Goal: Task Accomplishment & Management: Manage account settings

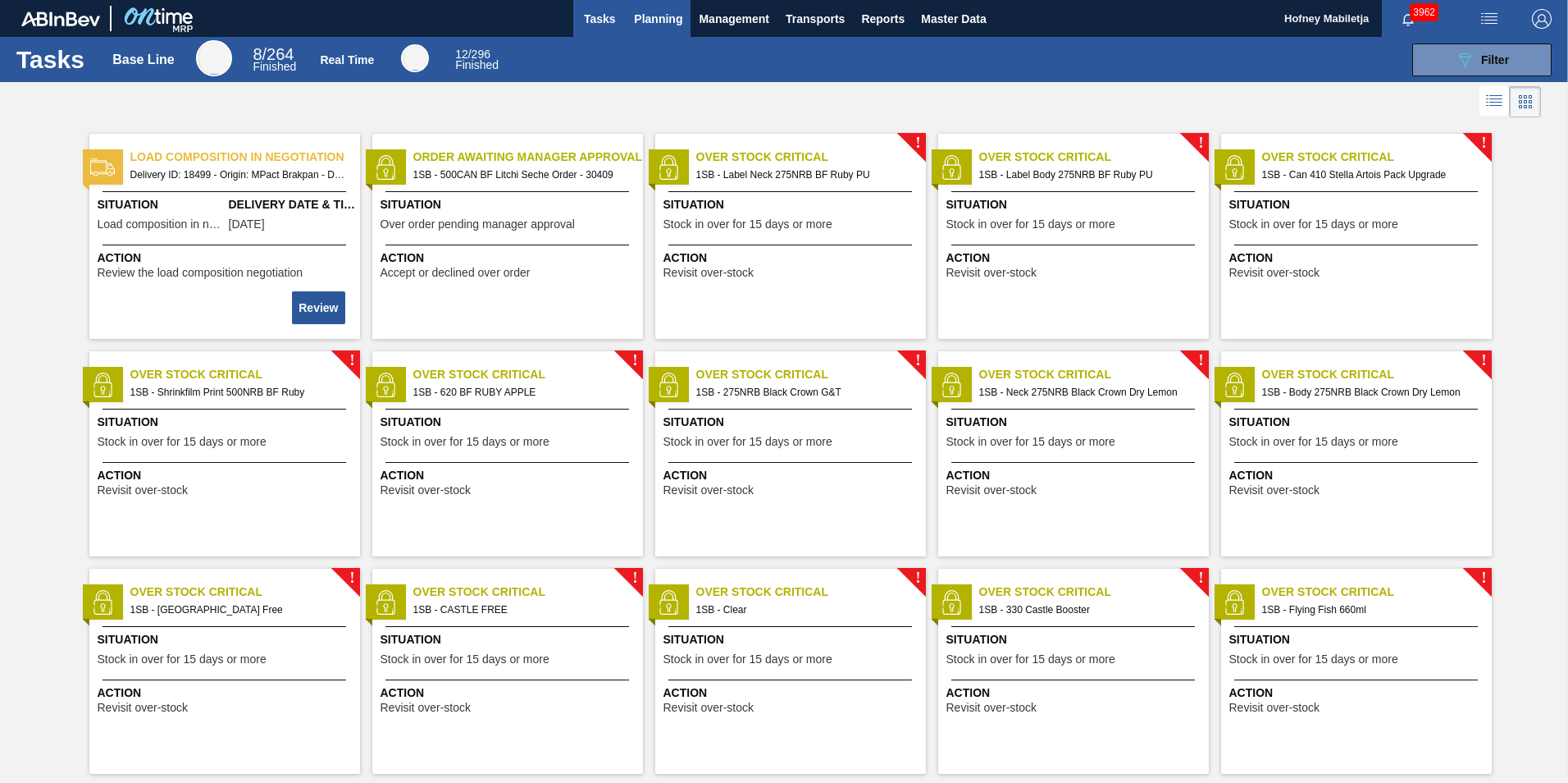
click at [658, 21] on span "Planning" at bounding box center [658, 19] width 48 height 20
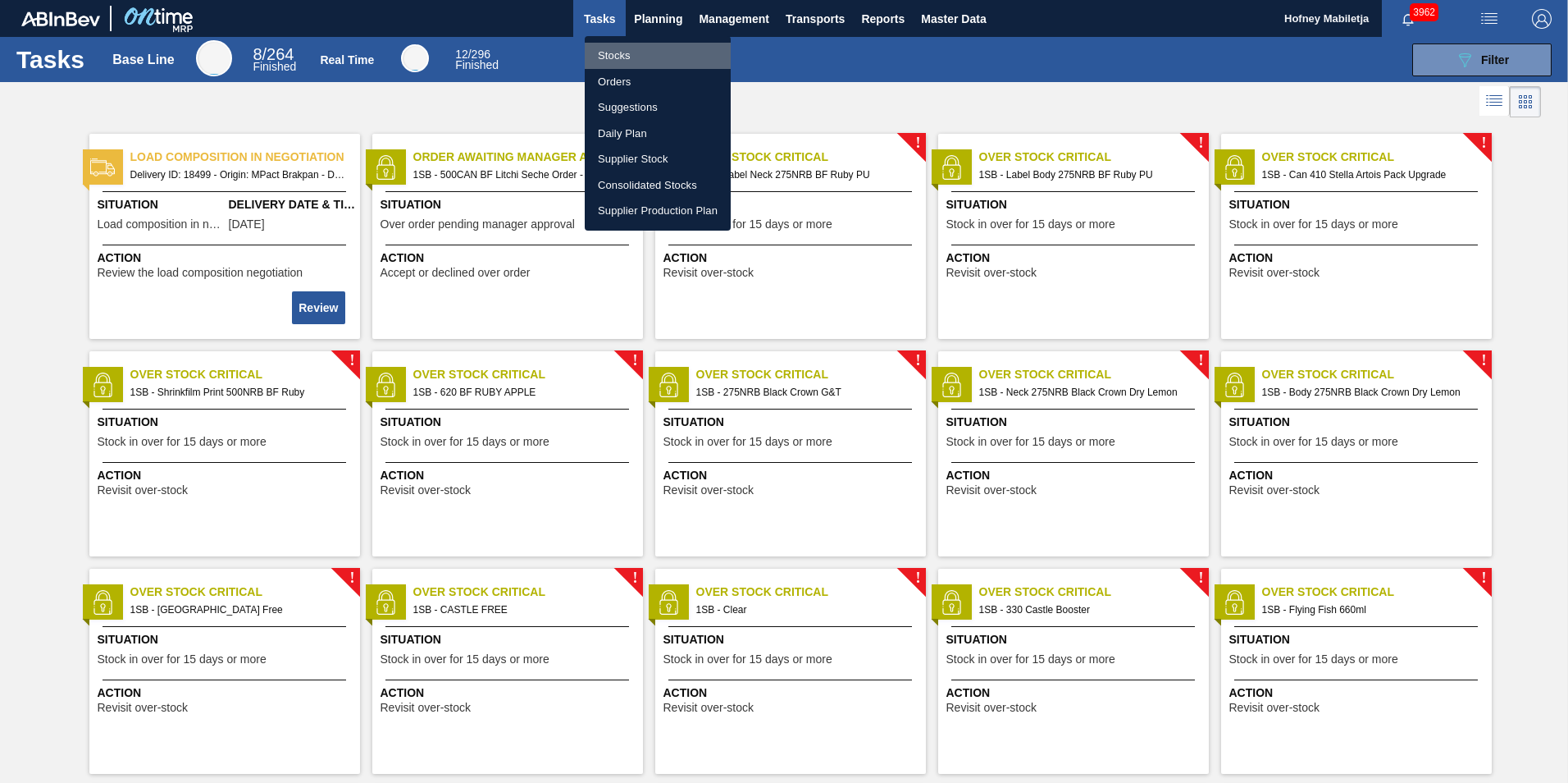
click at [621, 53] on li "Stocks" at bounding box center [658, 56] width 146 height 27
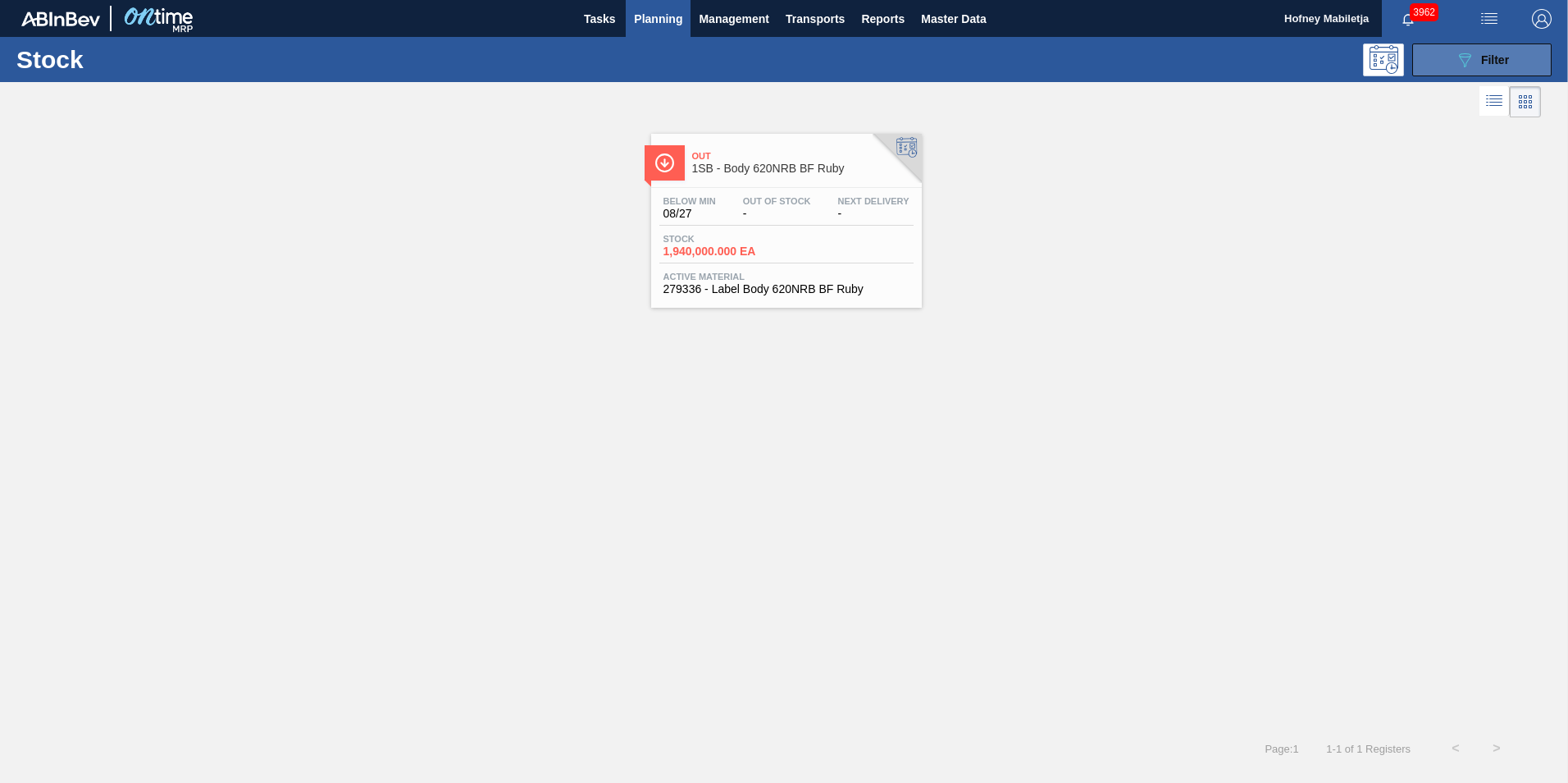
click at [1488, 59] on span "Filter" at bounding box center [1495, 59] width 28 height 13
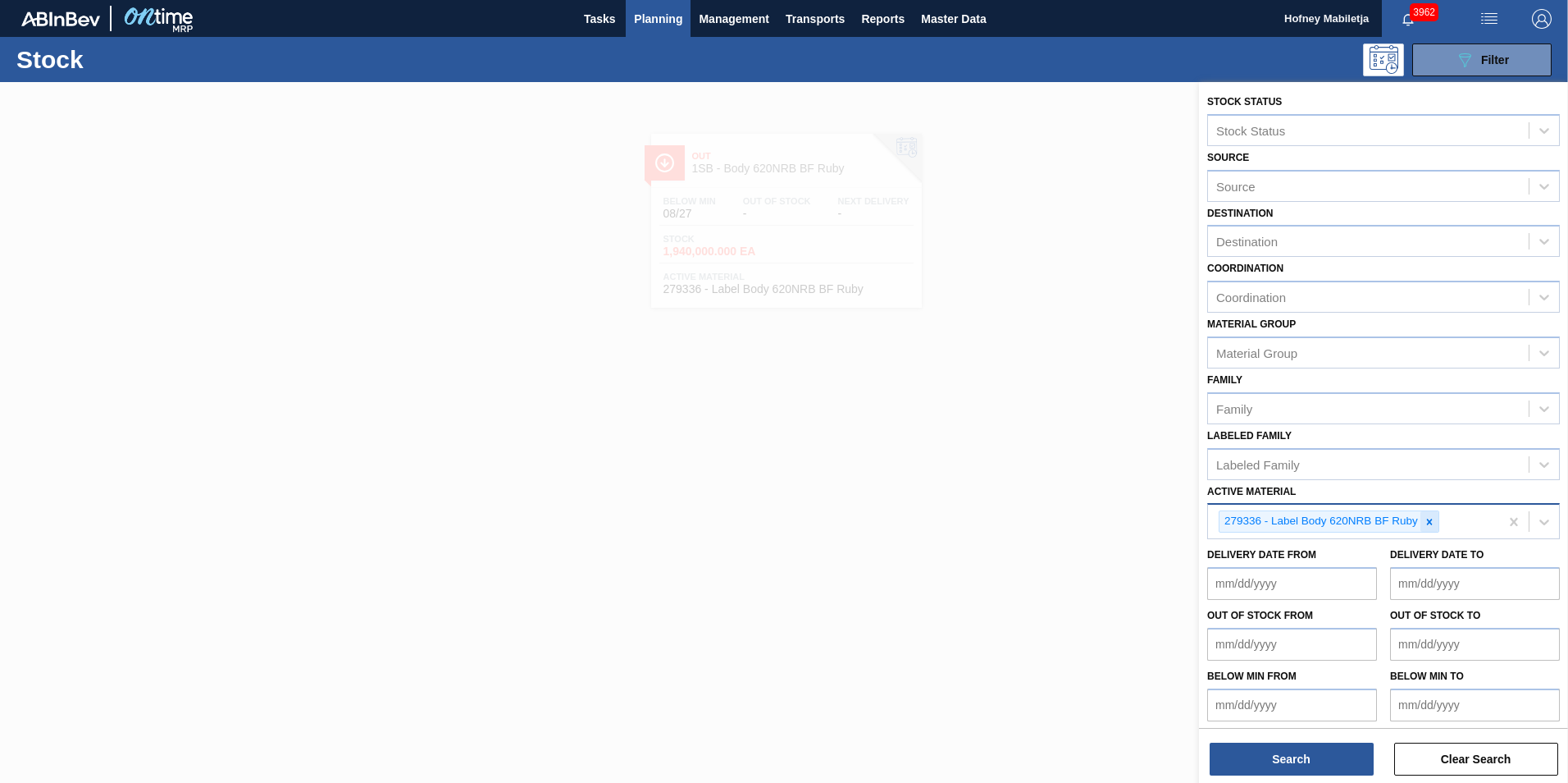
click at [1425, 522] on icon at bounding box center [1430, 521] width 12 height 12
paste Material "275049"
type Material "275049"
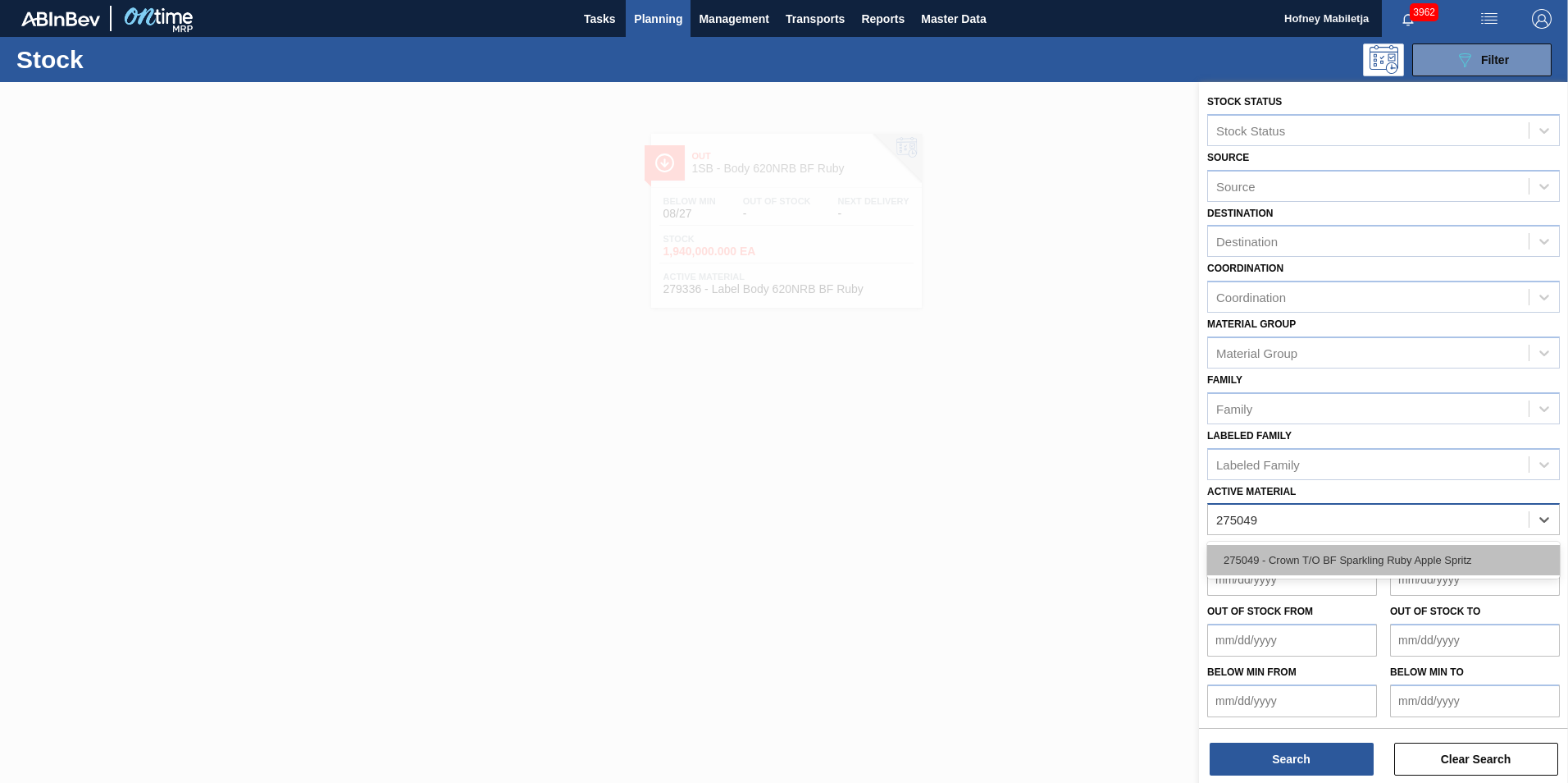
click at [1375, 552] on div "275049 - Crown T/O BF Sparkling Ruby Apple Spritz" at bounding box center [1384, 560] width 353 height 30
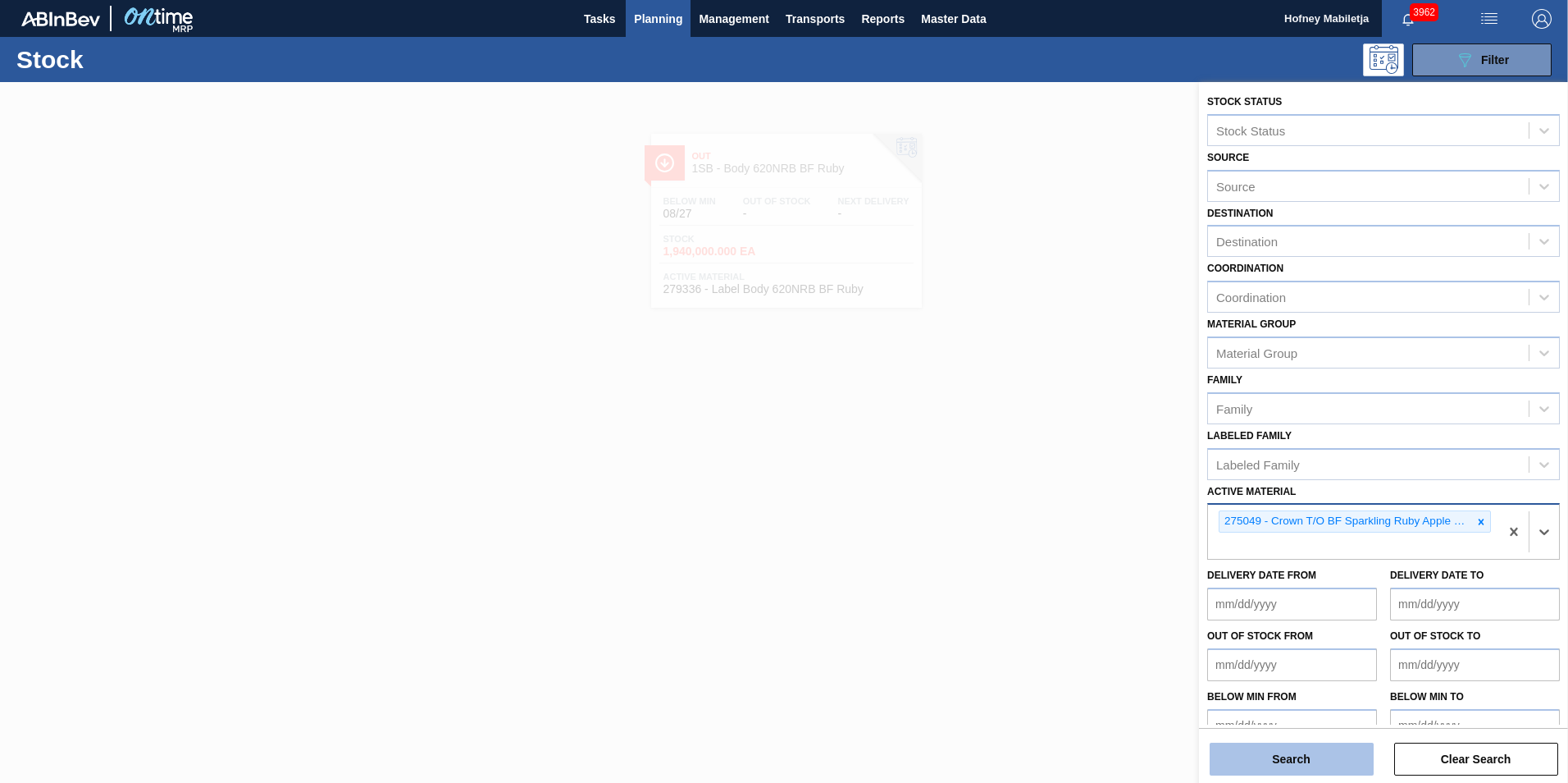
click at [1332, 757] on button "Search" at bounding box center [1291, 759] width 164 height 33
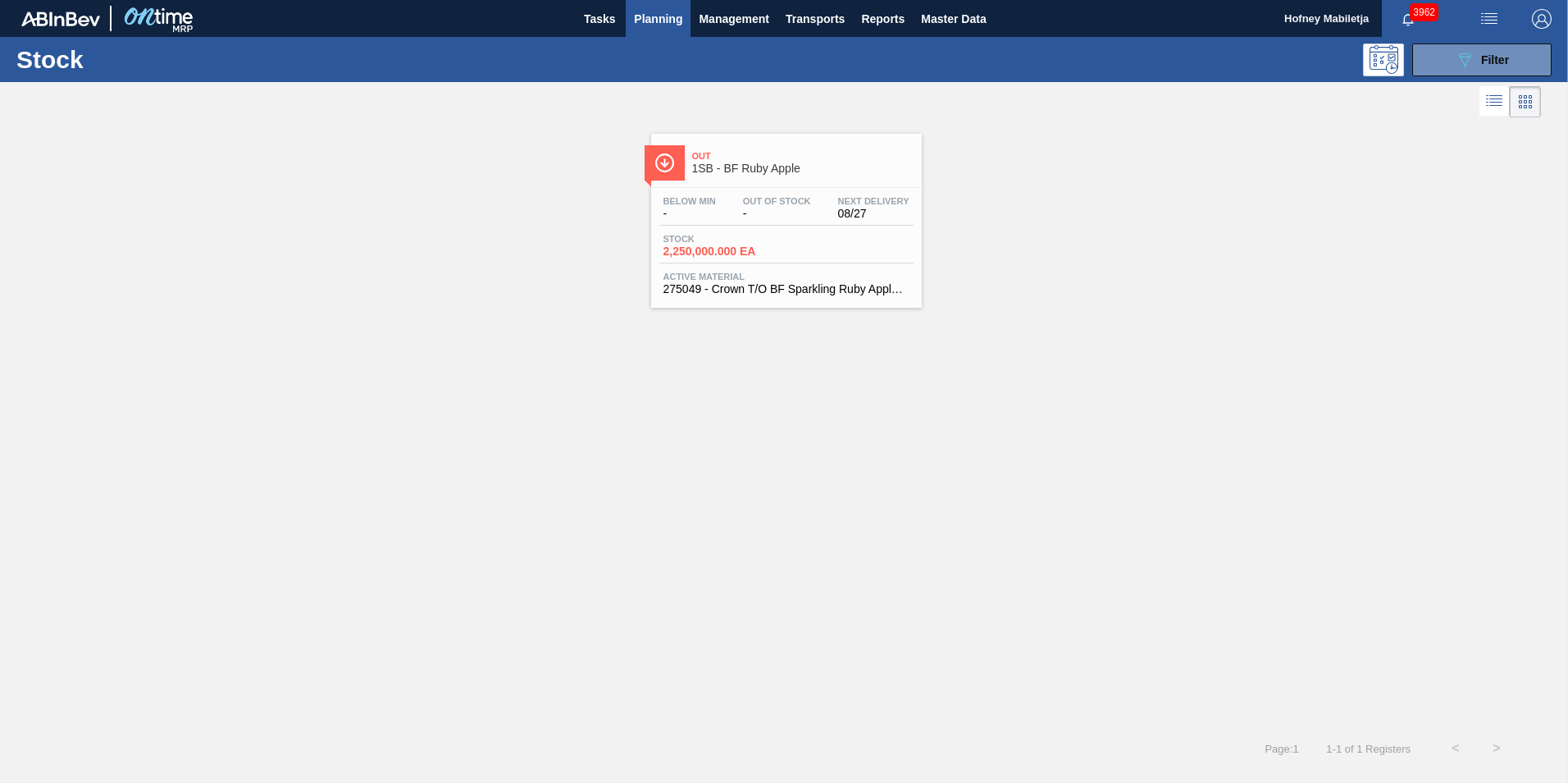
click at [771, 220] on div "Below Min - Out Of Stock - Next Delivery 08/27" at bounding box center [786, 210] width 254 height 29
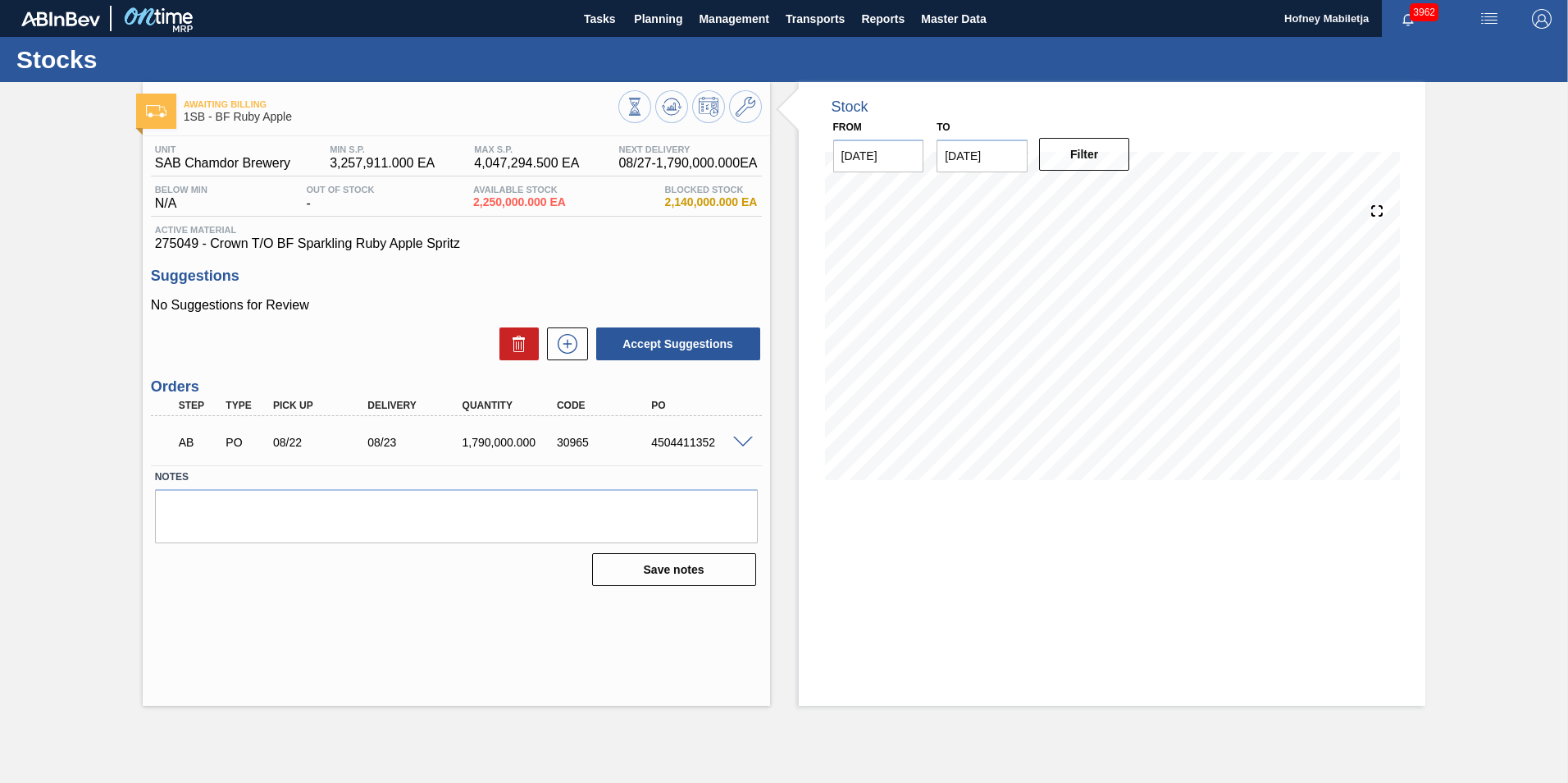
click at [741, 444] on span at bounding box center [743, 442] width 20 height 12
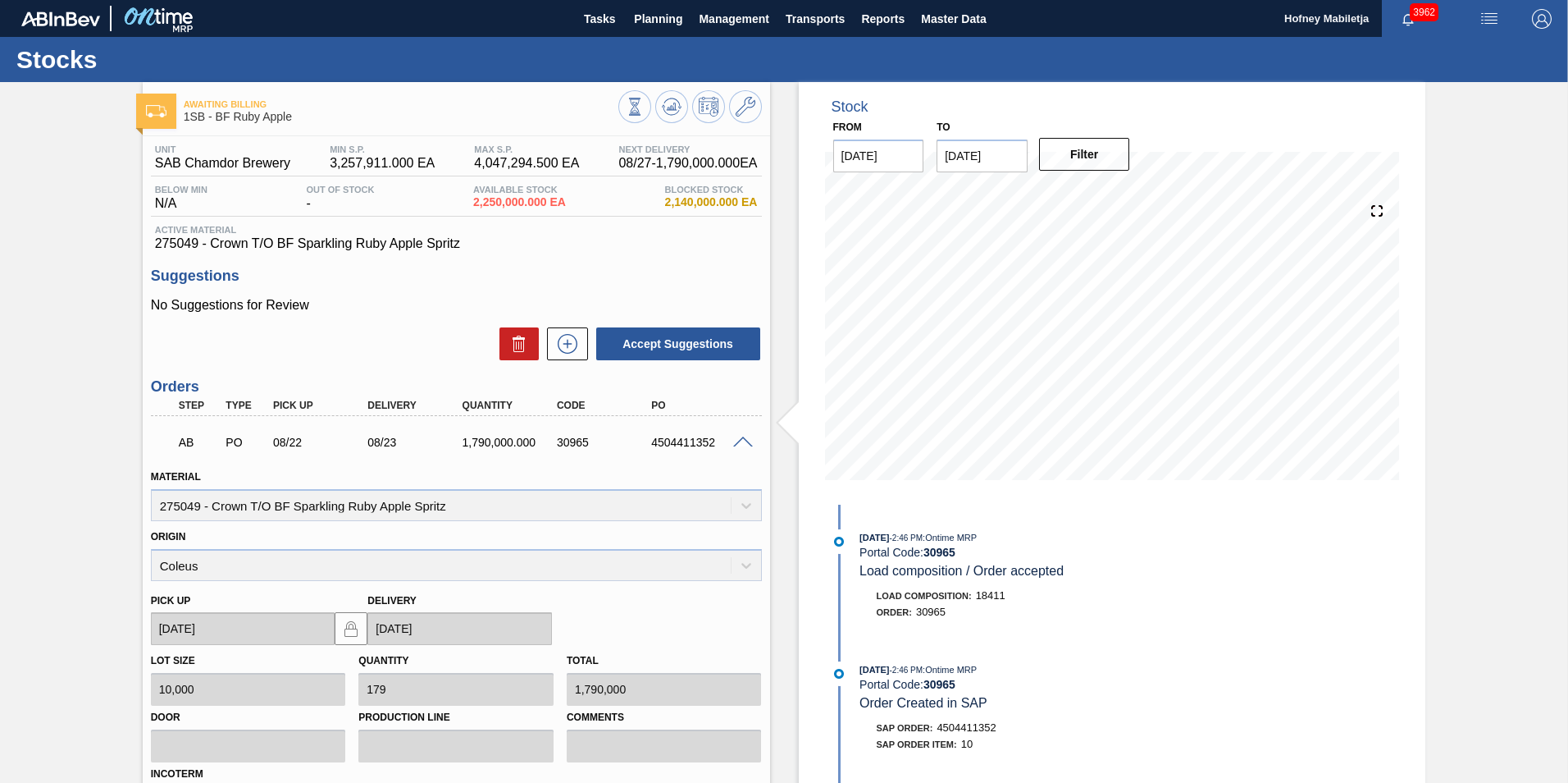
click at [741, 437] on span at bounding box center [743, 442] width 20 height 12
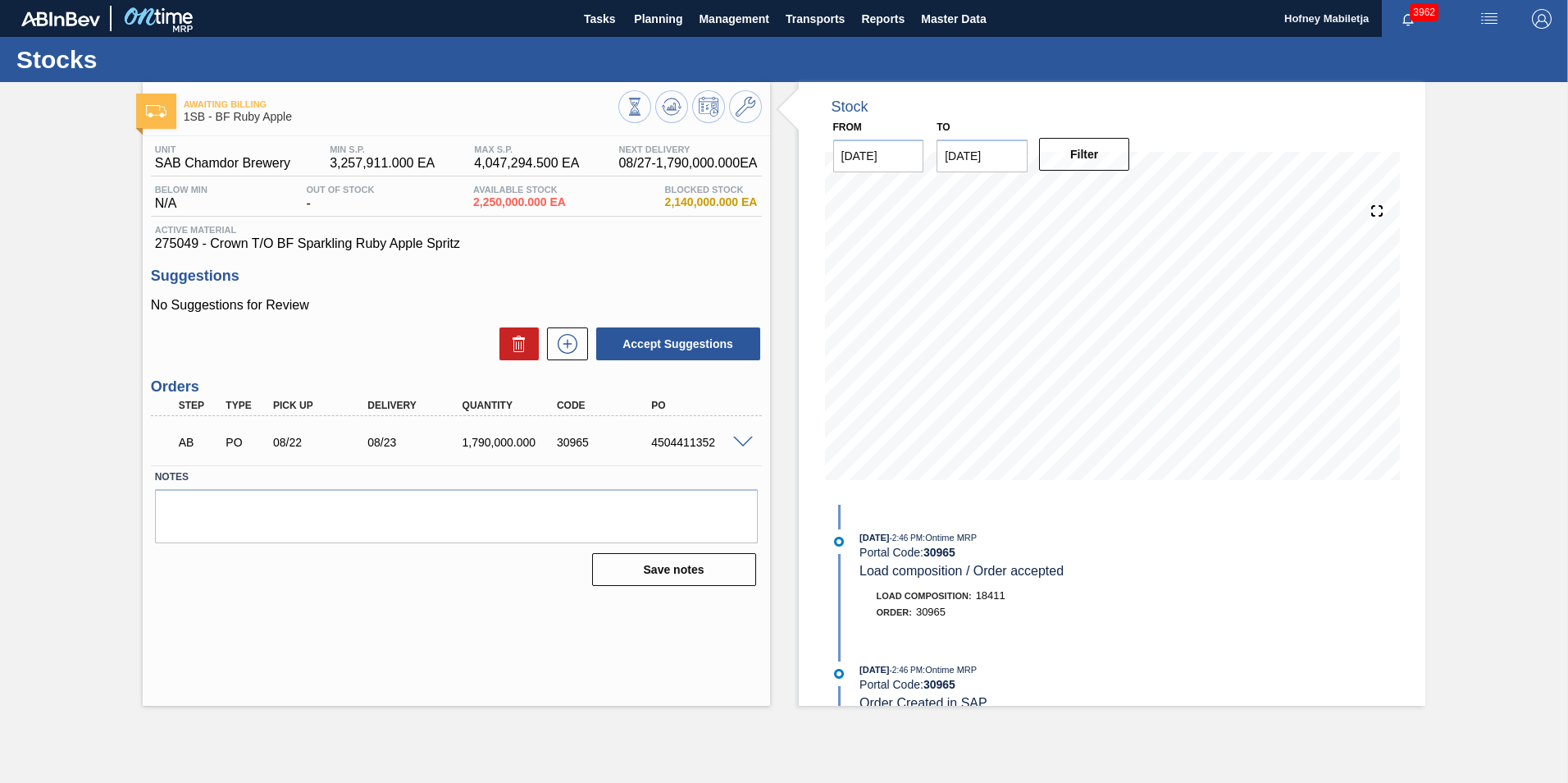
click at [742, 445] on span at bounding box center [743, 442] width 20 height 12
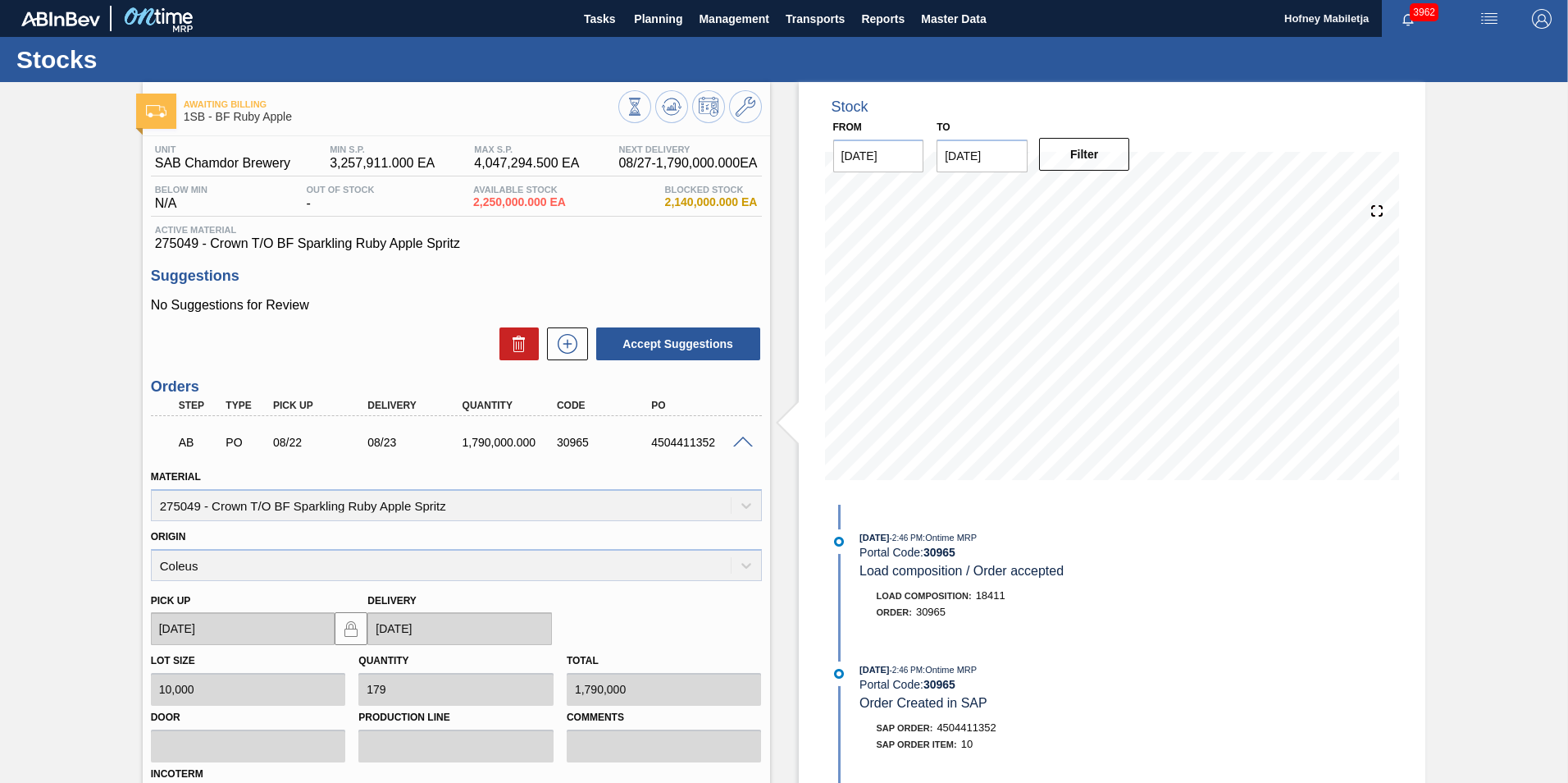
click at [741, 436] on span at bounding box center [743, 442] width 20 height 12
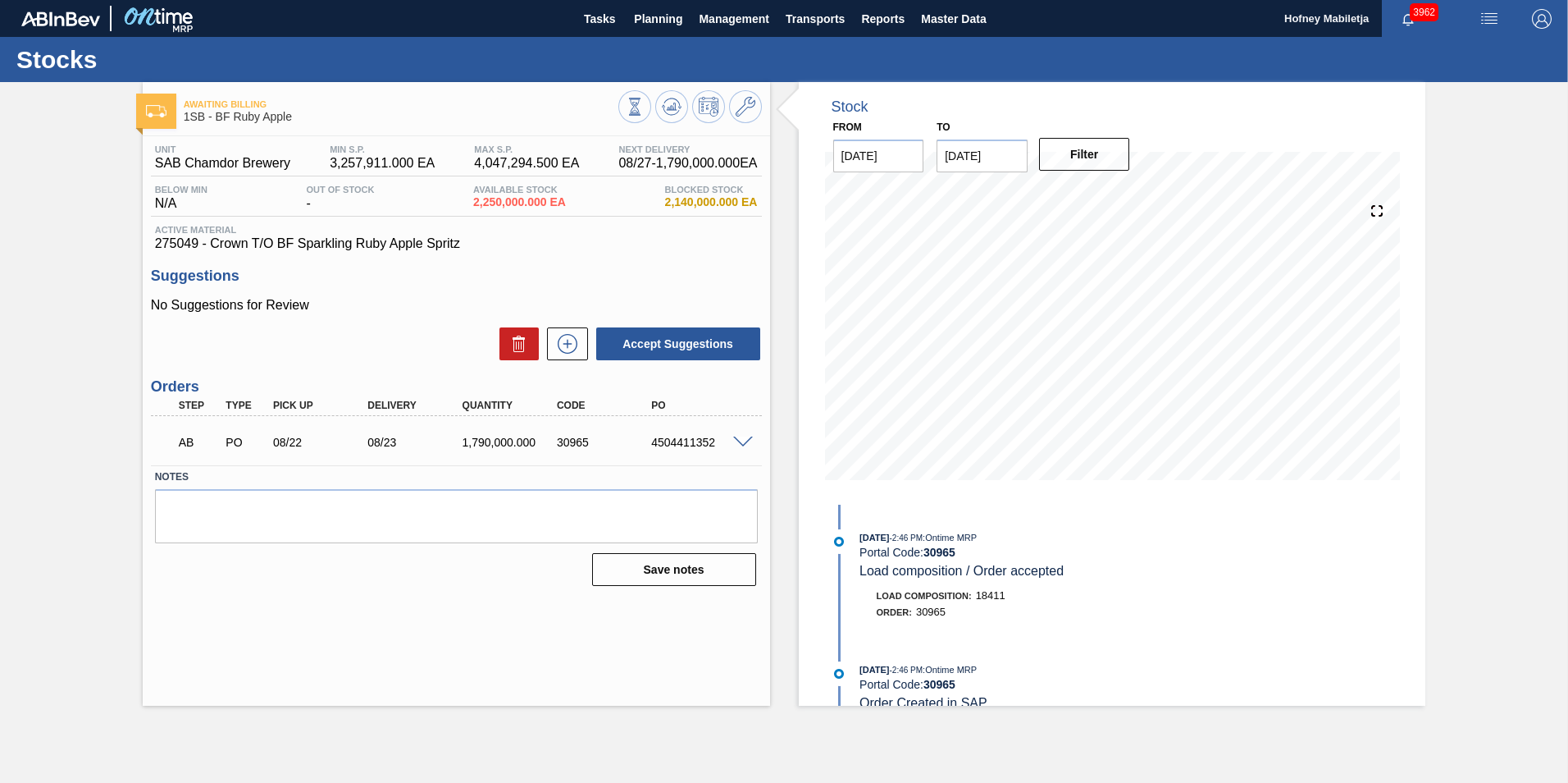
click at [742, 445] on span at bounding box center [743, 442] width 20 height 12
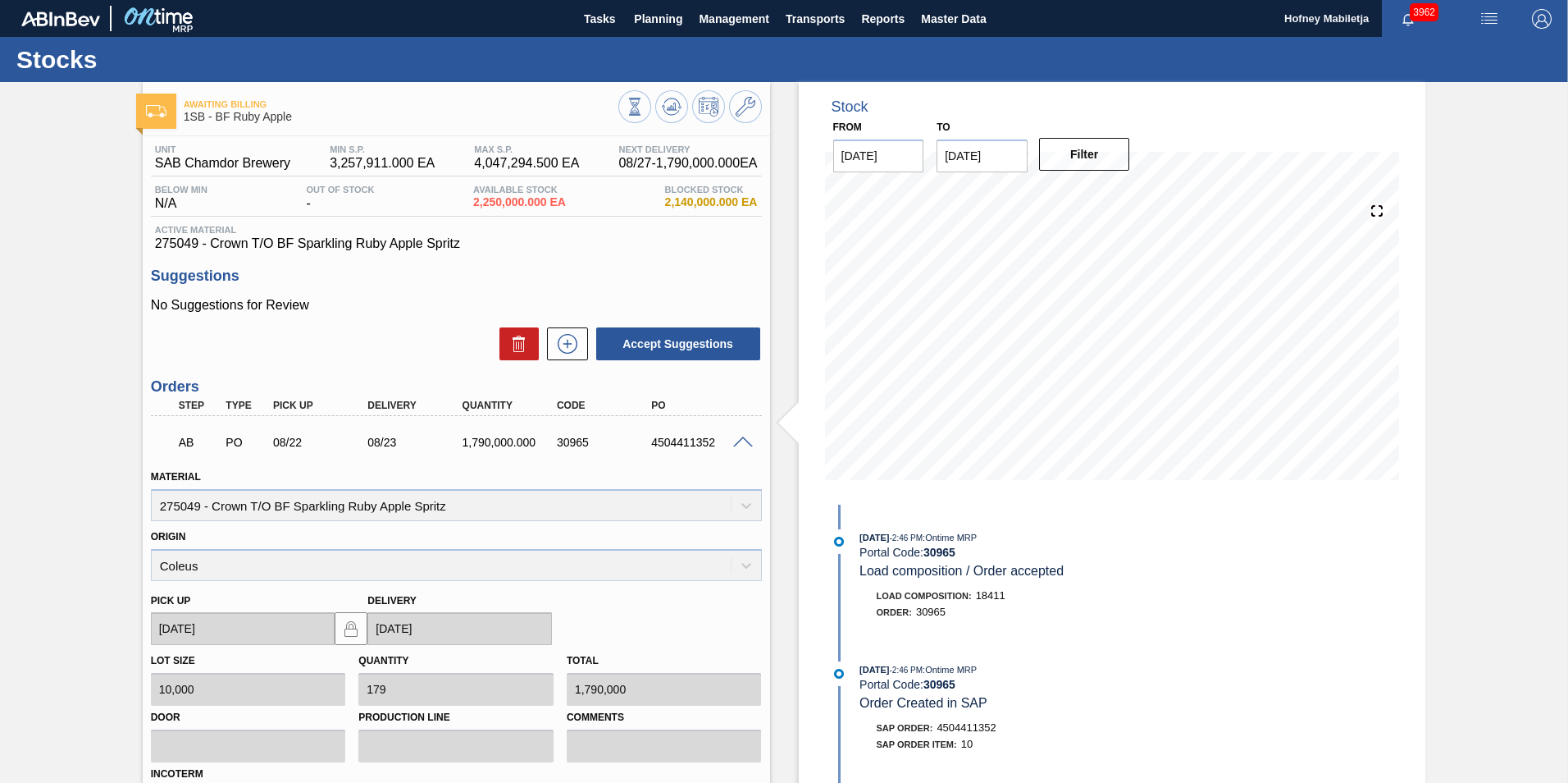
click at [741, 436] on span at bounding box center [743, 442] width 20 height 12
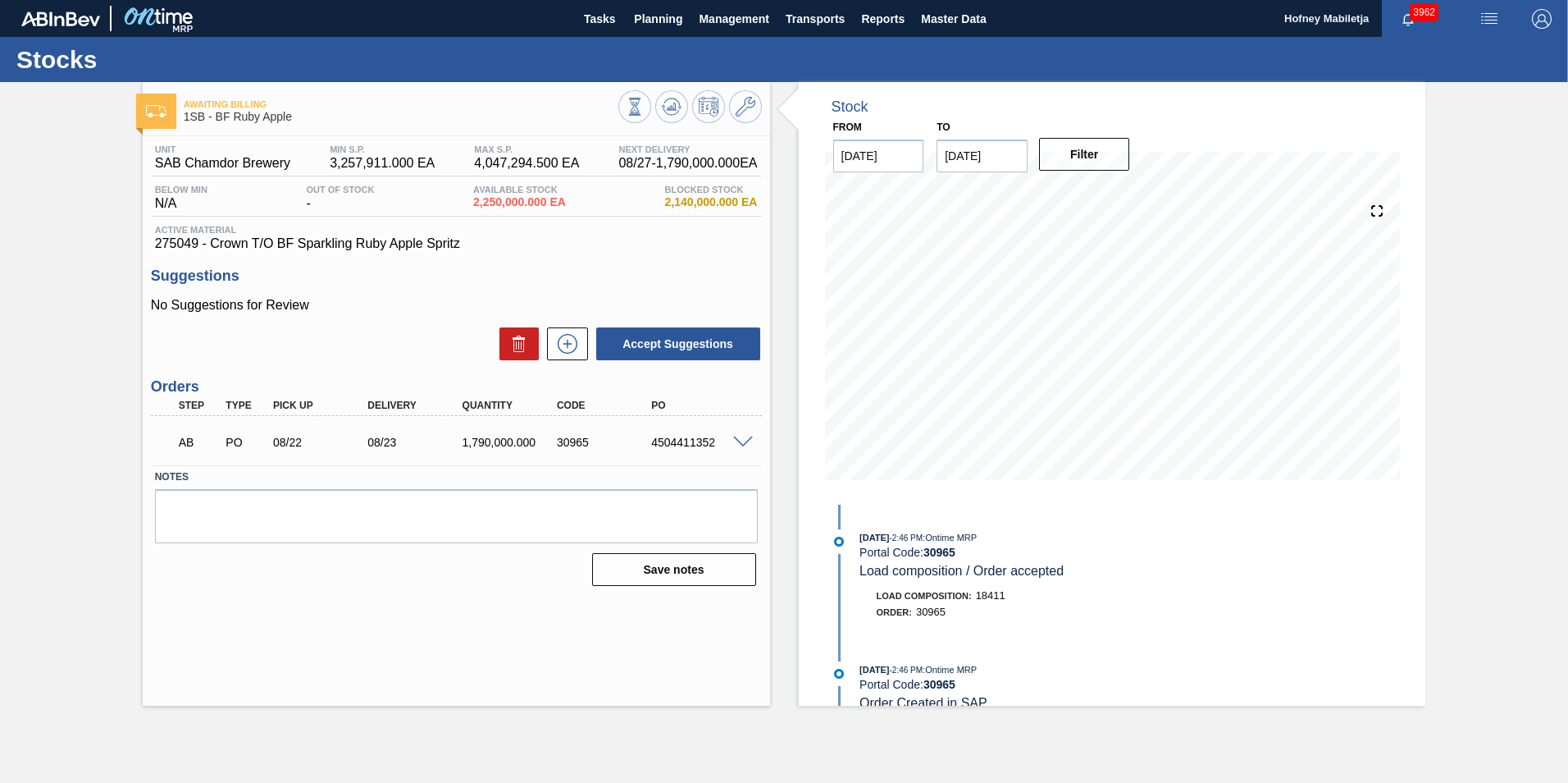
click at [741, 443] on span at bounding box center [743, 442] width 20 height 12
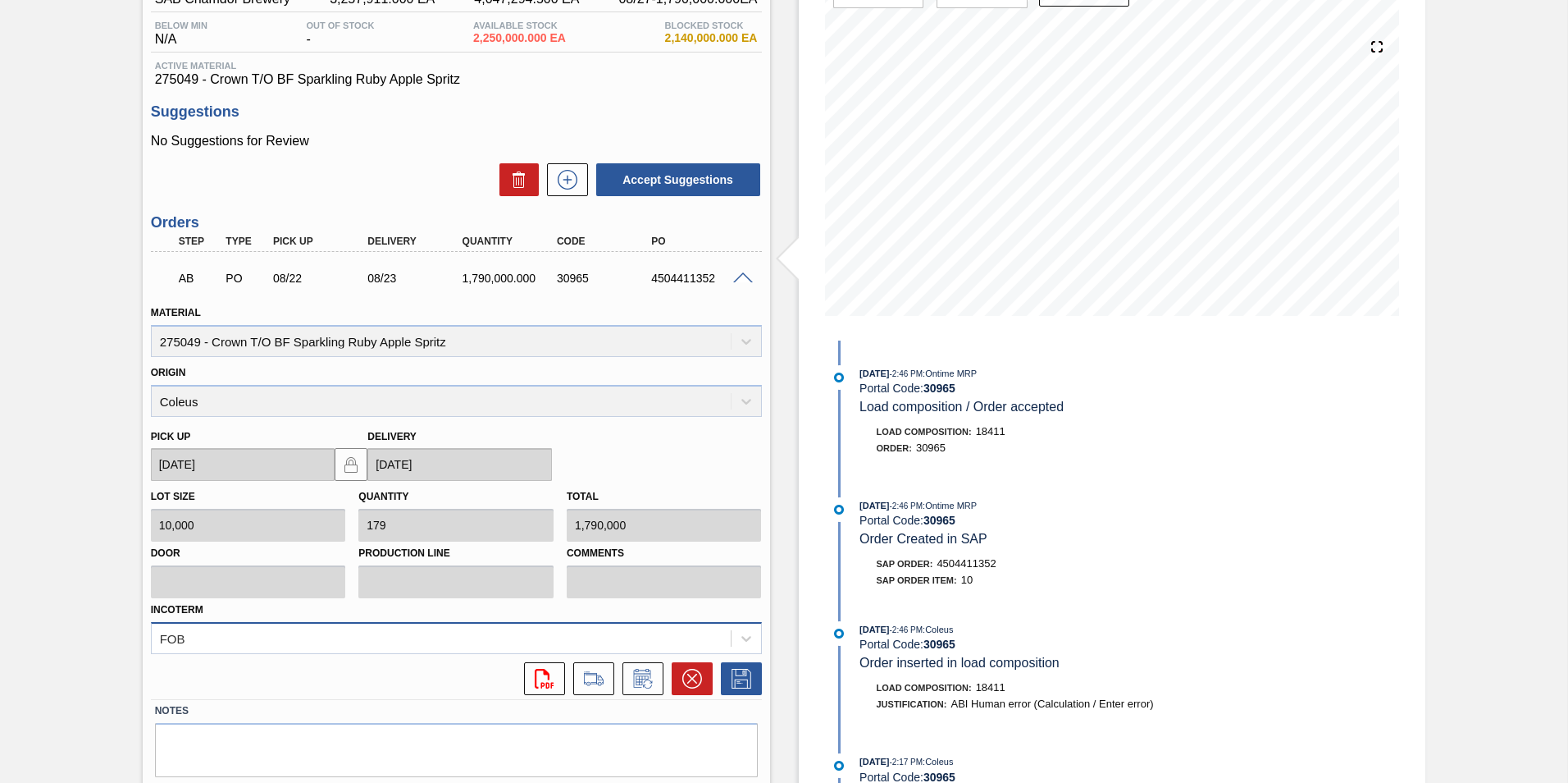
scroll to position [215, 0]
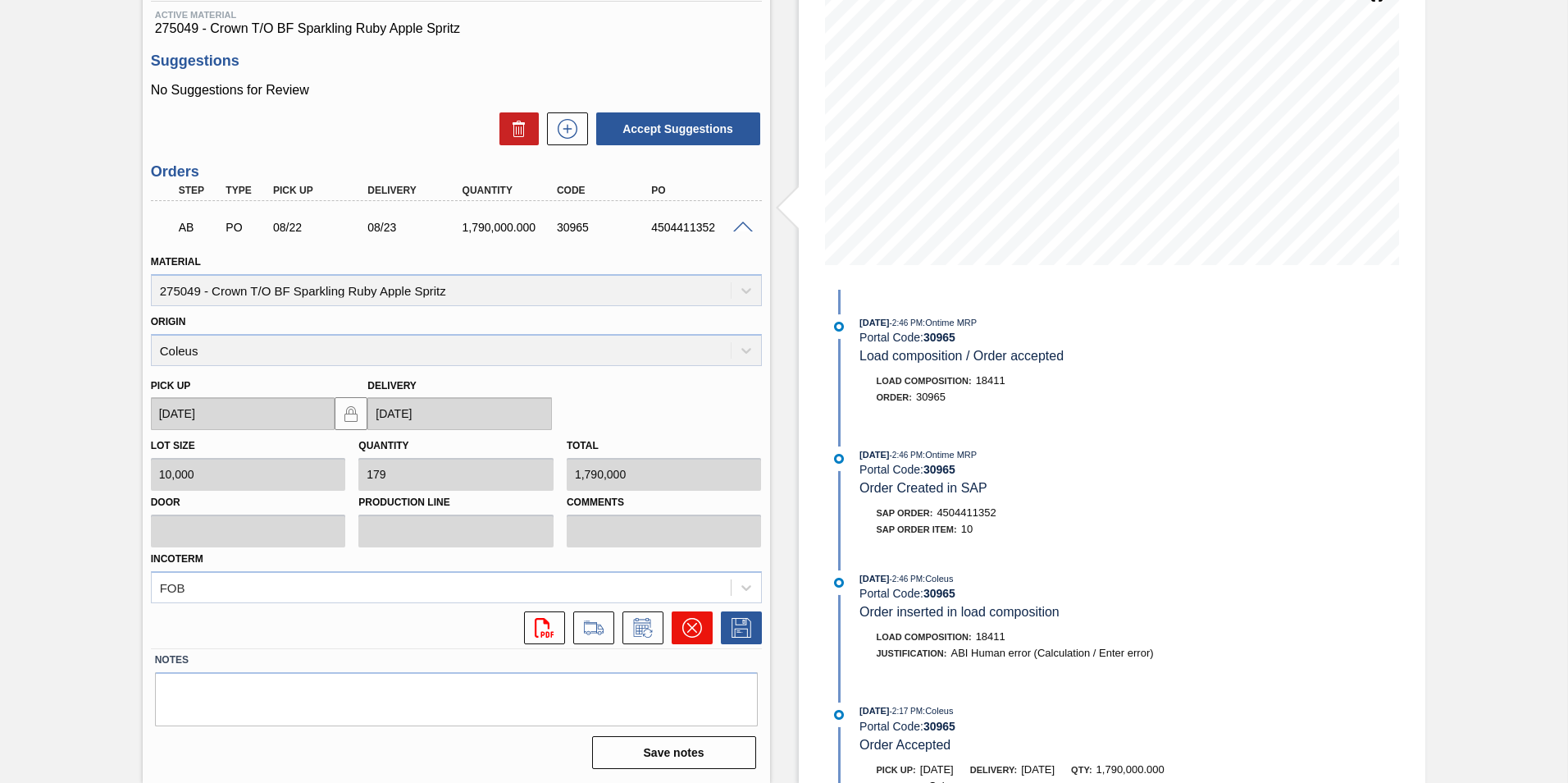
click at [697, 620] on icon at bounding box center [692, 628] width 20 height 20
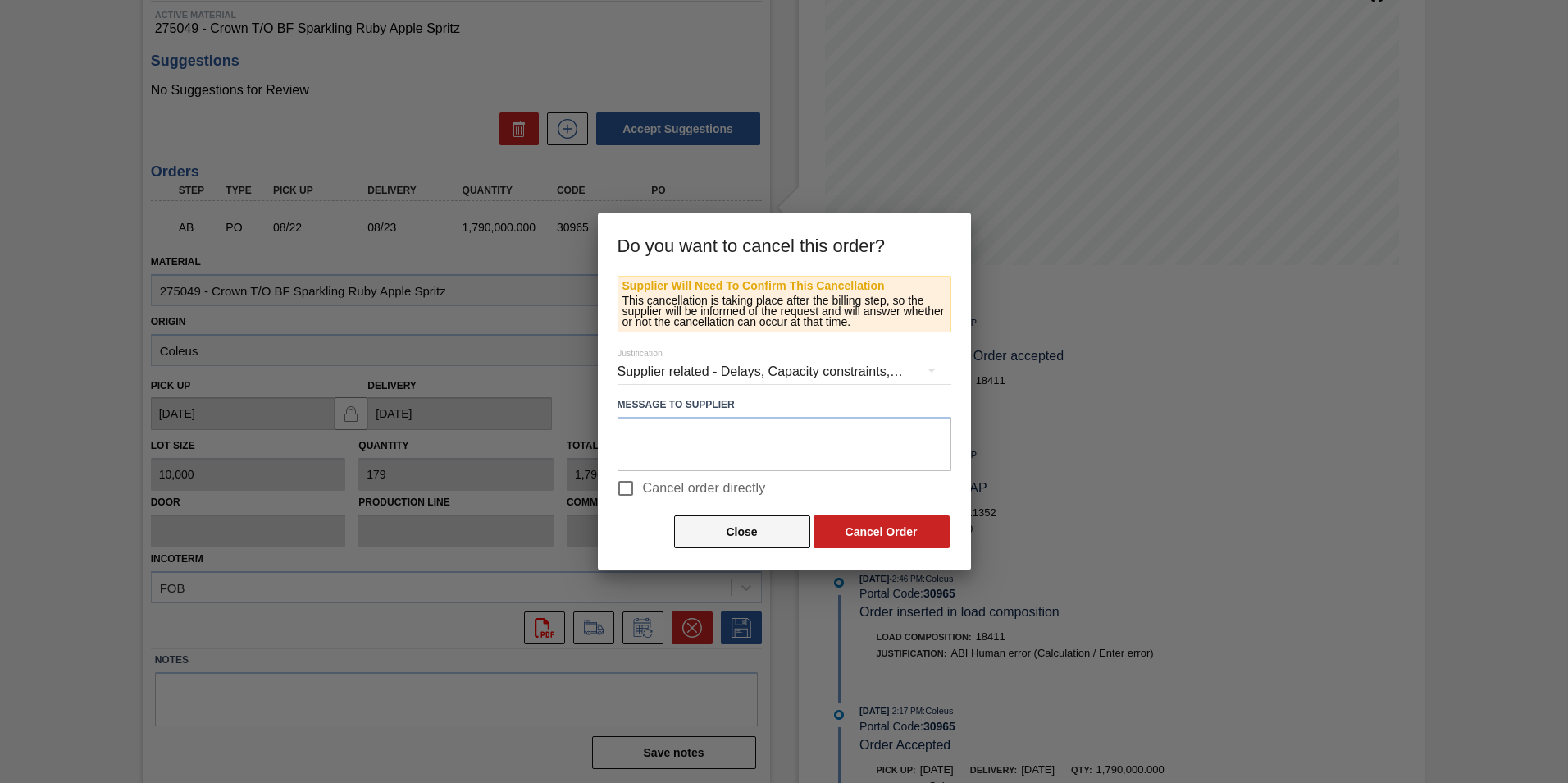
click at [762, 532] on button "Close" at bounding box center [741, 531] width 136 height 33
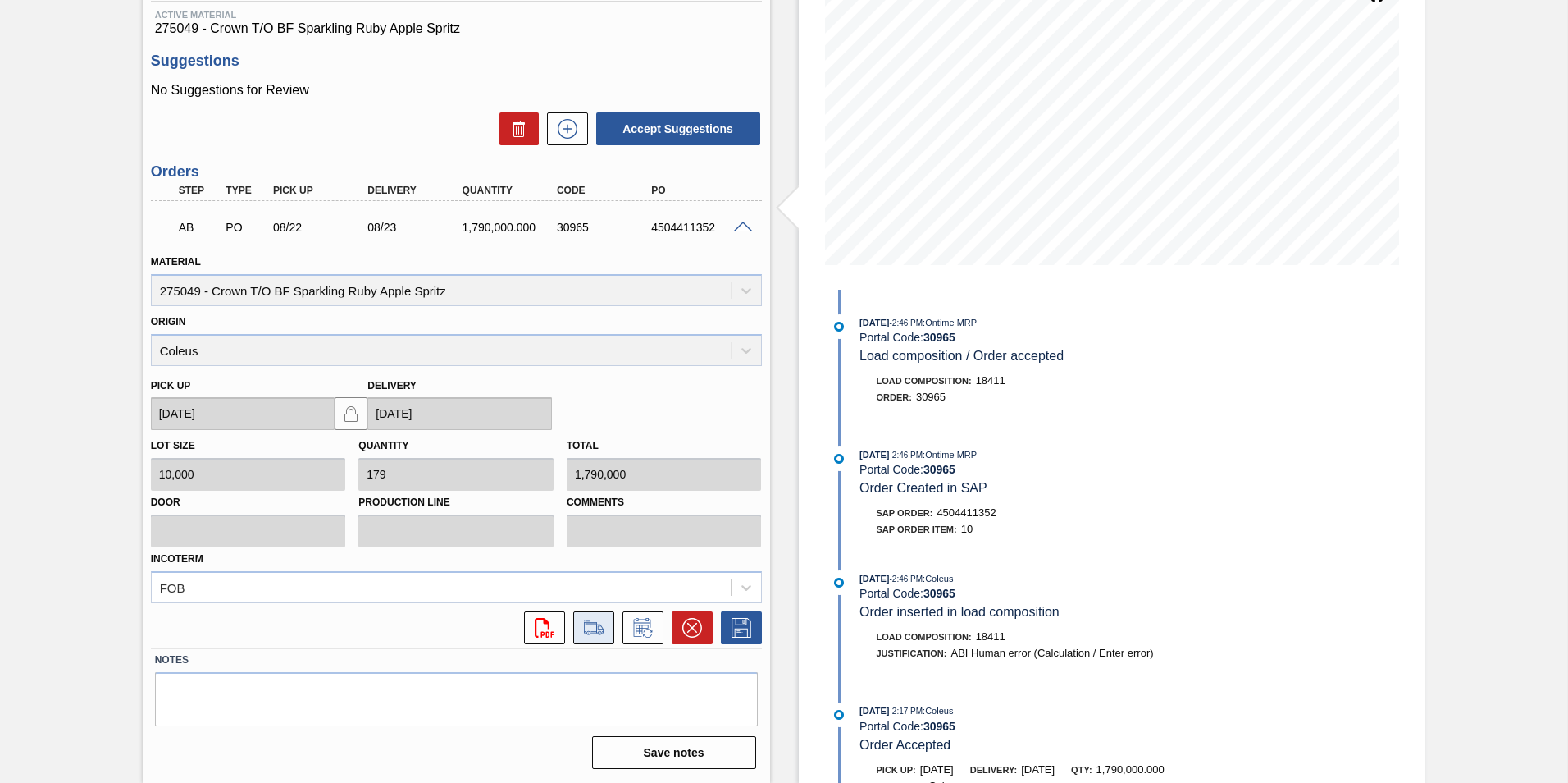
click at [603, 626] on icon at bounding box center [593, 628] width 27 height 20
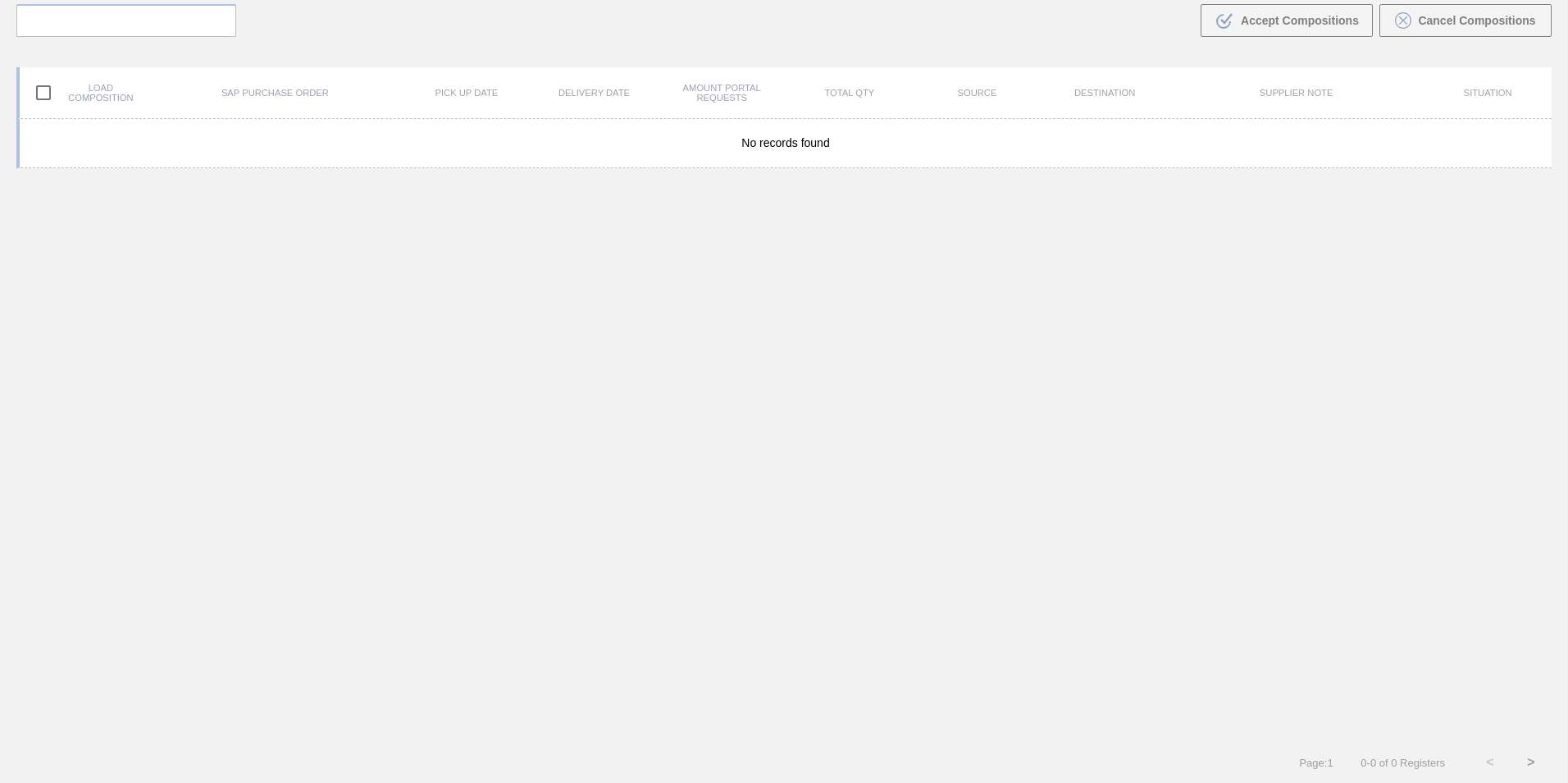
scroll to position [118, 0]
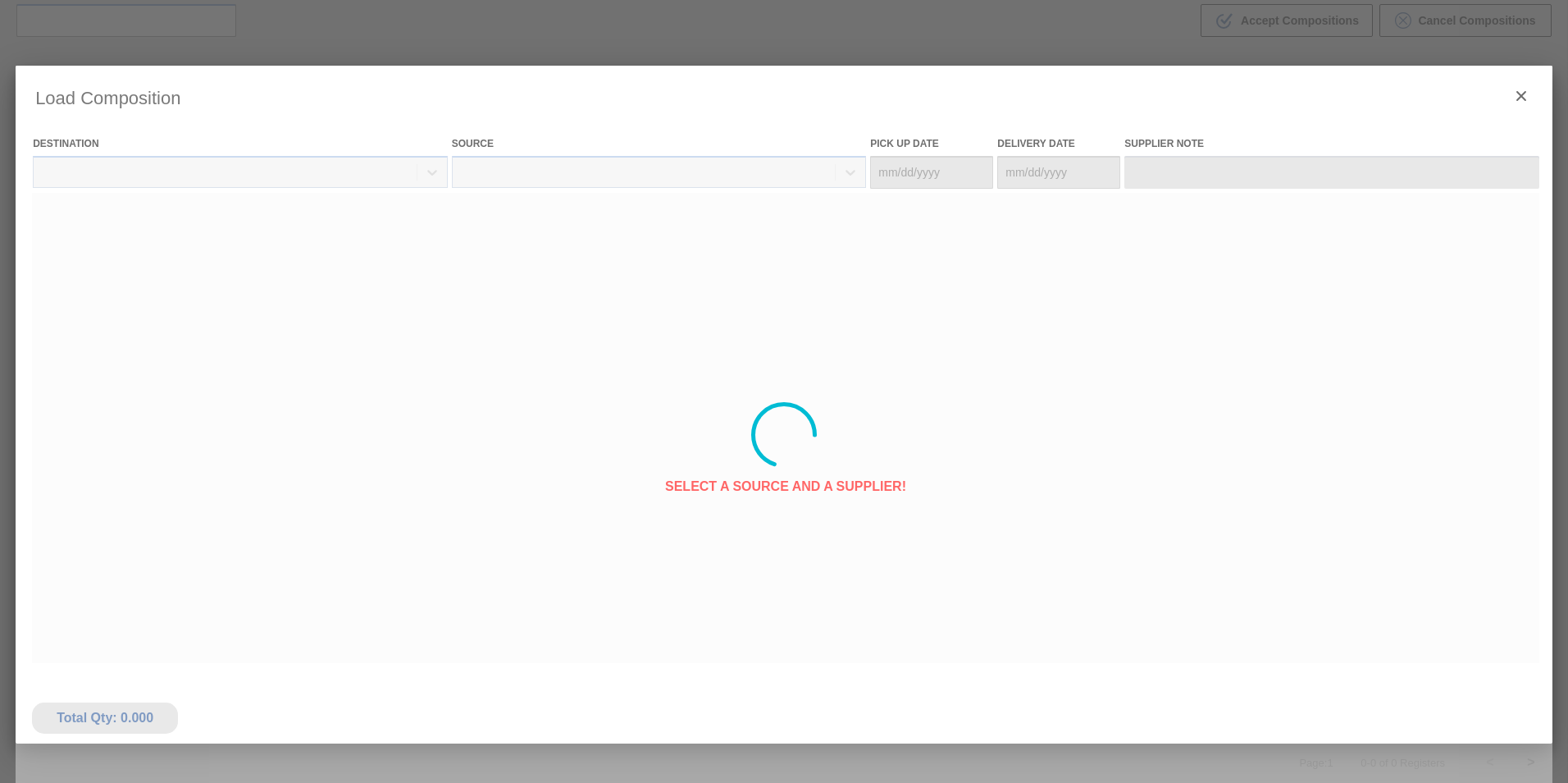
type Date "[DATE]"
type Date "08/23/2025"
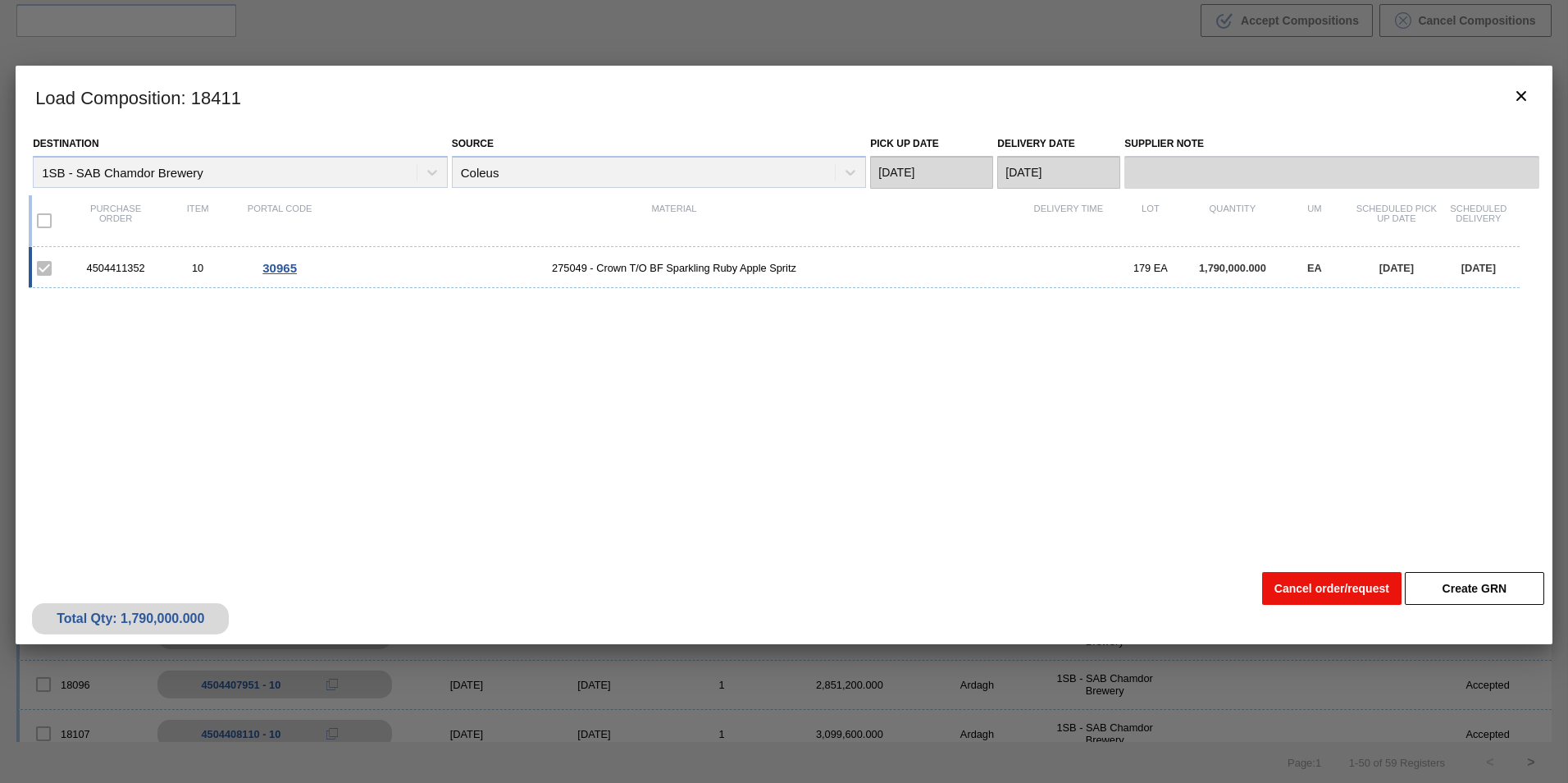
click at [1336, 585] on button "Cancel order/request" at bounding box center [1332, 588] width 140 height 33
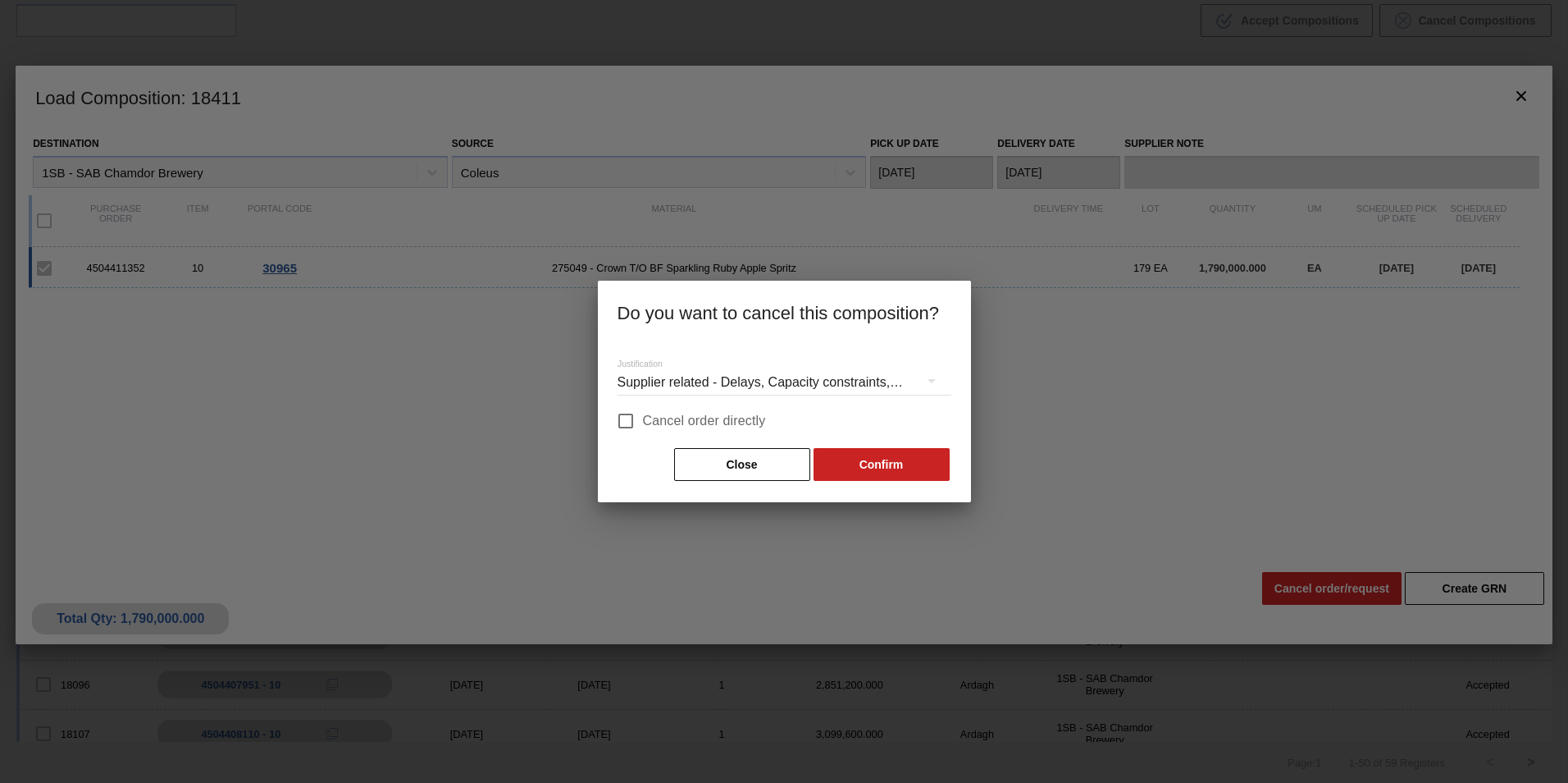
click at [624, 420] on input "Cancel order directly" at bounding box center [626, 421] width 35 height 35
checkbox input "true"
click at [875, 459] on button "Confirm" at bounding box center [881, 465] width 136 height 33
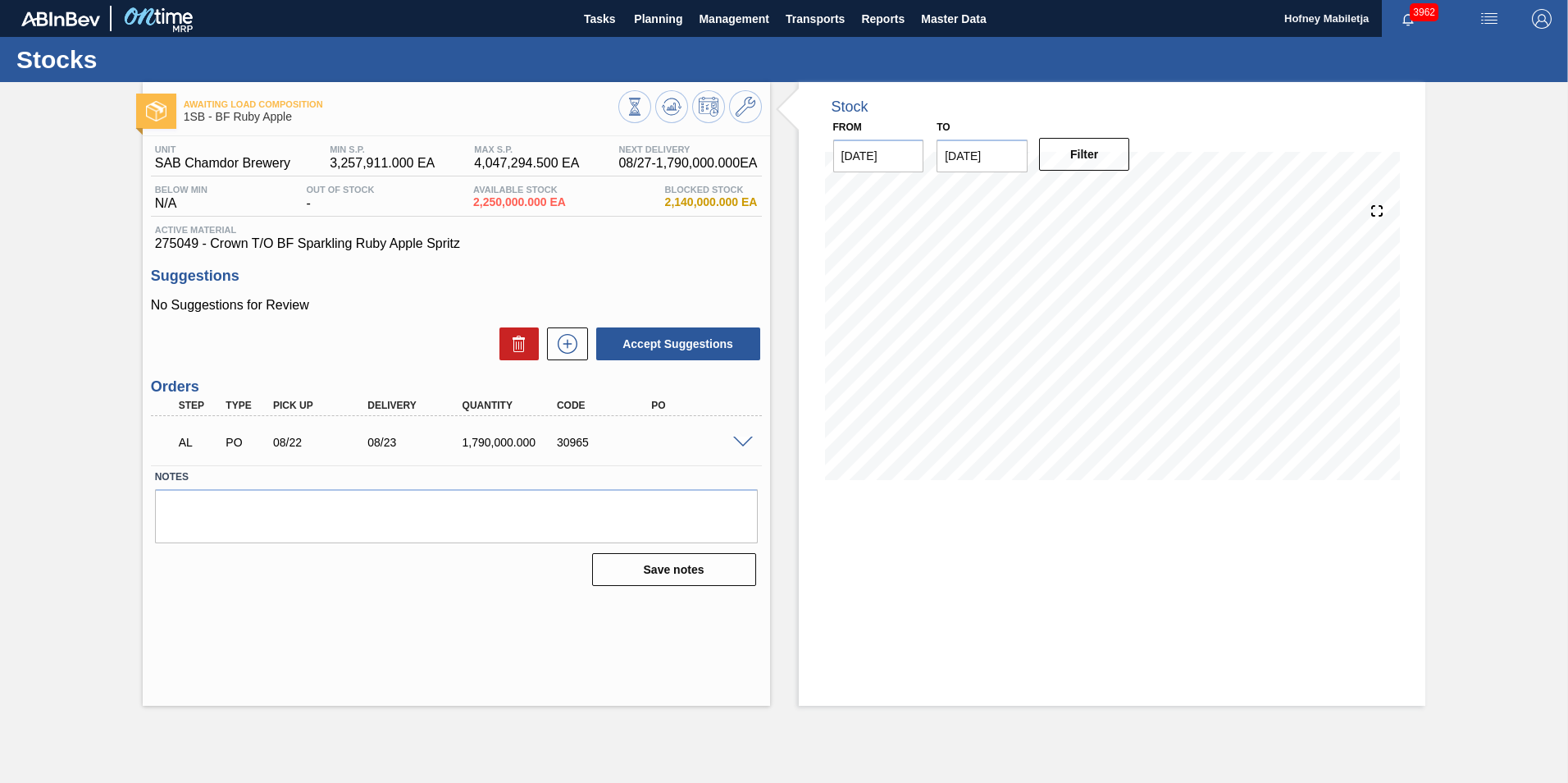
click at [743, 443] on span at bounding box center [743, 442] width 20 height 12
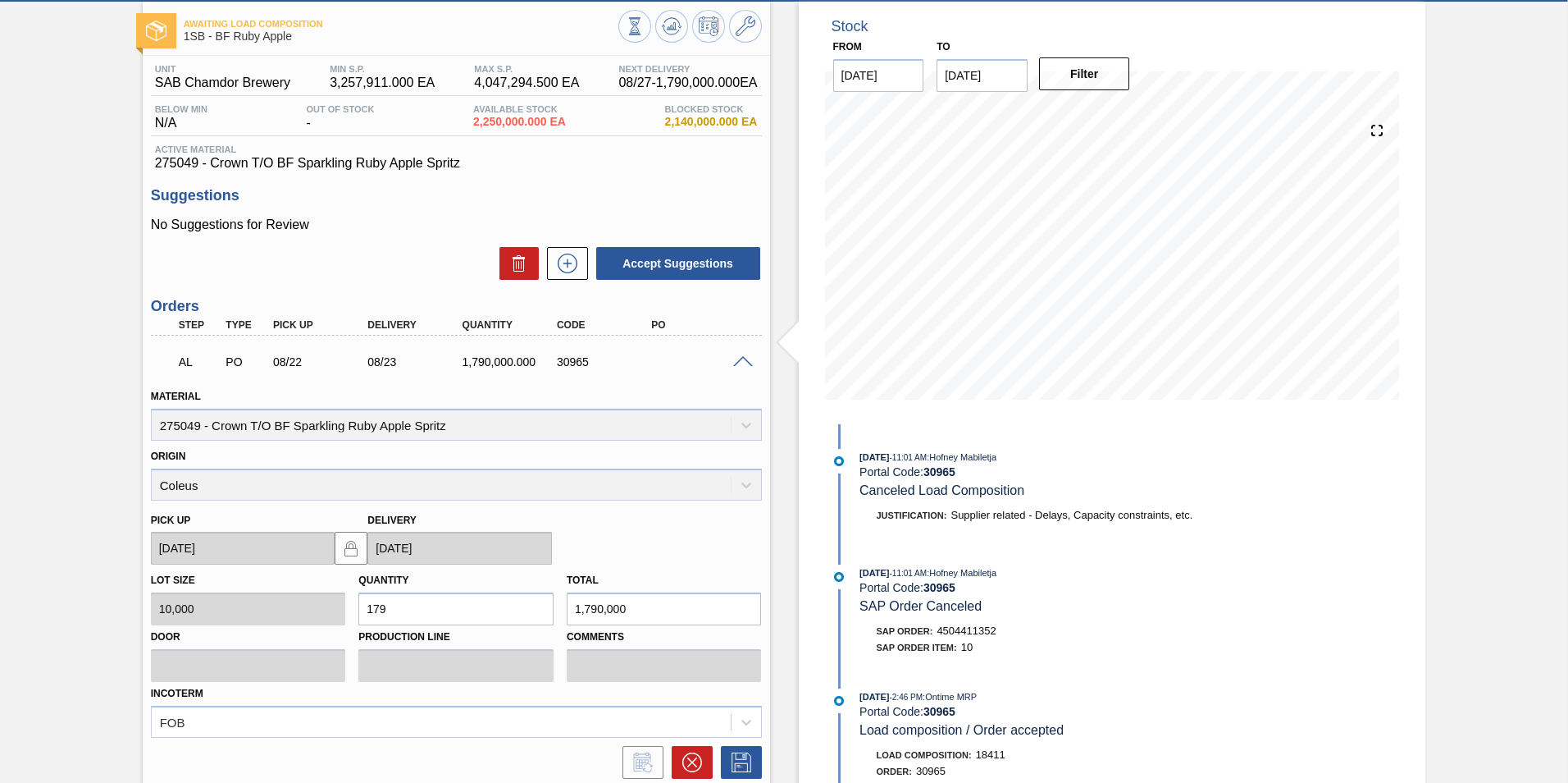
scroll to position [215, 0]
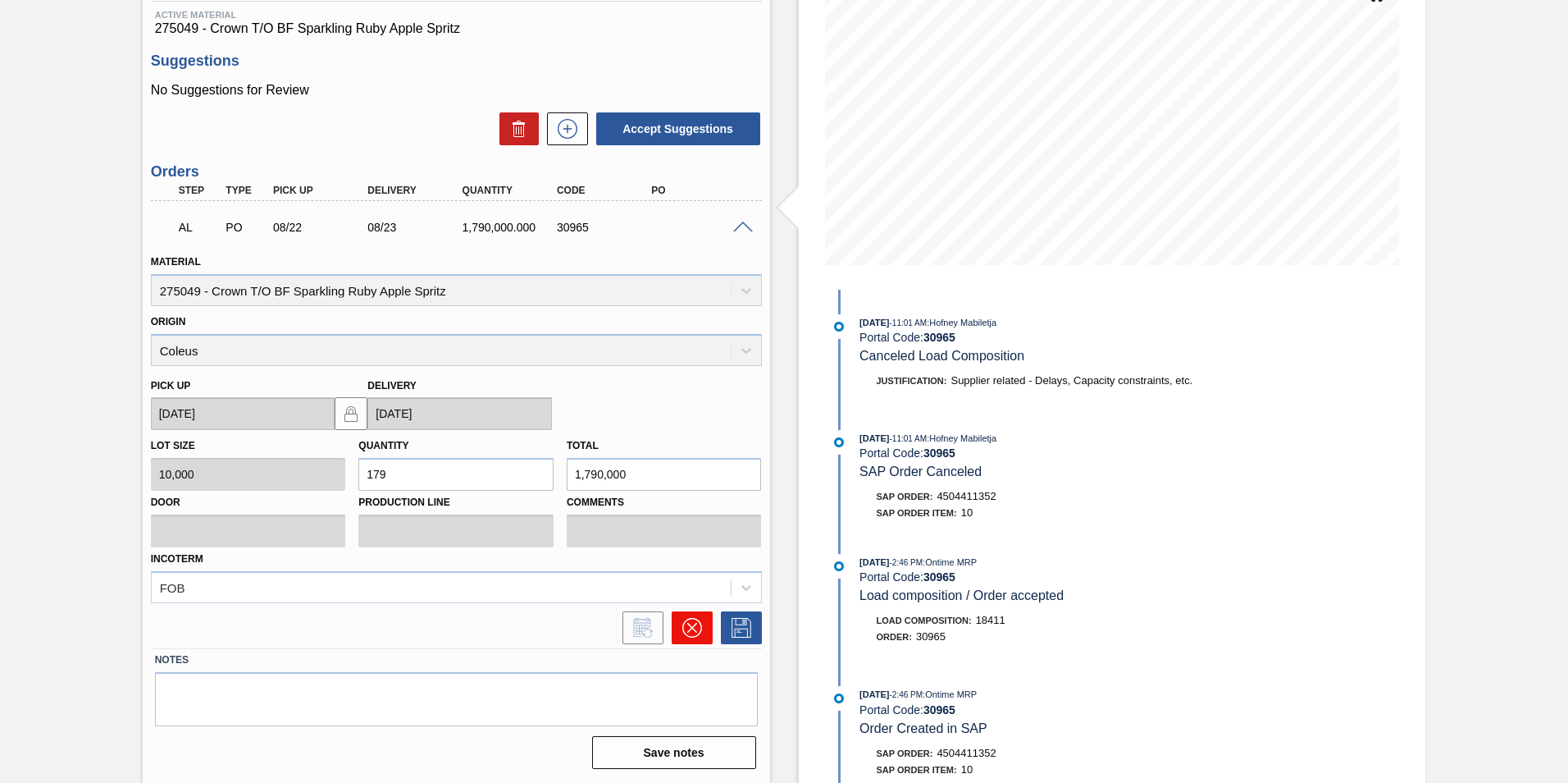
click at [692, 624] on icon at bounding box center [692, 628] width 20 height 20
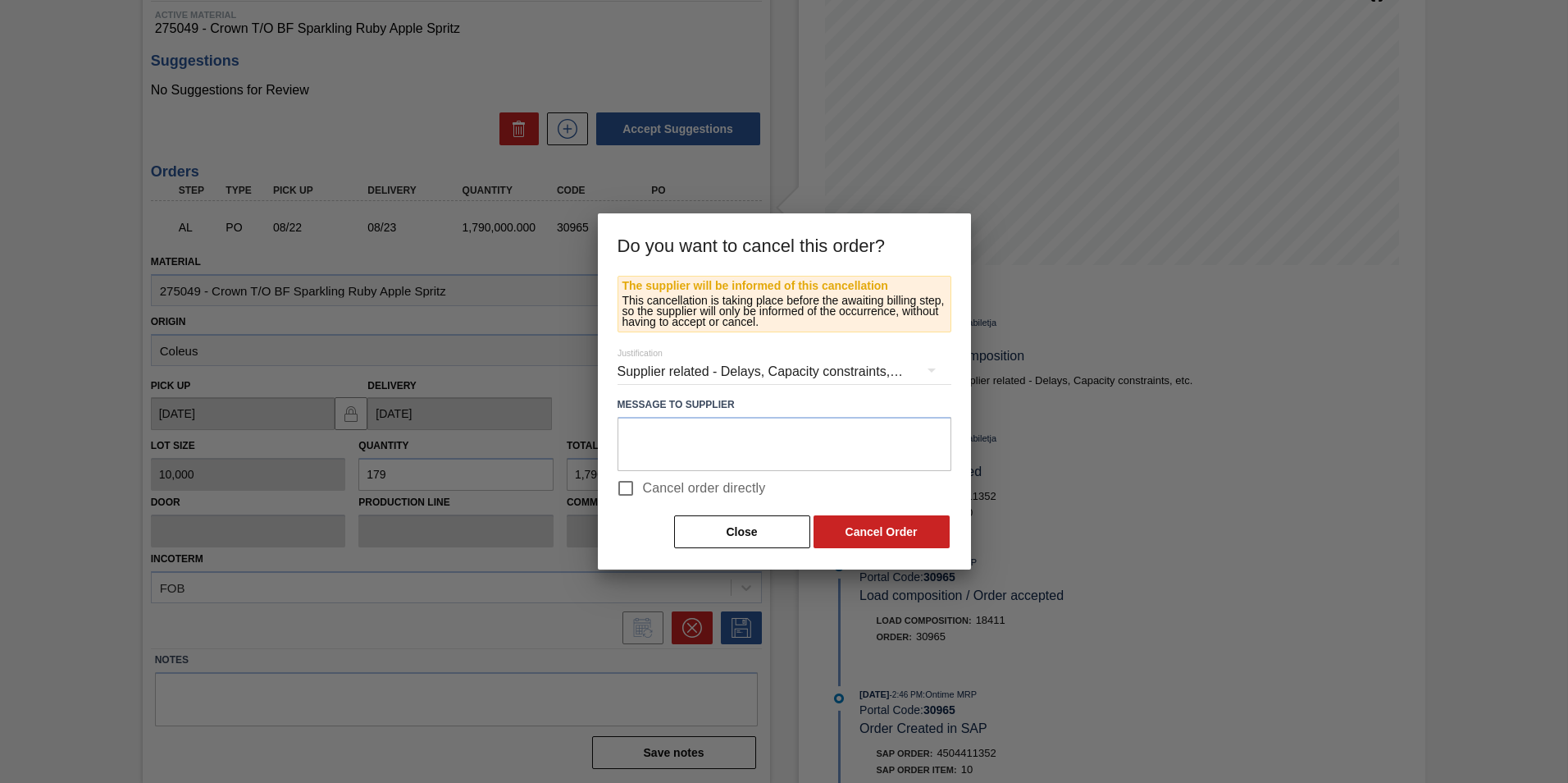
click at [626, 488] on input "Cancel order directly" at bounding box center [626, 488] width 35 height 35
checkbox input "true"
click at [901, 528] on button "Cancel Order" at bounding box center [881, 531] width 136 height 33
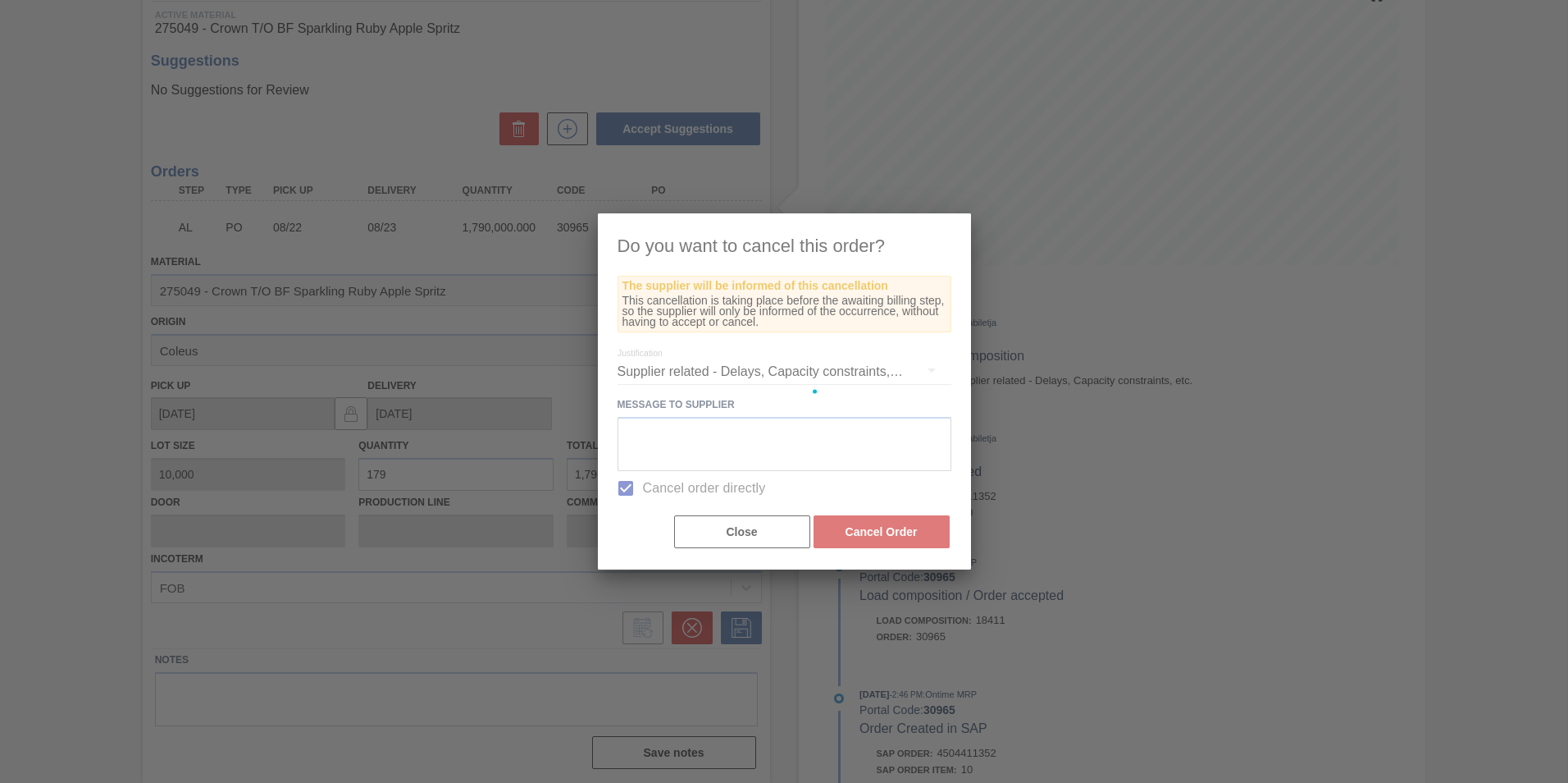
scroll to position [0, 0]
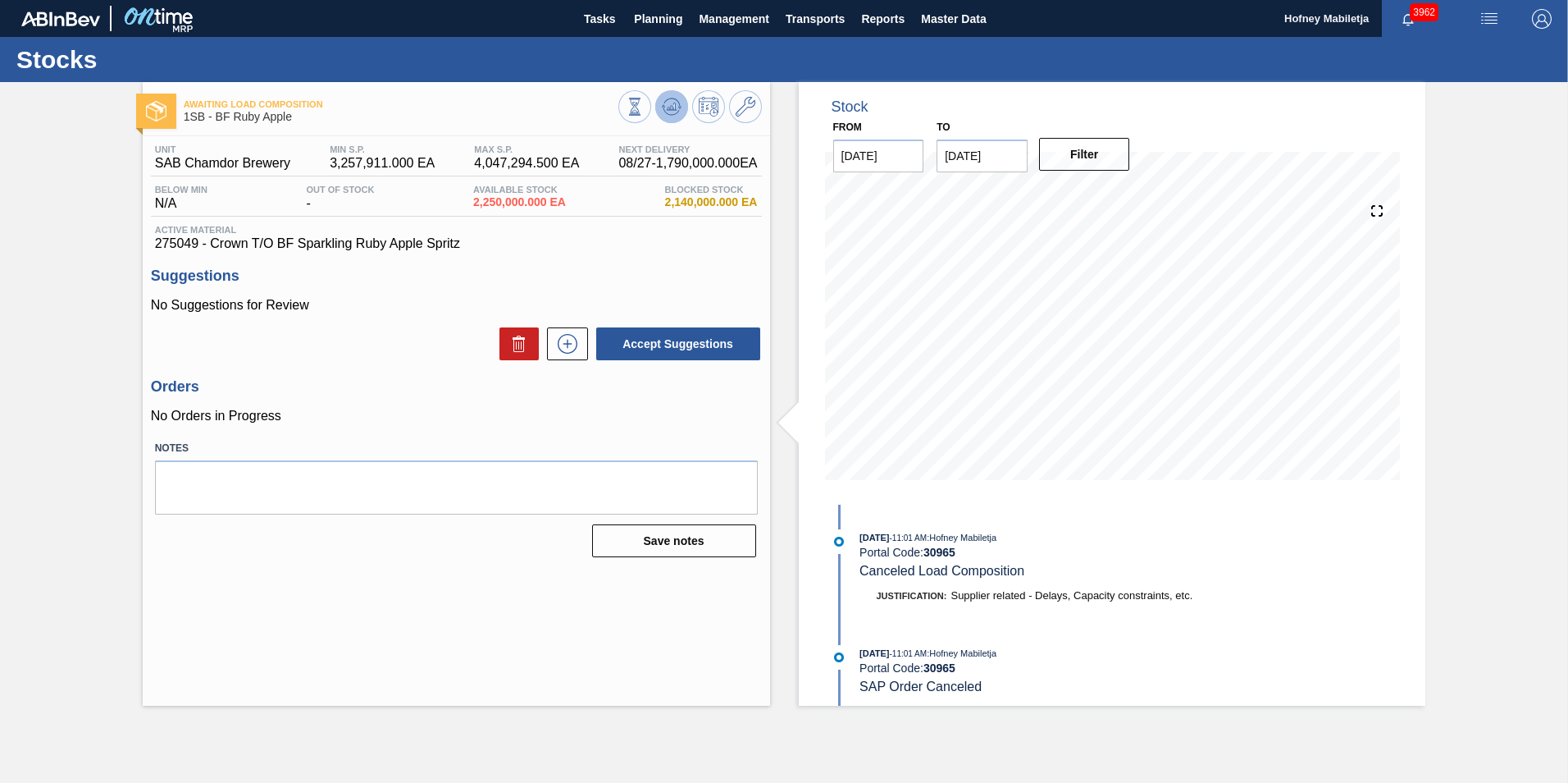
click at [674, 108] on icon at bounding box center [672, 106] width 11 height 7
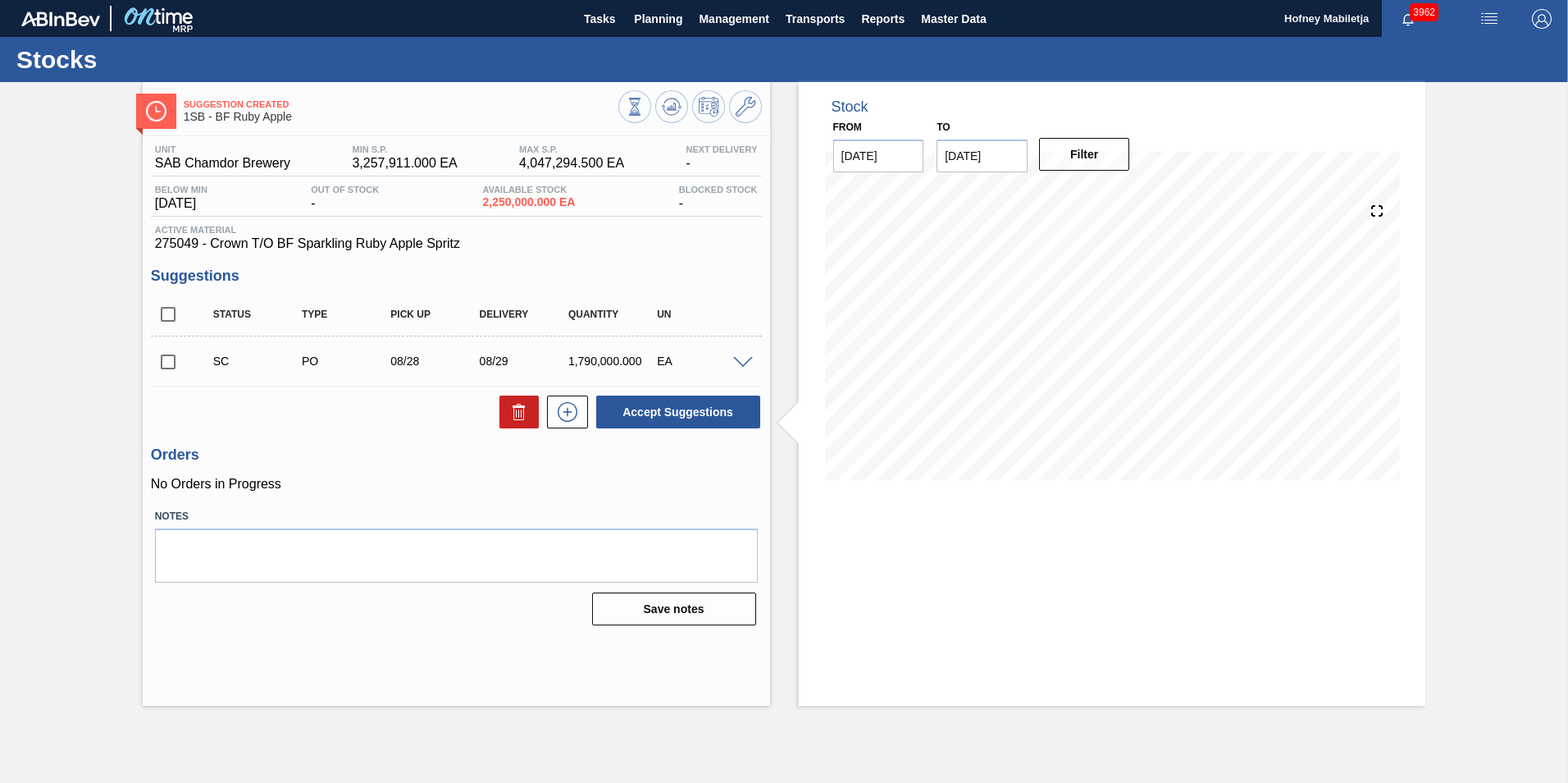
click at [166, 361] on input "checkbox" at bounding box center [168, 362] width 35 height 35
click at [741, 361] on span at bounding box center [743, 362] width 20 height 12
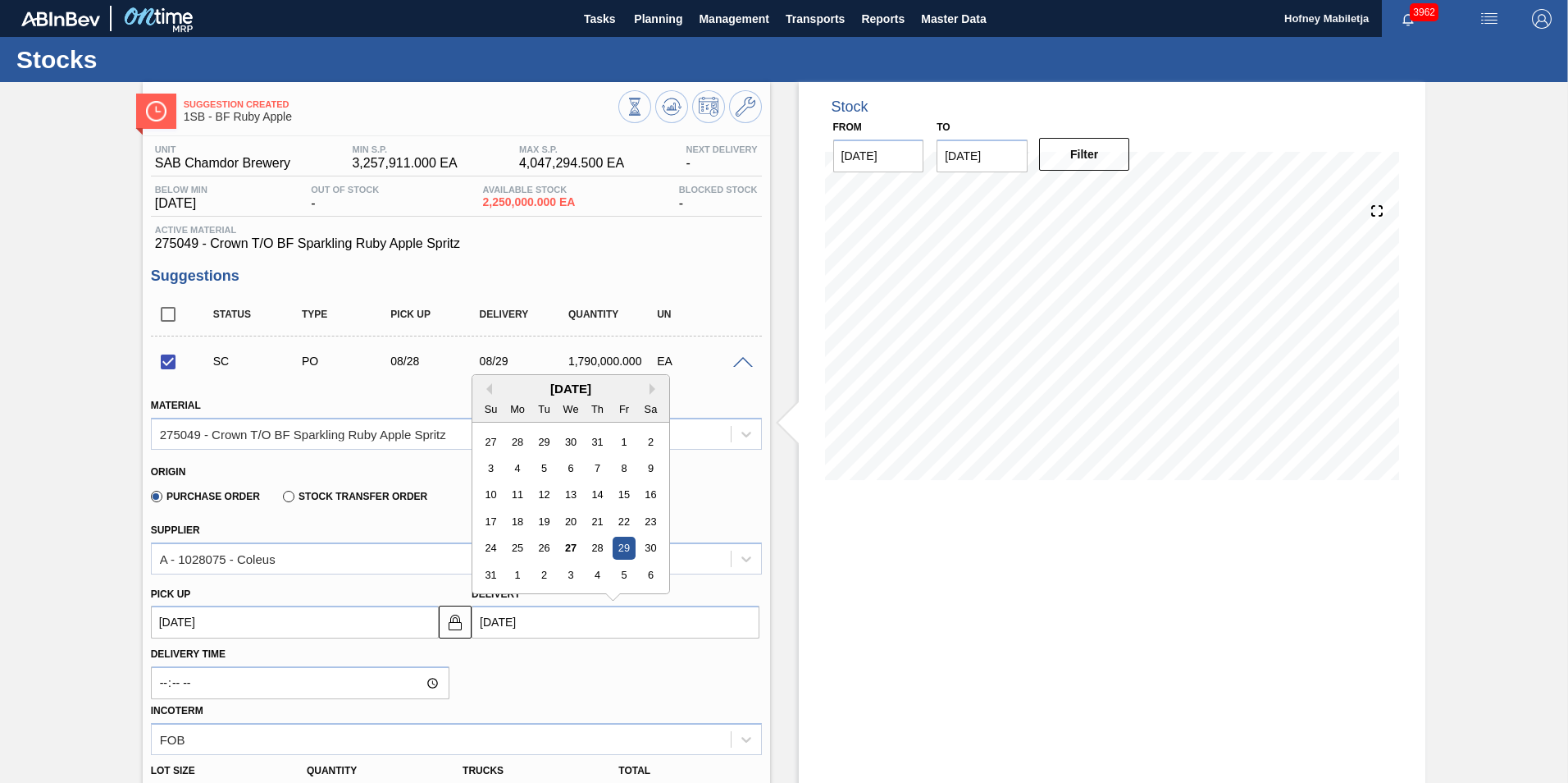
click at [586, 628] on input "[DATE]" at bounding box center [615, 622] width 288 height 33
click at [597, 547] on div "28" at bounding box center [597, 549] width 22 height 22
checkbox input "false"
type up3236154570 "[DATE]"
type input "[DATE]"
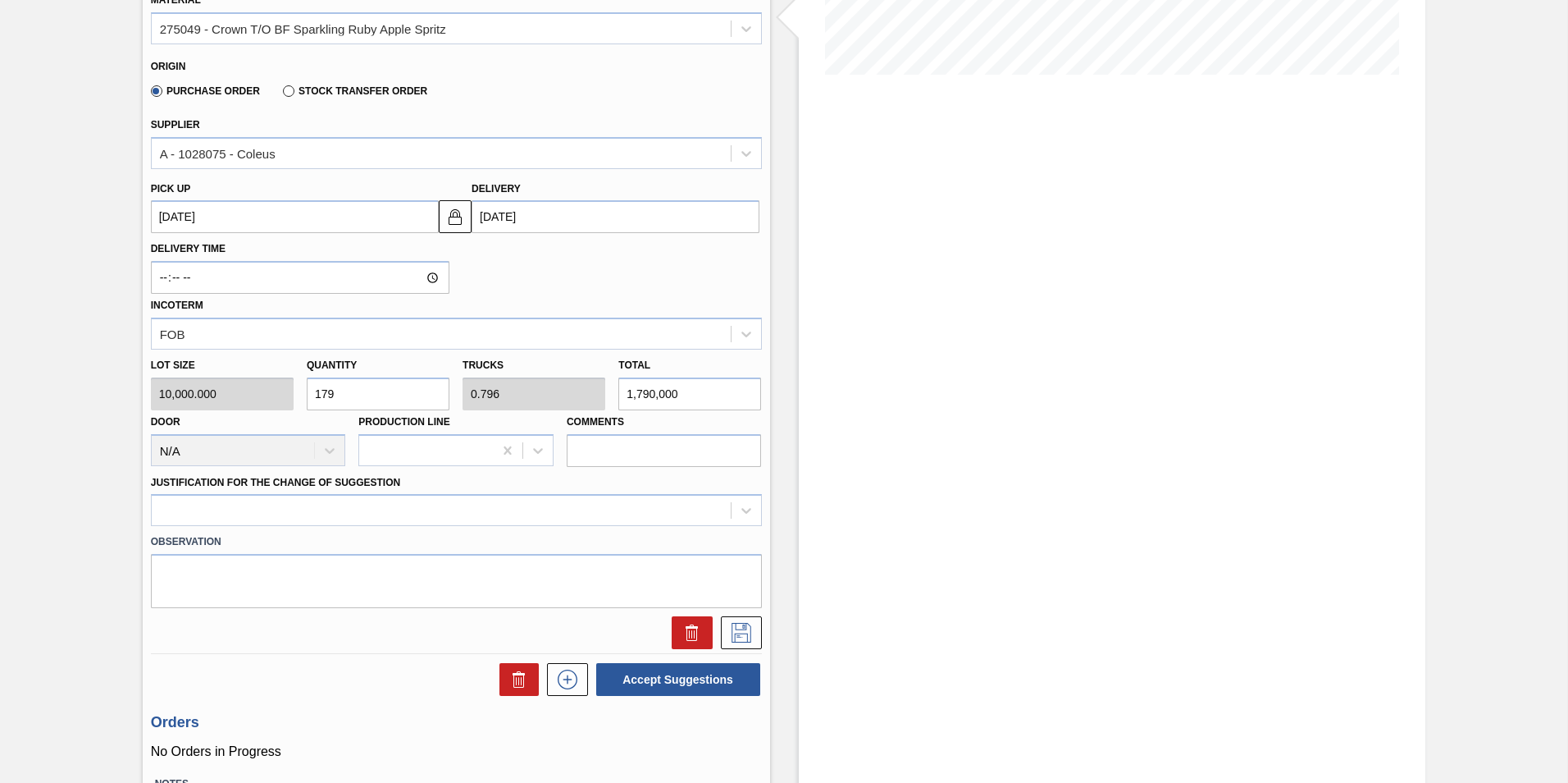
scroll to position [411, 0]
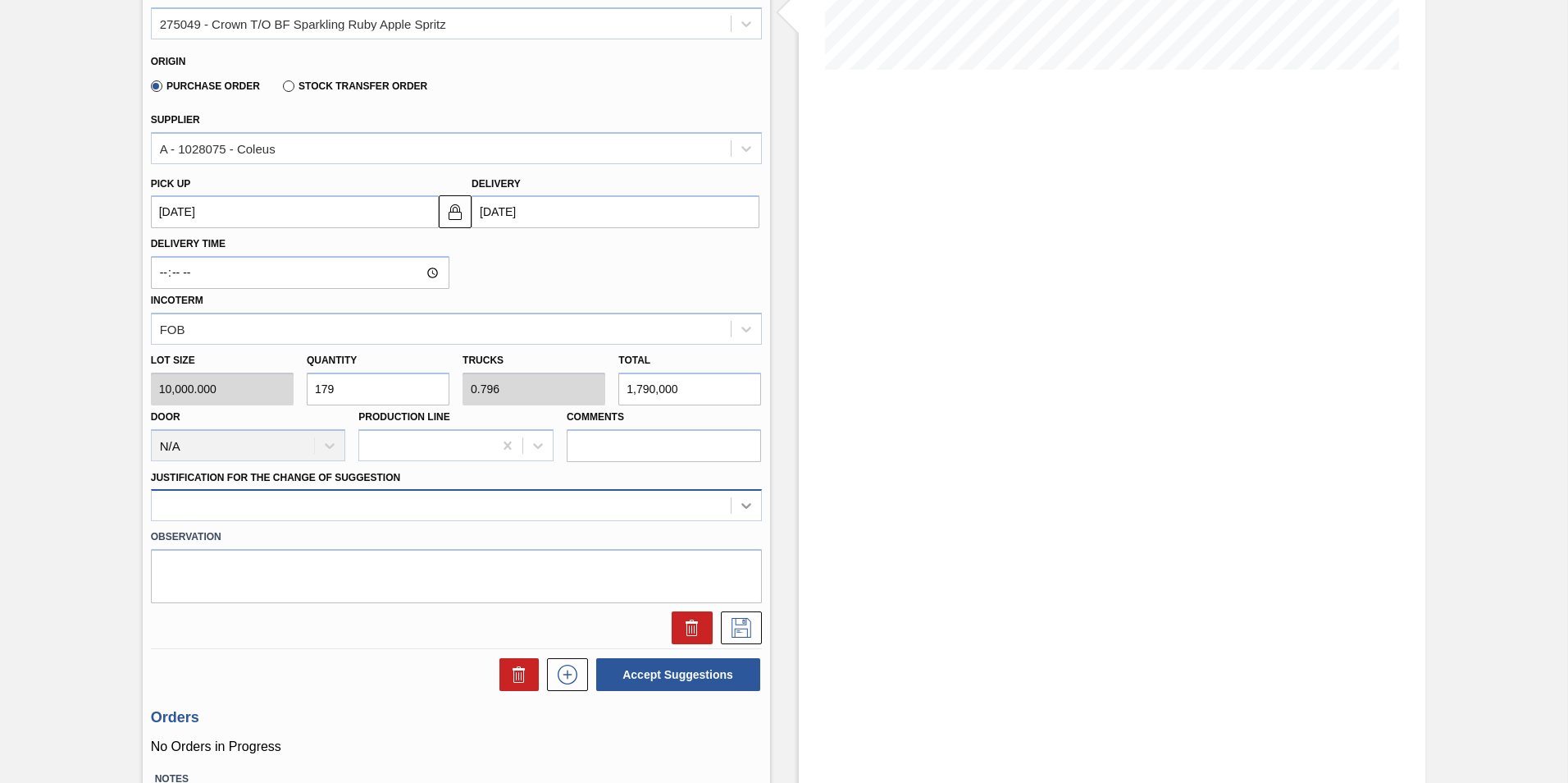
click at [746, 502] on icon at bounding box center [746, 506] width 16 height 16
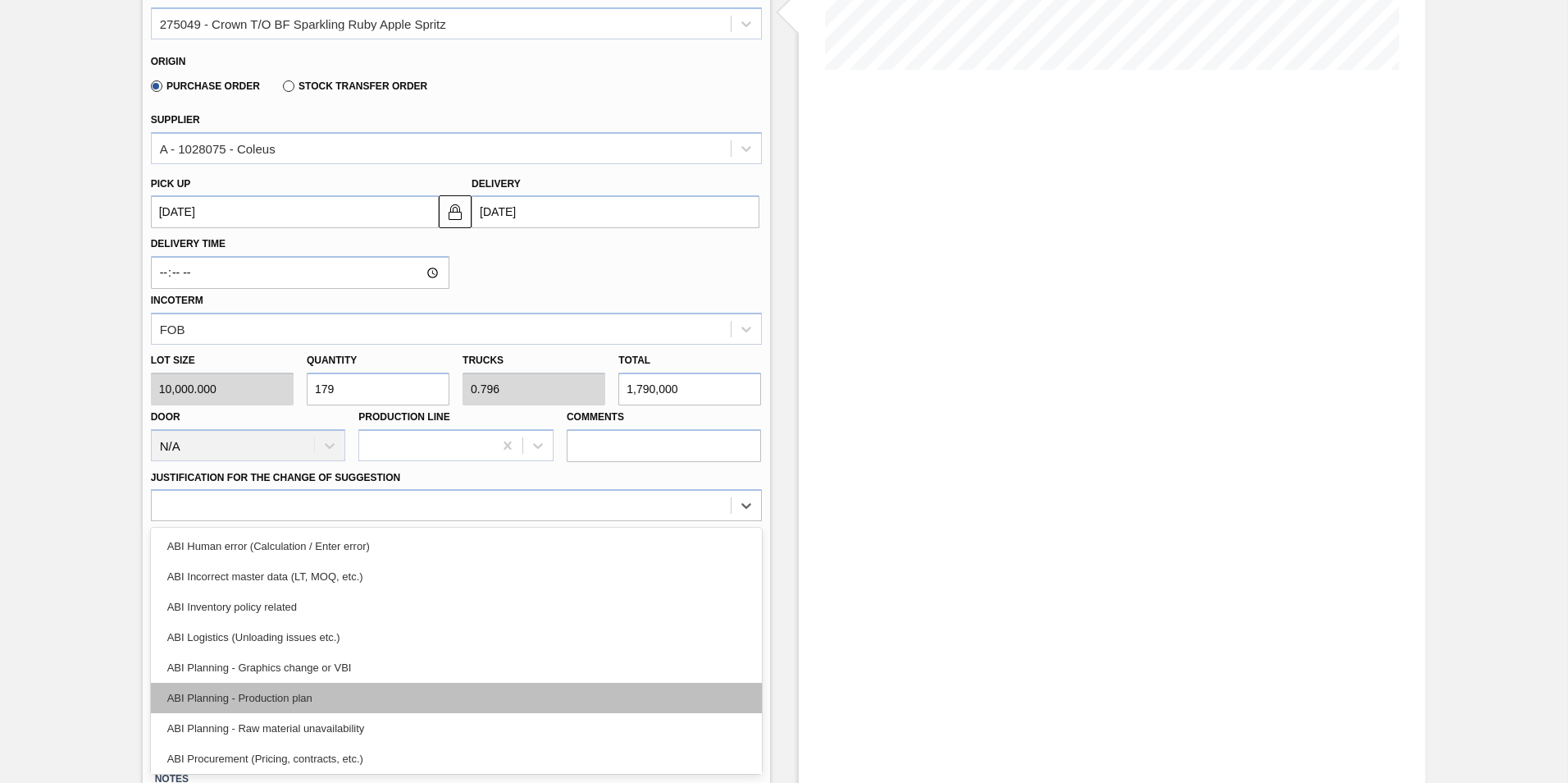
click at [296, 694] on div "ABI Planning - Production plan" at bounding box center [456, 697] width 611 height 30
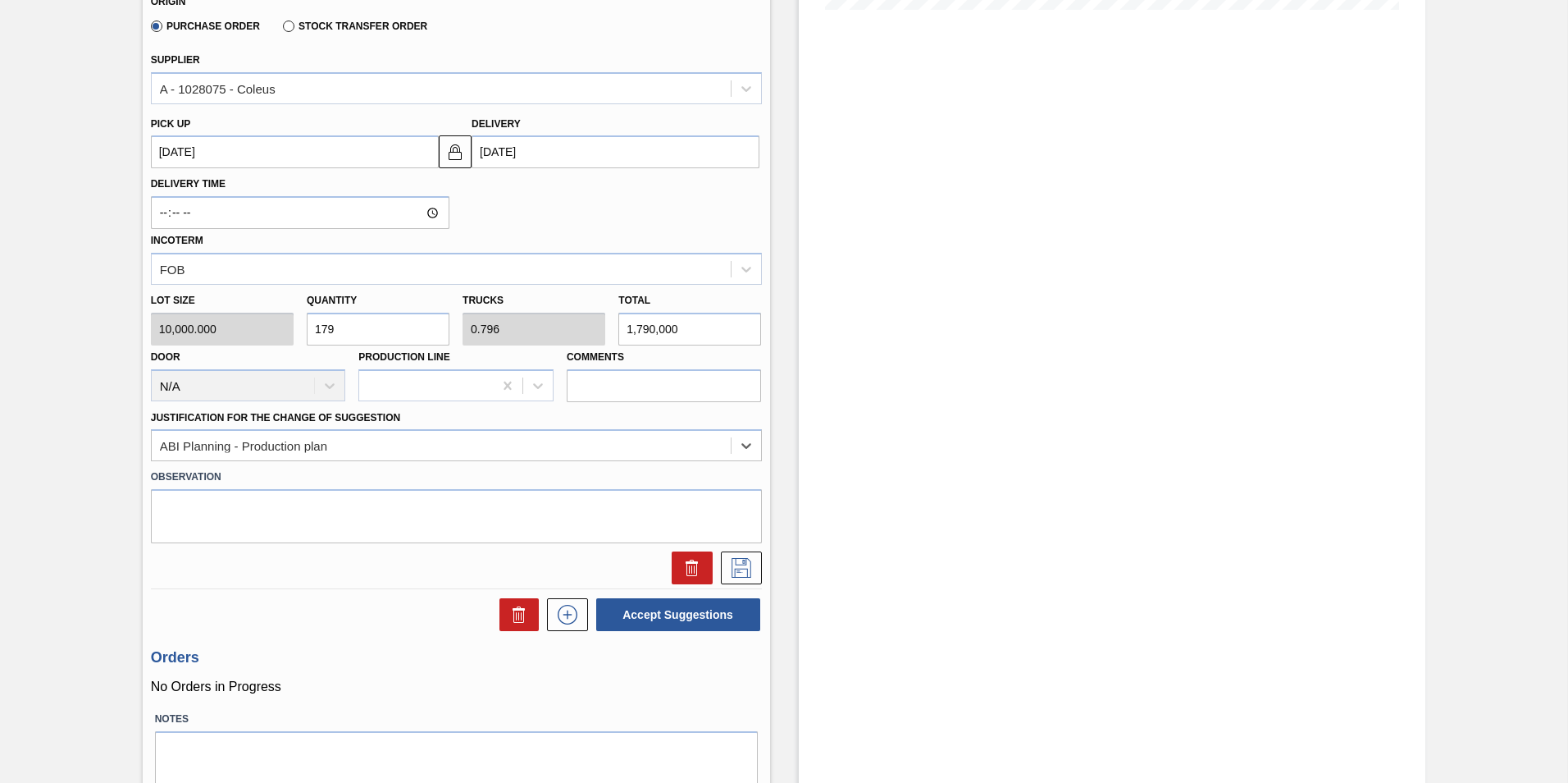
scroll to position [492, 0]
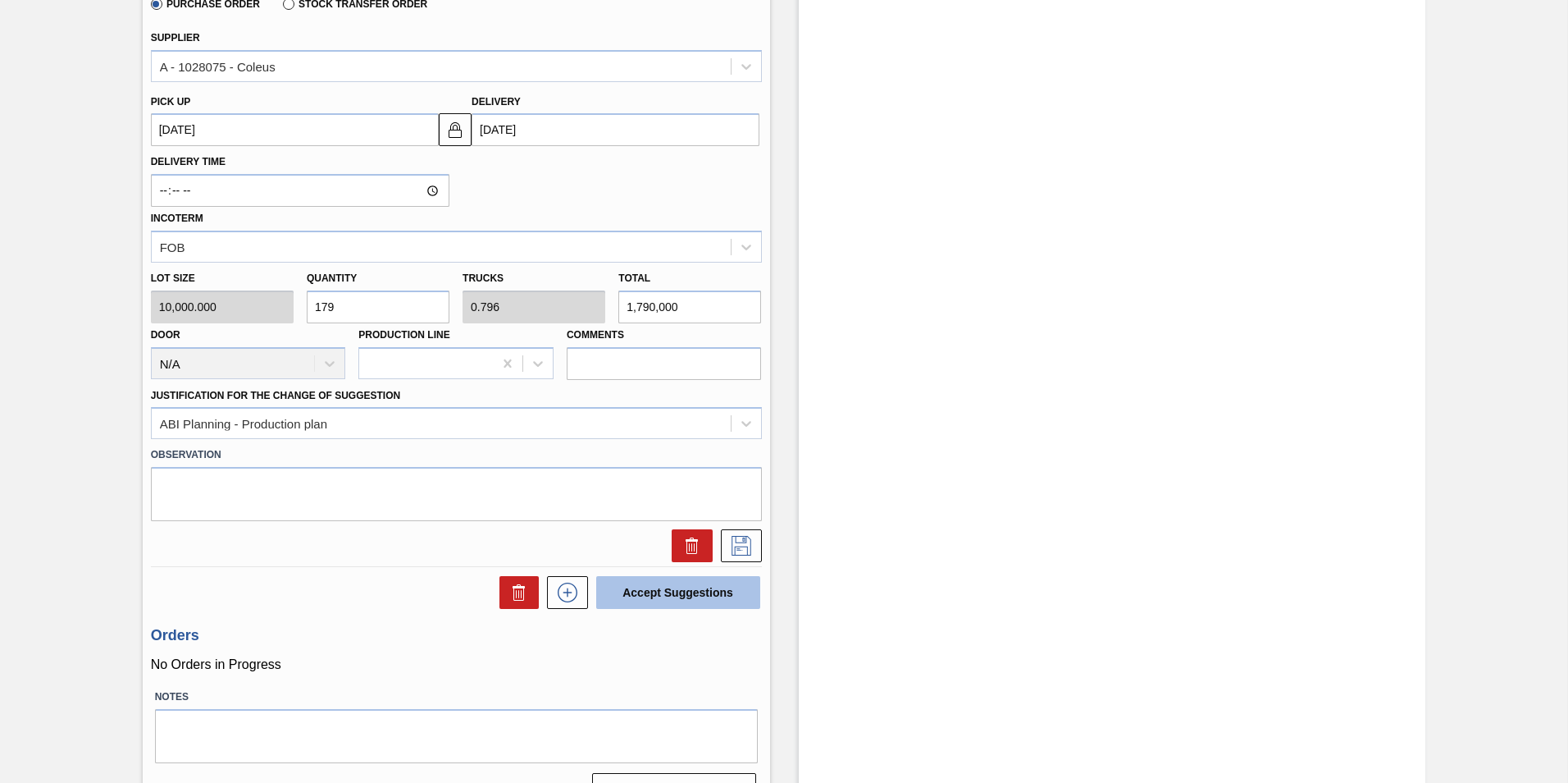
click at [688, 590] on button "Accept Suggestions" at bounding box center [677, 593] width 164 height 33
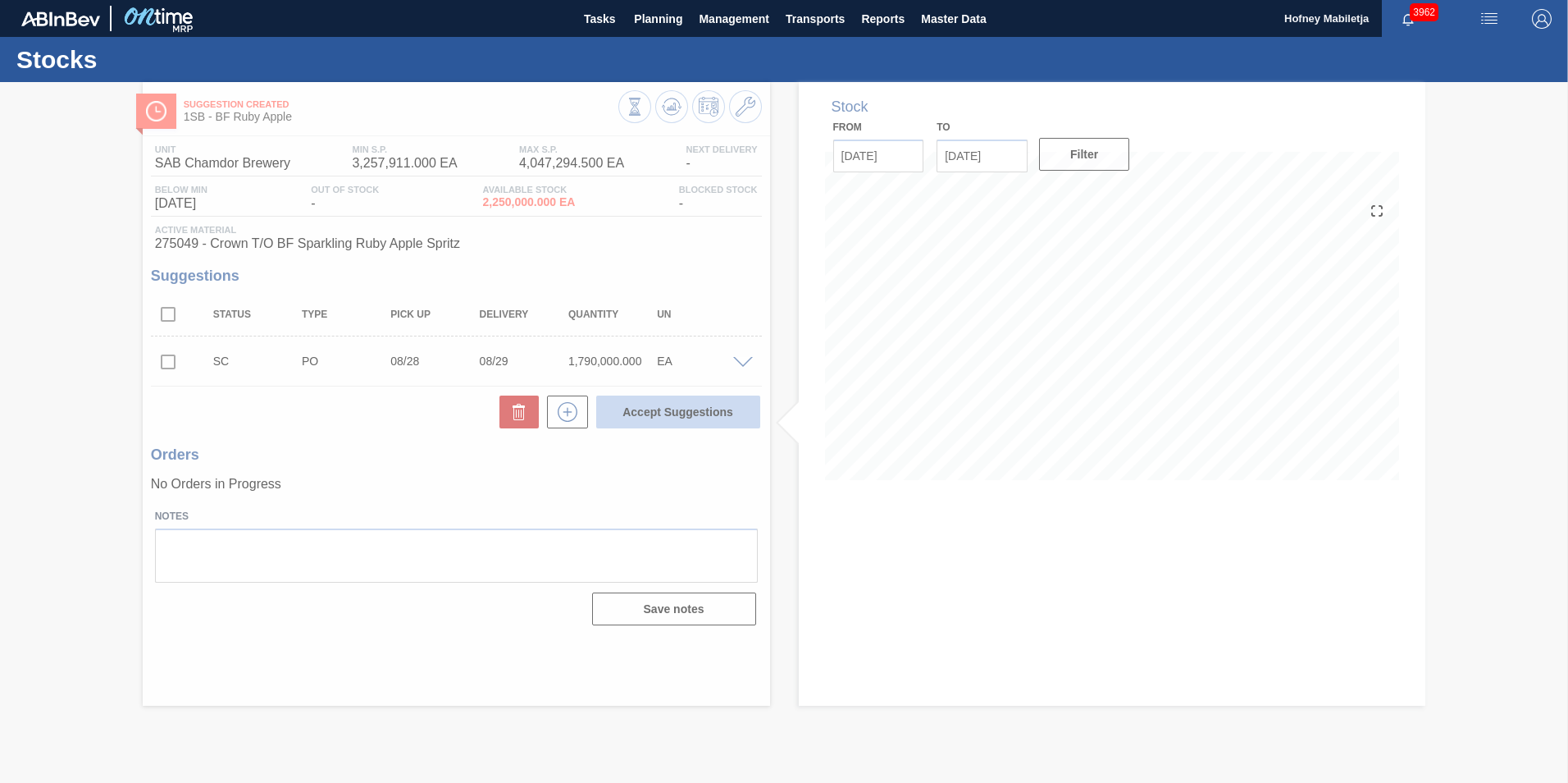
scroll to position [0, 0]
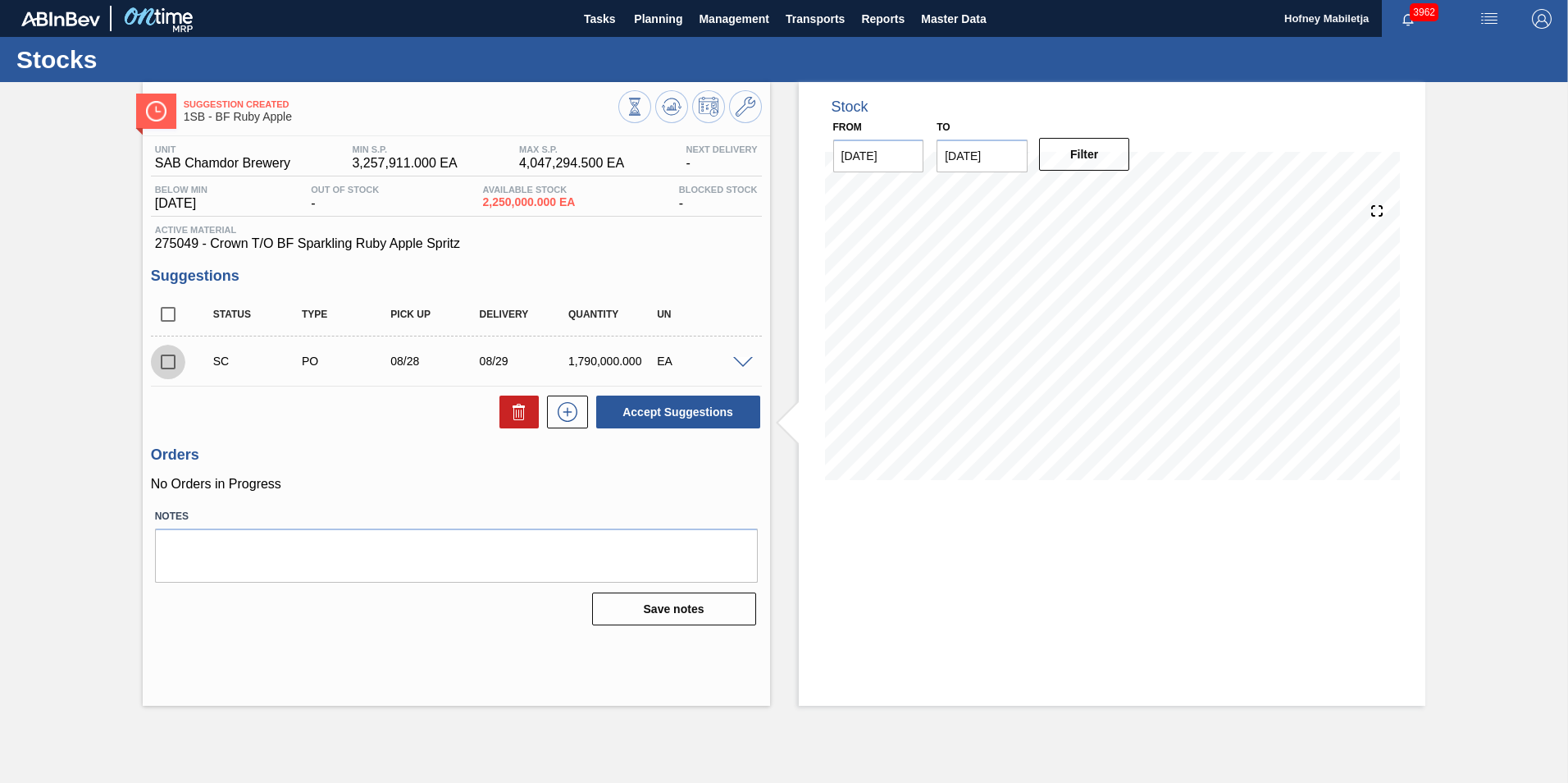
click at [169, 364] on input "checkbox" at bounding box center [168, 362] width 35 height 35
click at [706, 409] on button "Accept Suggestions" at bounding box center [677, 412] width 164 height 33
checkbox input "false"
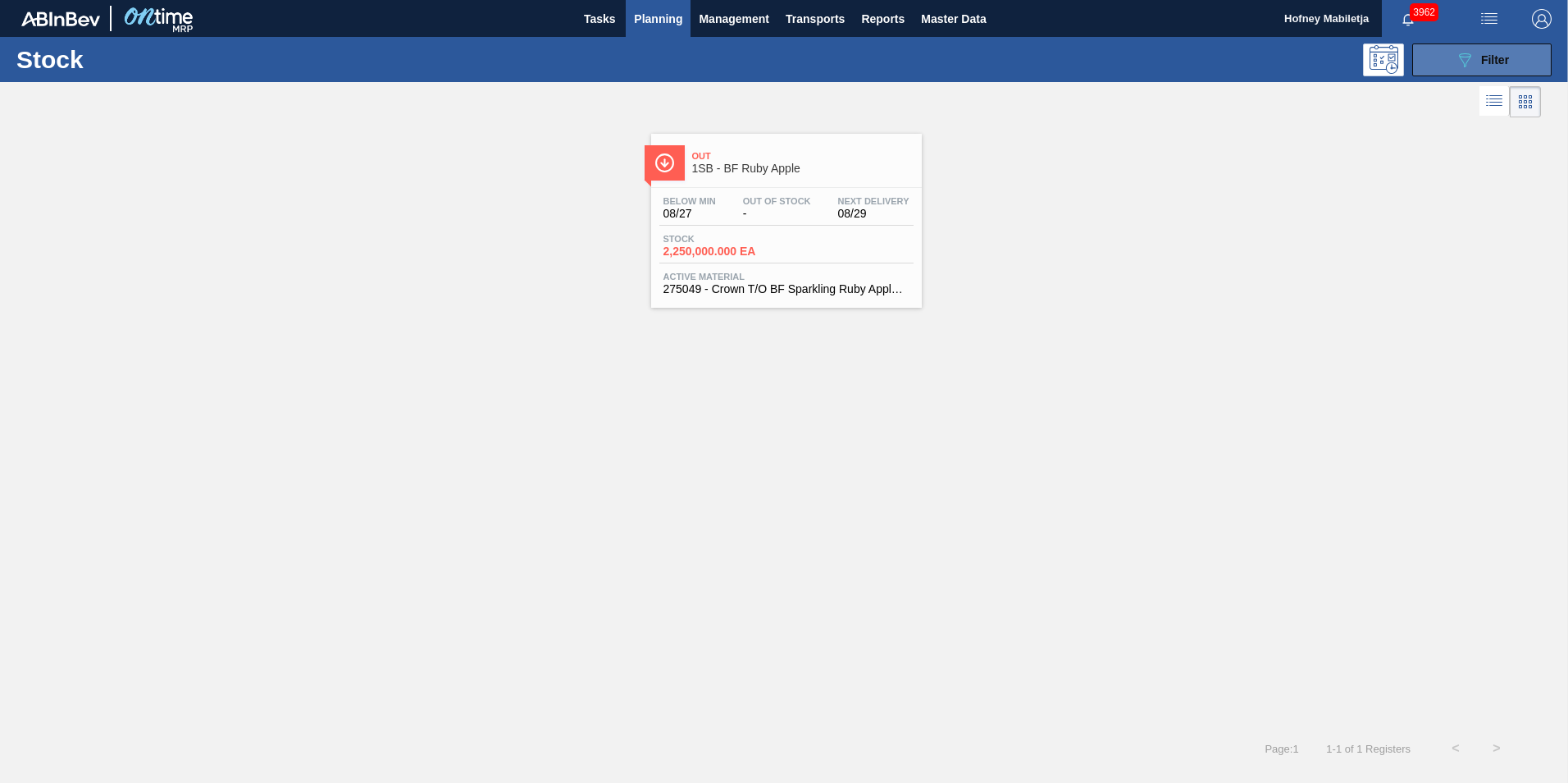
click at [1504, 60] on span "Filter" at bounding box center [1495, 59] width 28 height 13
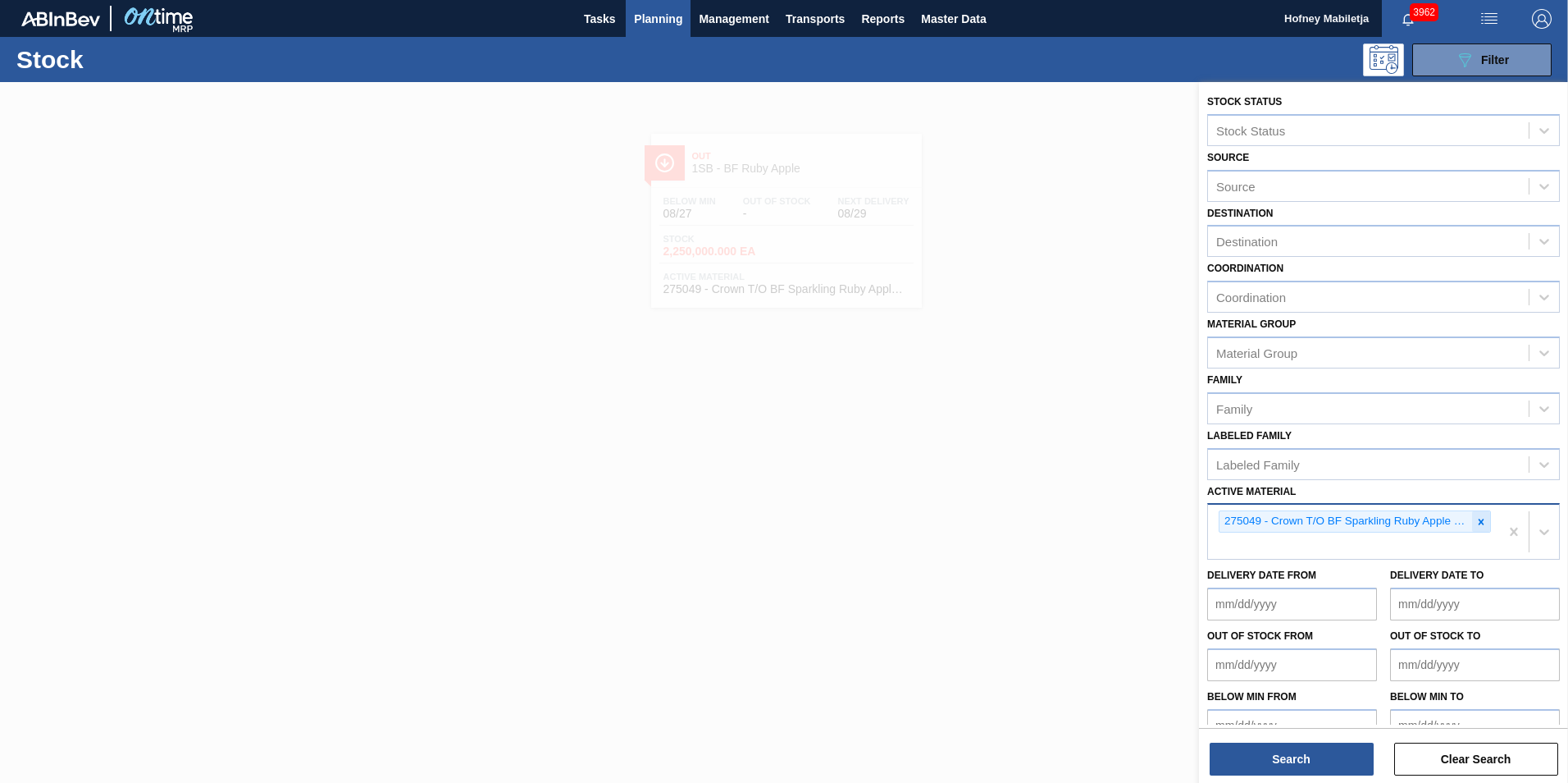
click at [1477, 521] on icon at bounding box center [1481, 521] width 12 height 12
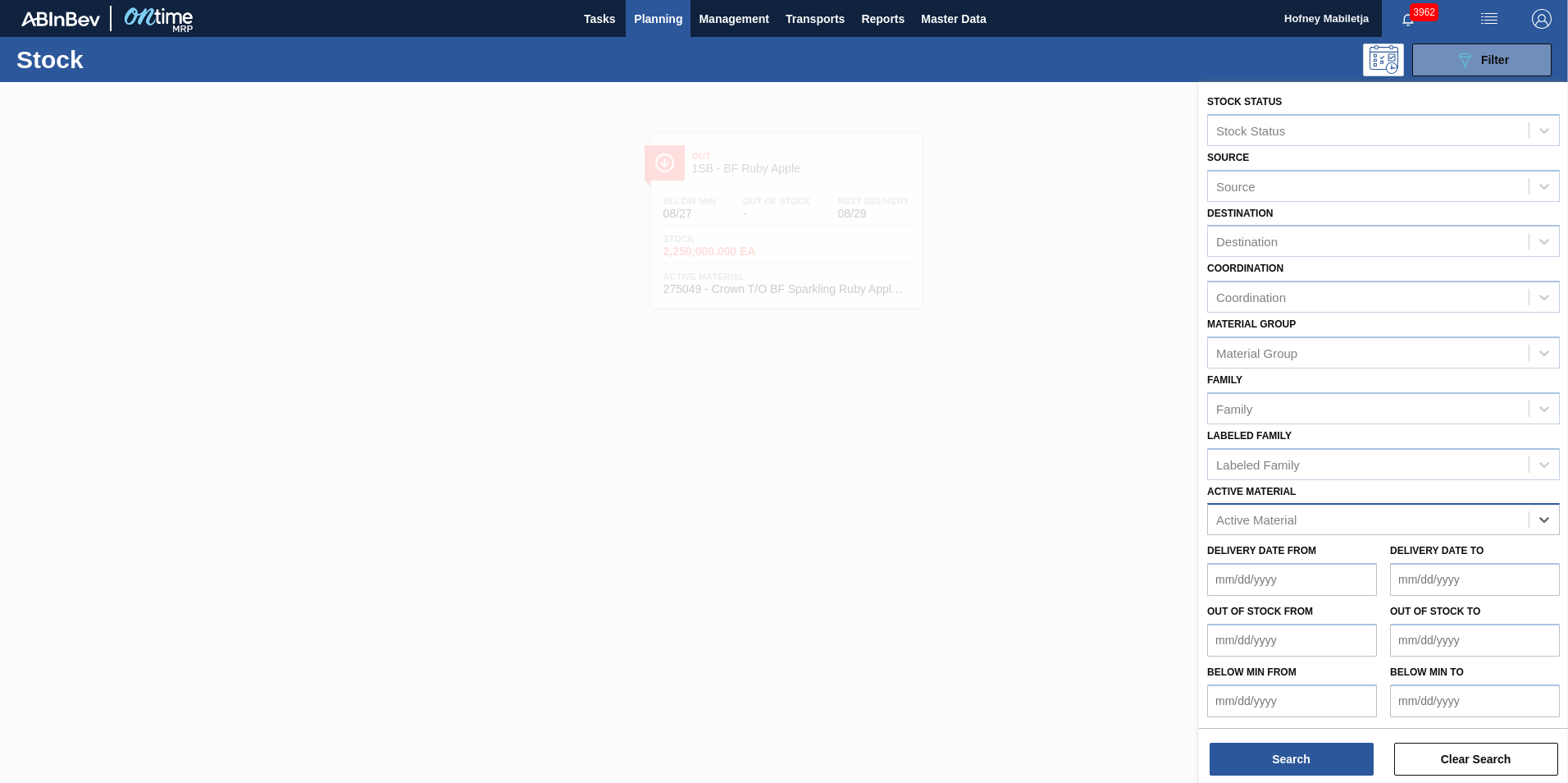
paste Material "279336"
type Material "279336"
click at [1343, 557] on div "279336 - Label Body 620NRB BF Ruby" at bounding box center [1384, 560] width 353 height 30
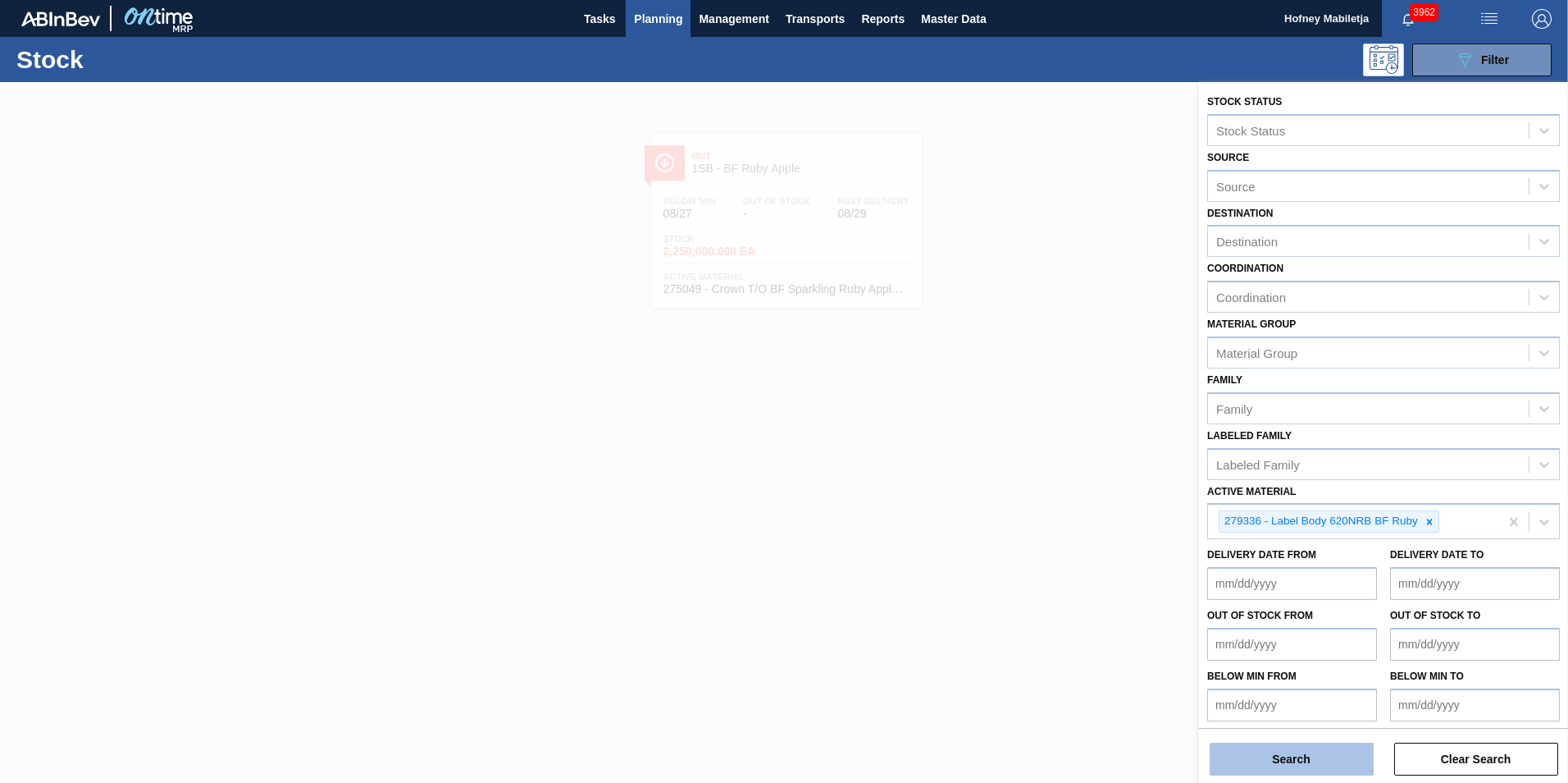
click at [1320, 759] on button "Search" at bounding box center [1291, 759] width 164 height 33
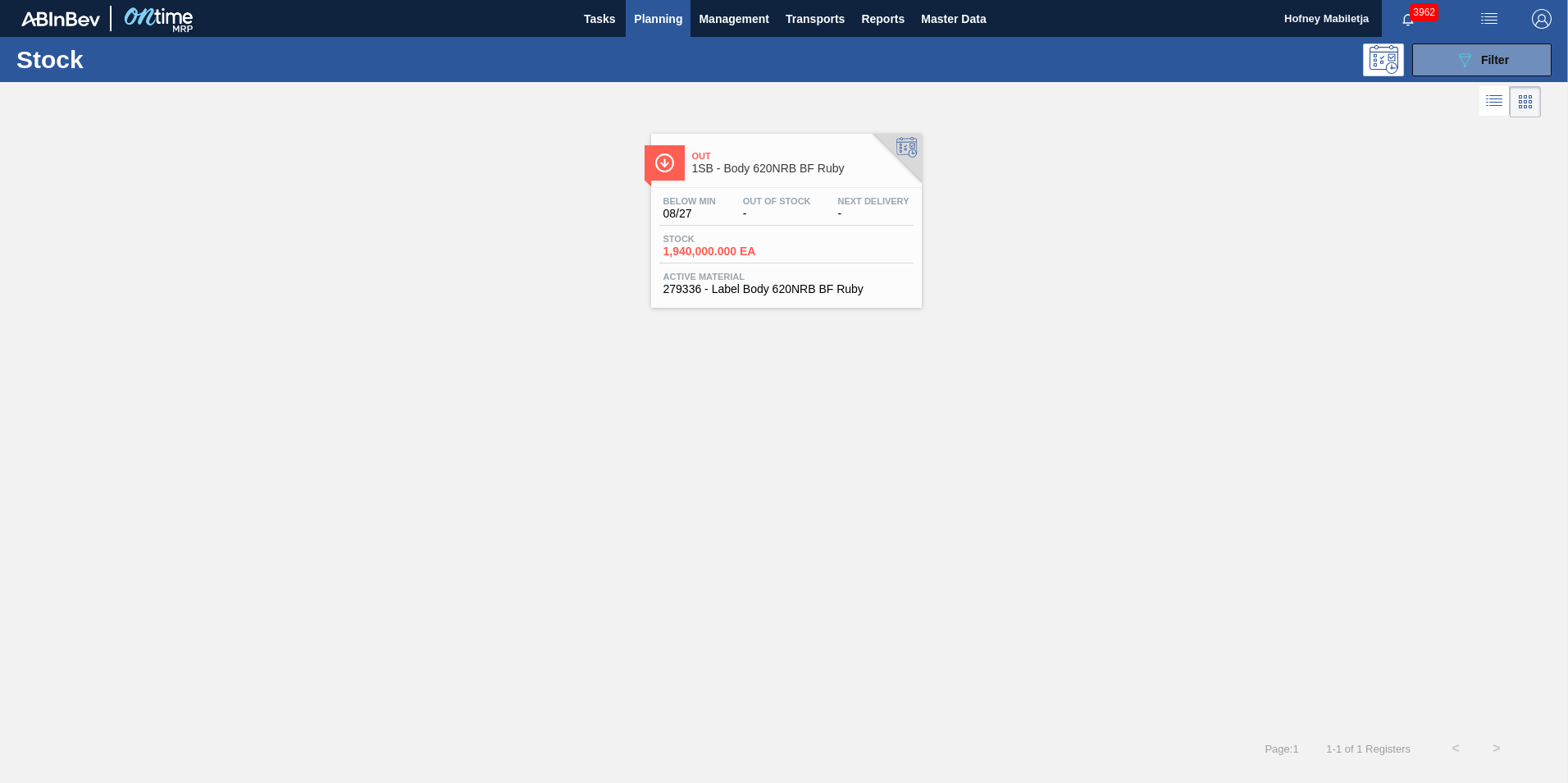
click at [782, 214] on span "-" at bounding box center [777, 213] width 68 height 12
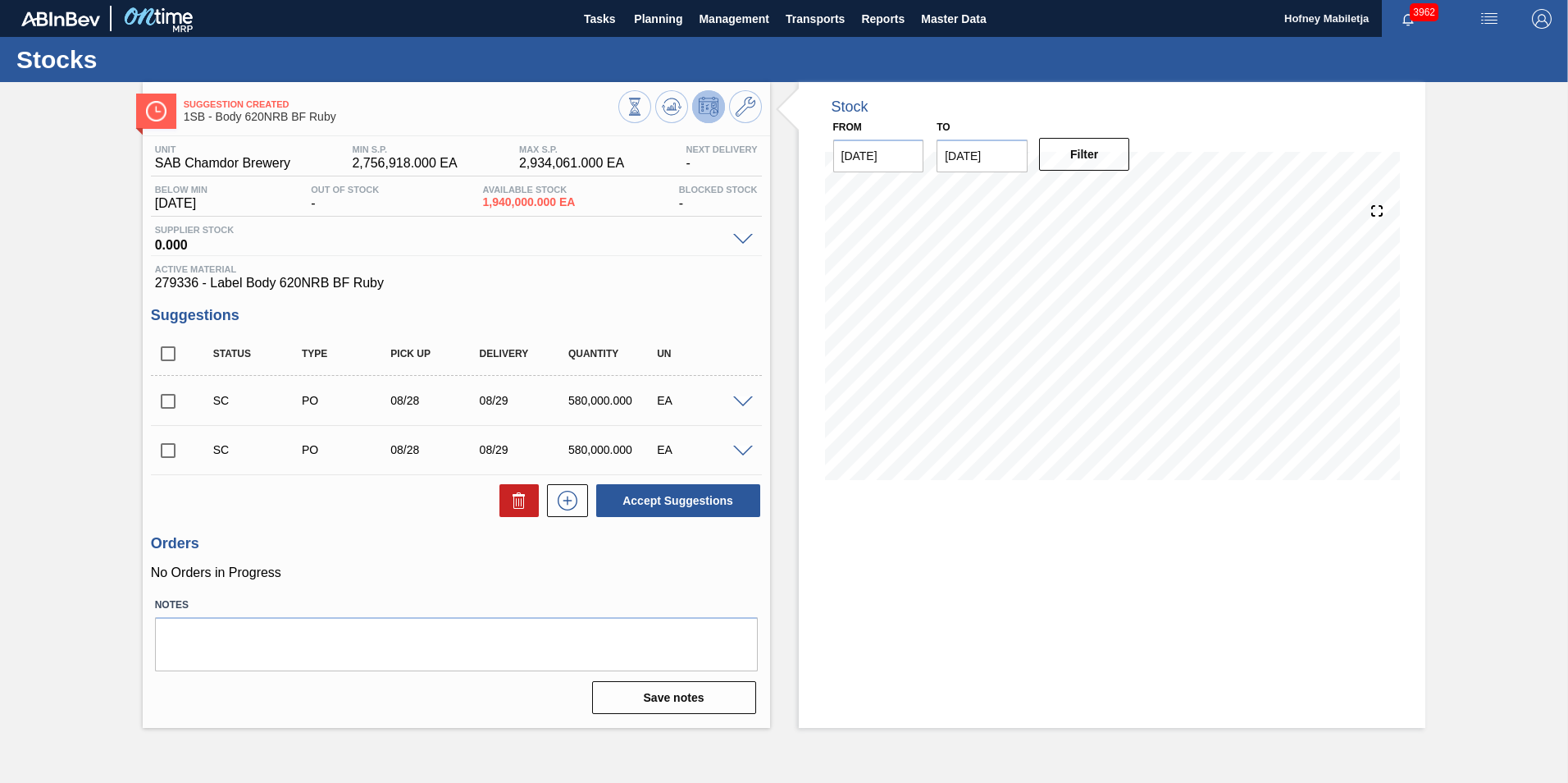
click at [165, 449] on input "checkbox" at bounding box center [168, 451] width 35 height 35
click at [689, 494] on button "Accept Suggestions" at bounding box center [677, 500] width 164 height 33
checkbox input "false"
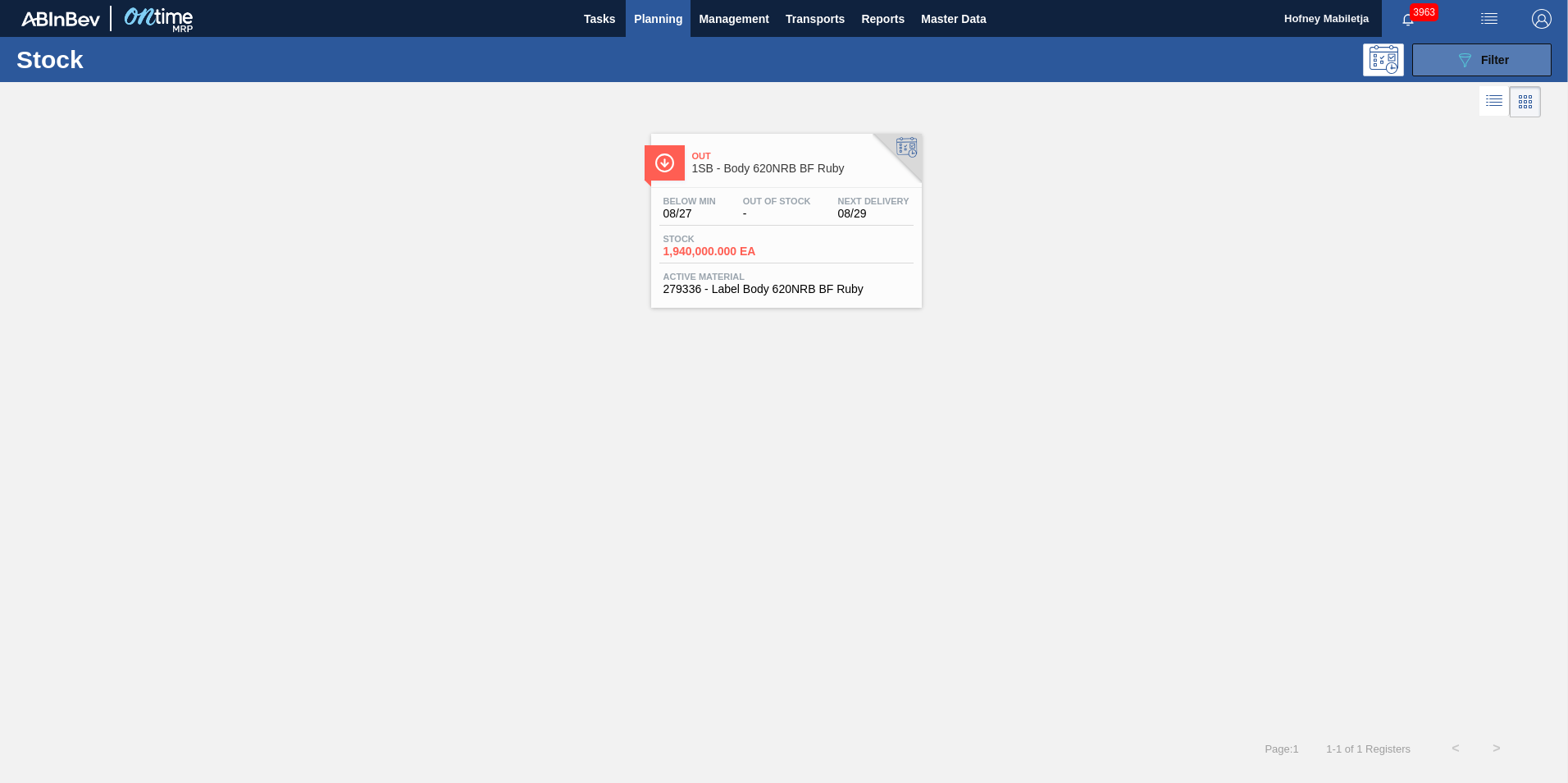
drag, startPoint x: 1523, startPoint y: 55, endPoint x: 1513, endPoint y: 60, distance: 11.2
click at [1523, 55] on button "089F7B8B-B2A5-4AFE-B5C0-19BA573D28AC Filter" at bounding box center [1482, 60] width 140 height 33
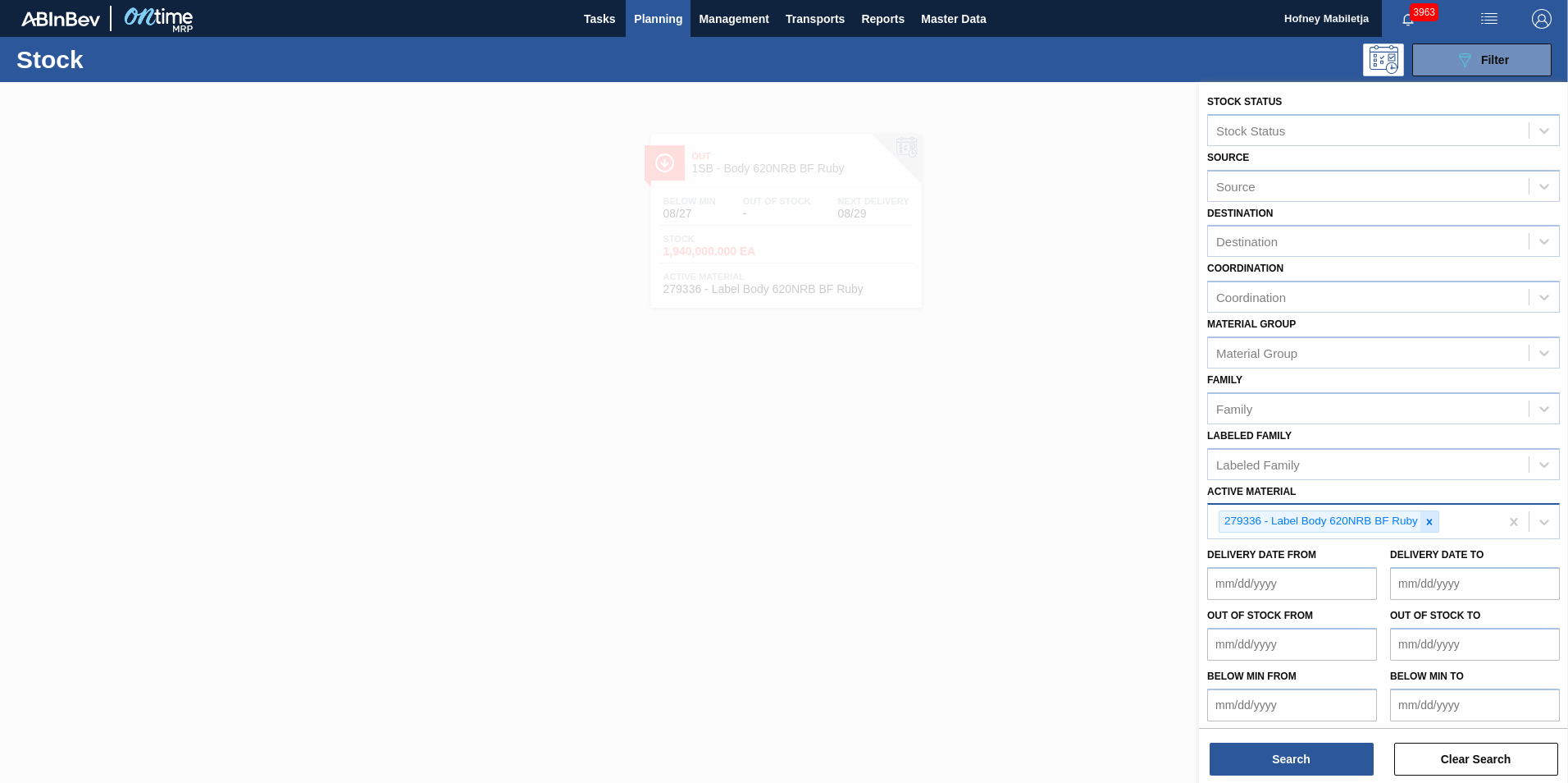
click at [1434, 518] on icon at bounding box center [1430, 521] width 12 height 12
paste Material "279794"
type Material "279794"
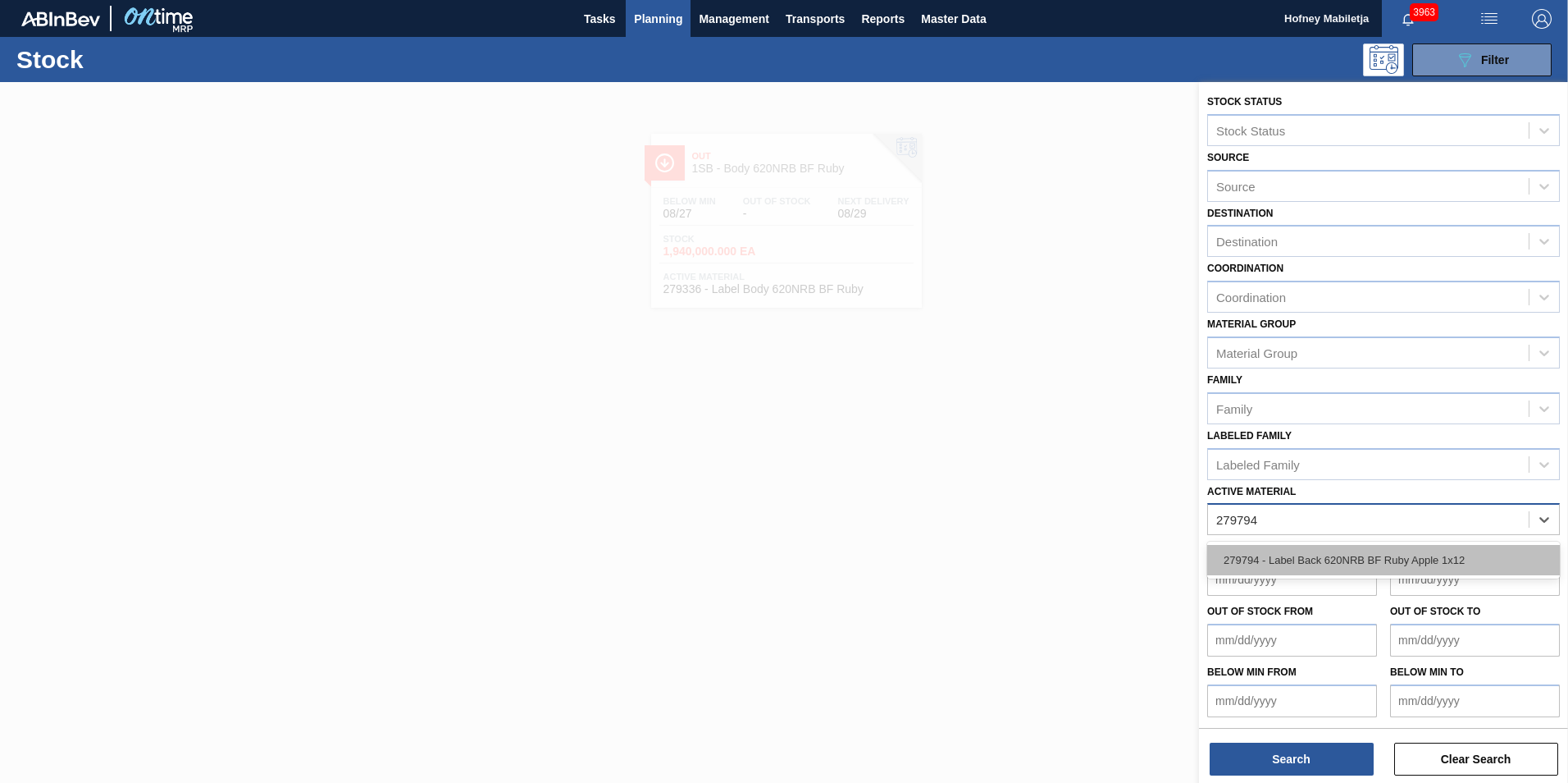
click at [1352, 547] on div "279794 - Label Back 620NRB BF Ruby Apple 1x12" at bounding box center [1384, 560] width 353 height 30
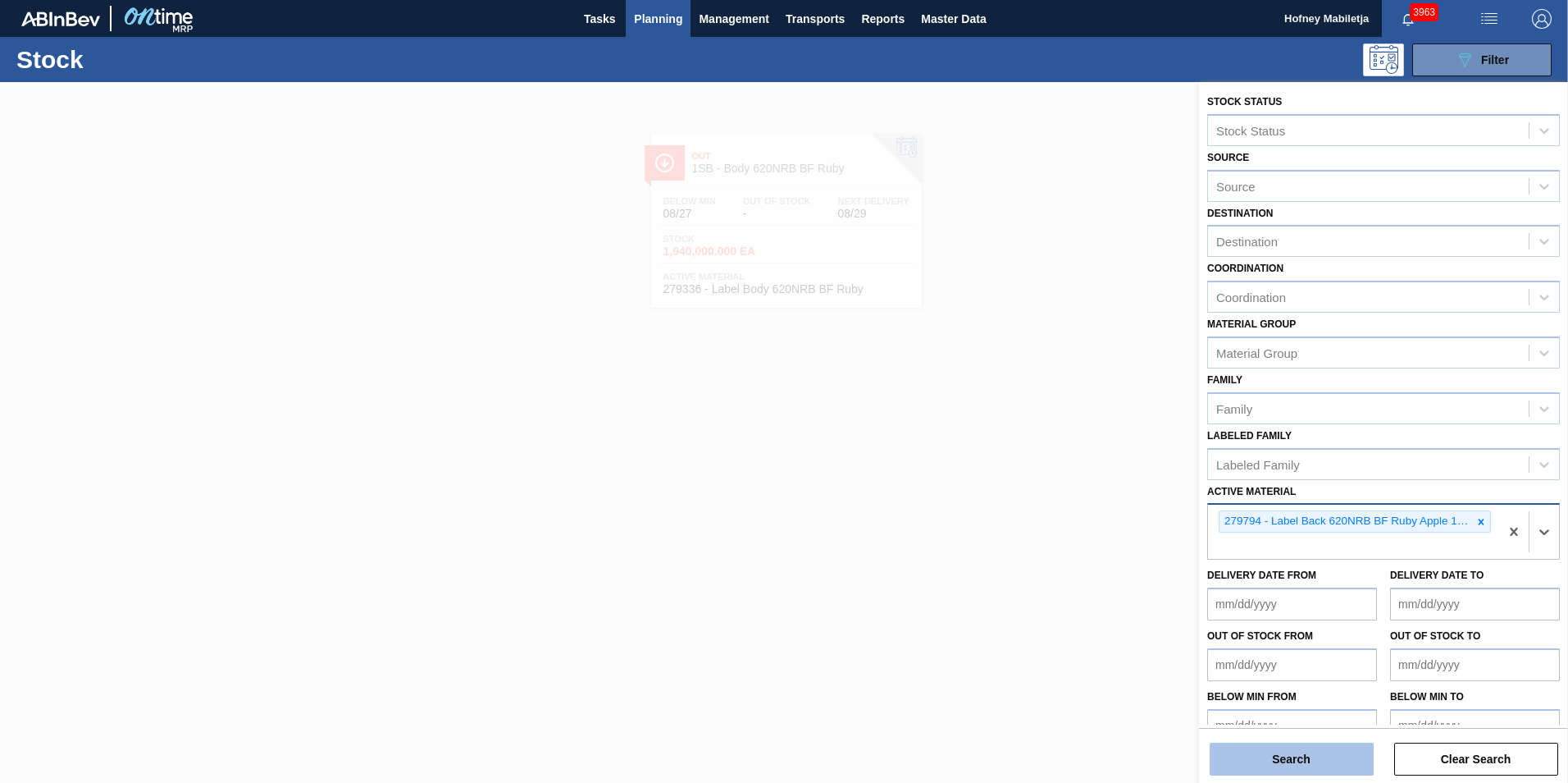
click at [1310, 766] on button "Search" at bounding box center [1291, 759] width 164 height 33
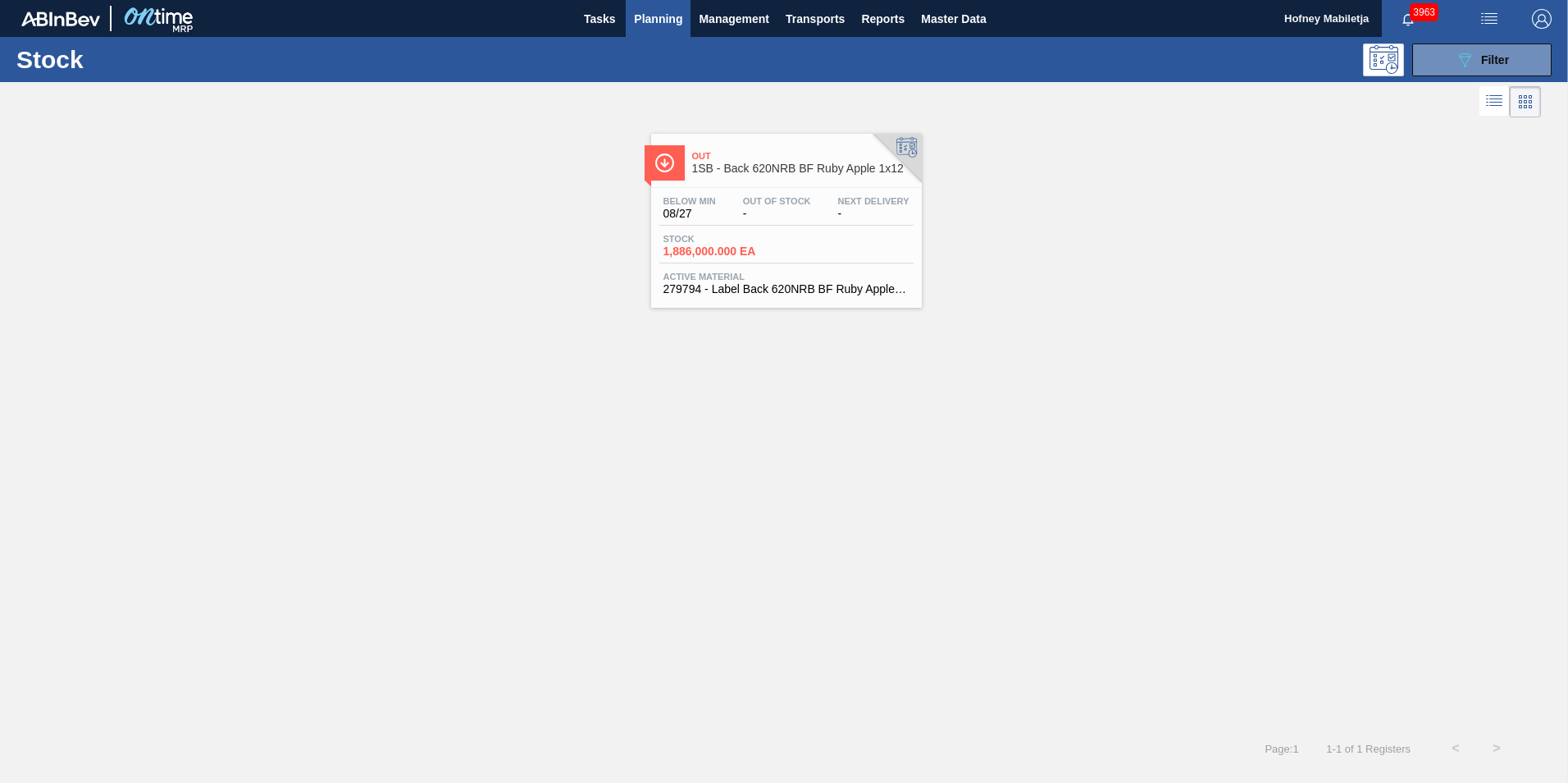
click at [778, 241] on div "Stock 1,886,000.000 EA" at bounding box center [720, 246] width 123 height 24
click at [1510, 54] on button "089F7B8B-B2A5-4AFE-B5C0-19BA573D28AC Filter" at bounding box center [1482, 60] width 140 height 33
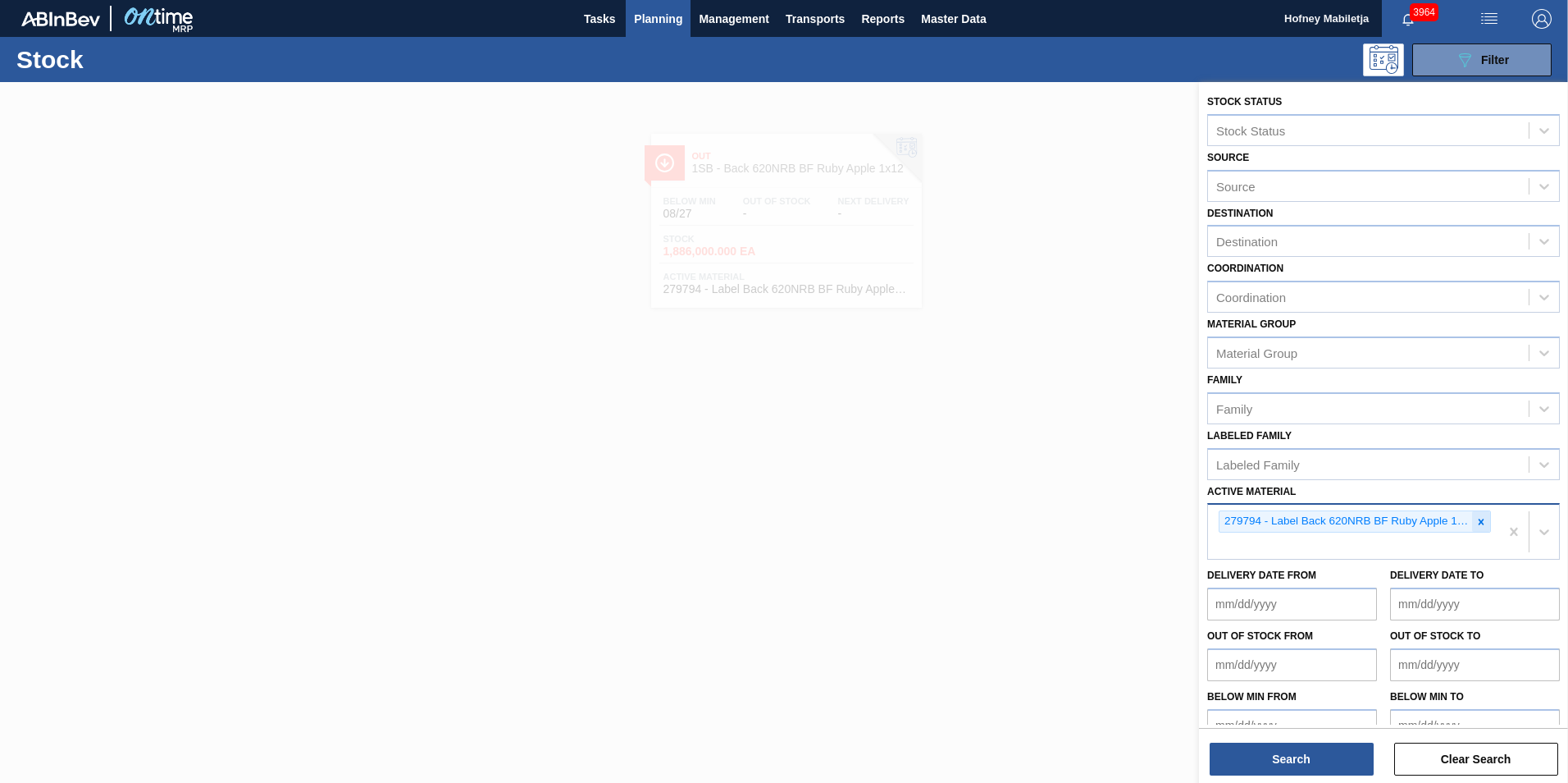
click at [1486, 523] on div at bounding box center [1481, 521] width 18 height 20
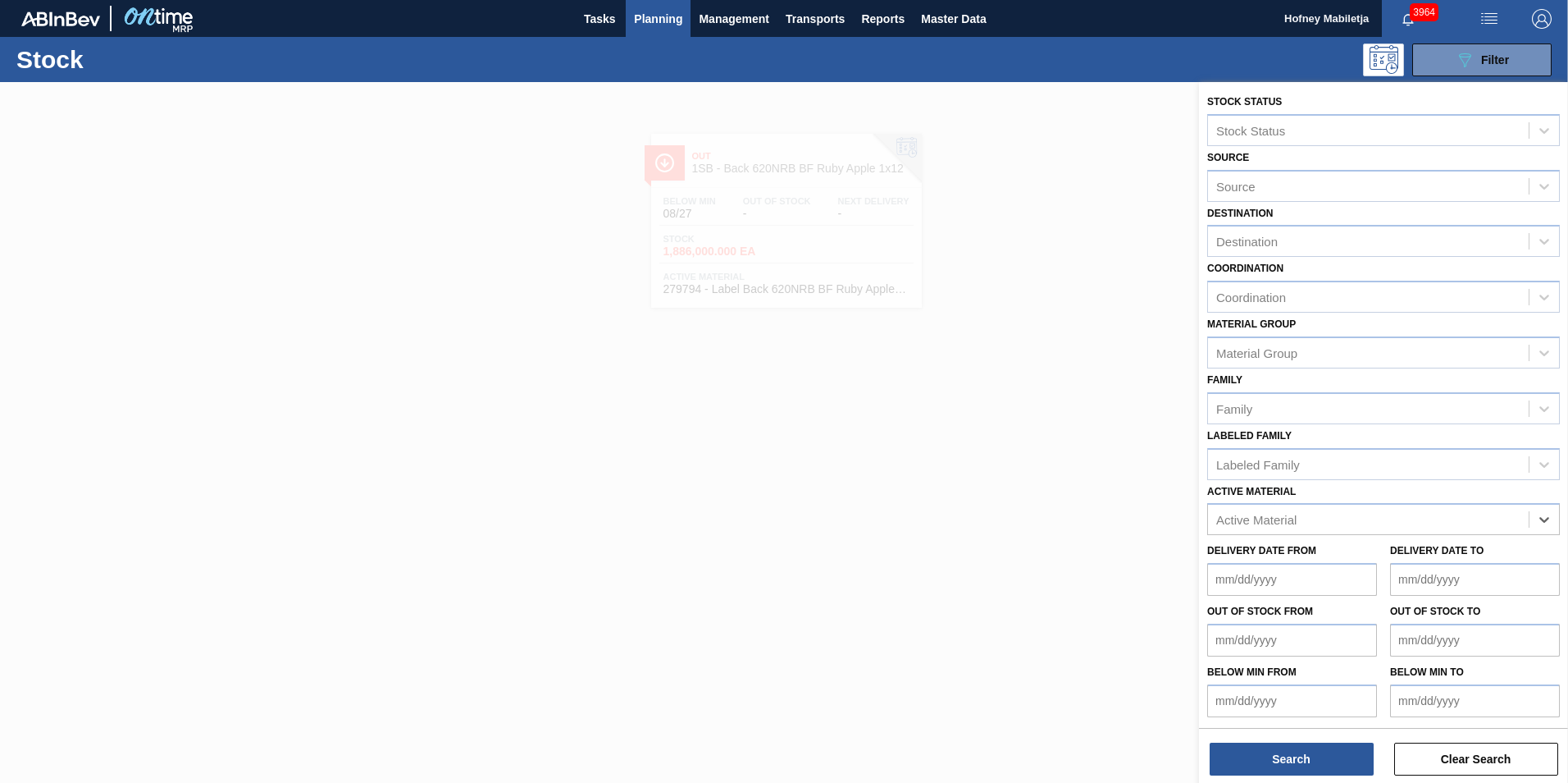
paste Material "275049"
type Material "275049"
click at [1328, 560] on div "275049 - Crown T/O BF Sparkling Ruby Apple Spritz" at bounding box center [1384, 560] width 353 height 30
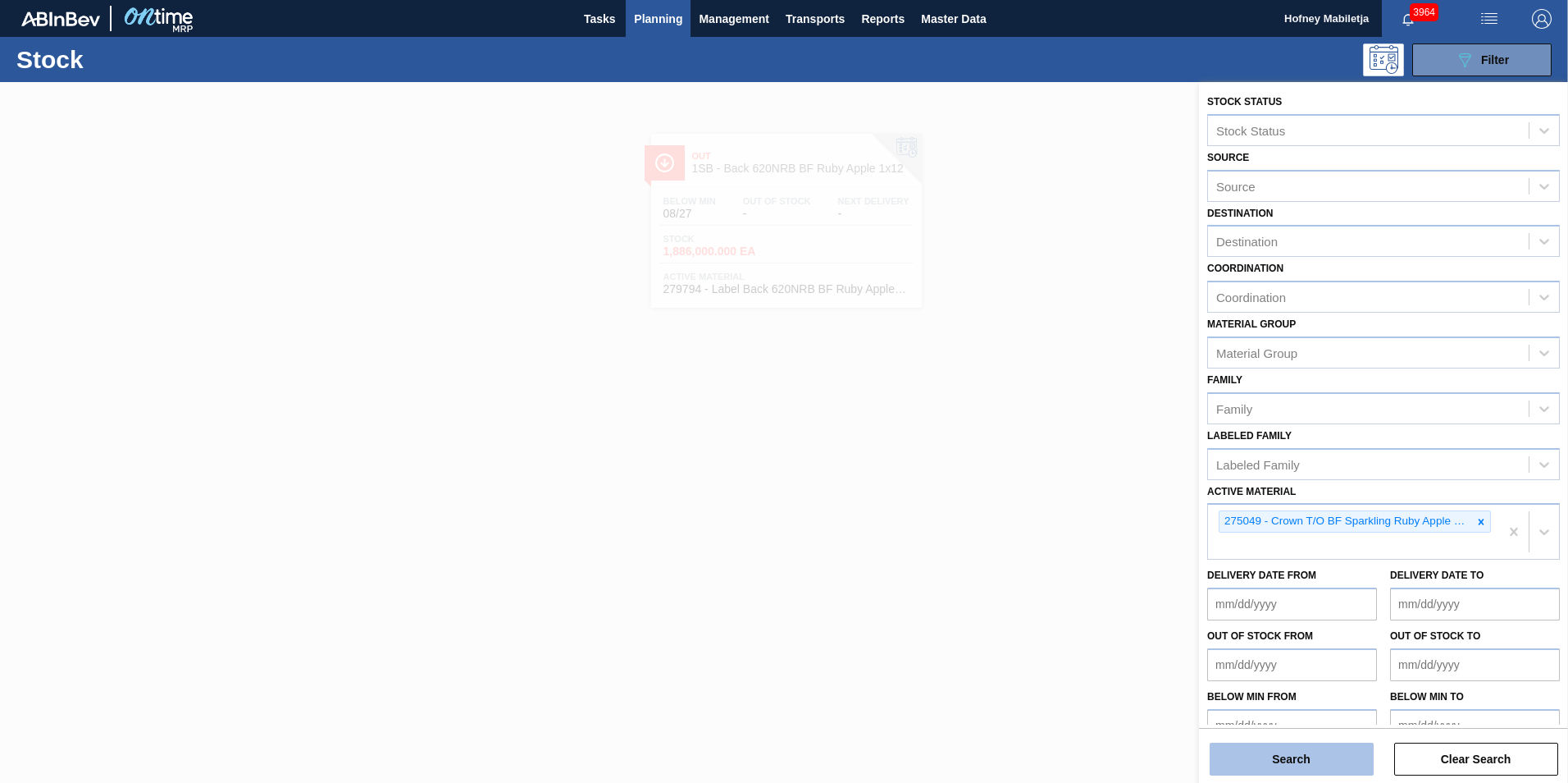
click at [1337, 759] on button "Search" at bounding box center [1291, 759] width 164 height 33
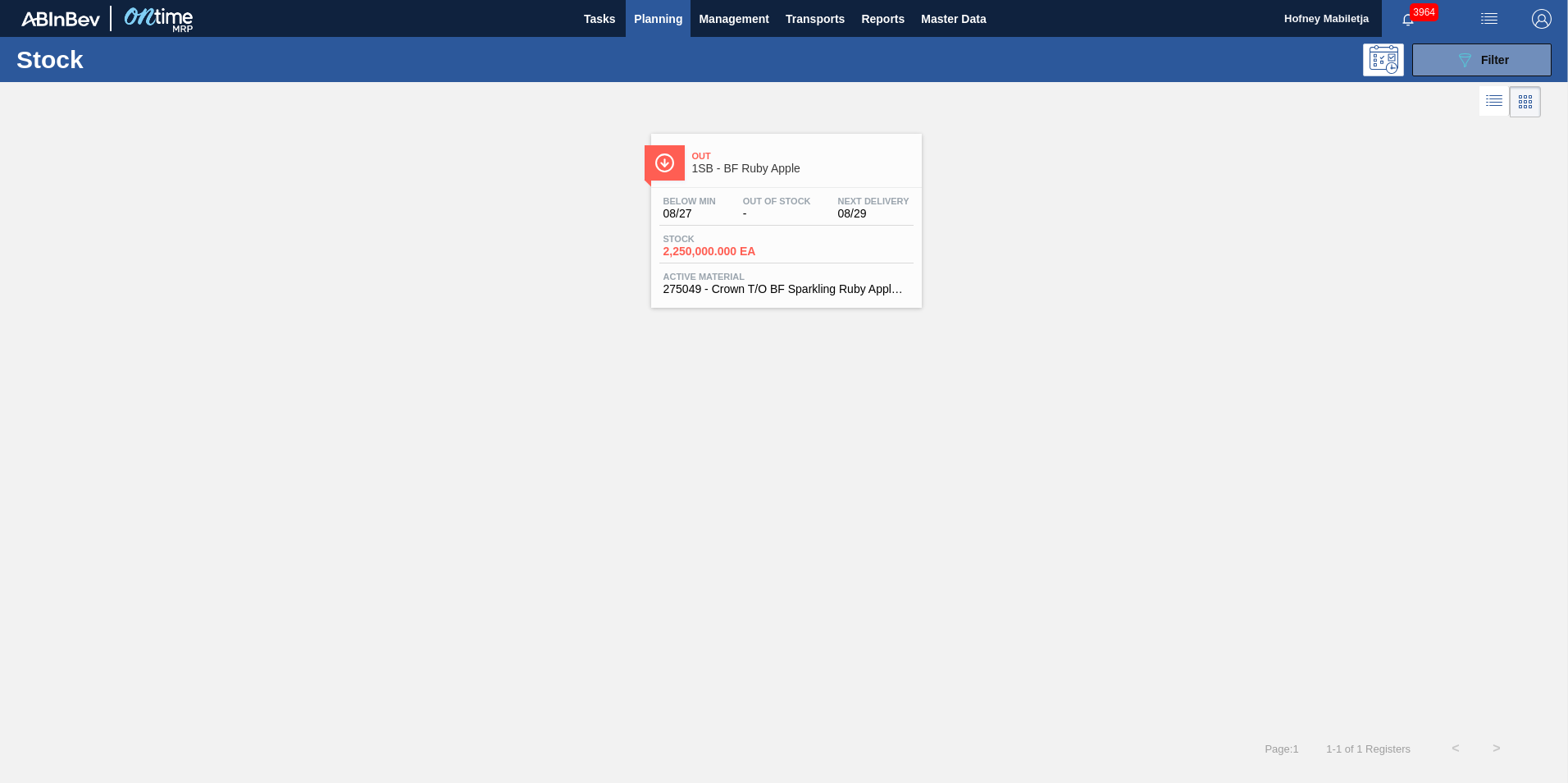
click at [786, 228] on div "Below Min 08/27 Out Of Stock - Next Delivery 08/29 Stock 2,250,000.000 EA Activ…" at bounding box center [786, 243] width 271 height 112
click at [1502, 55] on span "Filter" at bounding box center [1495, 59] width 28 height 13
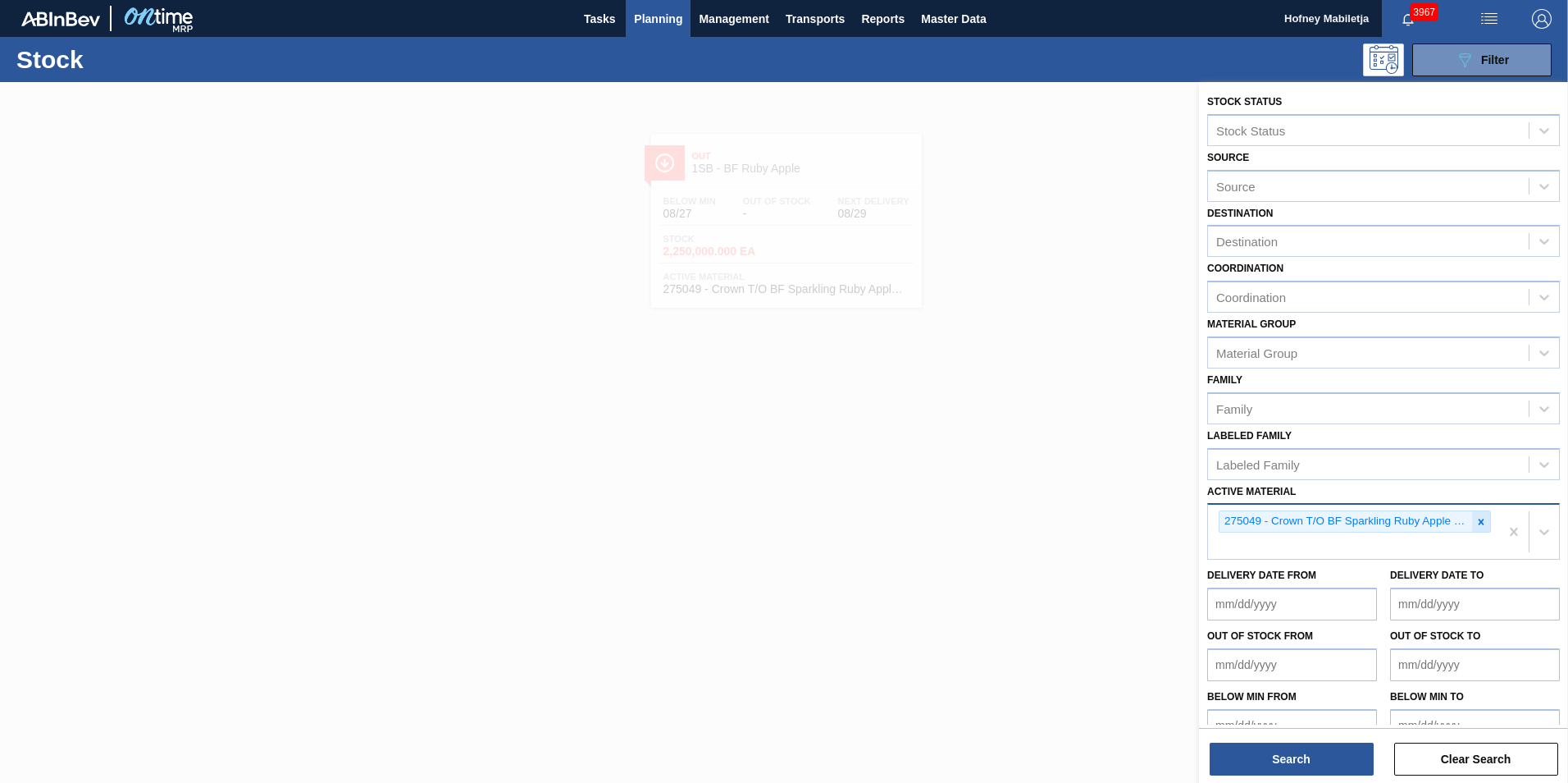
click at [1476, 520] on icon at bounding box center [1481, 521] width 12 height 12
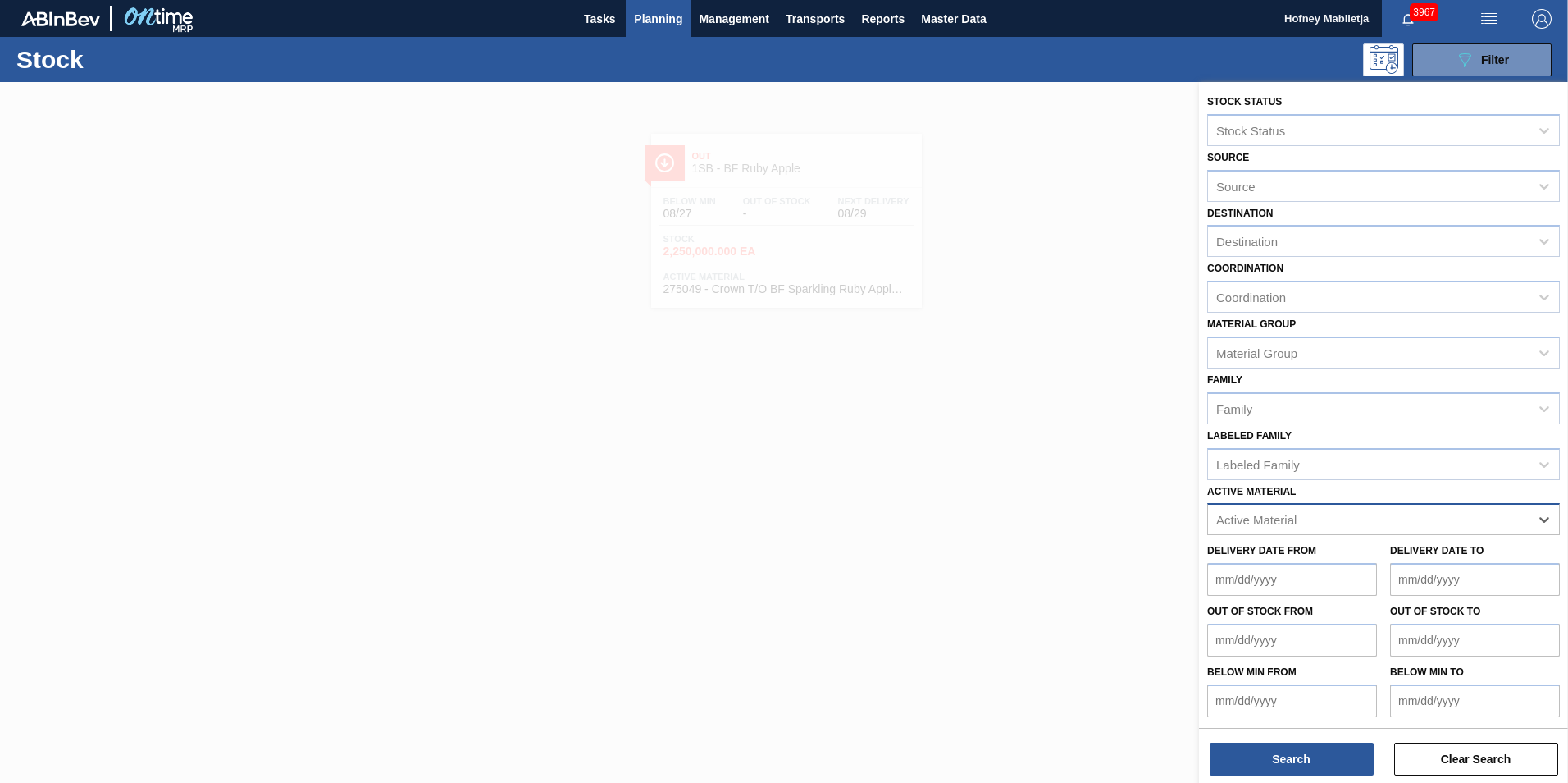
paste Material "279336"
type Material "279336"
click at [1296, 559] on div "279336 - Label Body 620NRB BF Ruby" at bounding box center [1384, 560] width 353 height 30
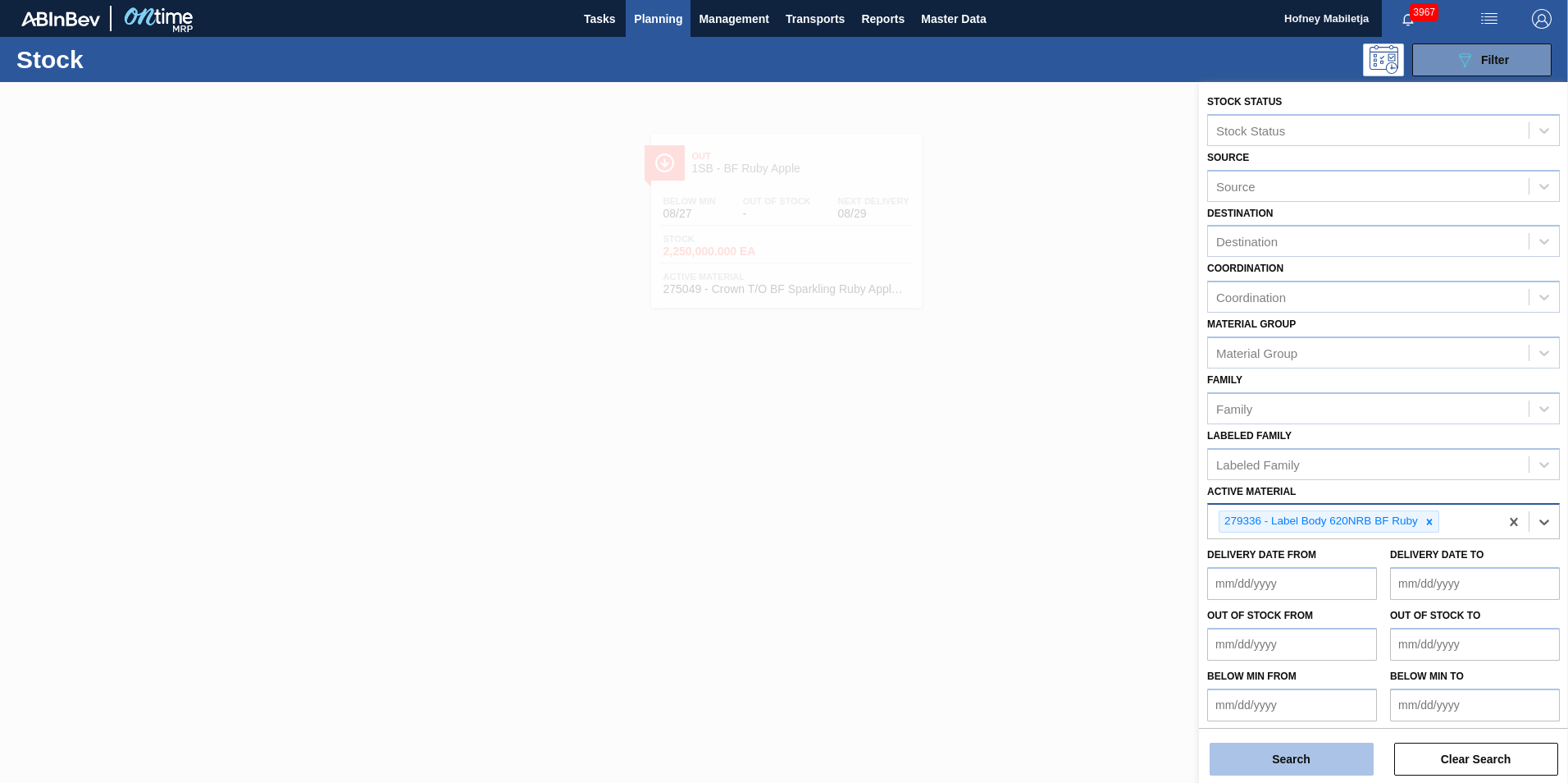
click at [1322, 753] on button "Search" at bounding box center [1291, 759] width 164 height 33
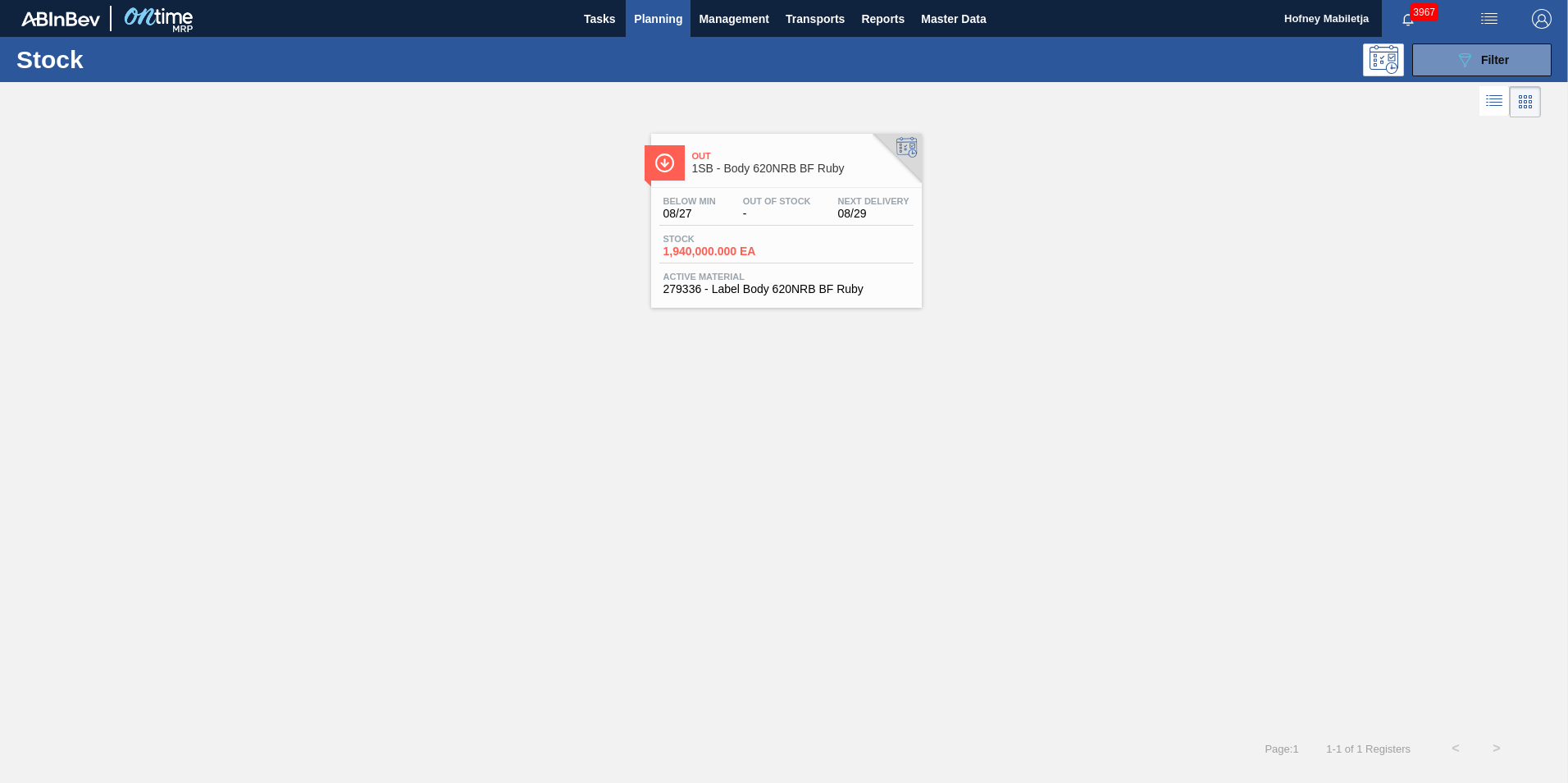
click at [782, 222] on div "Below Min 08/27 Out Of Stock - Next Delivery 08/29" at bounding box center [786, 210] width 254 height 29
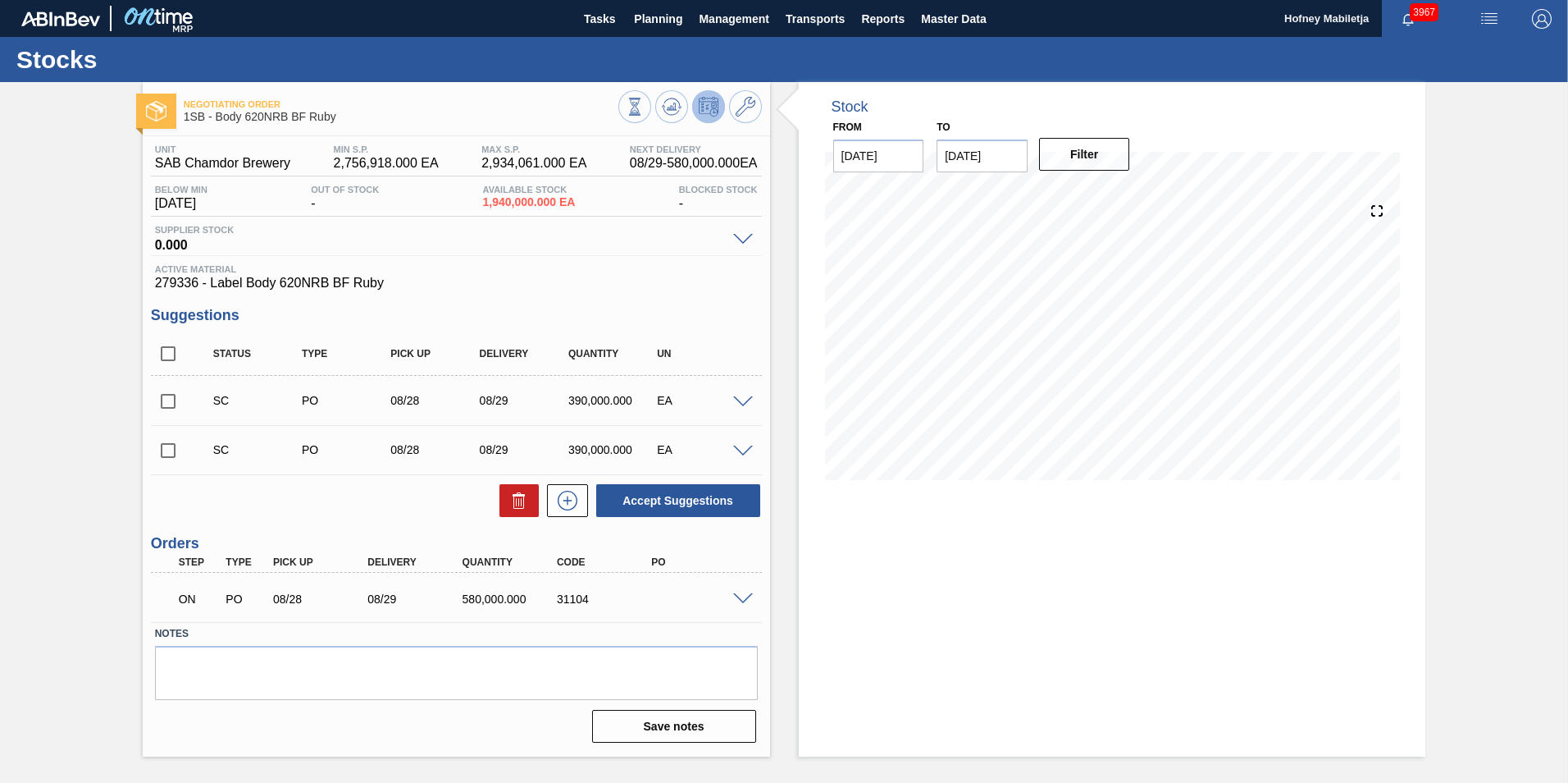
click at [743, 599] on span at bounding box center [743, 599] width 20 height 12
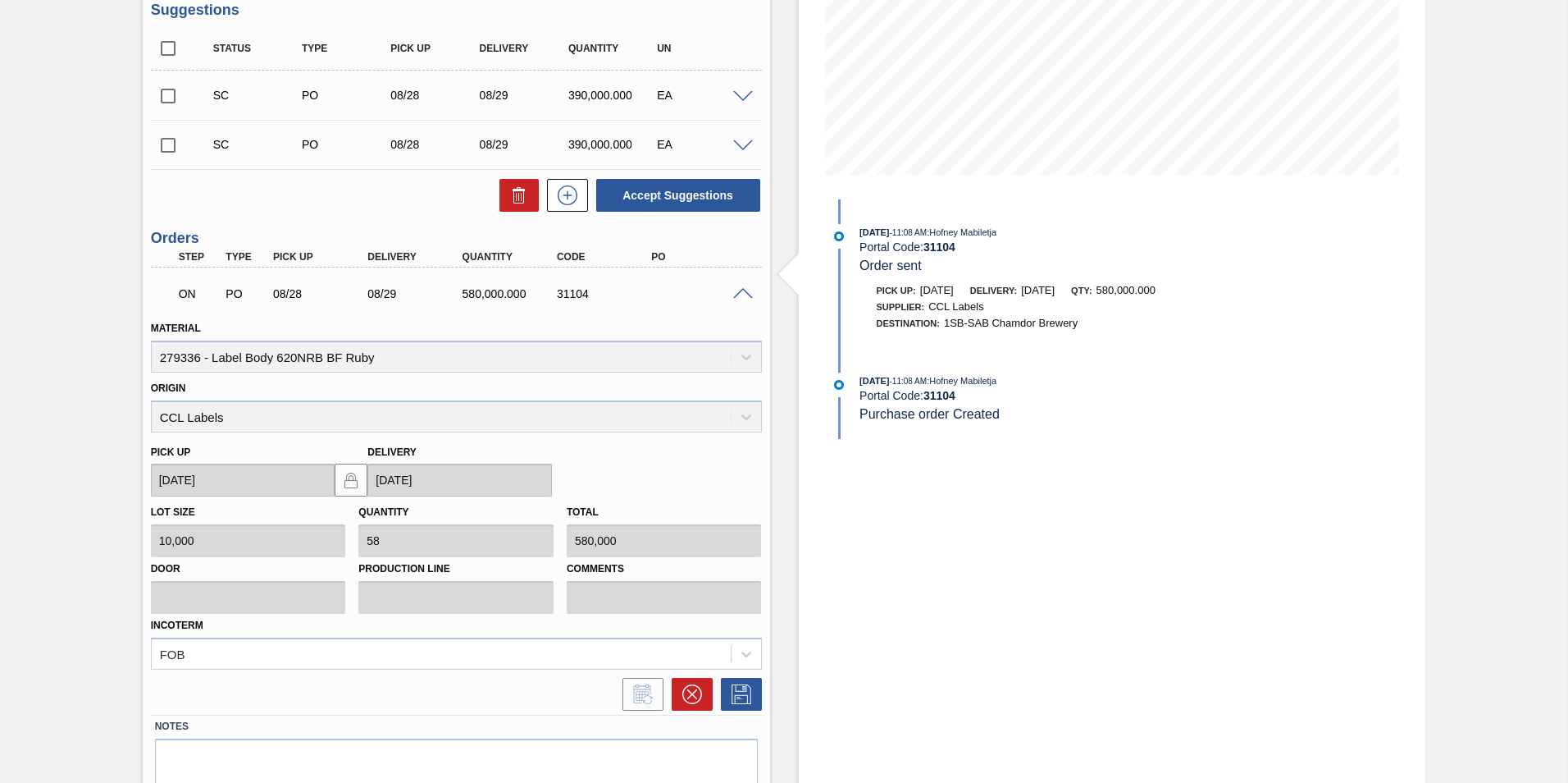
scroll to position [371, 0]
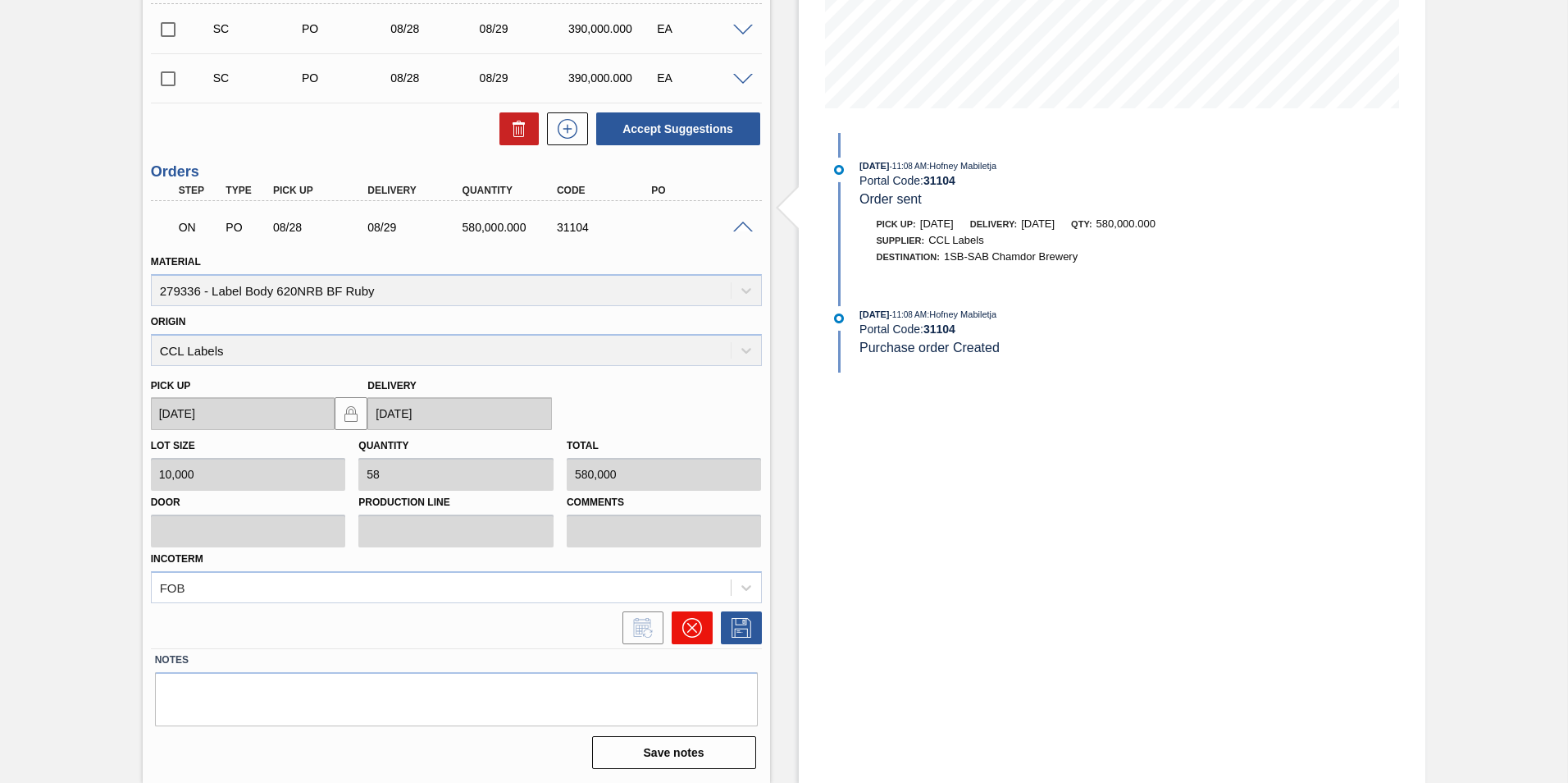
click at [697, 628] on icon at bounding box center [692, 628] width 20 height 20
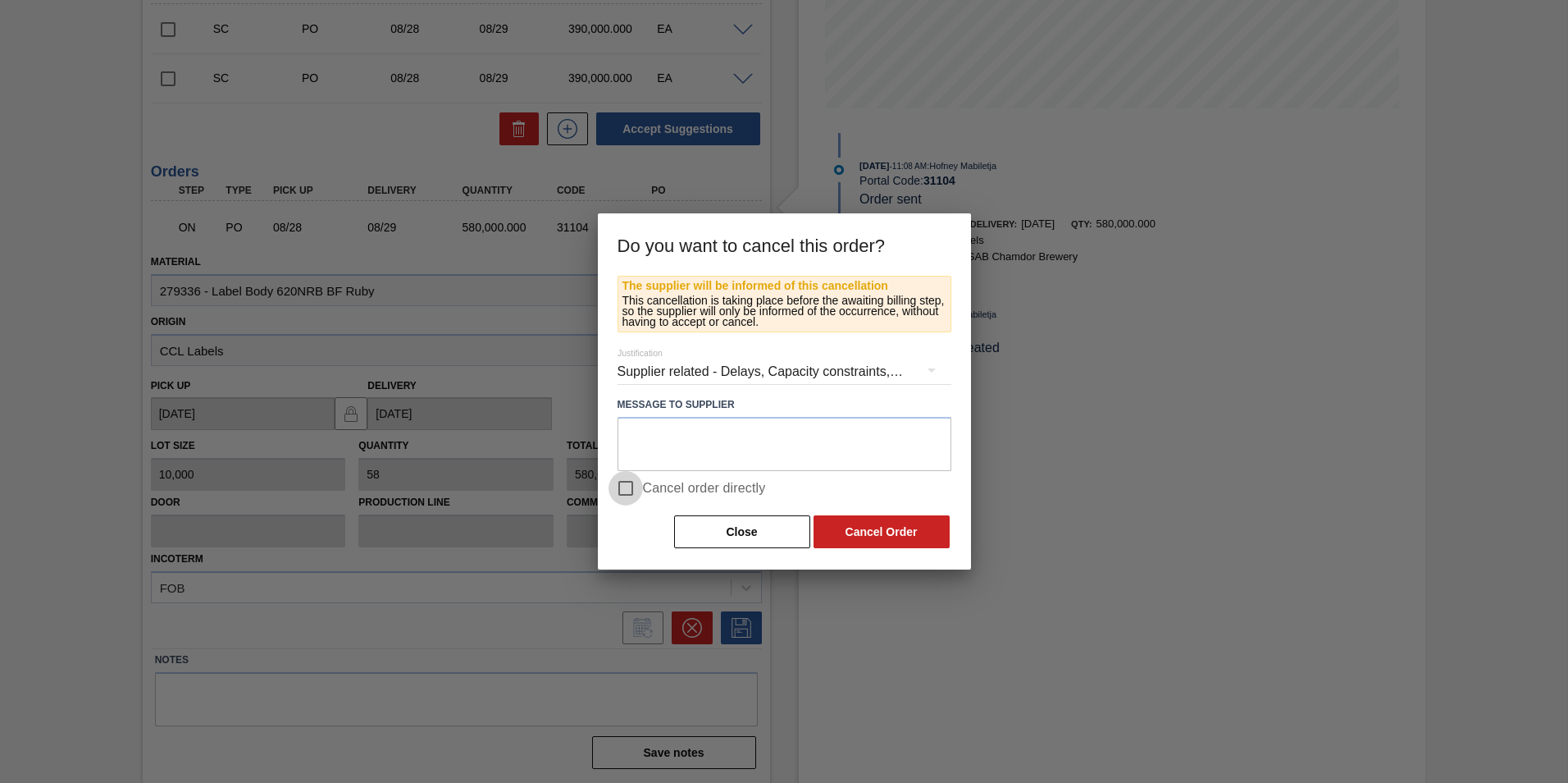
click at [626, 483] on input "Cancel order directly" at bounding box center [626, 488] width 35 height 35
checkbox input "true"
click at [878, 528] on button "Cancel Order" at bounding box center [881, 531] width 136 height 33
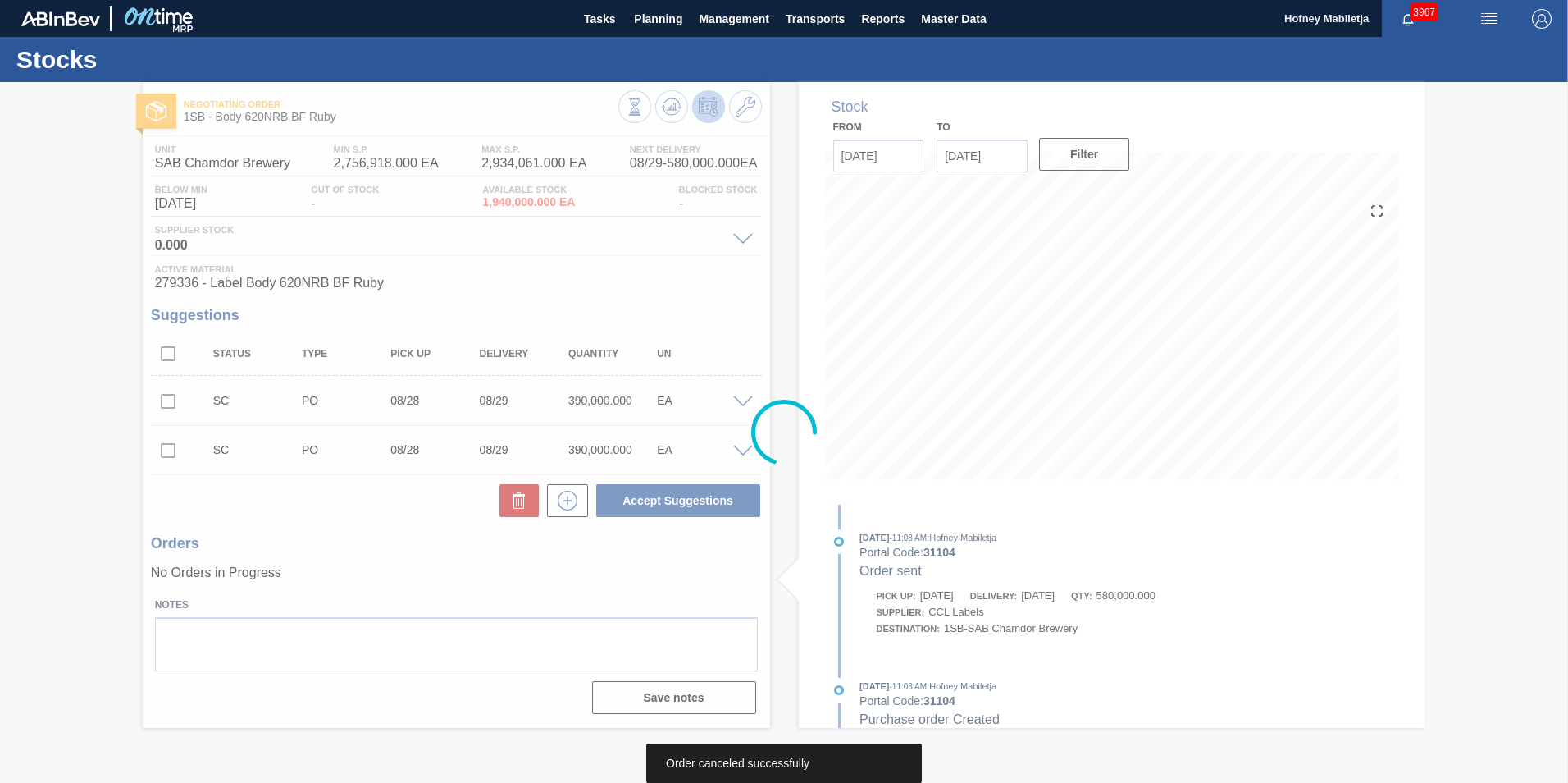
scroll to position [0, 0]
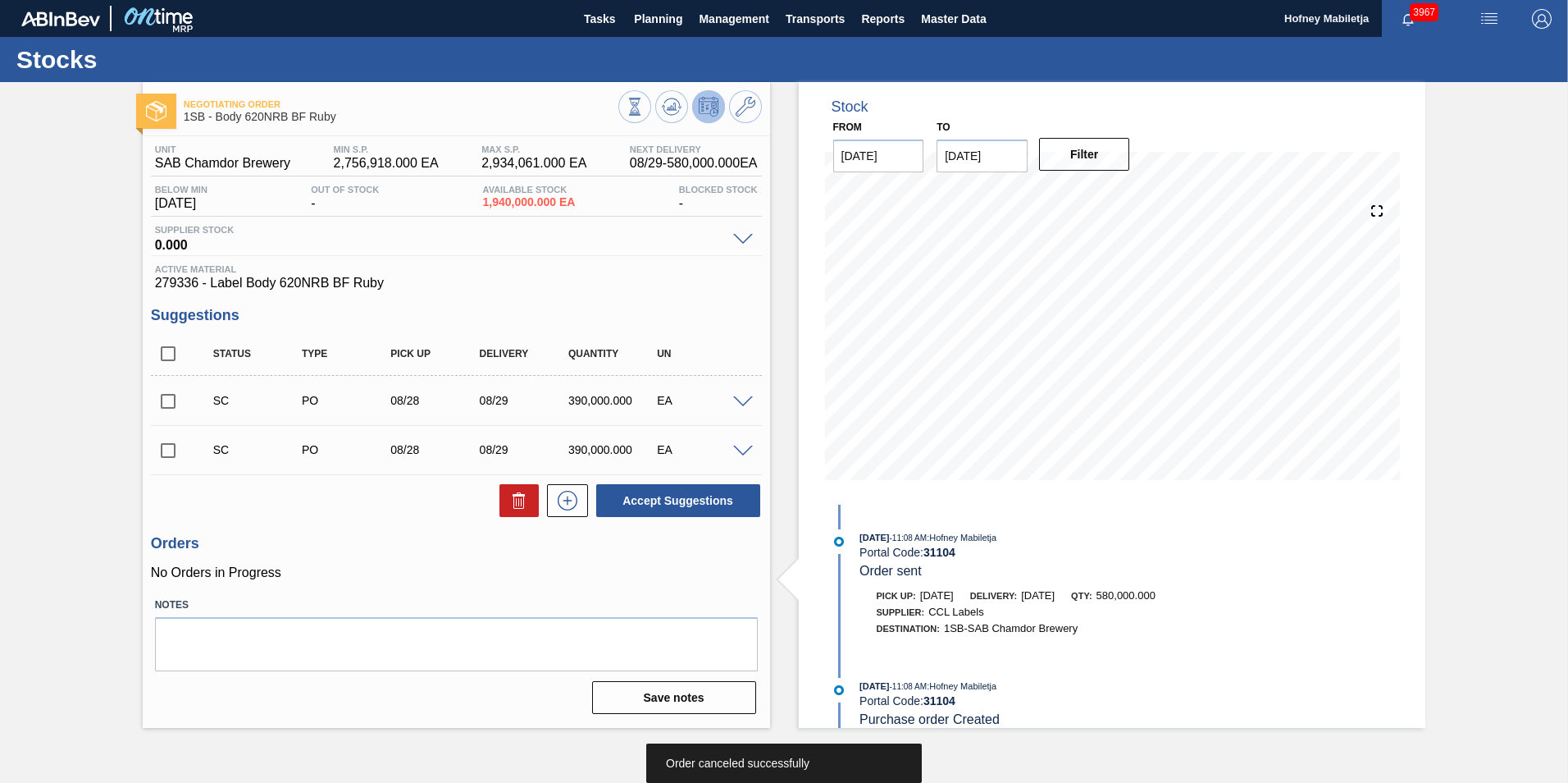
click at [167, 402] on input "checkbox" at bounding box center [168, 402] width 35 height 35
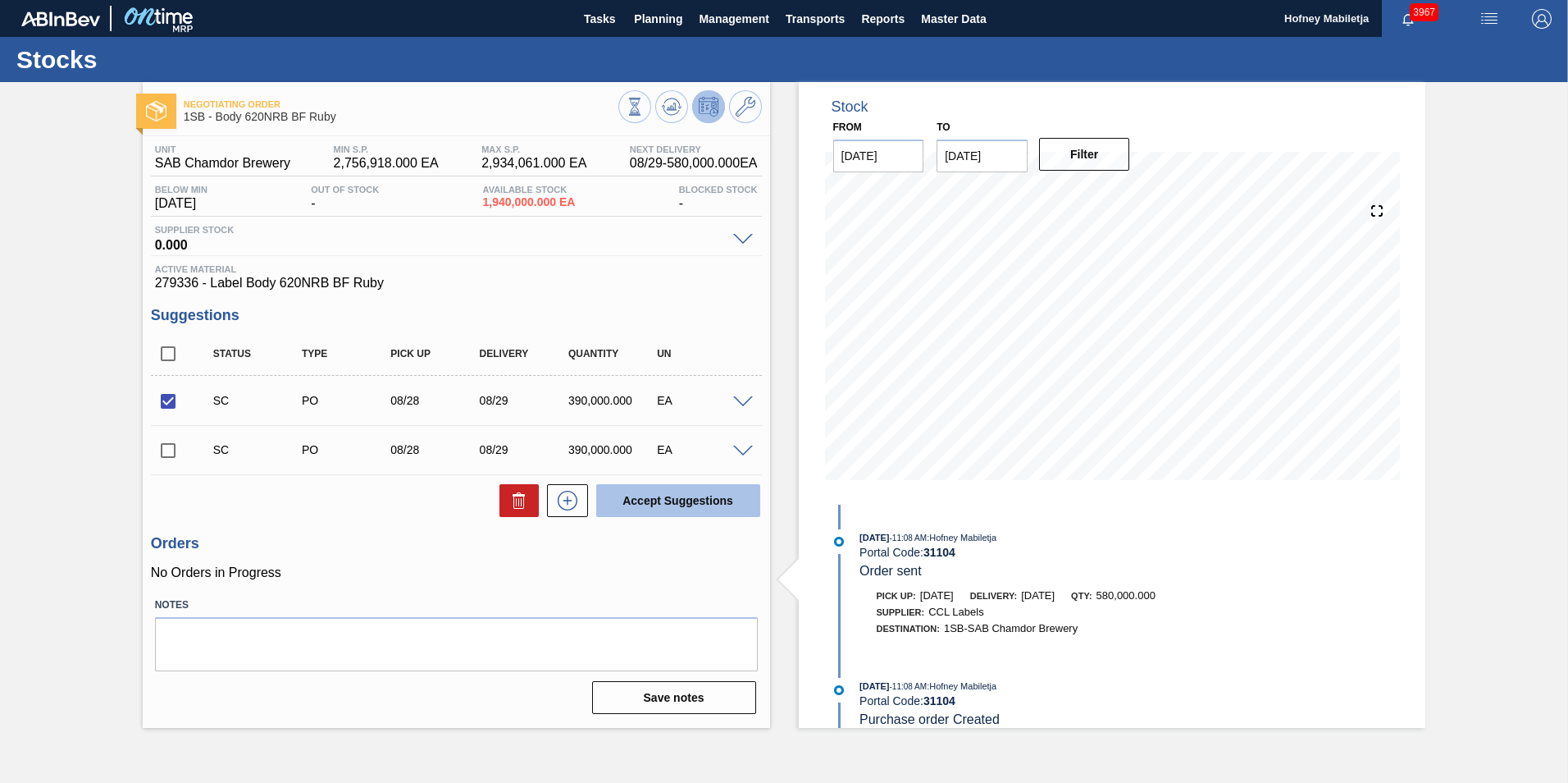
click at [671, 498] on button "Accept Suggestions" at bounding box center [677, 500] width 164 height 33
checkbox input "false"
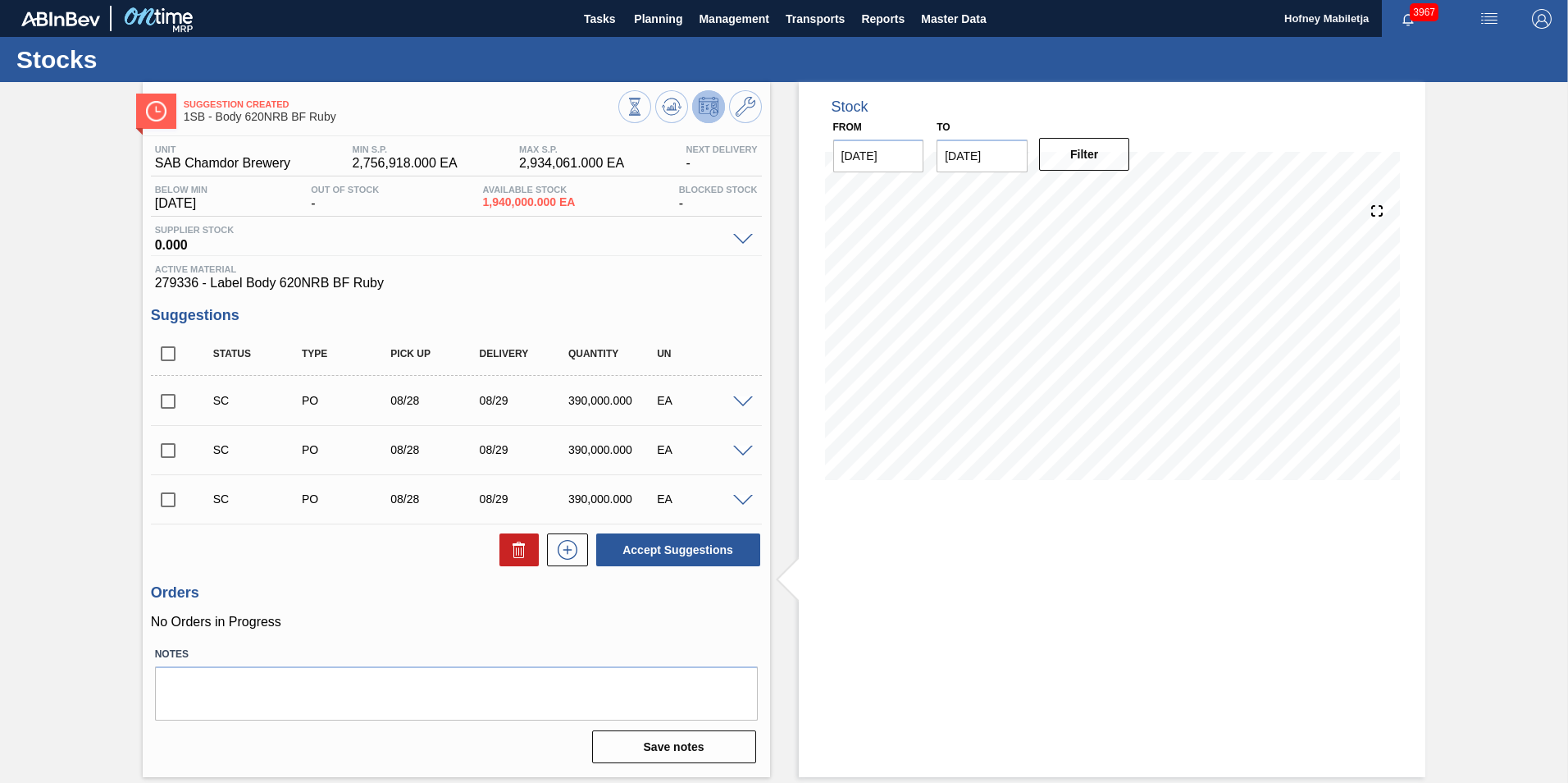
click at [165, 398] on input "checkbox" at bounding box center [168, 402] width 35 height 35
click at [666, 542] on button "Accept Suggestions" at bounding box center [677, 550] width 164 height 33
checkbox input "false"
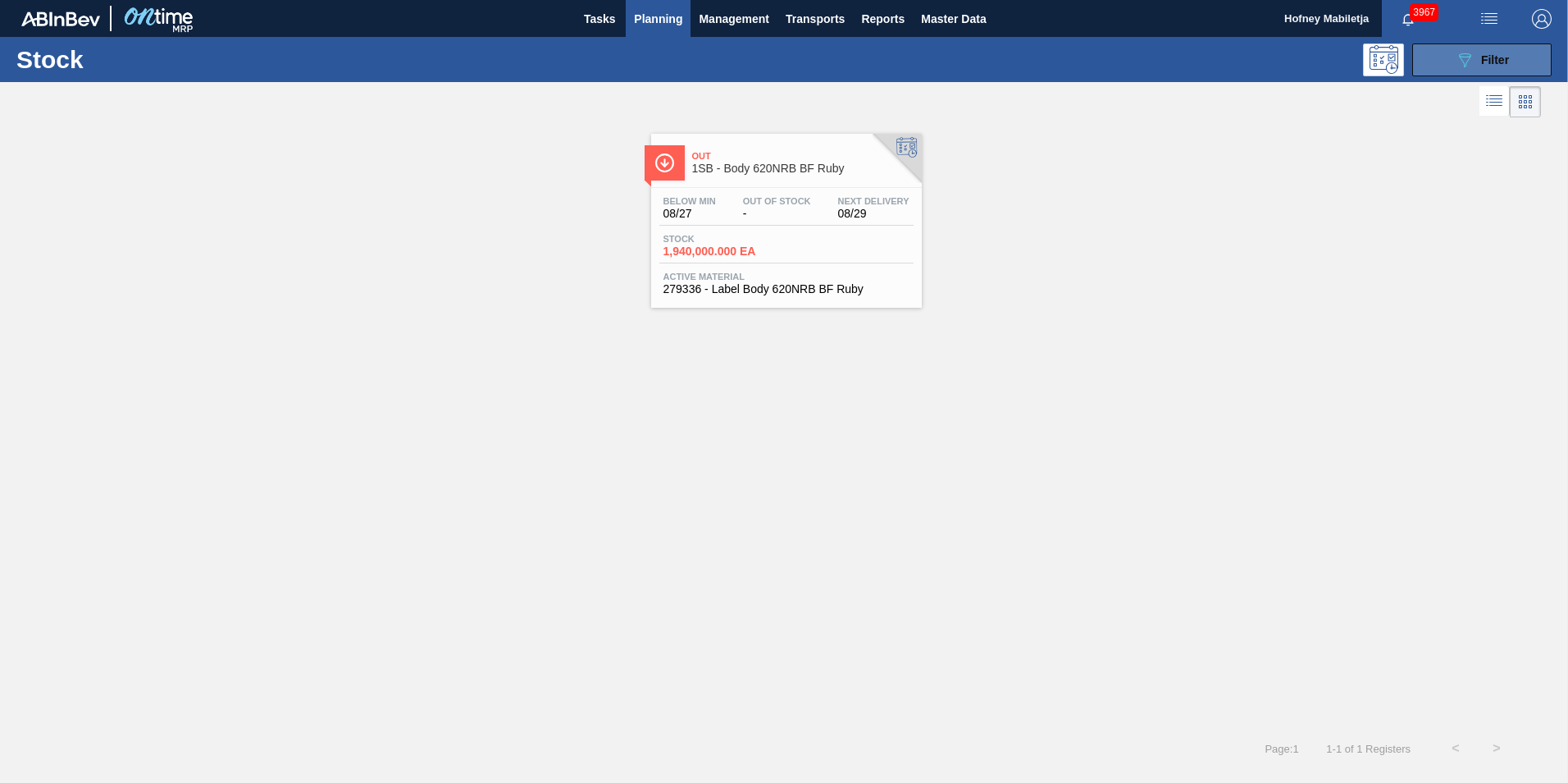
drag, startPoint x: 1502, startPoint y: 57, endPoint x: 1499, endPoint y: 67, distance: 10.4
click at [1502, 57] on span "Filter" at bounding box center [1495, 59] width 28 height 13
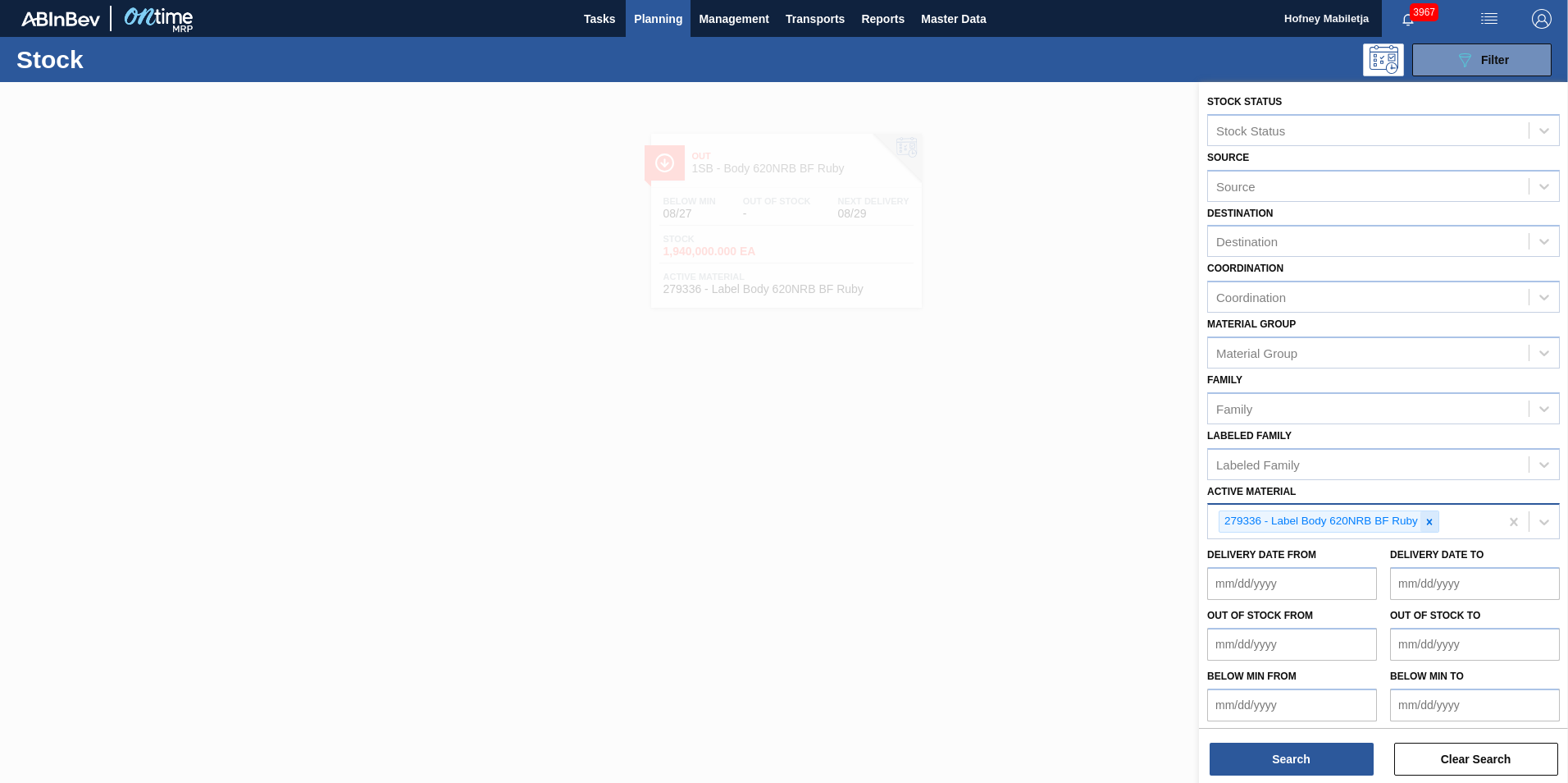
click at [1432, 520] on icon at bounding box center [1429, 521] width 5 height 5
paste Material "279794"
type Material "279794"
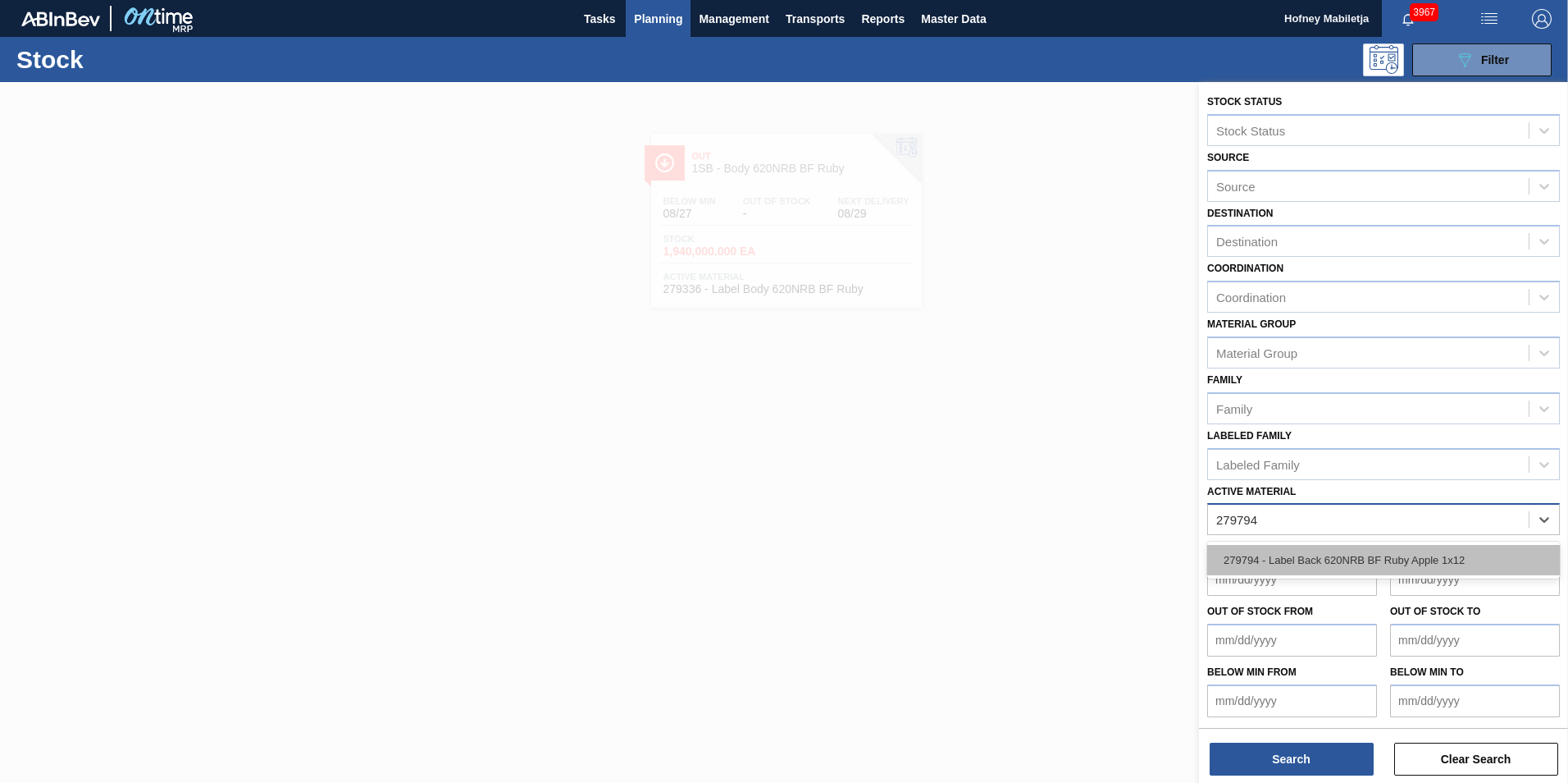
click at [1334, 553] on div "279794 - Label Back 620NRB BF Ruby Apple 1x12" at bounding box center [1384, 560] width 353 height 30
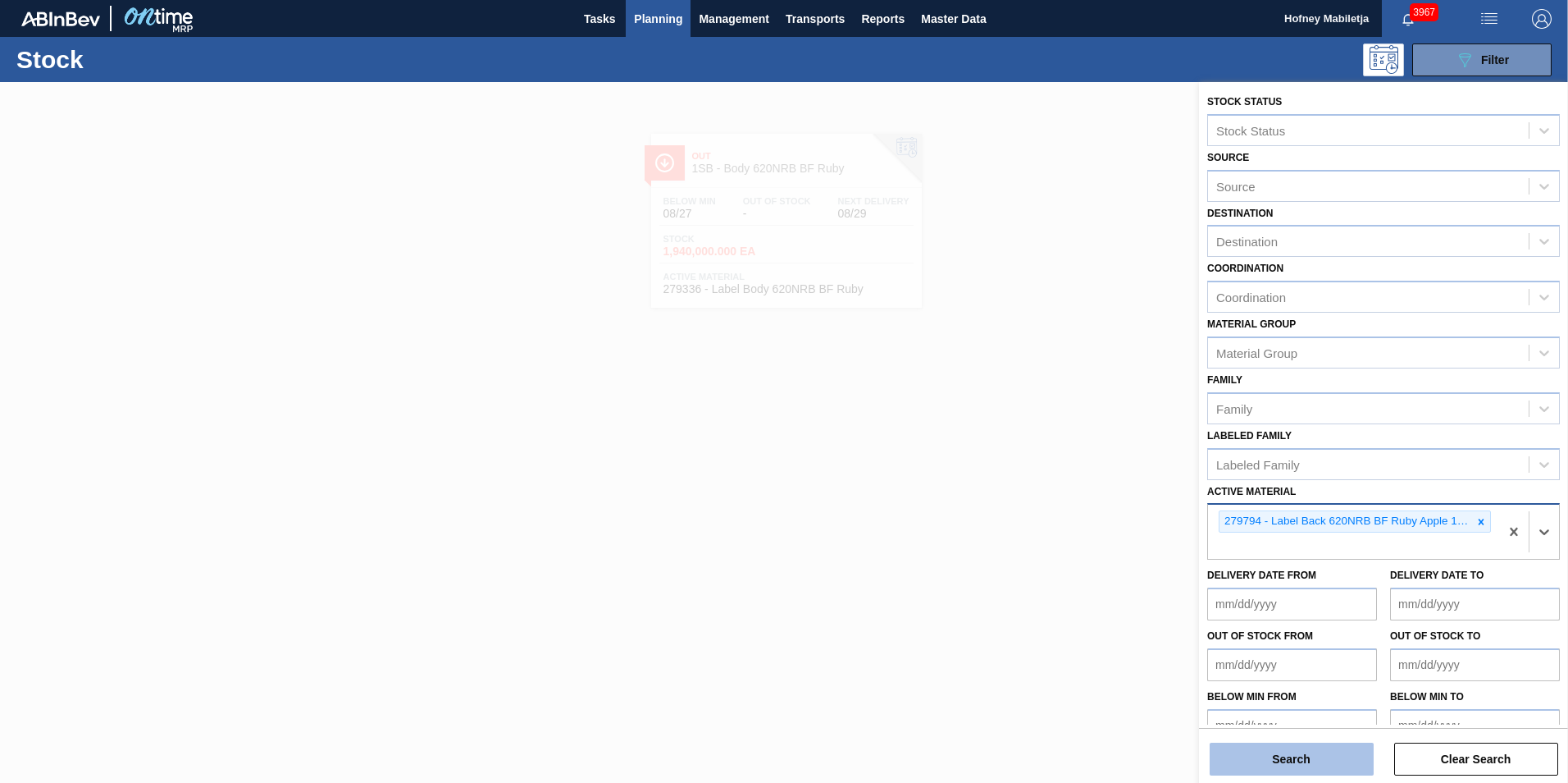
click at [1313, 758] on button "Search" at bounding box center [1291, 759] width 164 height 33
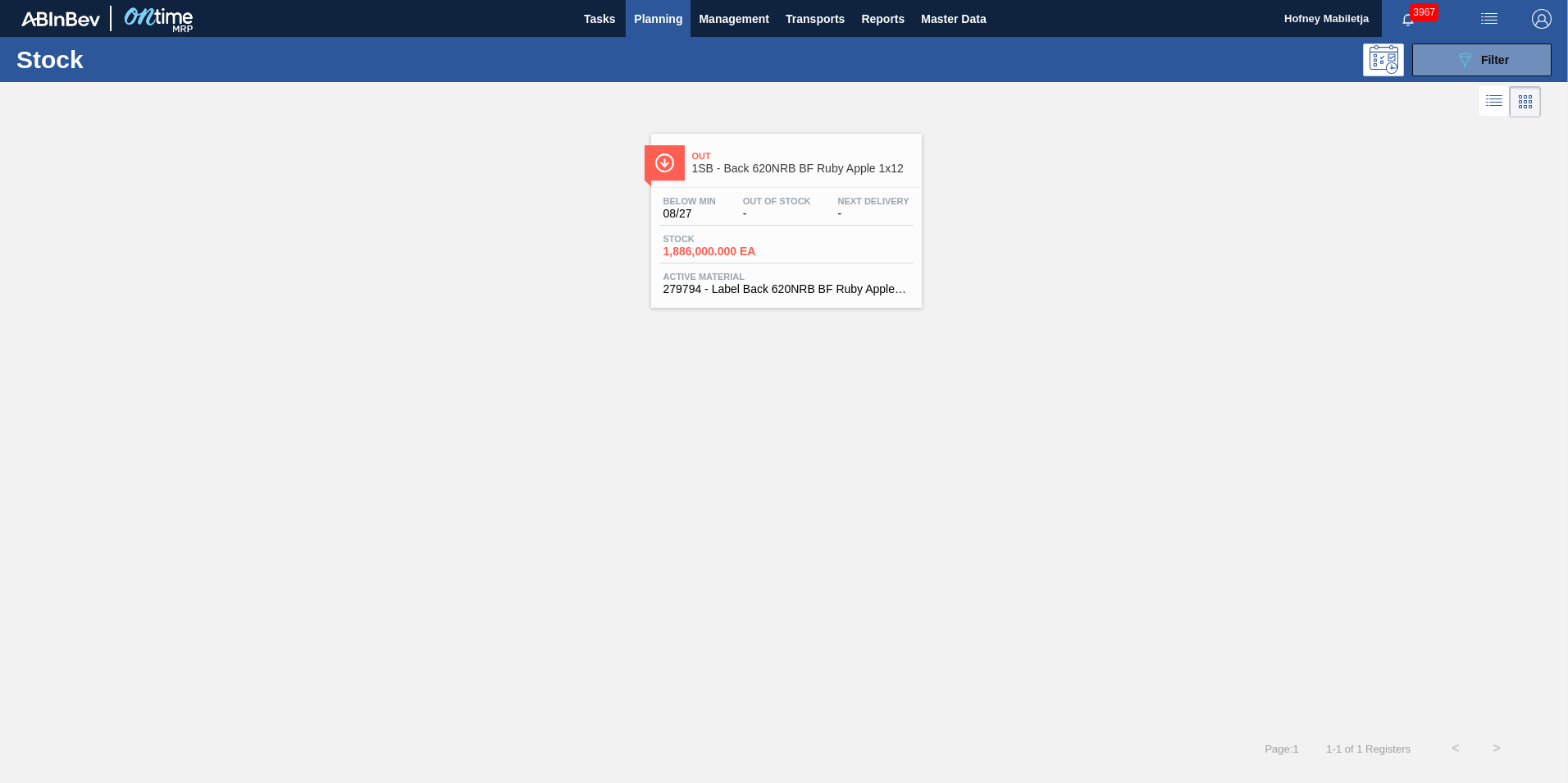
click at [822, 220] on div "Below Min 08/27 Out Of Stock - Next Delivery -" at bounding box center [786, 210] width 254 height 29
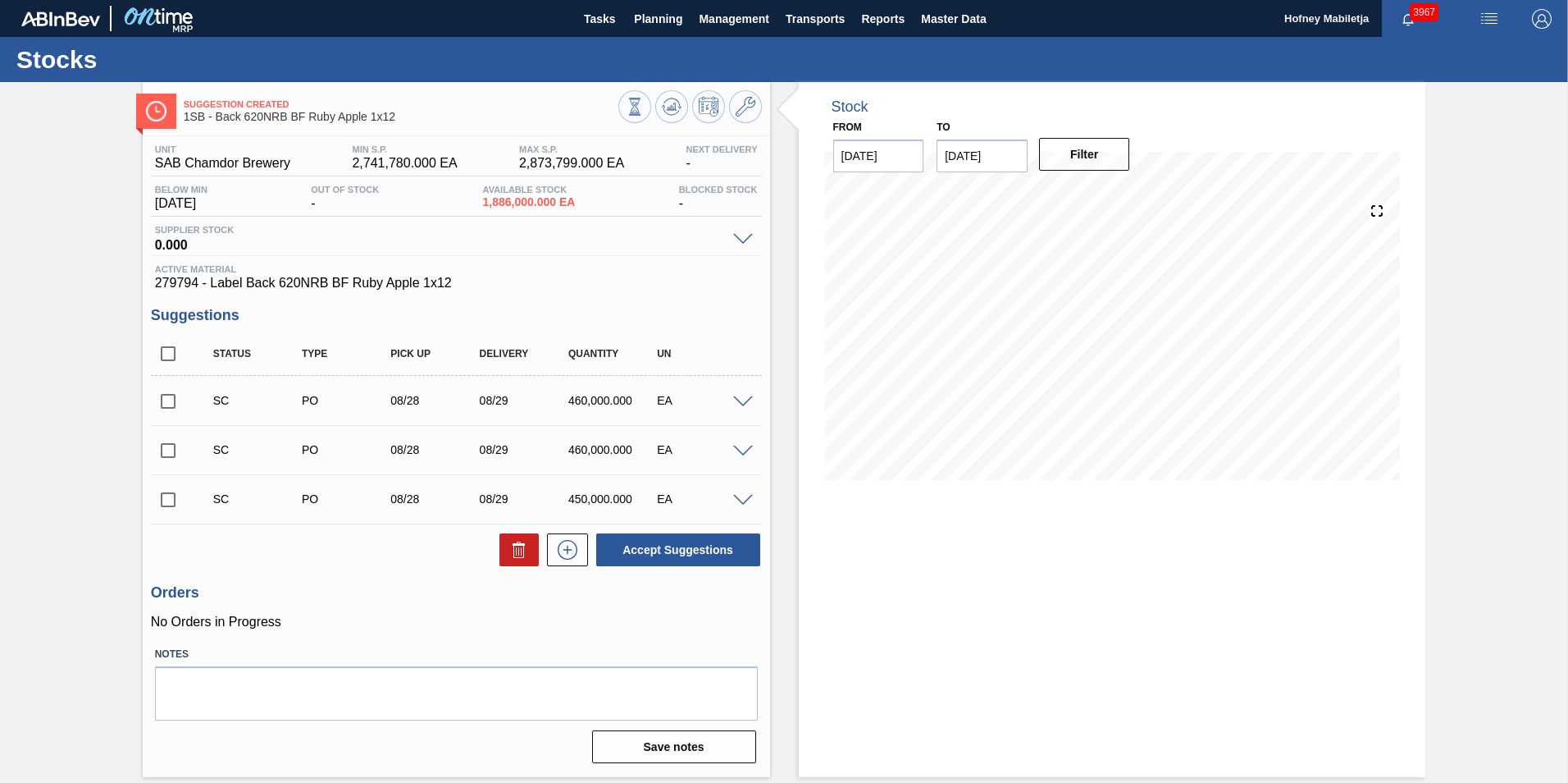
click at [171, 401] on input "checkbox" at bounding box center [168, 402] width 35 height 35
click at [656, 542] on button "Accept Suggestions" at bounding box center [677, 550] width 164 height 33
checkbox input "false"
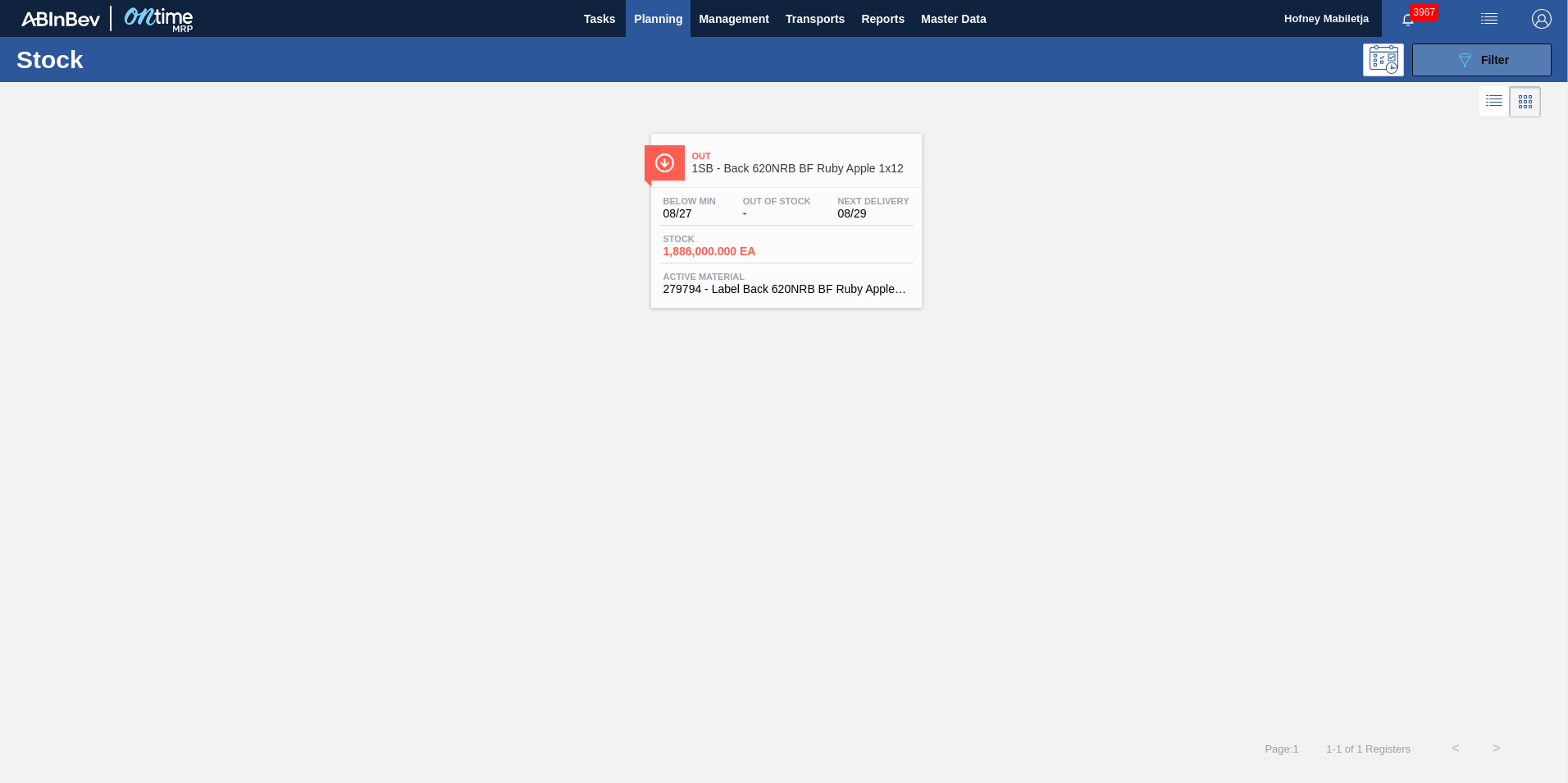
click at [1497, 59] on span "Filter" at bounding box center [1495, 59] width 28 height 13
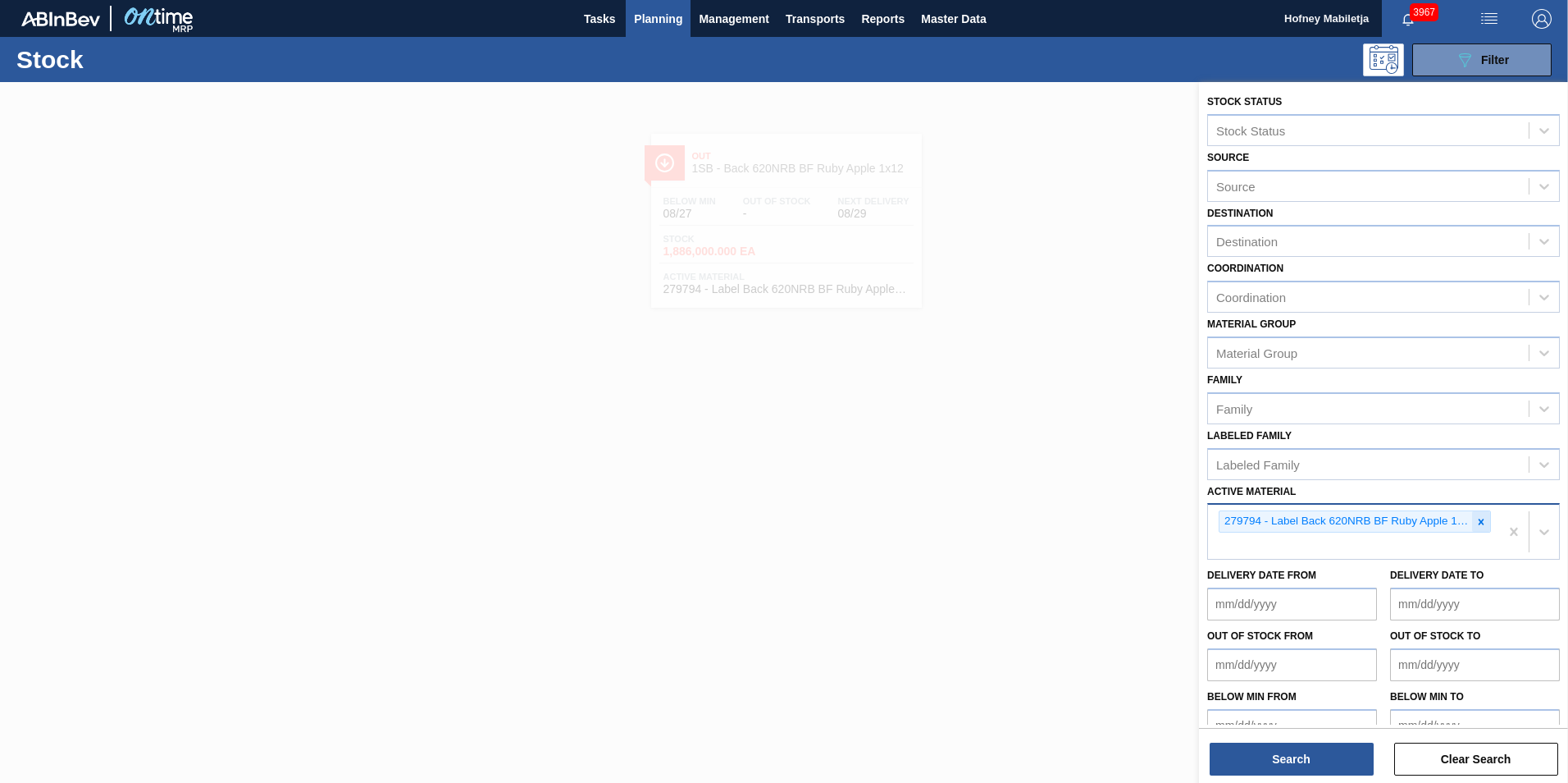
click at [1480, 522] on icon at bounding box center [1481, 521] width 12 height 12
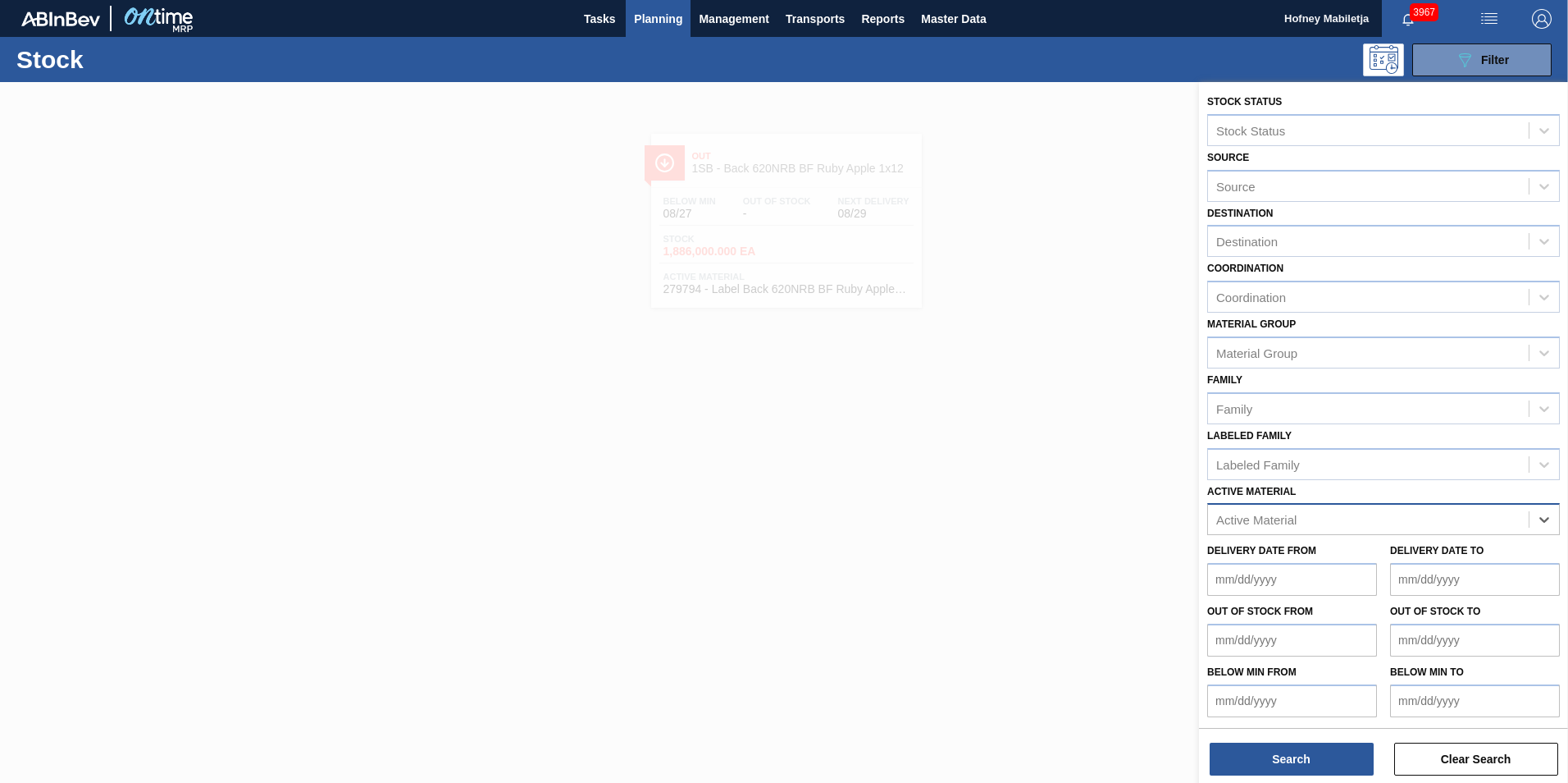
paste Material "279335"
type Material "279335"
click at [1322, 560] on div "279335 - Label Neck 620NRB BF Ruby" at bounding box center [1384, 560] width 353 height 30
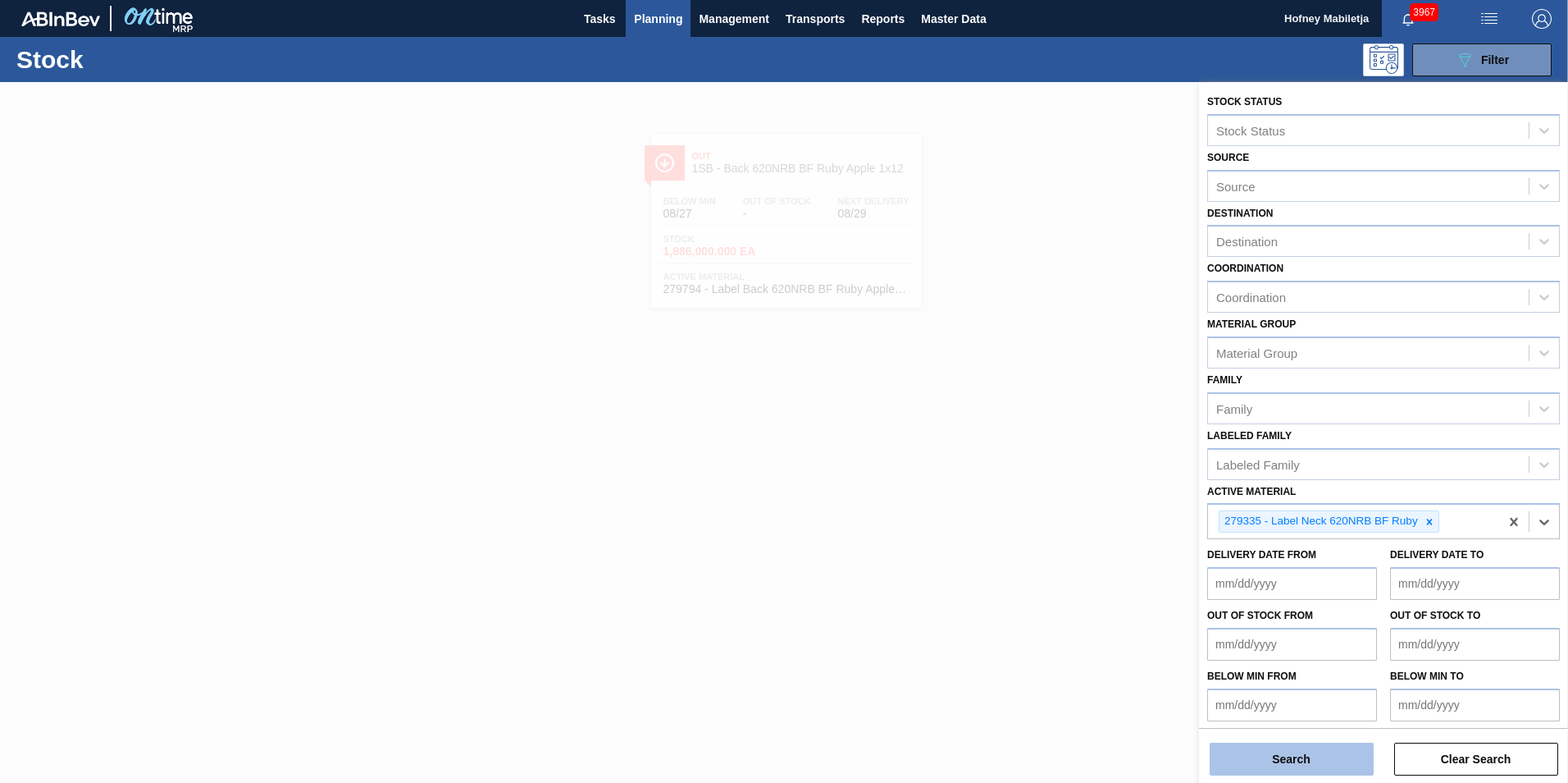
click at [1337, 755] on button "Search" at bounding box center [1291, 759] width 164 height 33
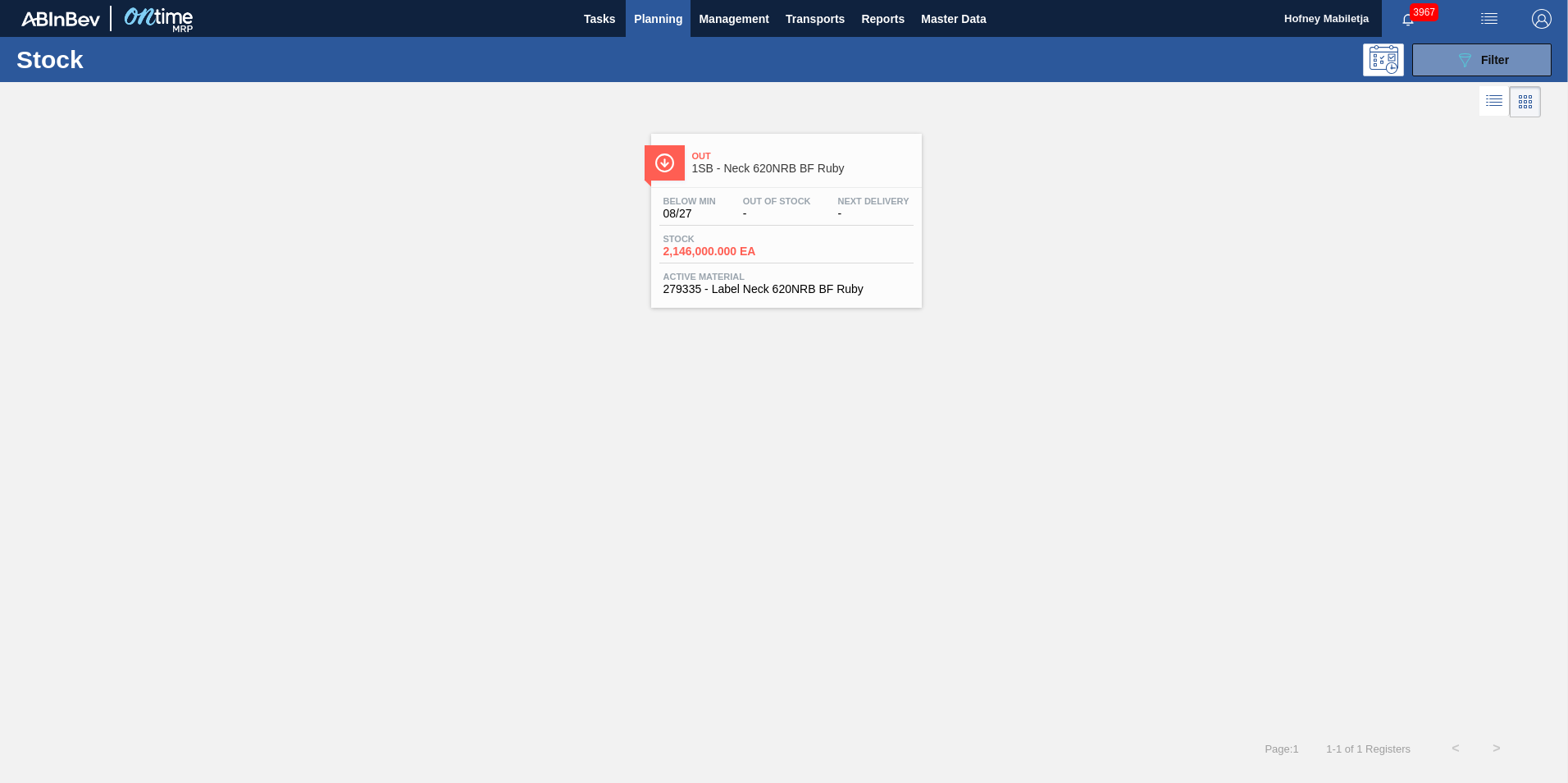
click at [787, 183] on div "Out 1SB - Neck 620NRB BF Ruby Below Min 08/27 Out Of Stock - Next Delivery - St…" at bounding box center [786, 220] width 271 height 174
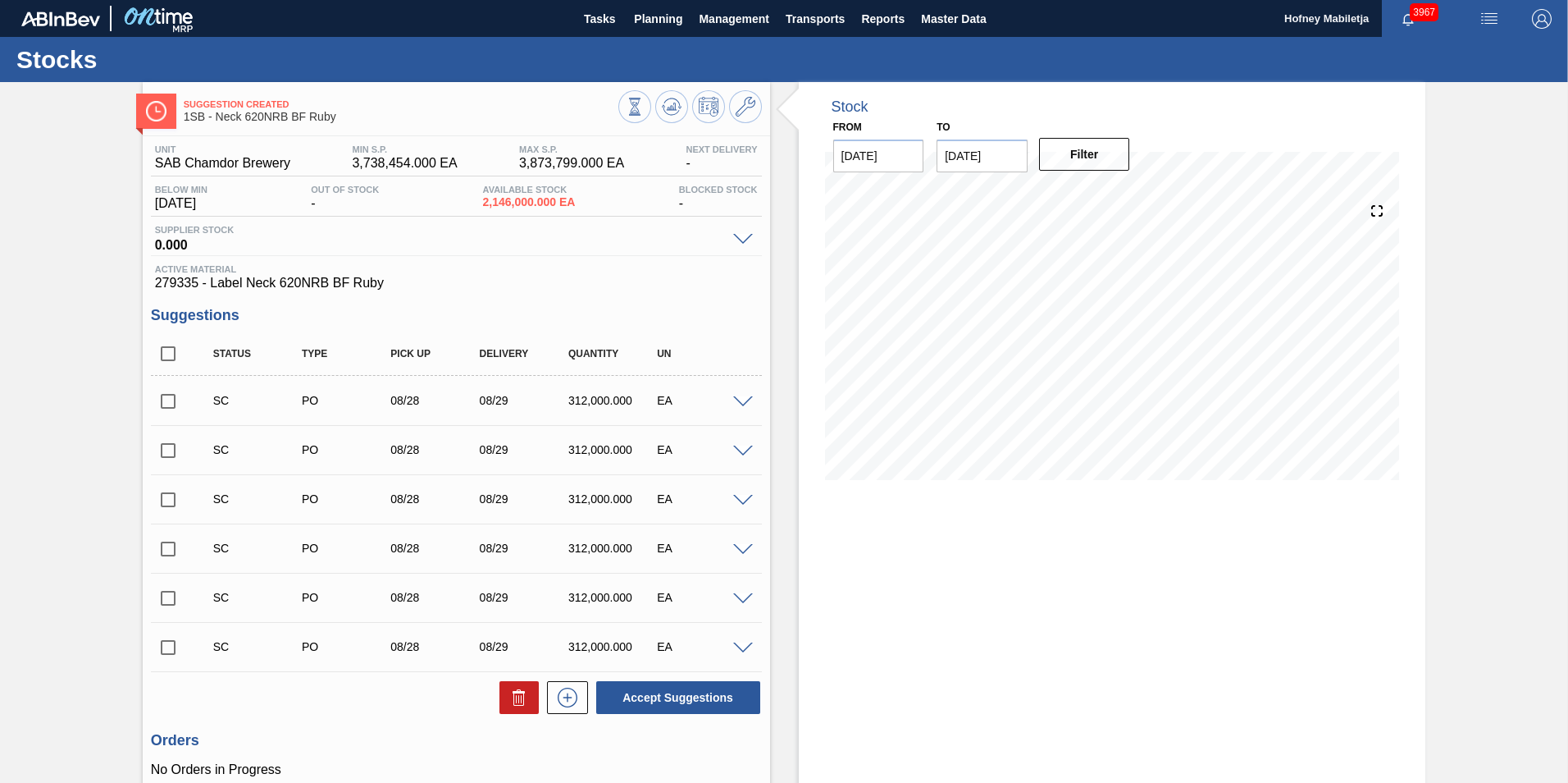
click at [168, 399] on input "checkbox" at bounding box center [168, 402] width 35 height 35
click at [690, 692] on button "Accept Suggestions" at bounding box center [677, 698] width 164 height 33
checkbox input "false"
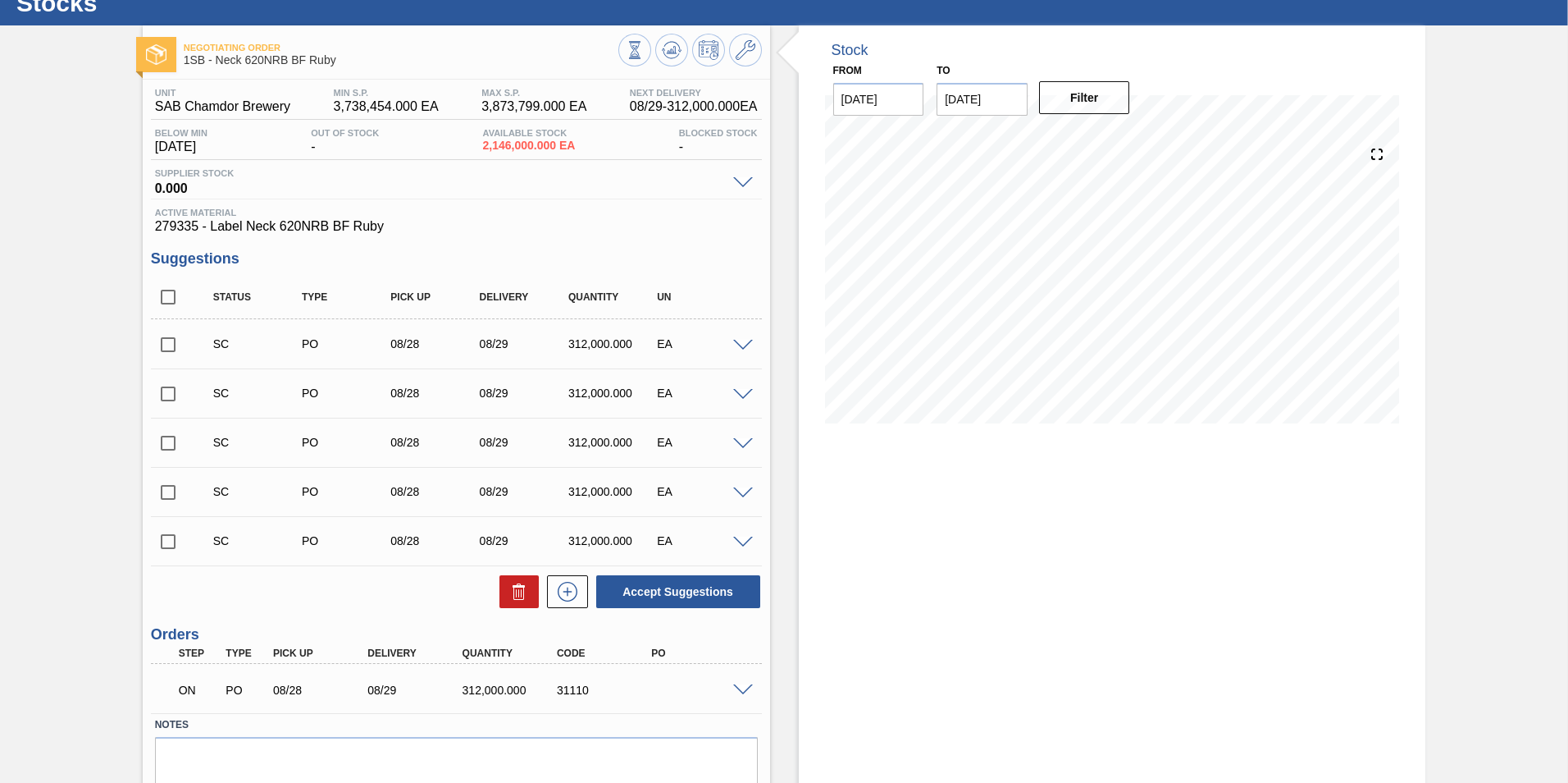
scroll to position [122, 0]
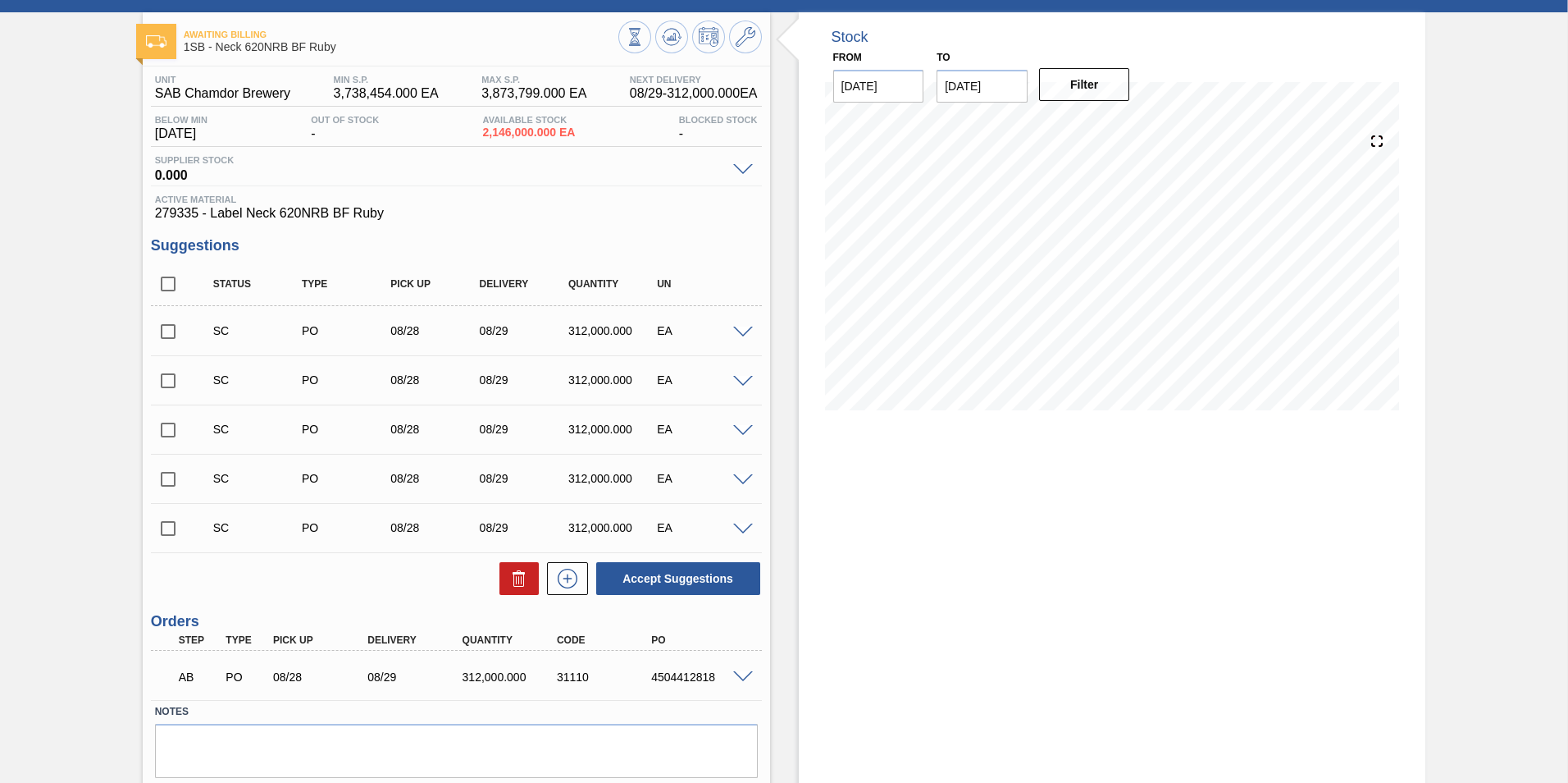
scroll to position [122, 0]
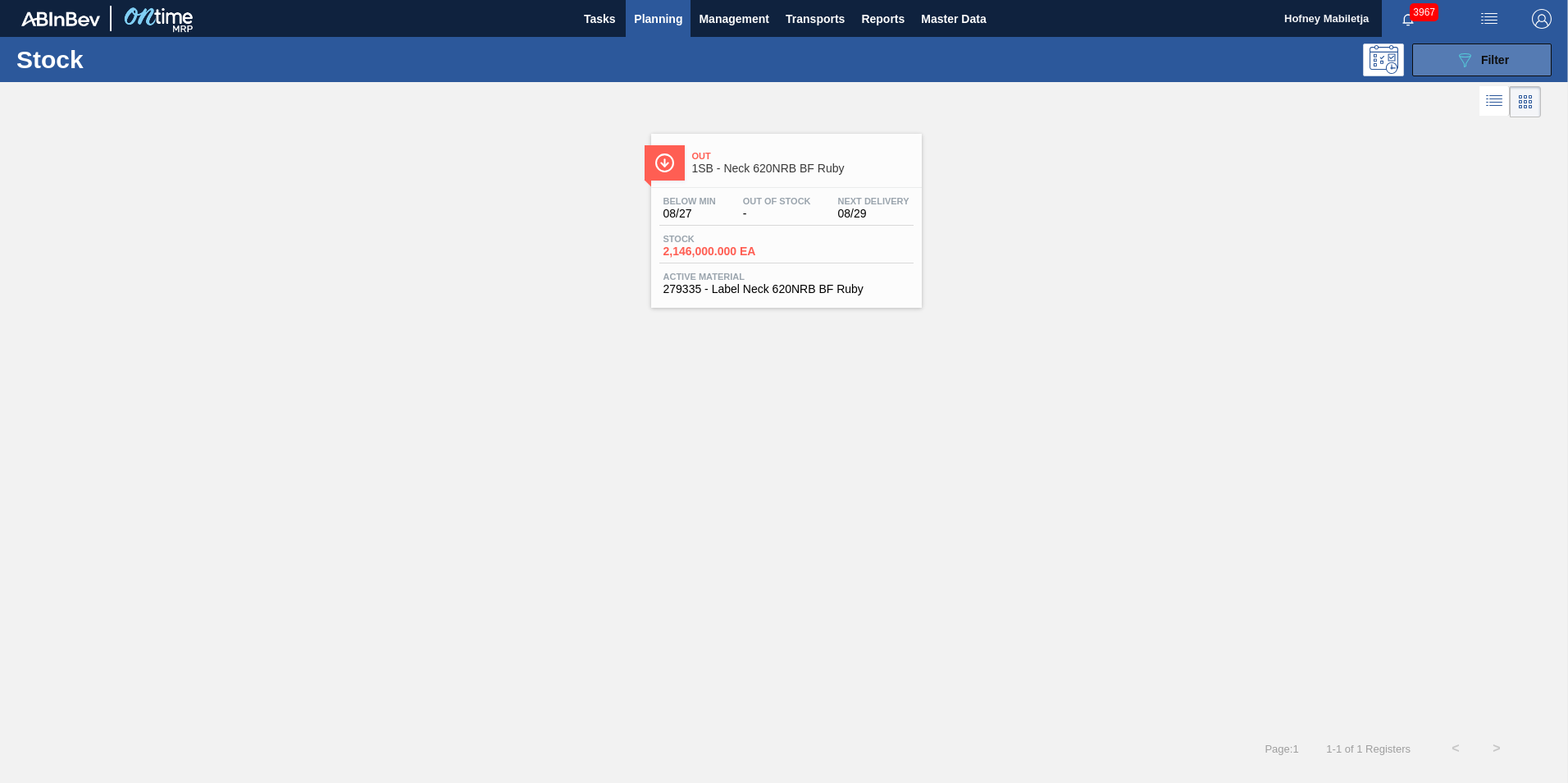
click at [1514, 57] on button "089F7B8B-B2A5-4AFE-B5C0-19BA573D28AC Filter" at bounding box center [1482, 60] width 140 height 33
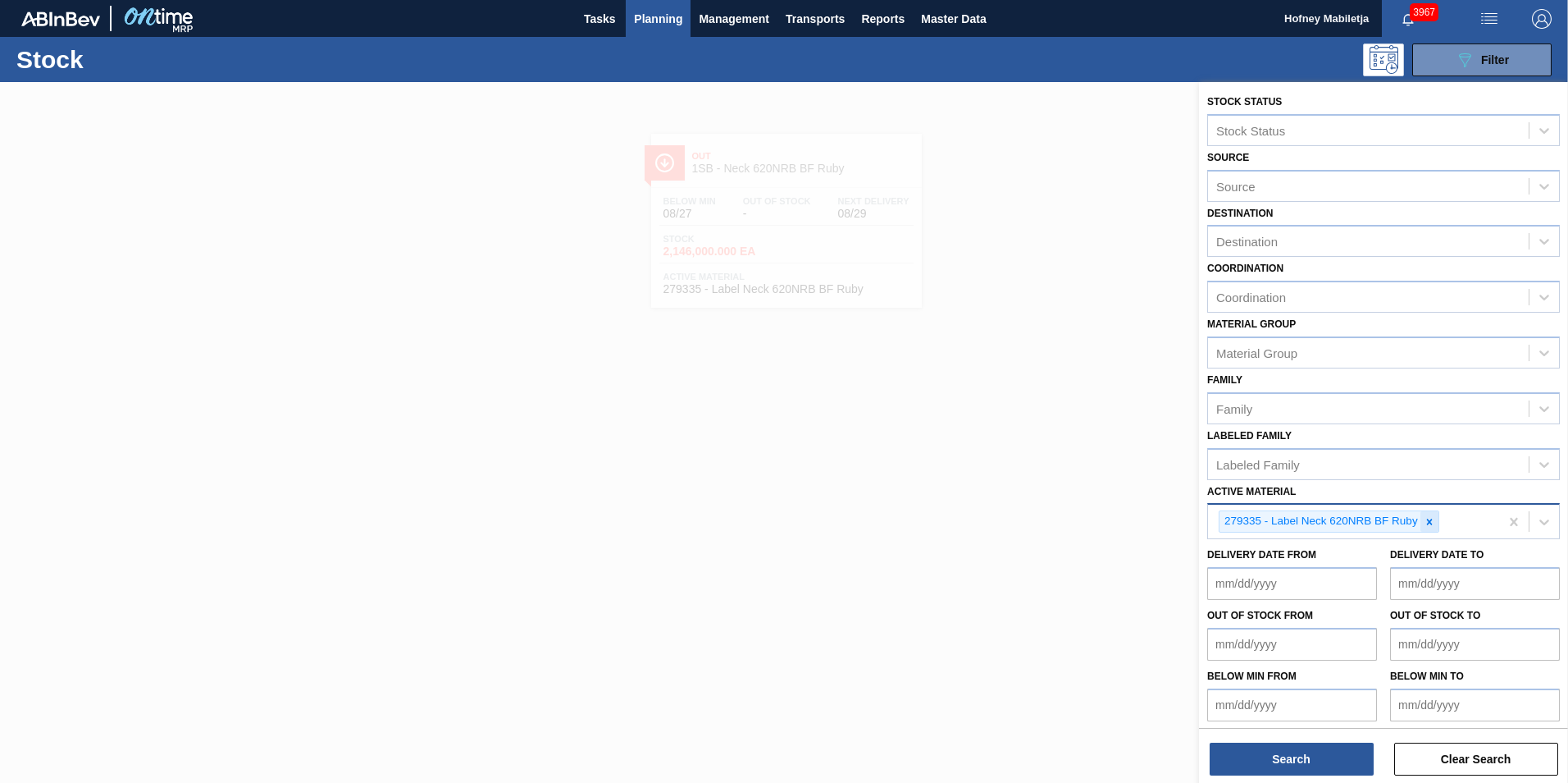
click at [1434, 520] on icon at bounding box center [1430, 521] width 12 height 12
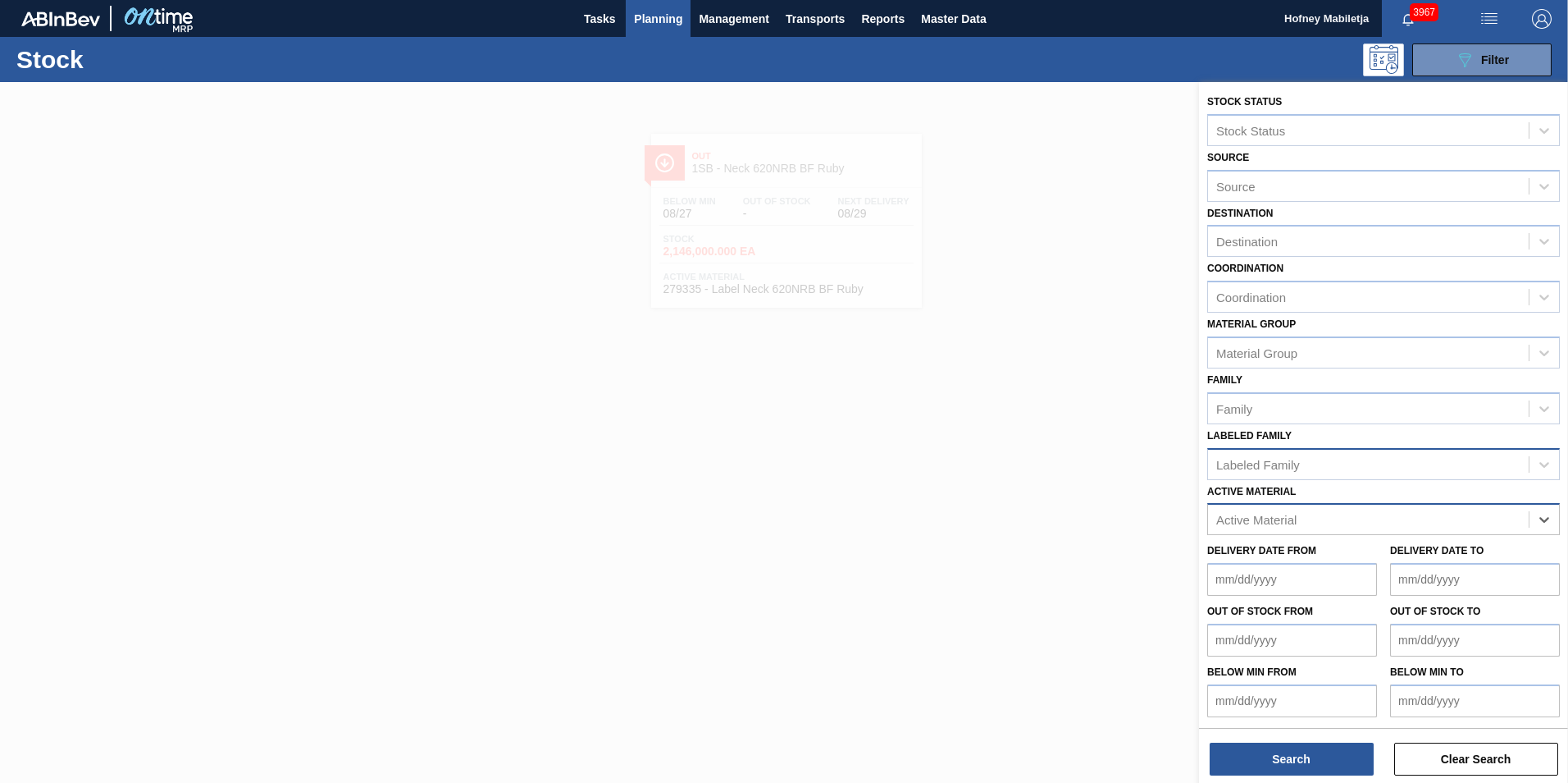
paste Material "279794"
type Material "279794"
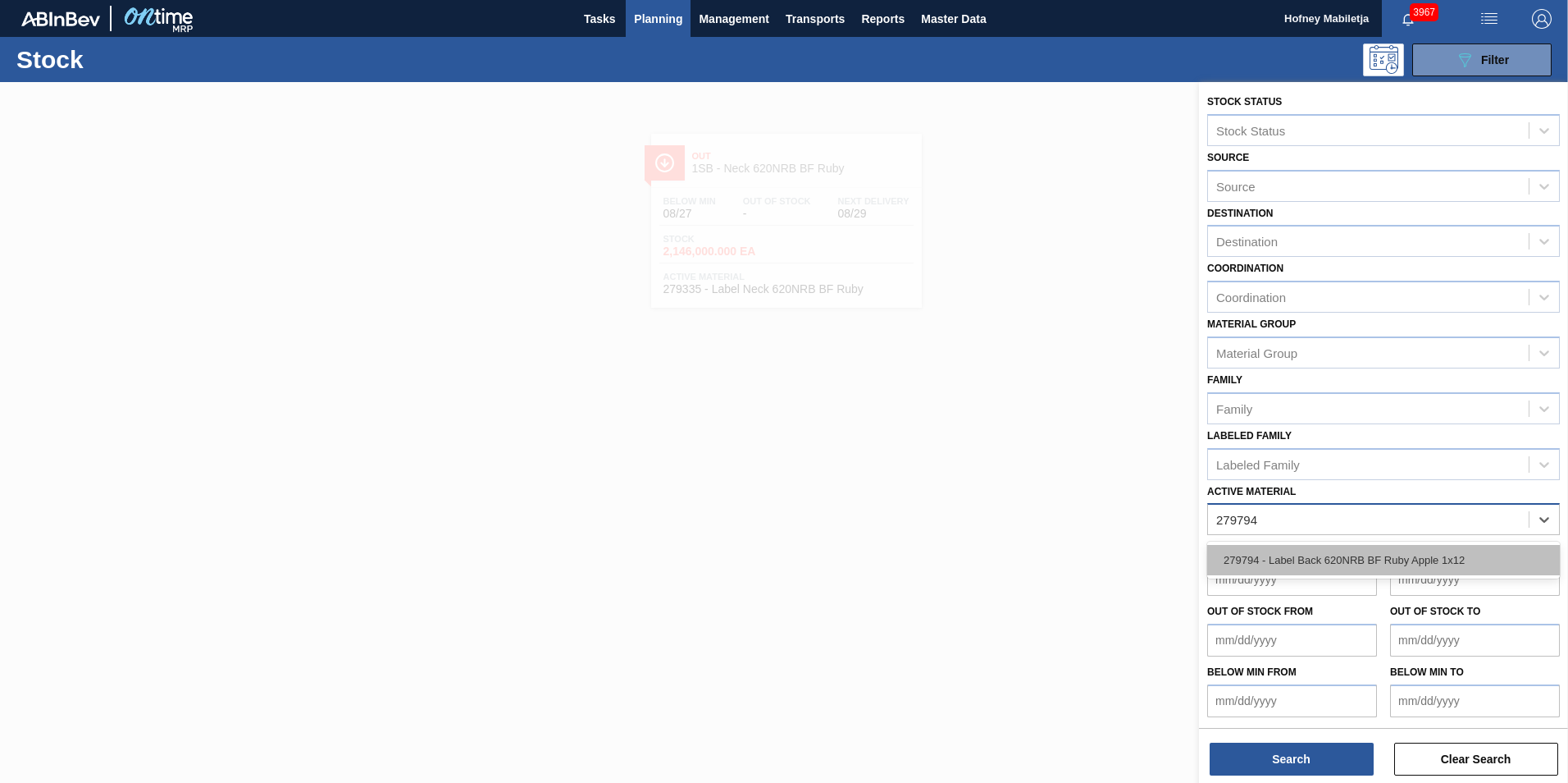
click at [1342, 560] on div "279794 - Label Back 620NRB BF Ruby Apple 1x12" at bounding box center [1384, 560] width 353 height 30
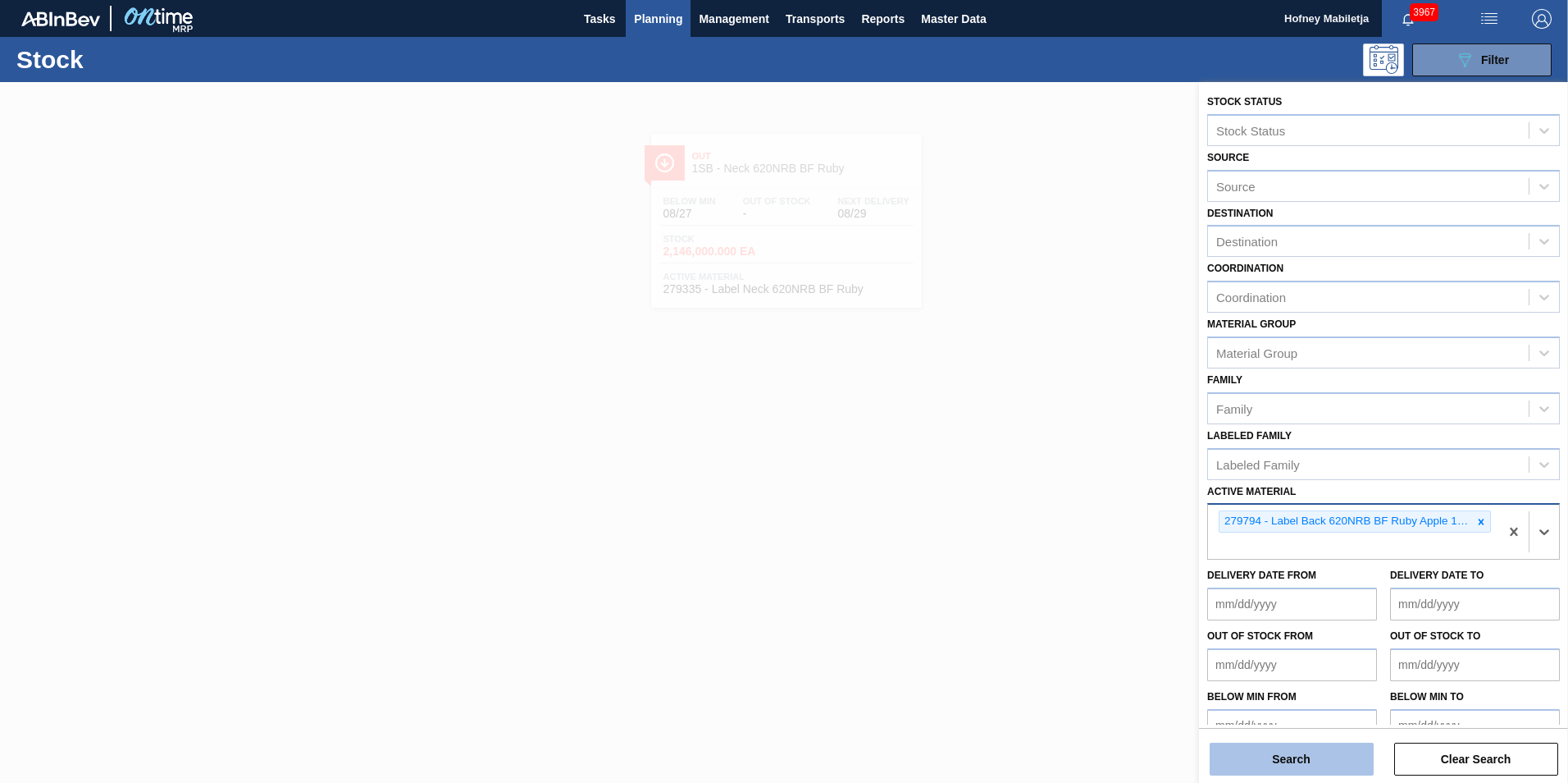
click at [1320, 754] on button "Search" at bounding box center [1291, 759] width 164 height 33
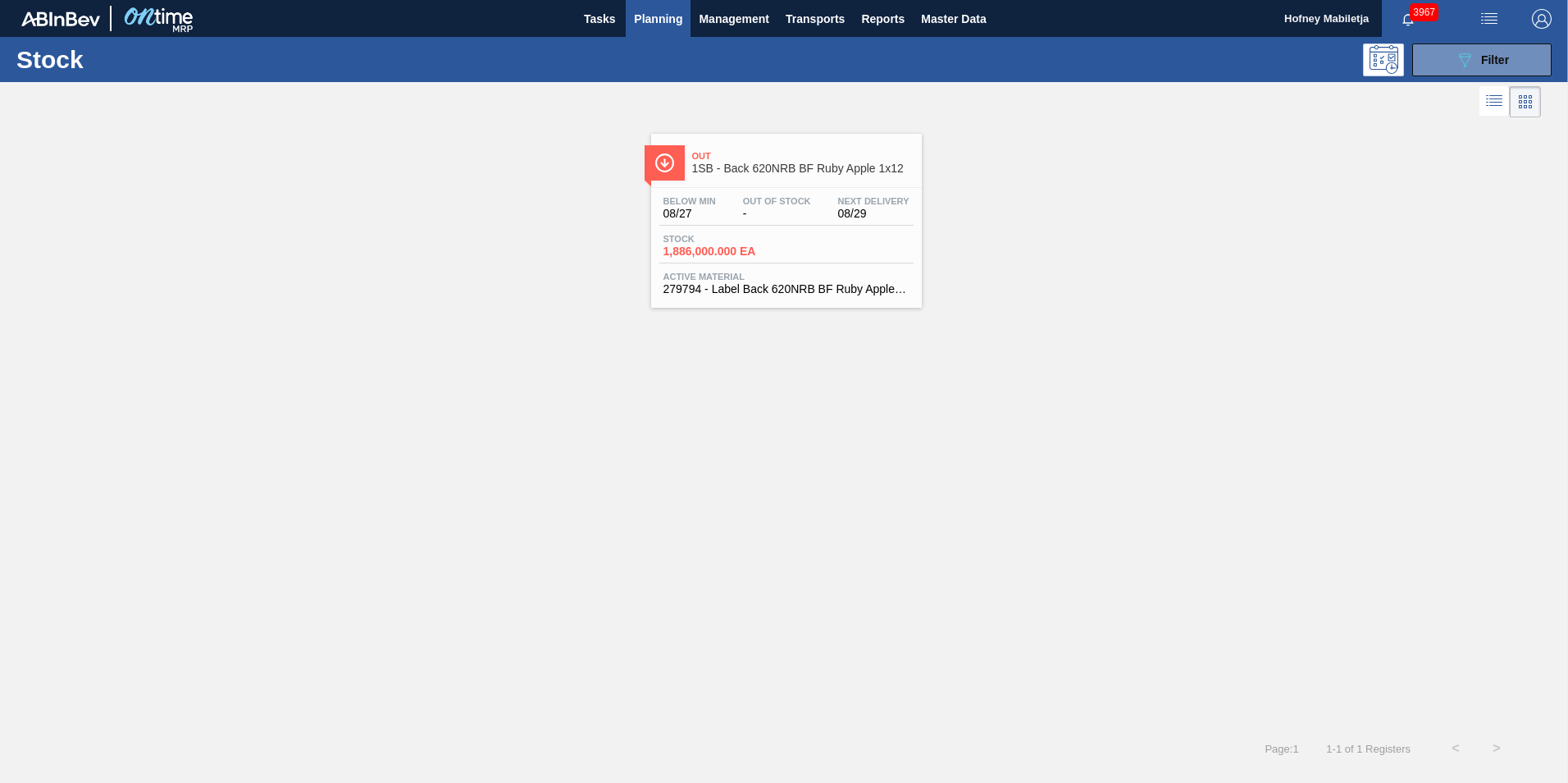
click at [790, 227] on div "Below Min 08/27 Out Of Stock - Next Delivery 08/29 Stock 1,886,000.000 EA Activ…" at bounding box center [786, 243] width 271 height 112
click at [1512, 52] on button "089F7B8B-B2A5-4AFE-B5C0-19BA573D28AC Filter" at bounding box center [1482, 60] width 140 height 33
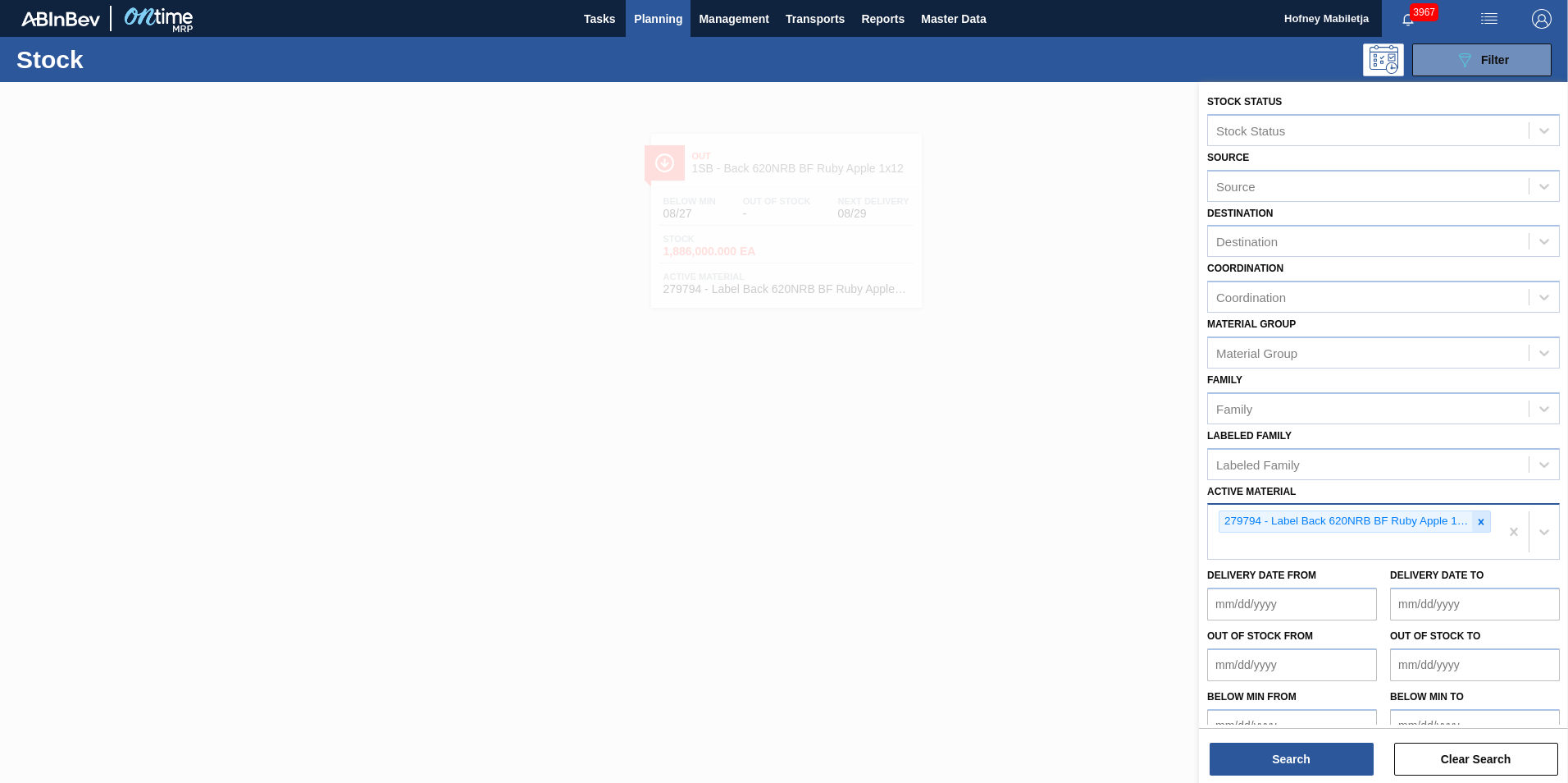
click at [1479, 523] on icon at bounding box center [1482, 521] width 5 height 5
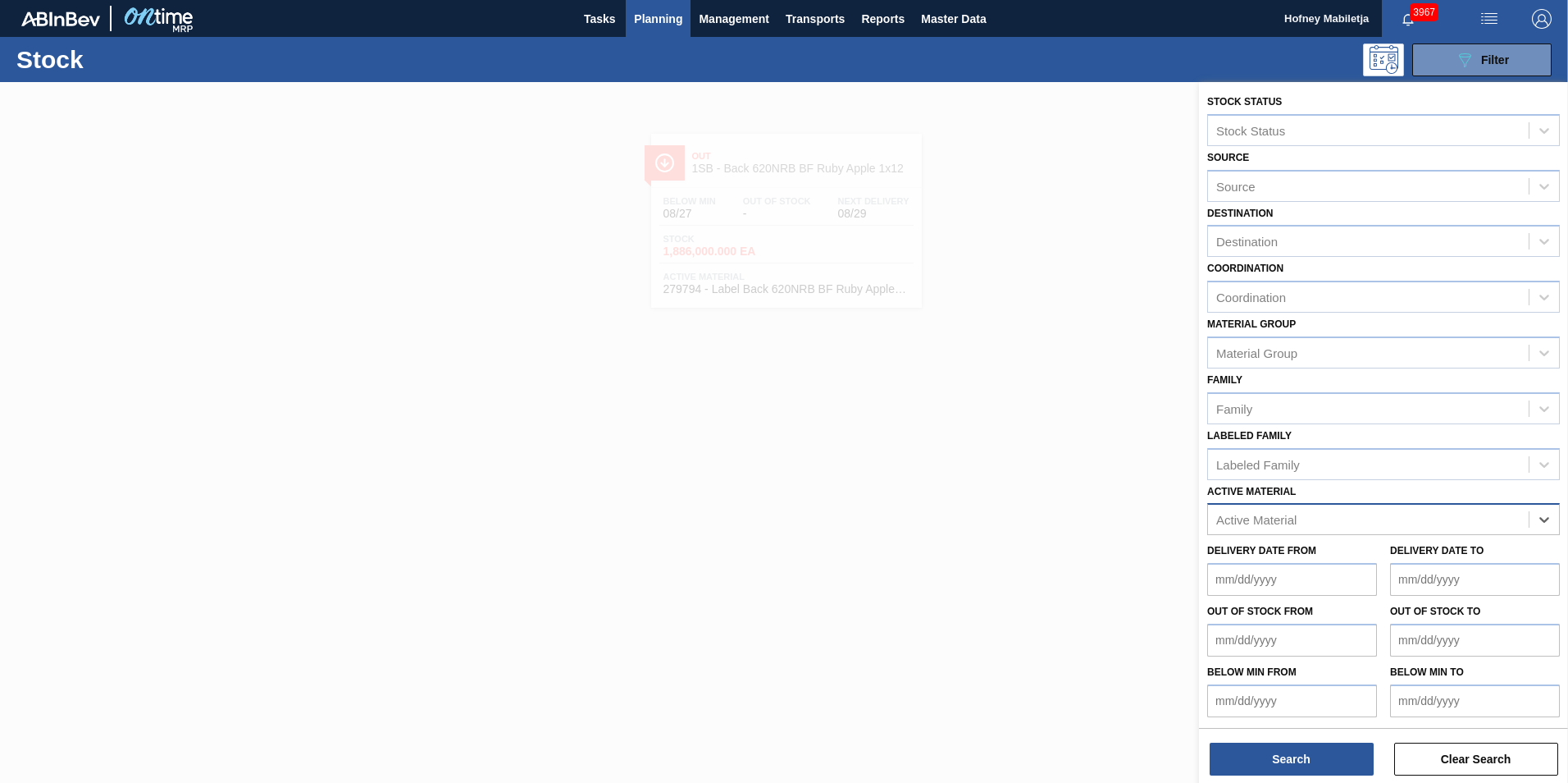
paste Material "279336"
type Material "279336"
click at [1362, 558] on div "279336 - Label Body 620NRB BF Ruby" at bounding box center [1384, 560] width 353 height 30
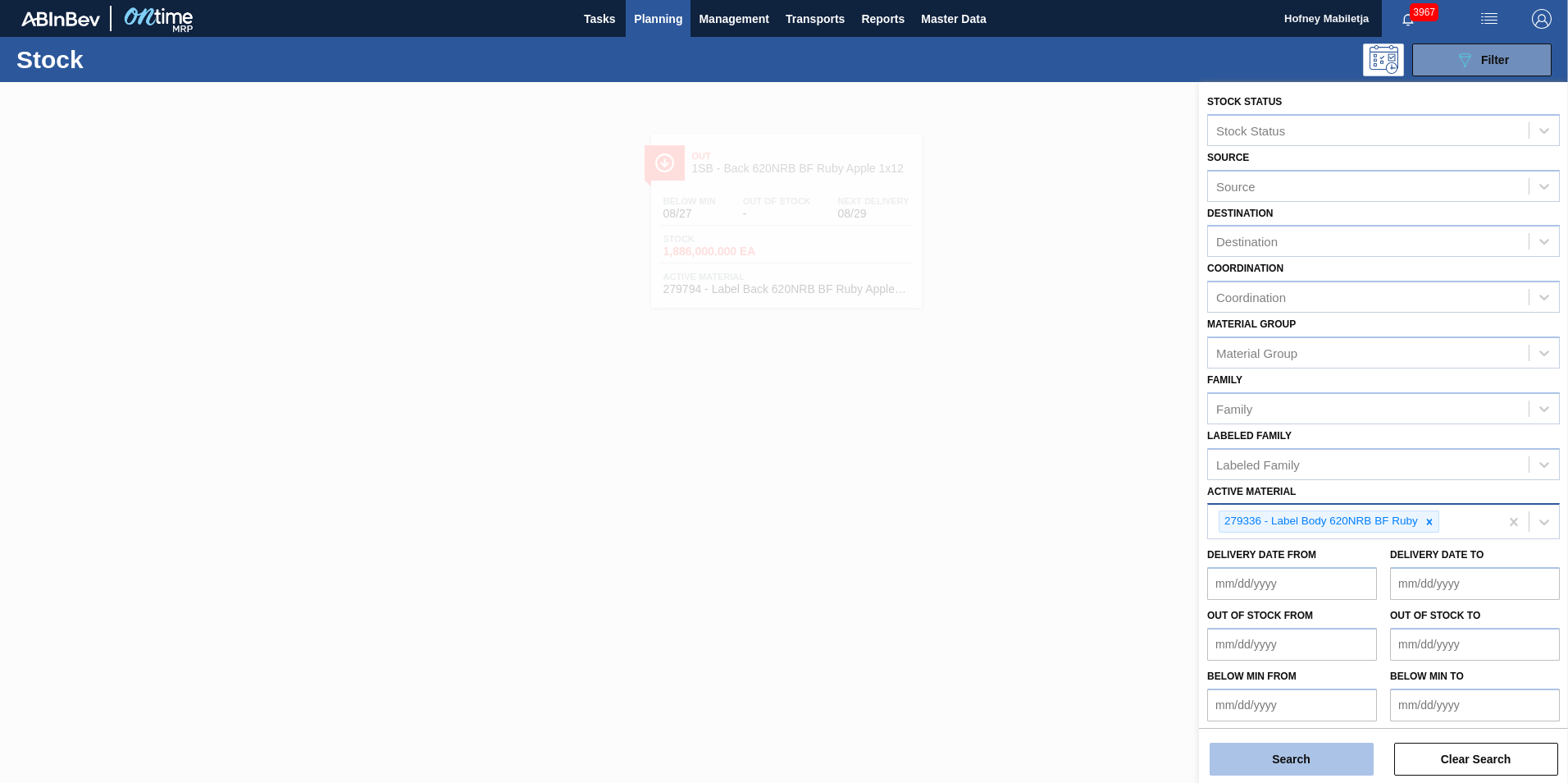
click at [1336, 757] on button "Search" at bounding box center [1291, 759] width 164 height 33
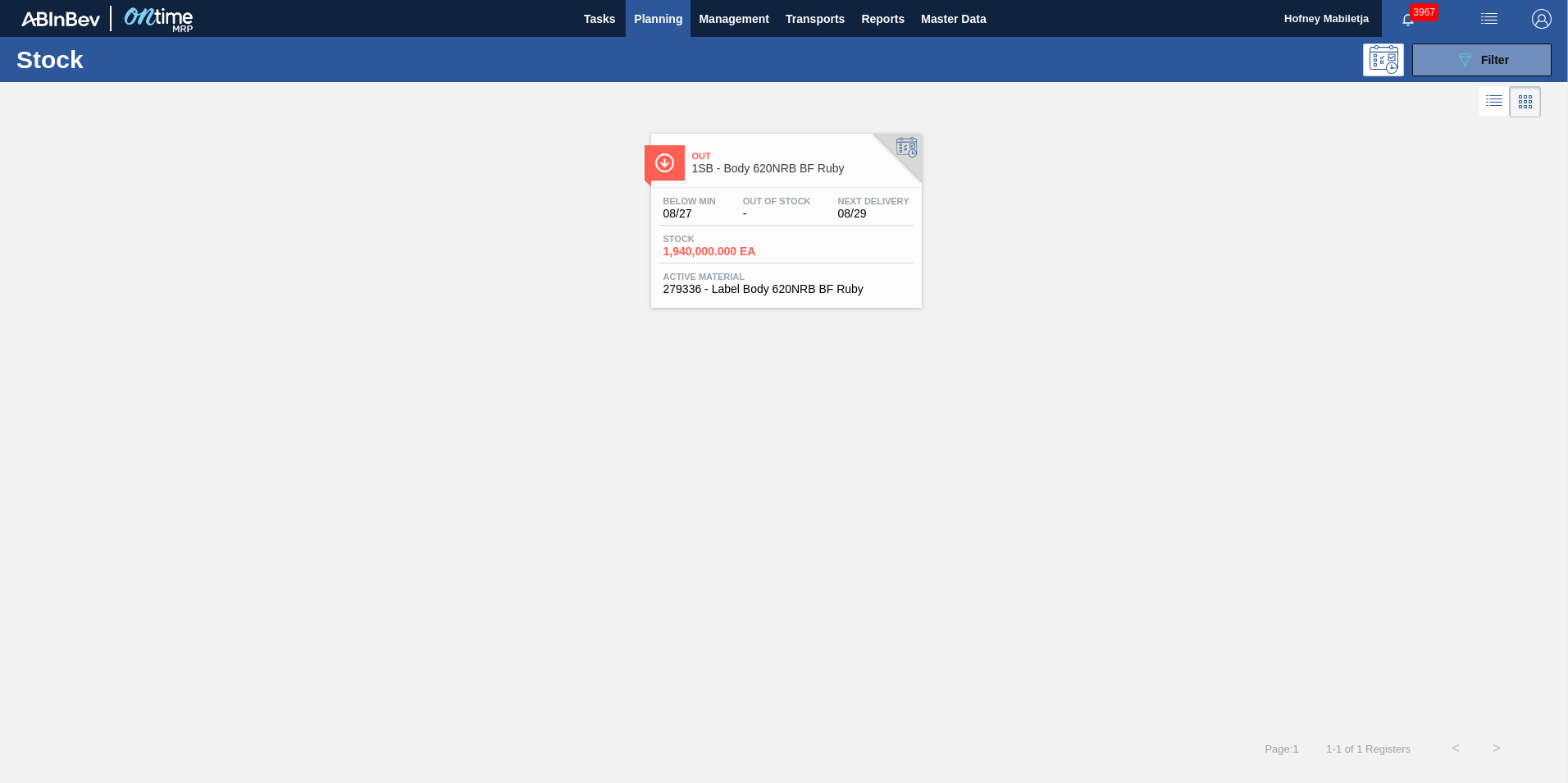
click at [803, 243] on div "Stock 1,940,000.000 EA" at bounding box center [786, 249] width 254 height 29
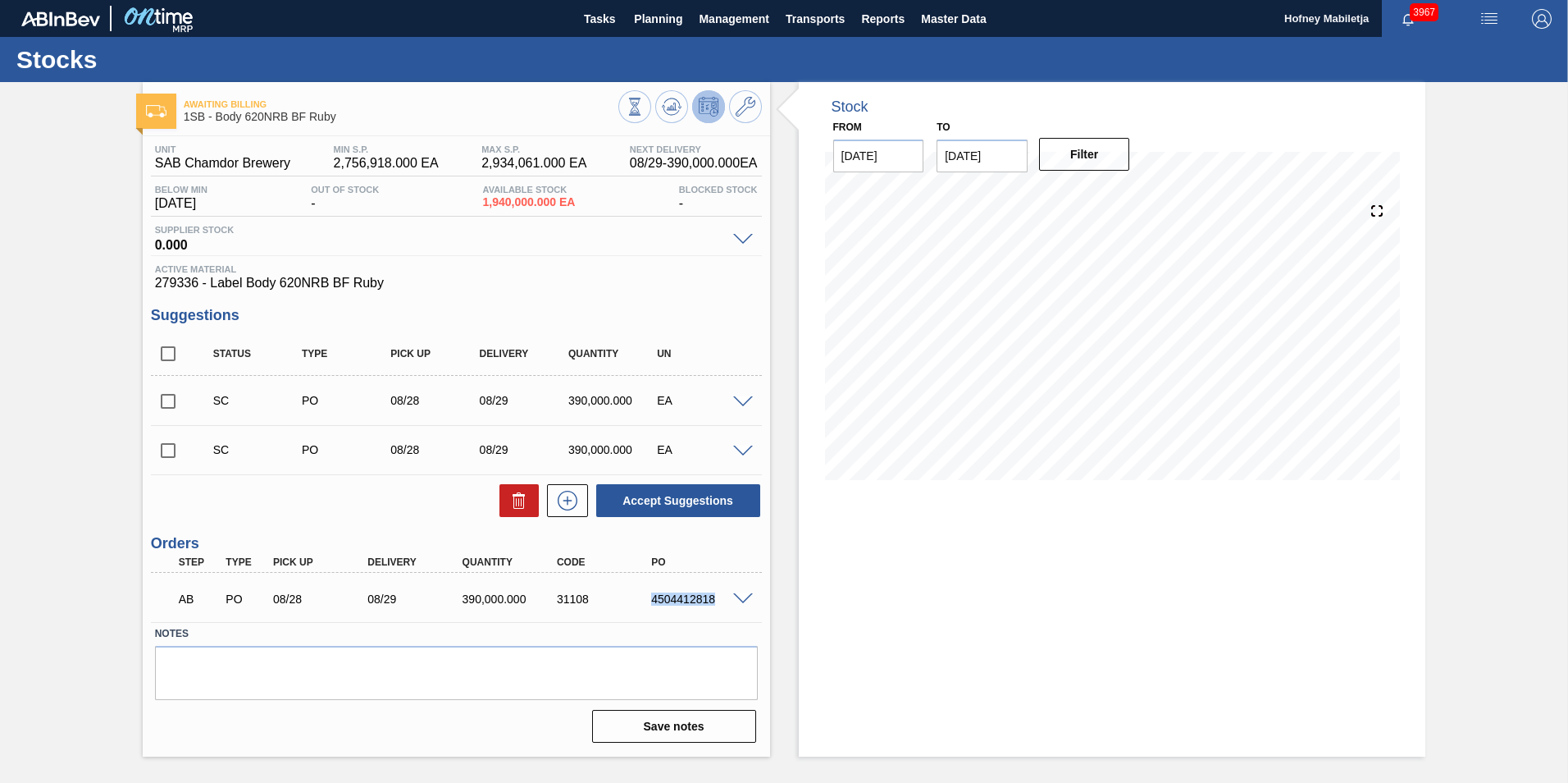
drag, startPoint x: 714, startPoint y: 598, endPoint x: 635, endPoint y: 600, distance: 79.0
click at [635, 600] on div "AB PO 08/28 08/29 390,000.000 31108 4504412818" at bounding box center [452, 597] width 568 height 33
copy div "4504412818"
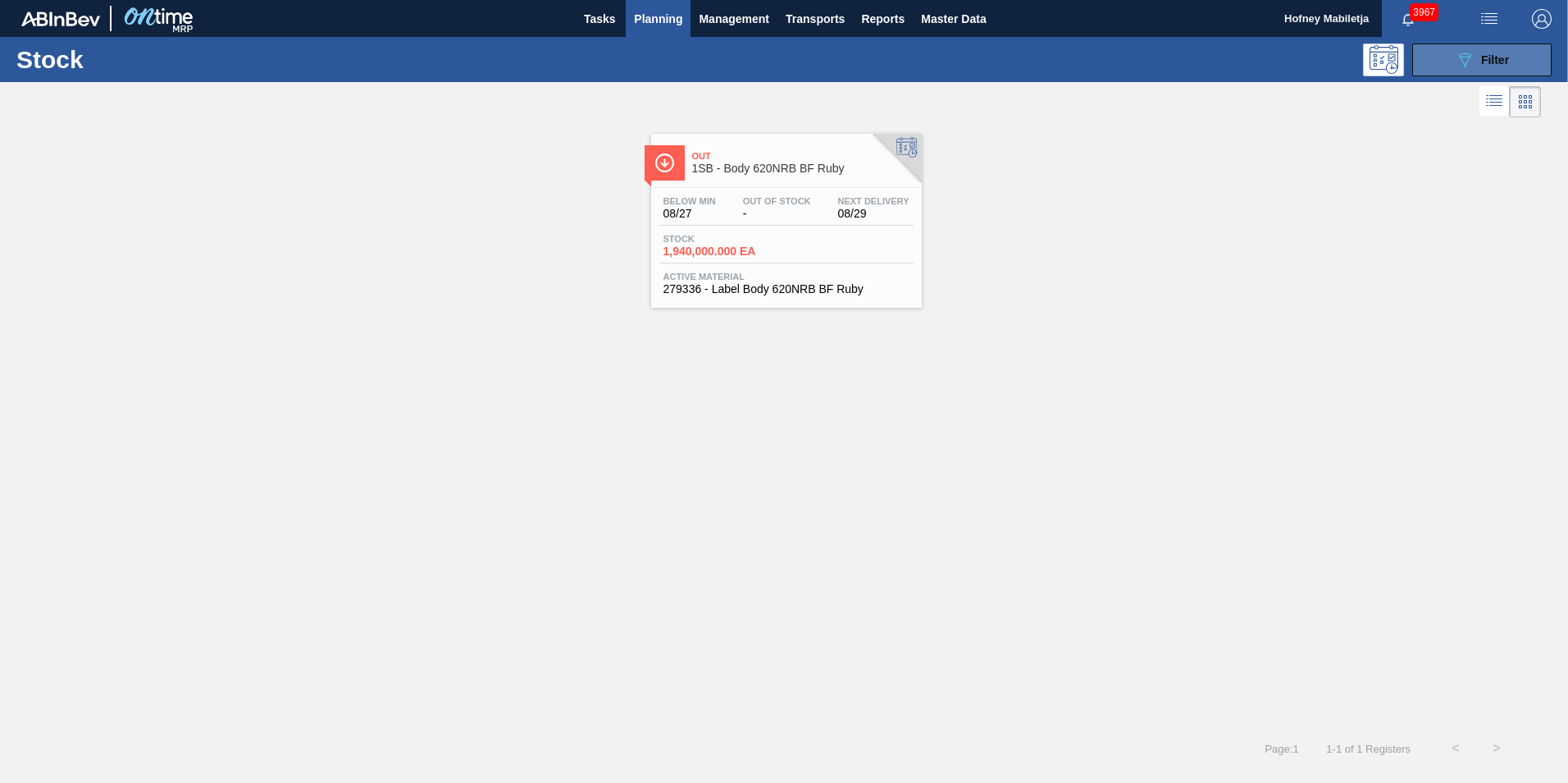
click at [1509, 59] on span "Filter" at bounding box center [1495, 59] width 28 height 13
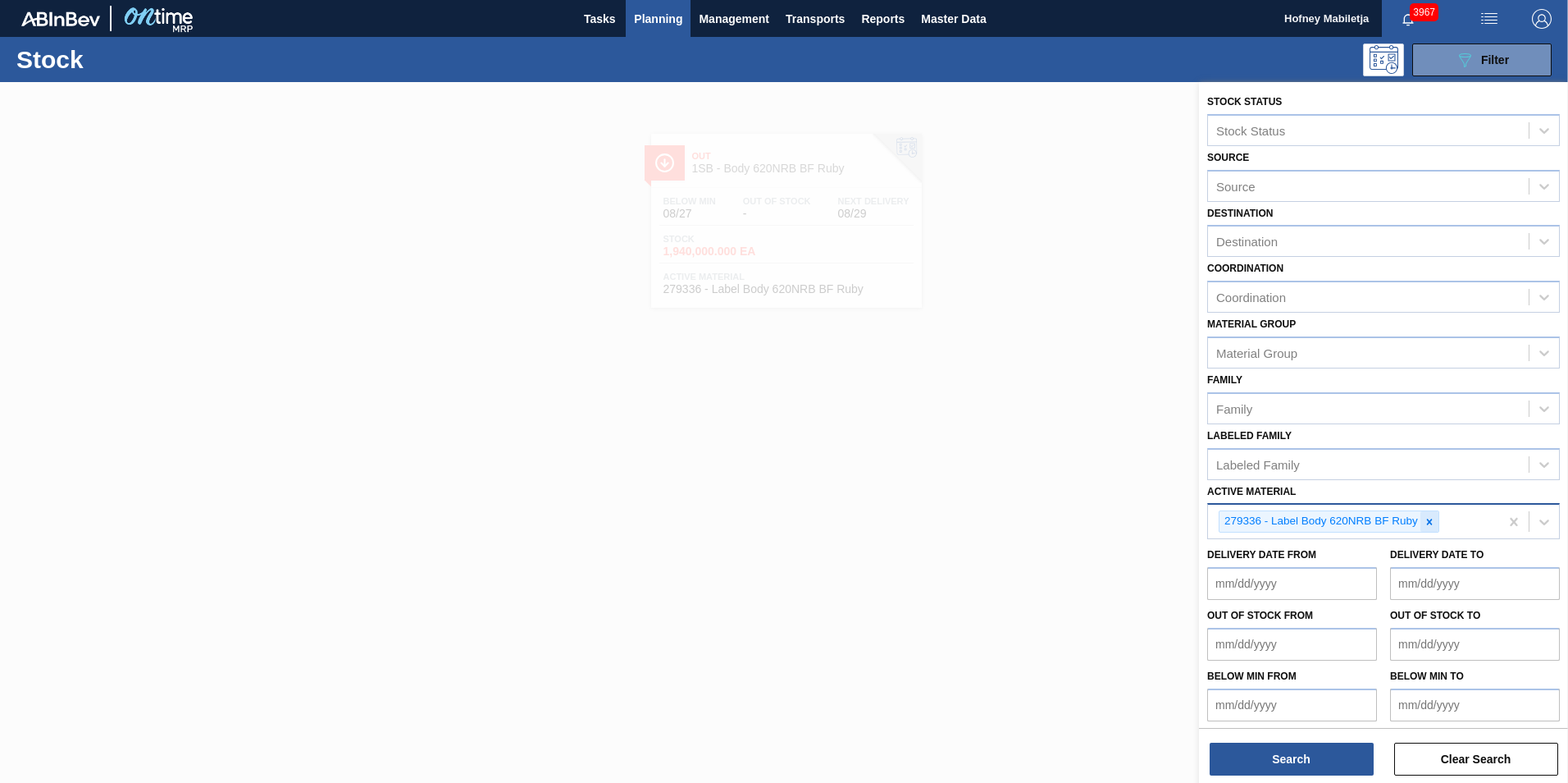
click at [1434, 525] on icon at bounding box center [1430, 521] width 12 height 12
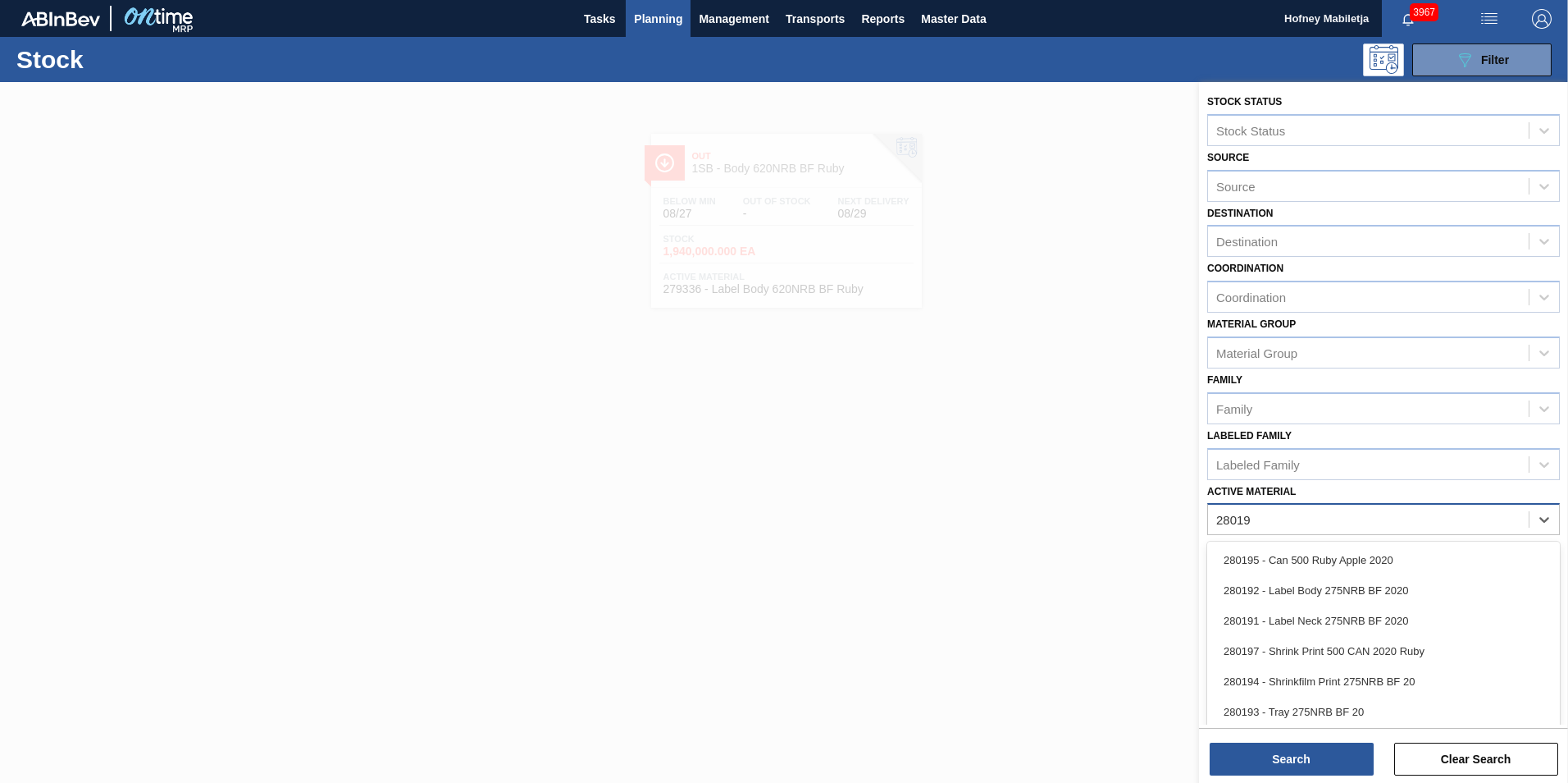
type Material "280193"
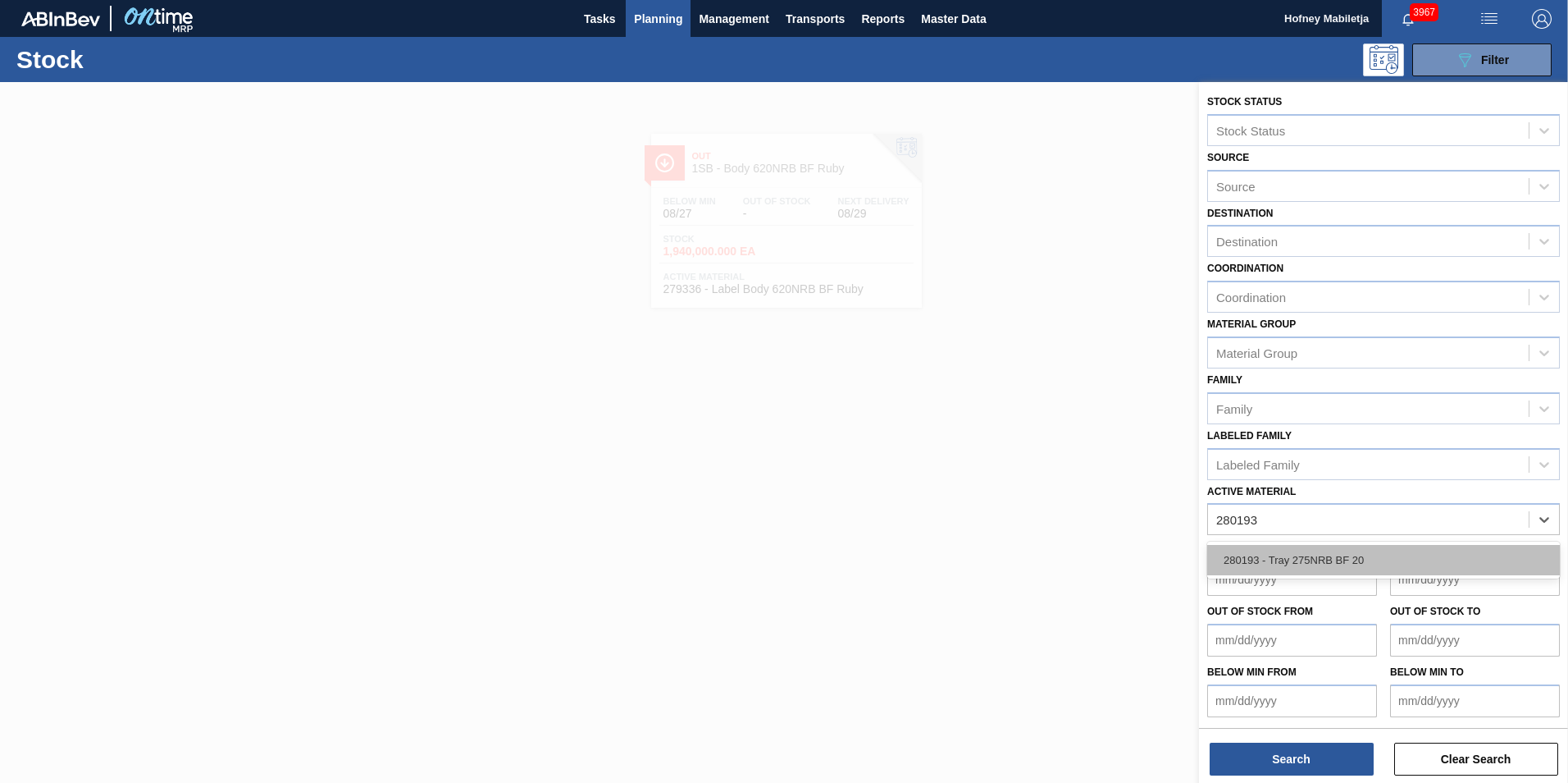
click at [1315, 559] on div "280193 - Tray 275NRB BF 20" at bounding box center [1384, 560] width 353 height 30
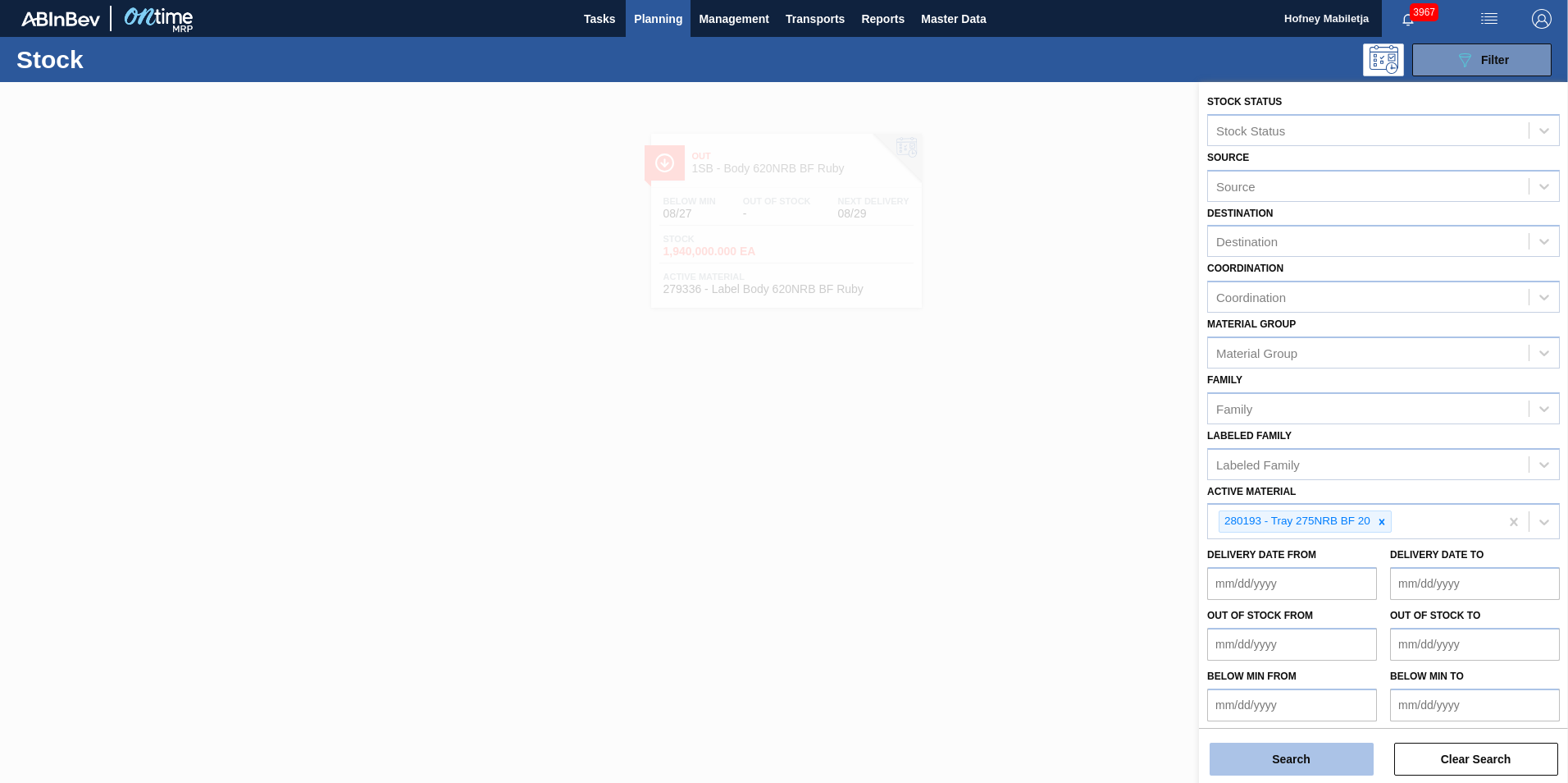
click at [1322, 760] on button "Search" at bounding box center [1291, 759] width 164 height 33
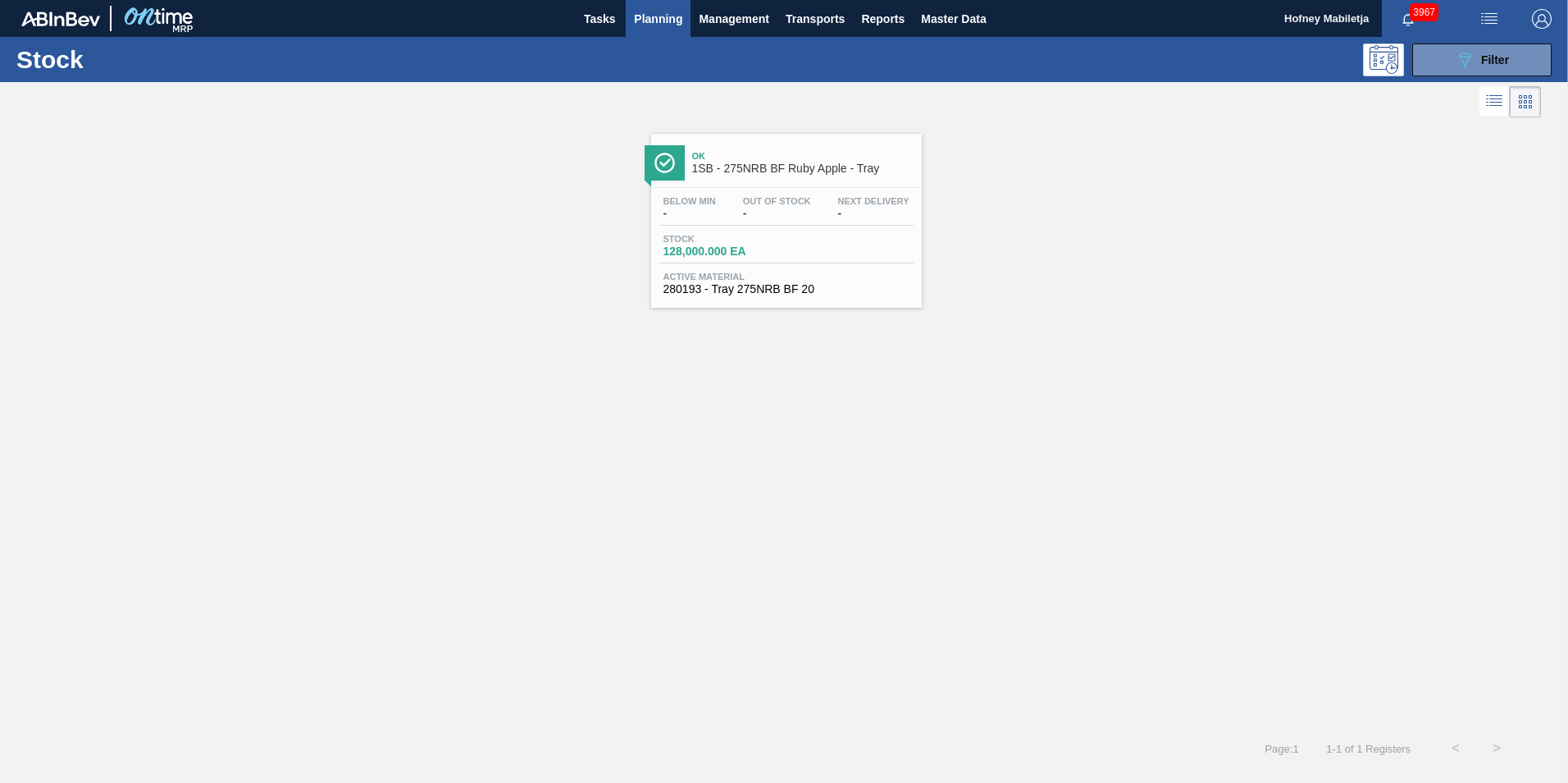
click at [821, 232] on div "Below Min - Out Of Stock - Next Delivery - Stock 128,000.000 EA Active Material…" at bounding box center [786, 243] width 271 height 112
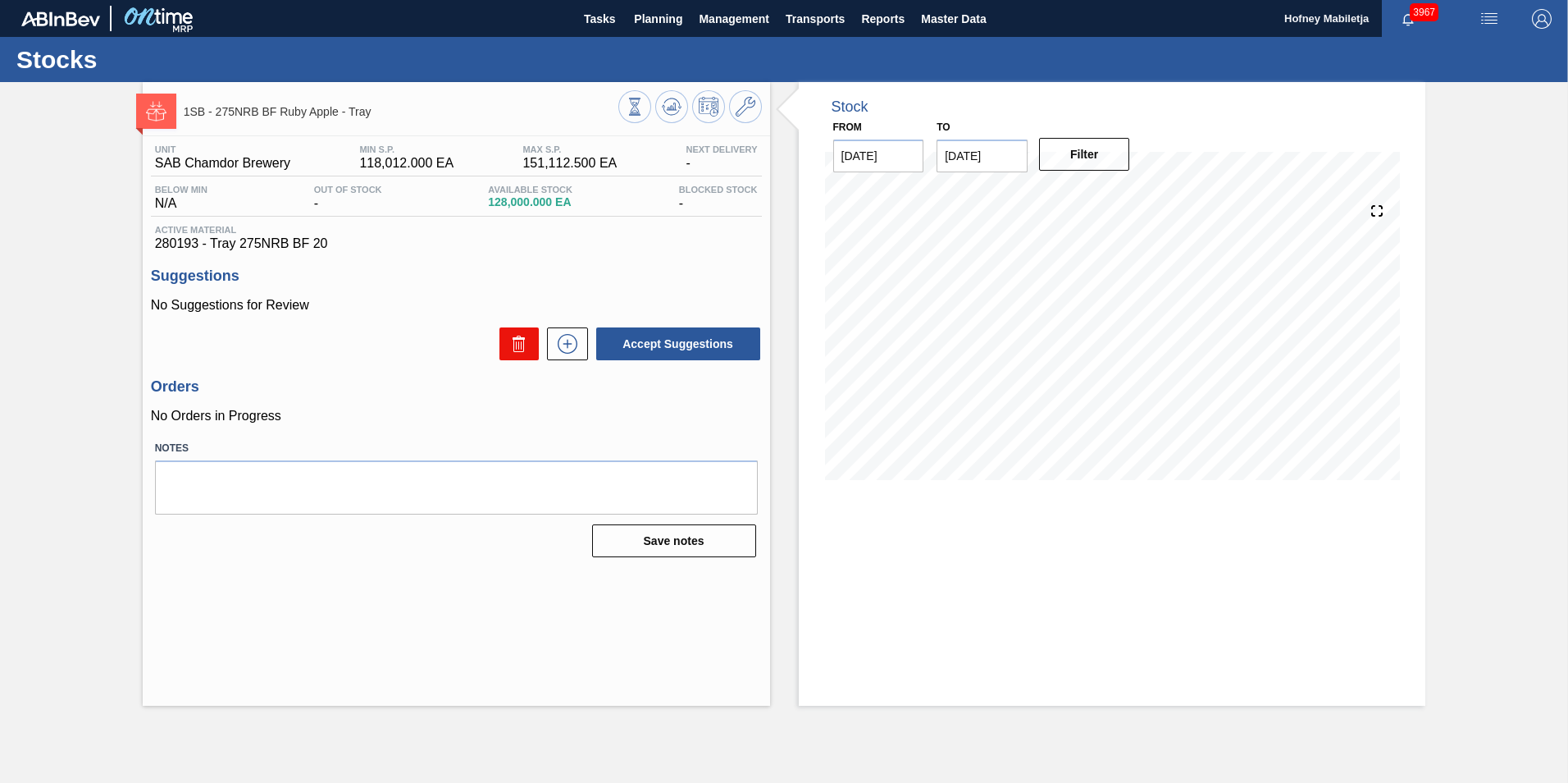
click at [515, 345] on icon at bounding box center [519, 344] width 20 height 20
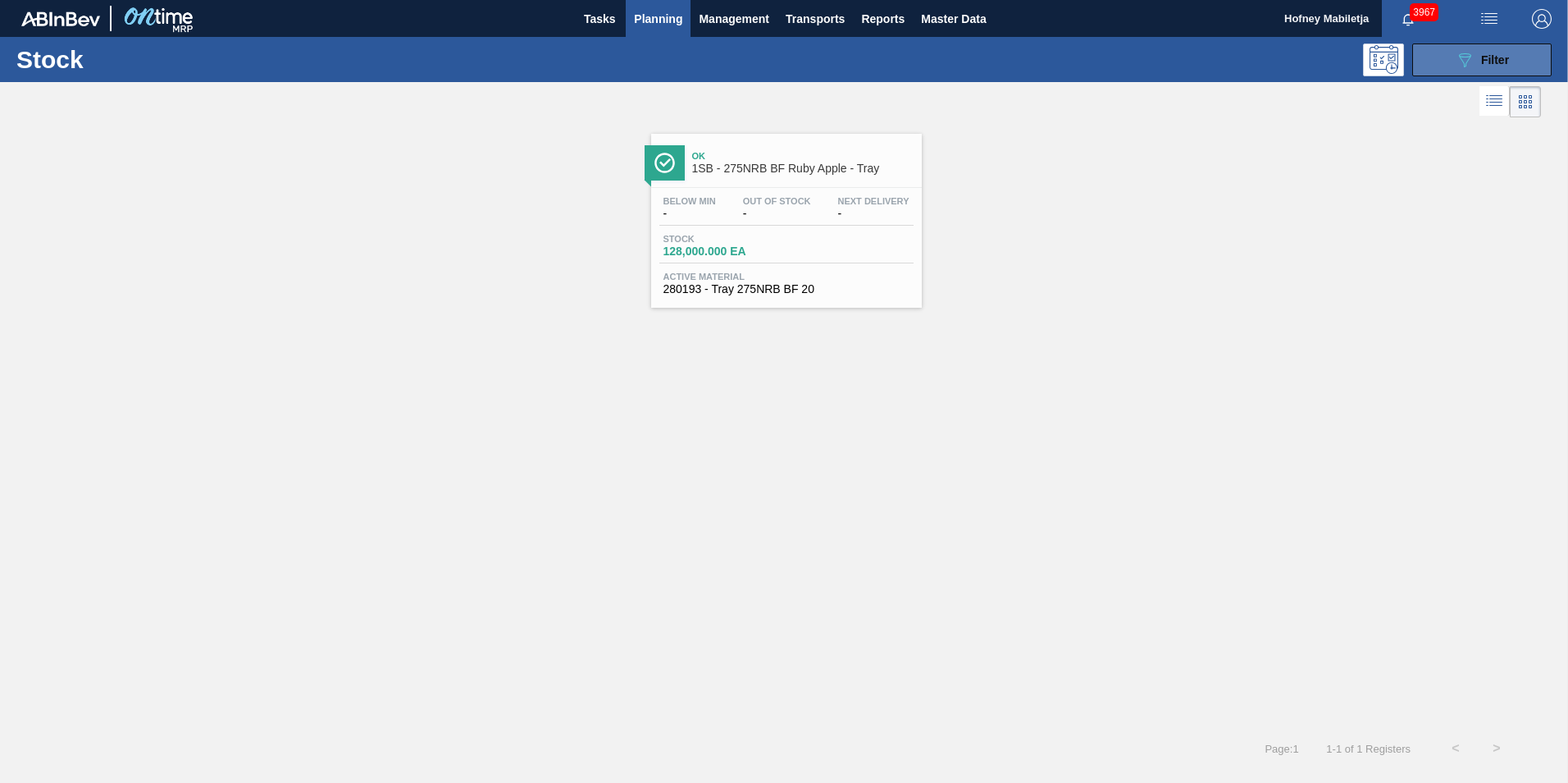
click at [1499, 60] on span "Filter" at bounding box center [1495, 59] width 28 height 13
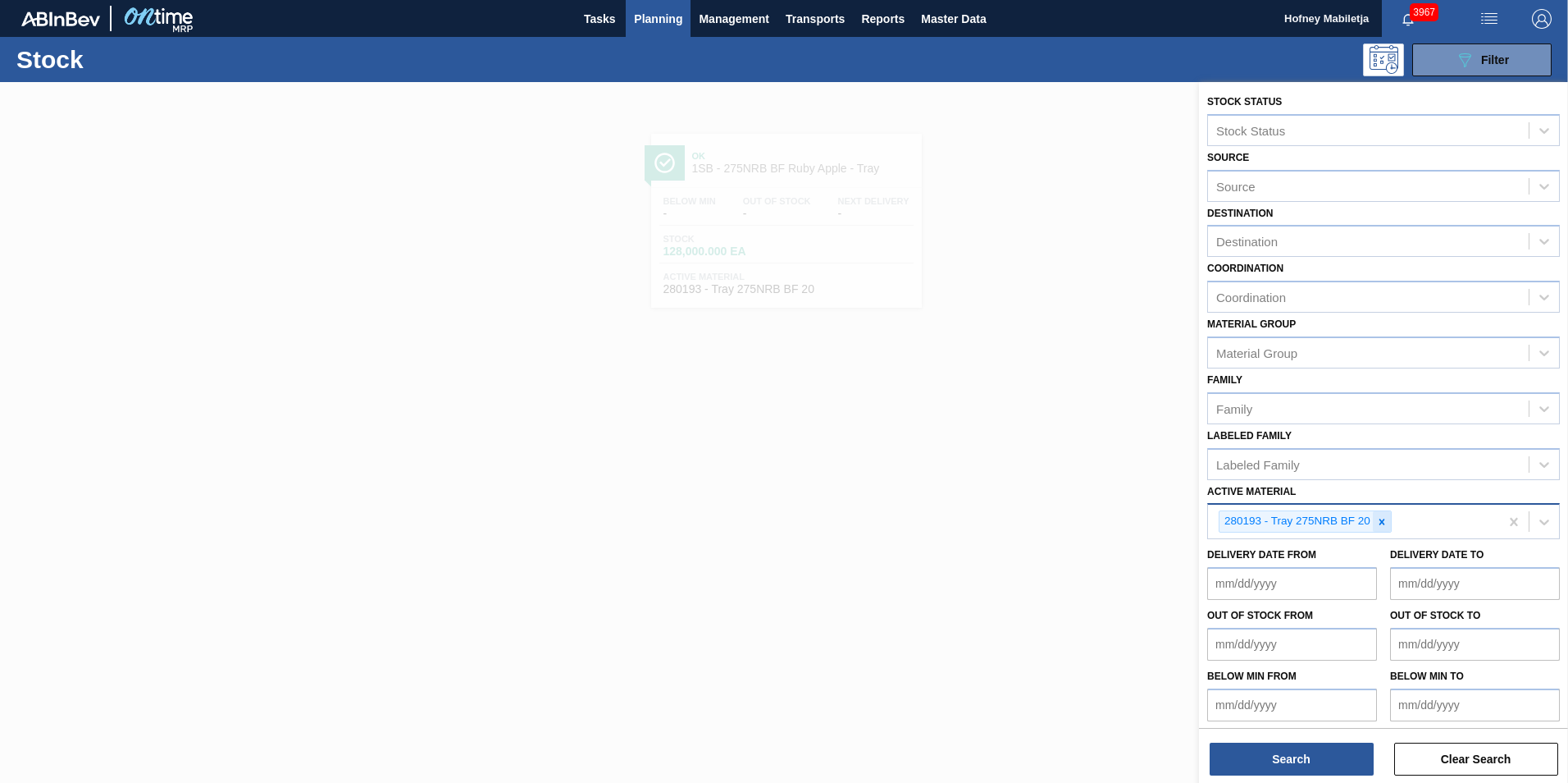
click at [1382, 524] on icon at bounding box center [1381, 521] width 12 height 12
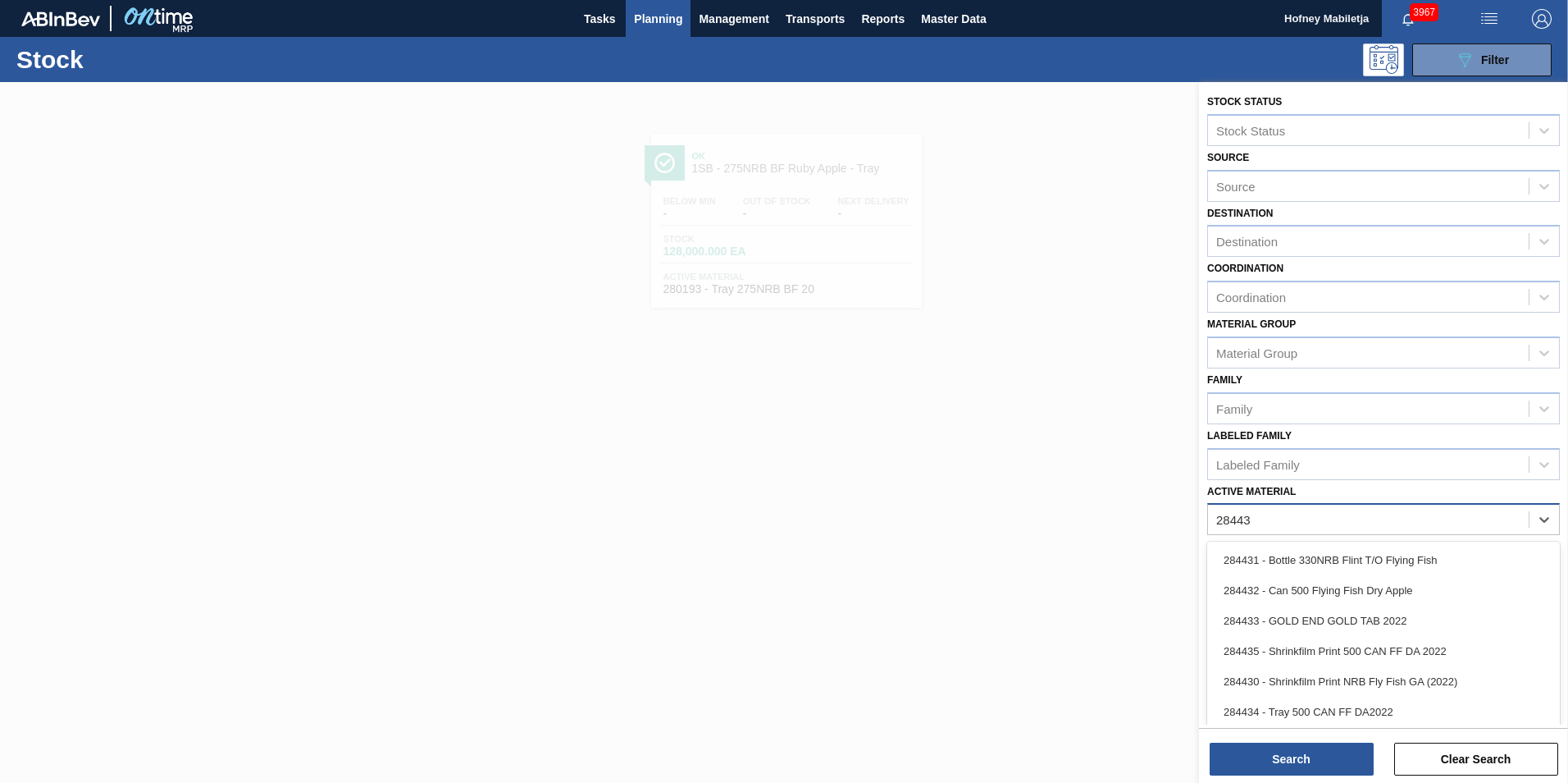
type Material "284434"
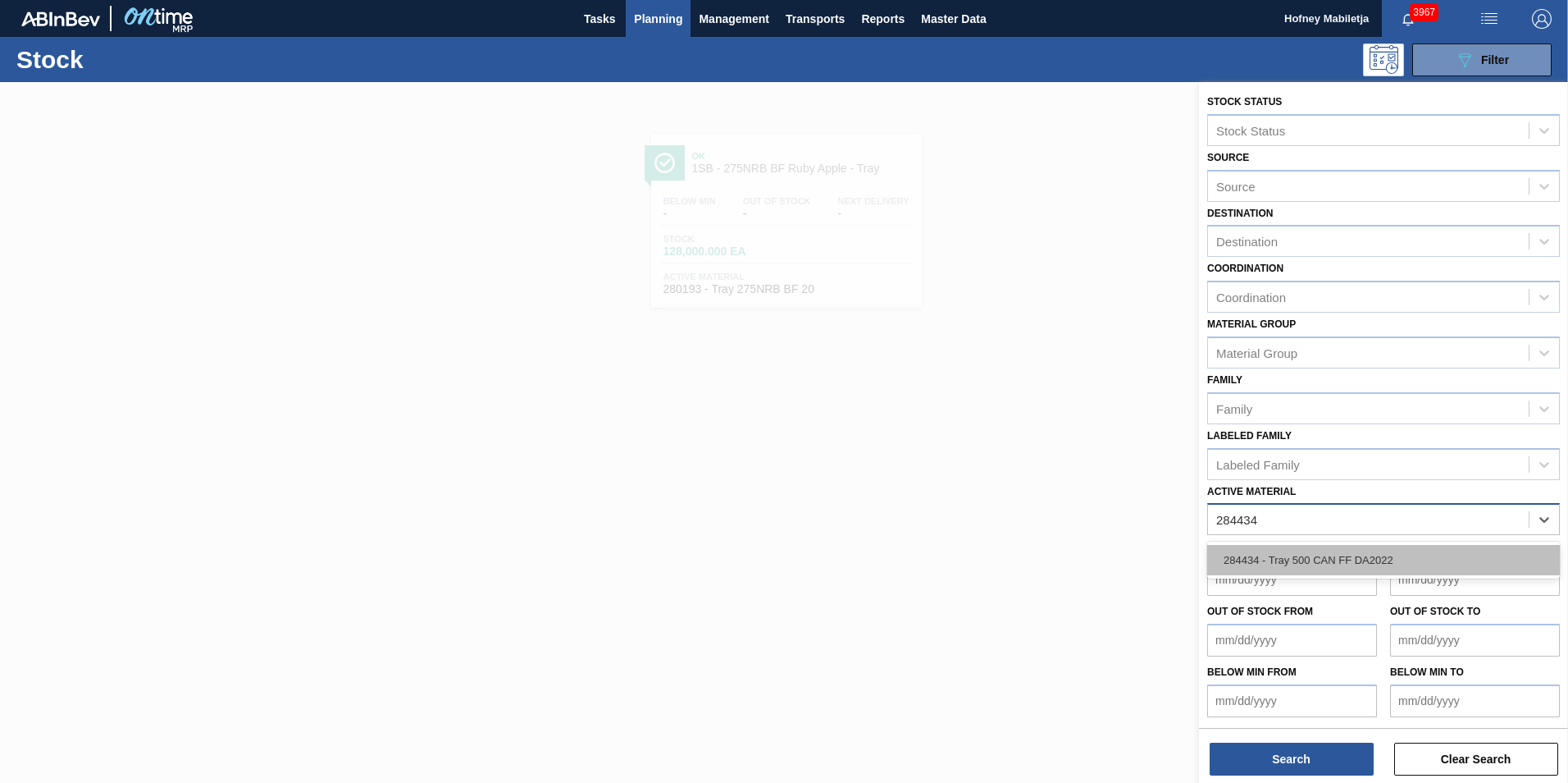
click at [1319, 558] on div "284434 - Tray 500 CAN FF DA2022" at bounding box center [1384, 560] width 353 height 30
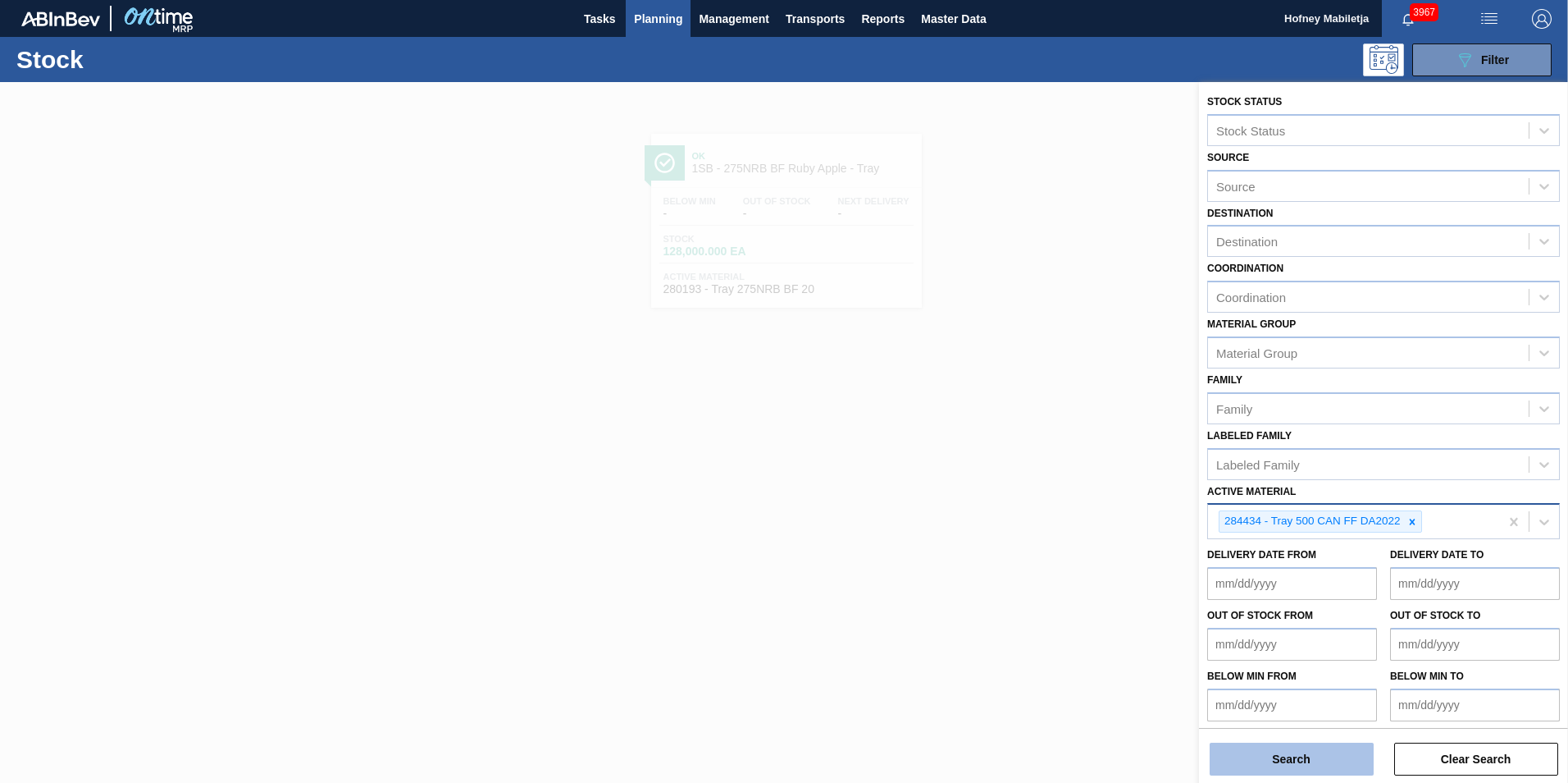
click at [1301, 759] on button "Search" at bounding box center [1291, 759] width 164 height 33
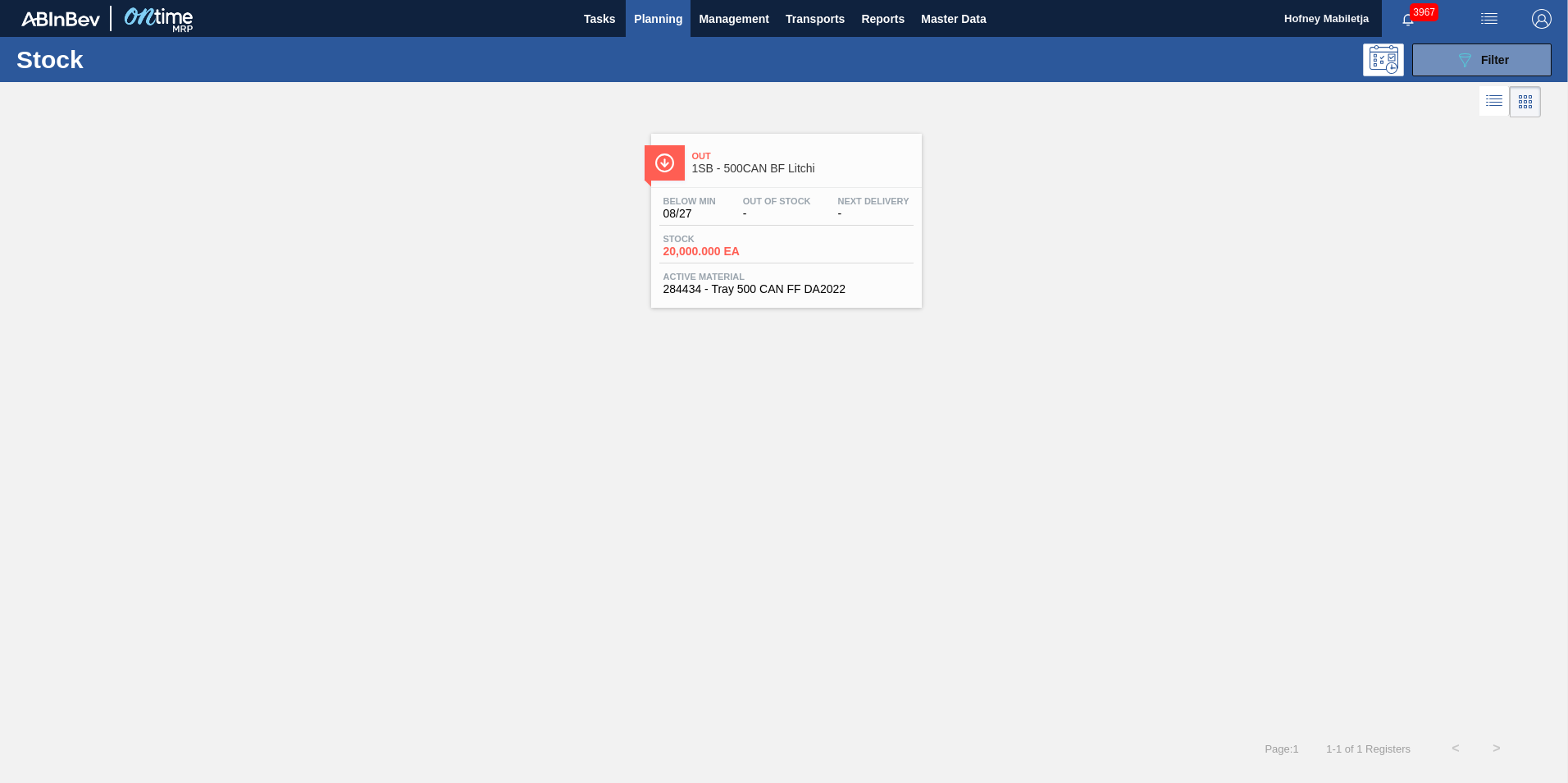
click at [757, 237] on span "Stock" at bounding box center [721, 239] width 115 height 10
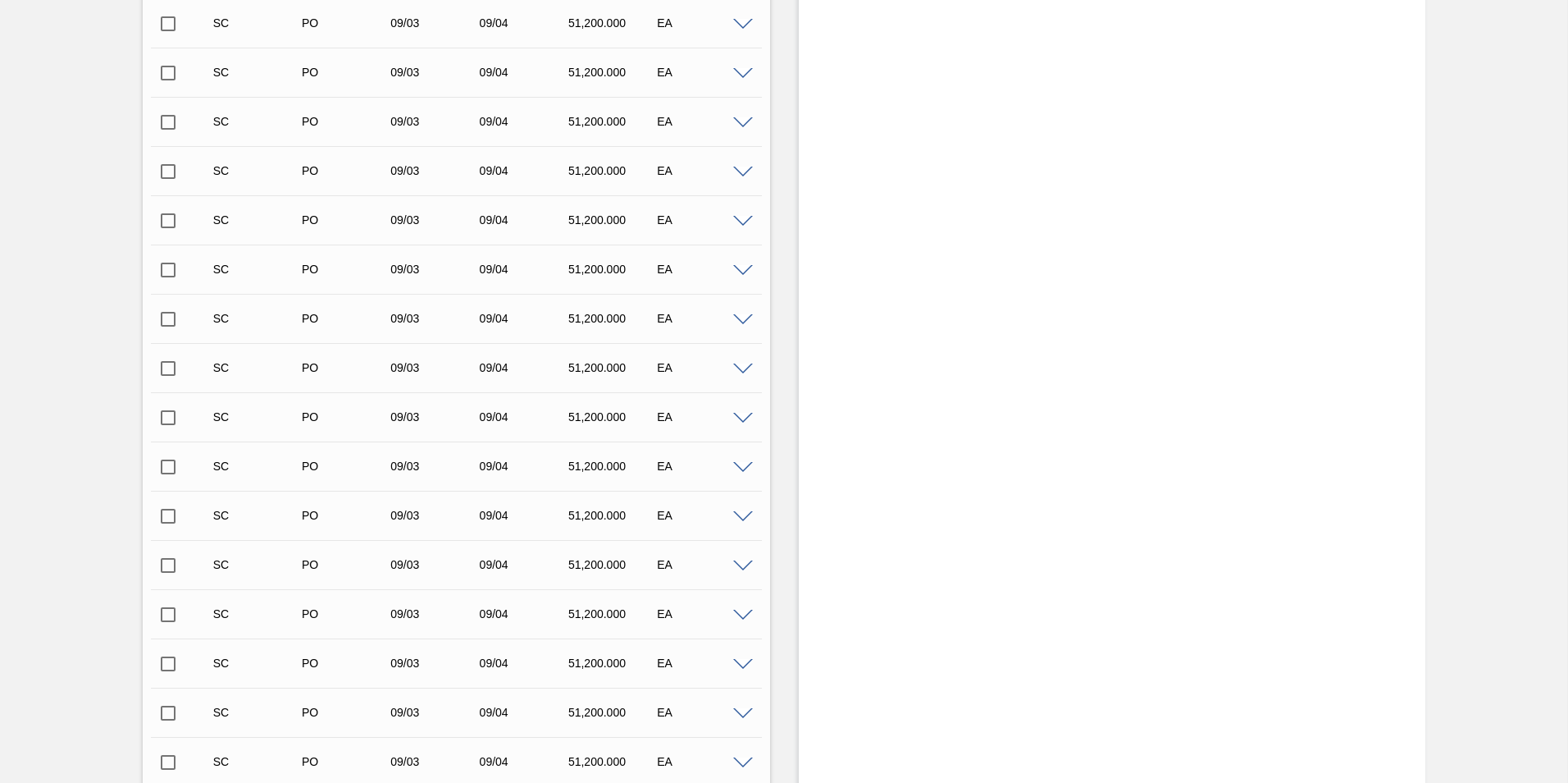
scroll to position [684, 0]
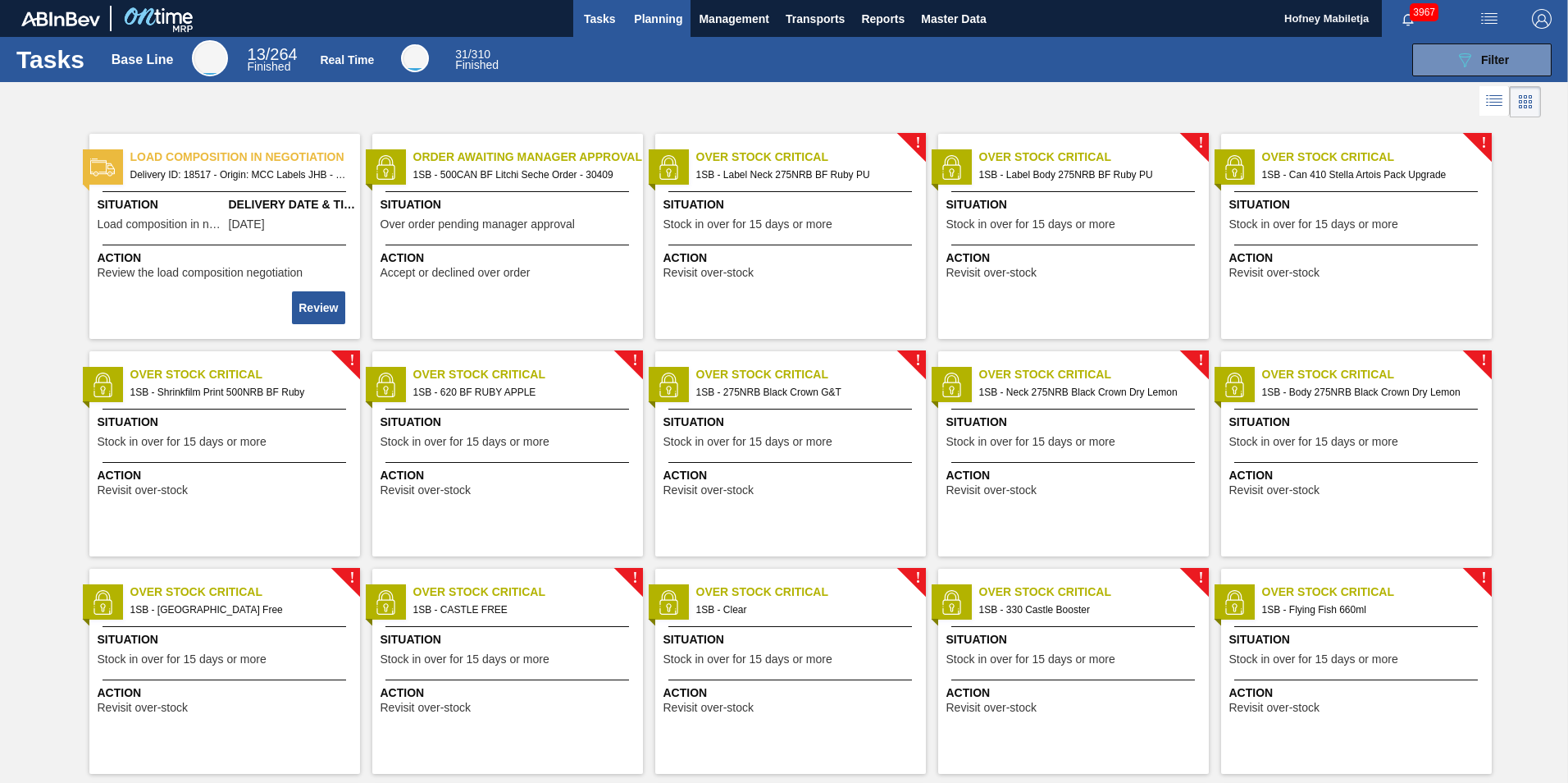
click at [663, 20] on span "Planning" at bounding box center [658, 19] width 48 height 20
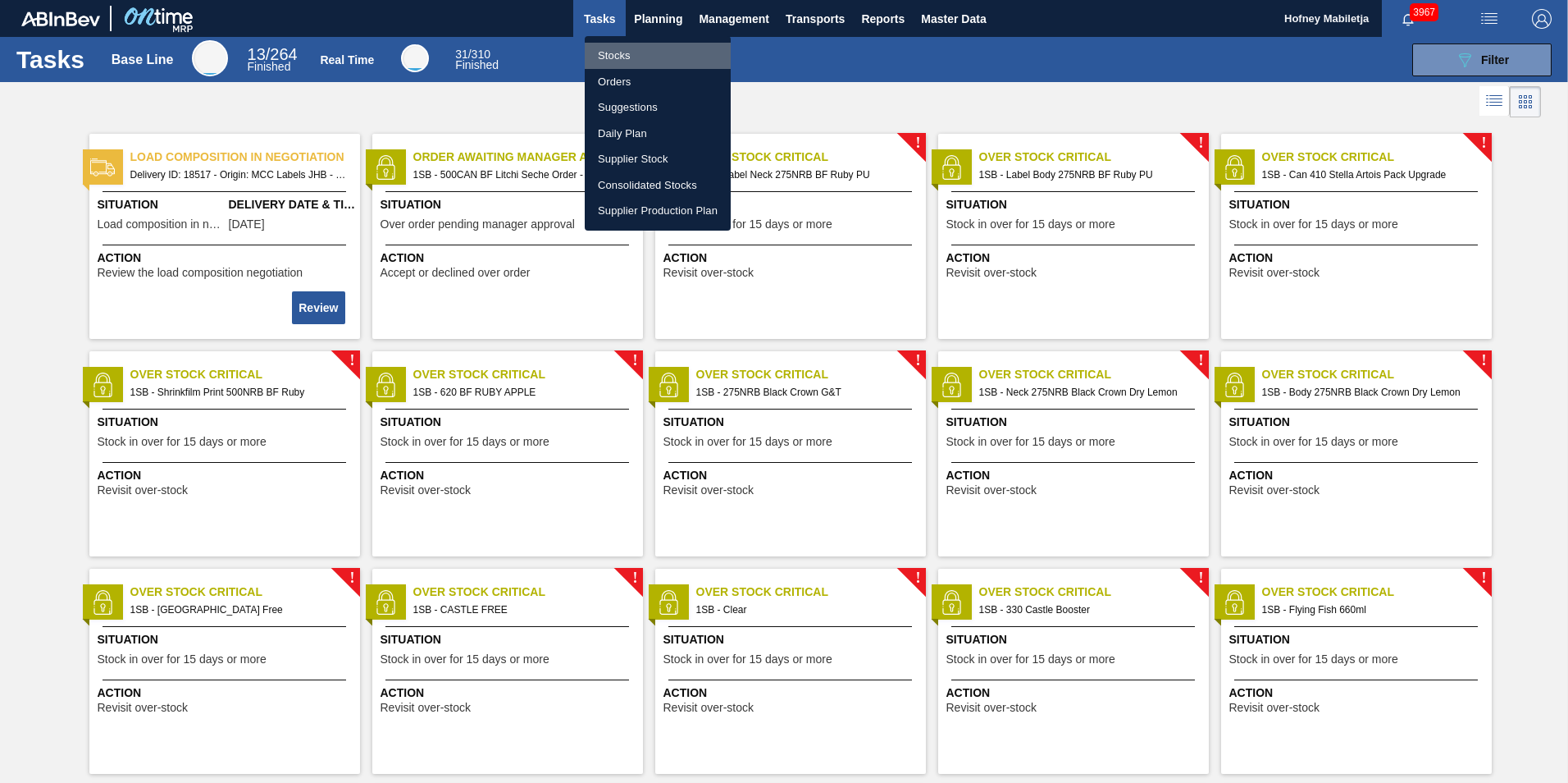
click at [624, 52] on li "Stocks" at bounding box center [658, 56] width 146 height 27
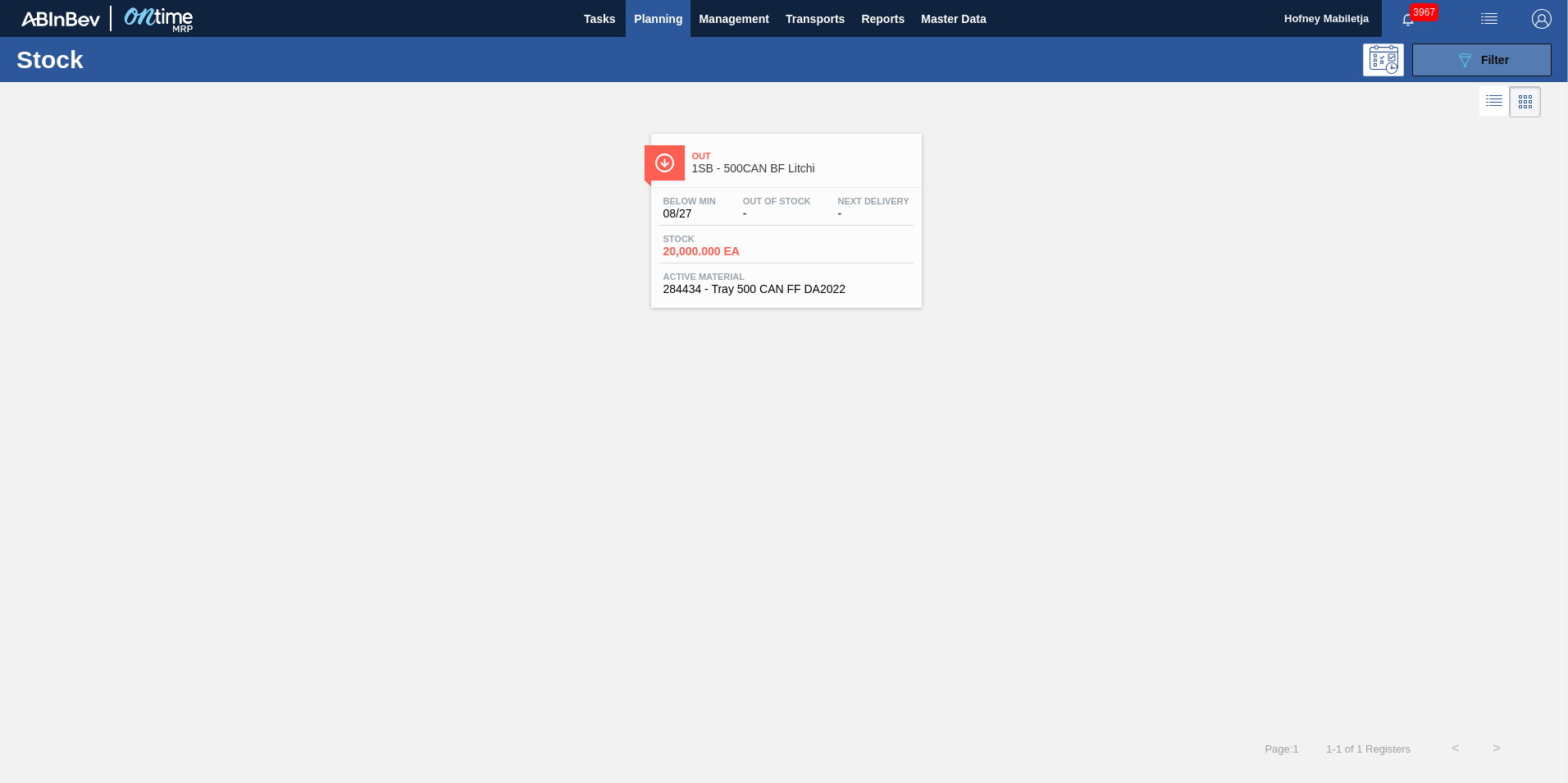
click at [1496, 52] on div "089F7B8B-B2A5-4AFE-B5C0-19BA573D28AC Filter" at bounding box center [1482, 60] width 54 height 20
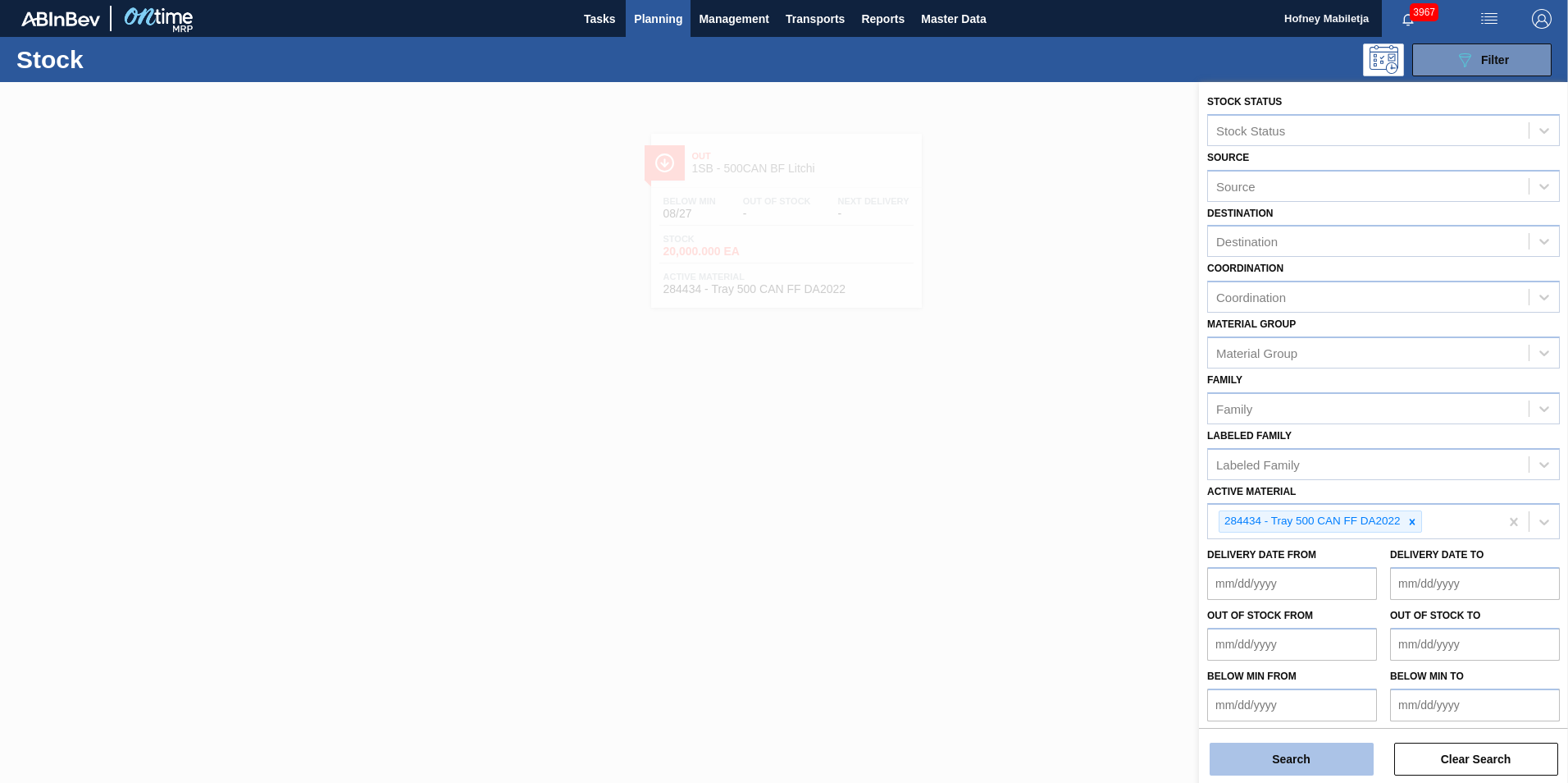
click at [1322, 764] on button "Search" at bounding box center [1291, 759] width 164 height 33
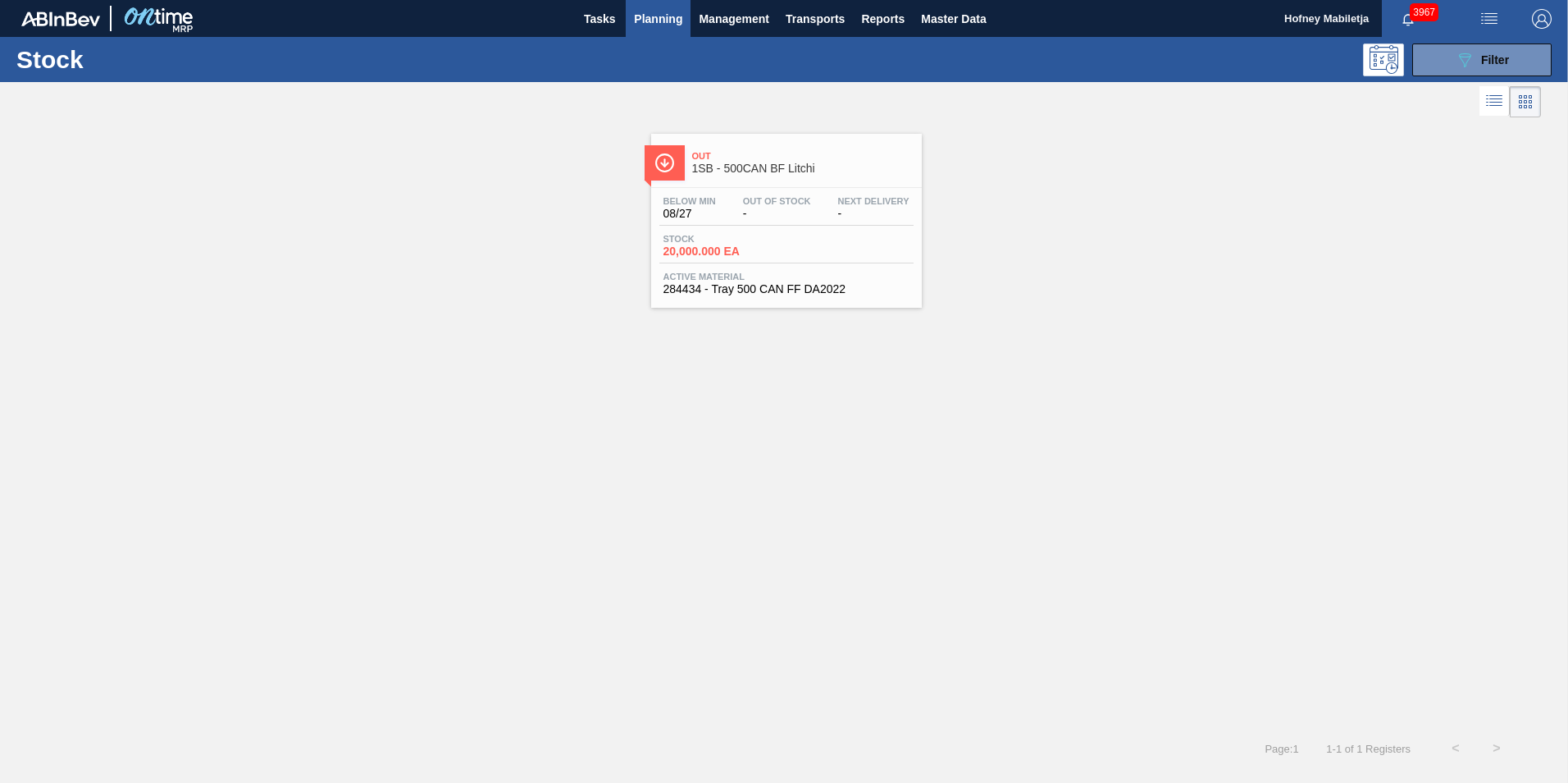
click at [802, 227] on div "Below Min 08/27 Out Of Stock - Next Delivery - Stock 20,000.000 EA Active Mater…" at bounding box center [786, 243] width 271 height 112
click at [786, 242] on div "Stock 20,000.000 EA" at bounding box center [786, 249] width 254 height 29
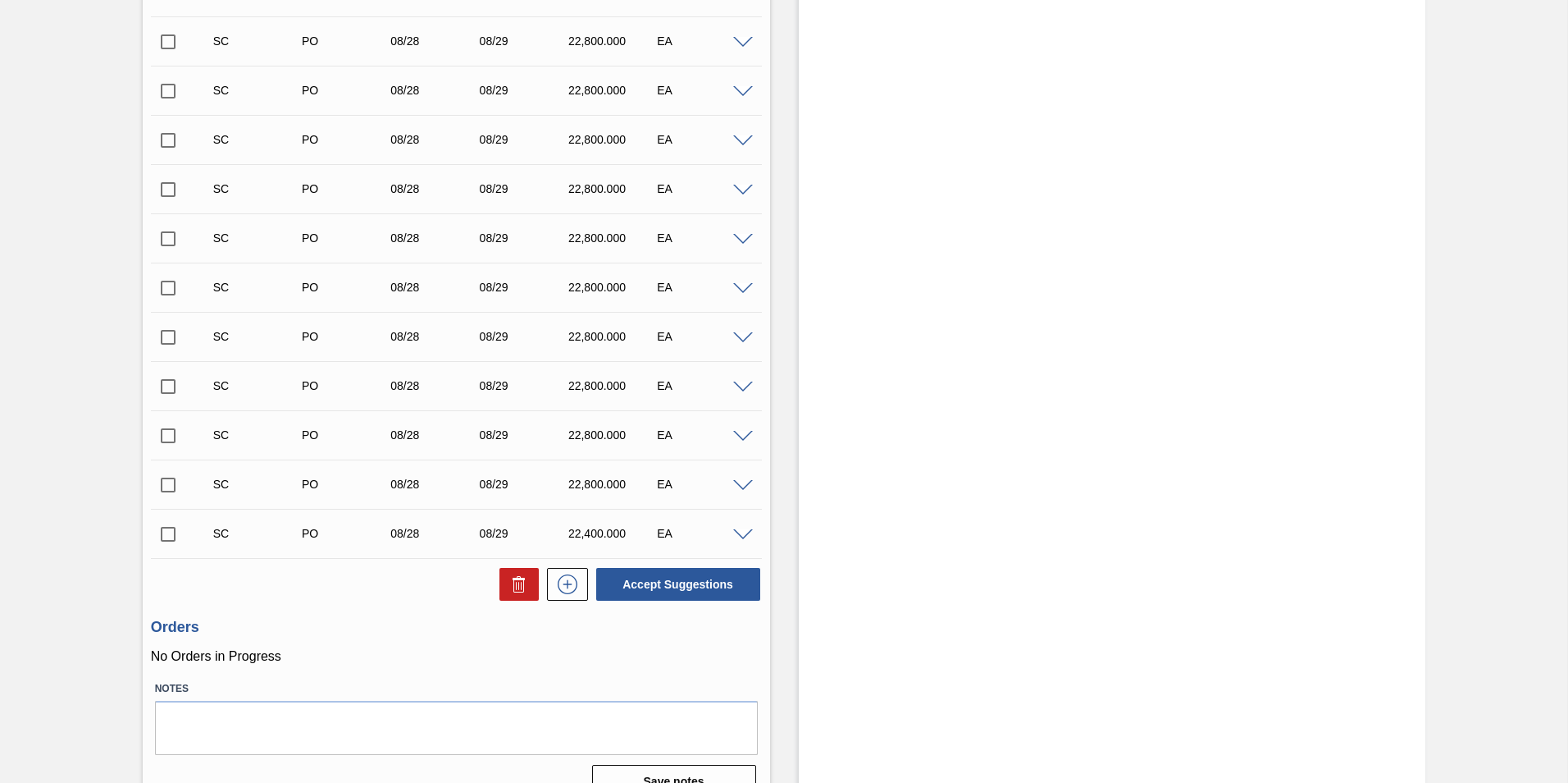
scroll to position [2466, 0]
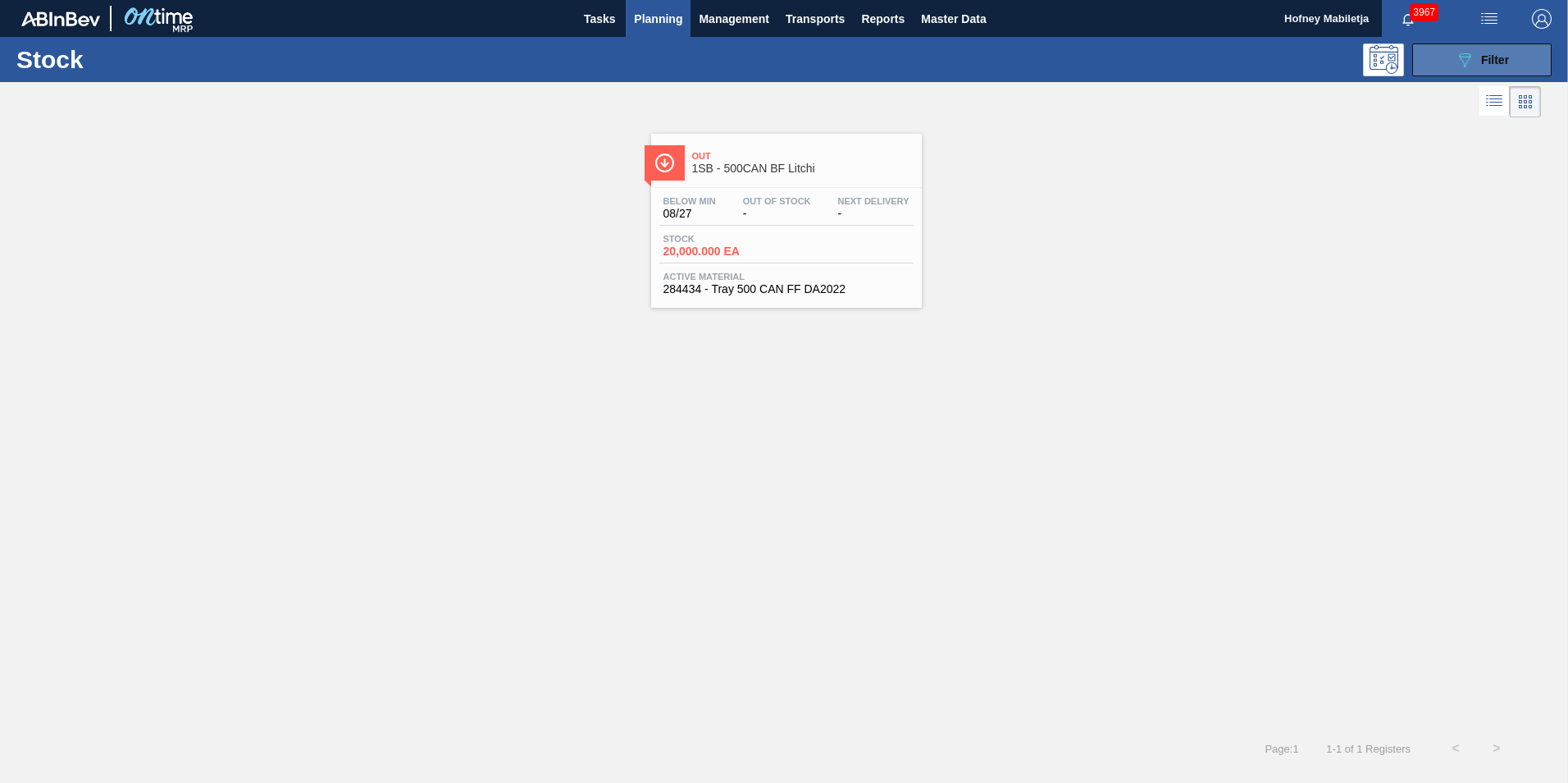
click at [1503, 62] on span "Filter" at bounding box center [1495, 59] width 28 height 13
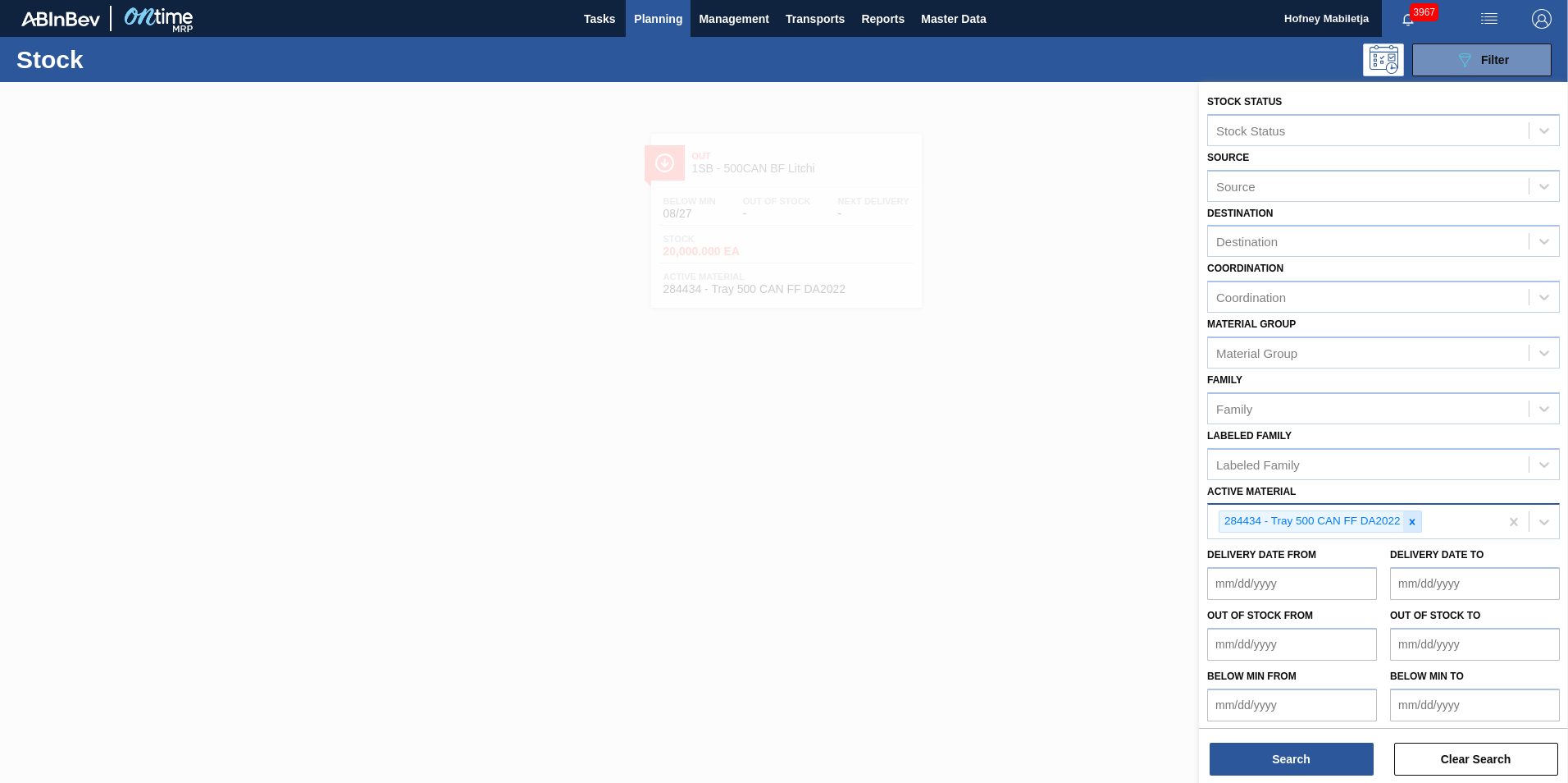
click at [1413, 521] on icon at bounding box center [1412, 521] width 5 height 5
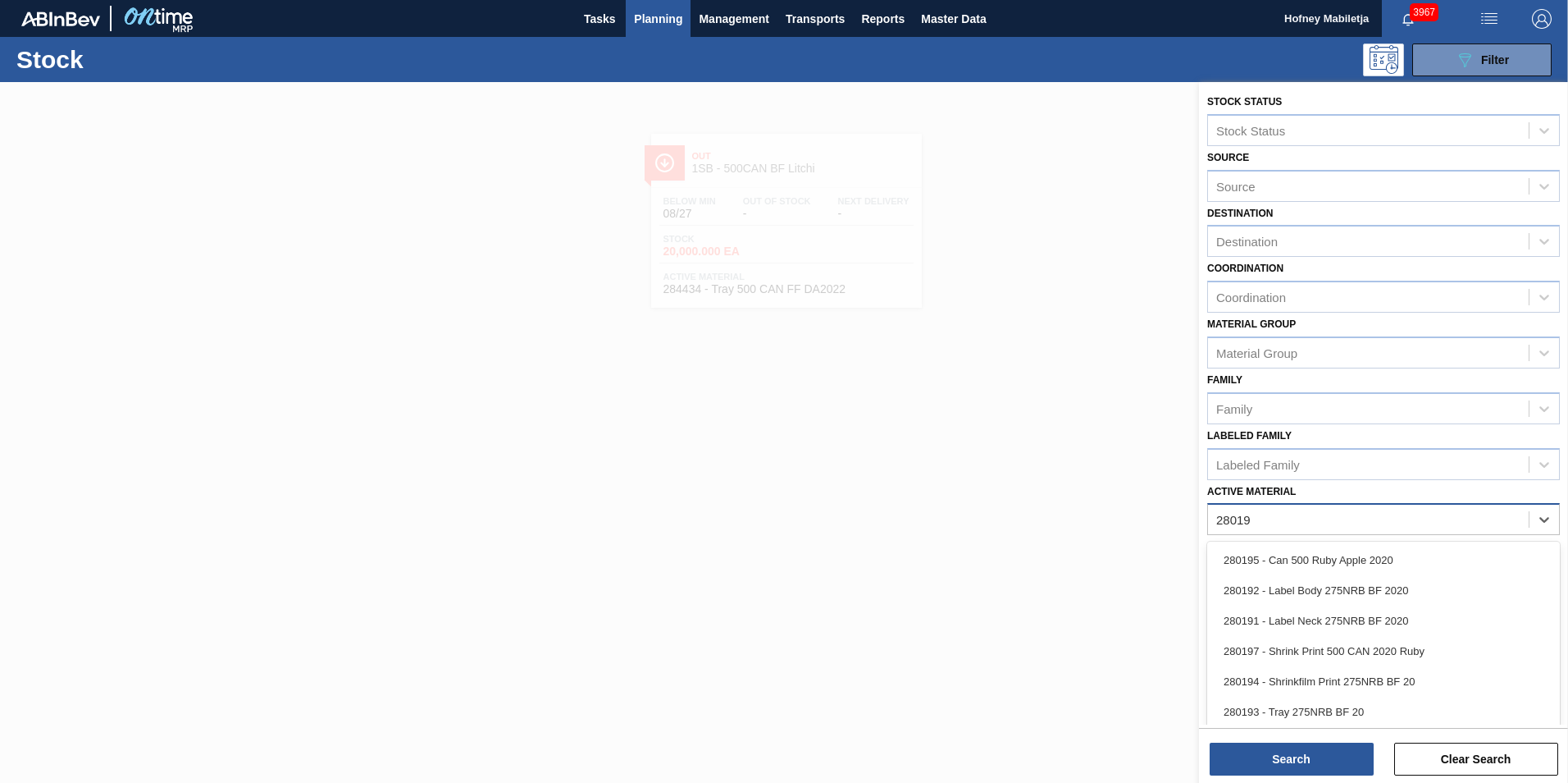
type Material "280193"
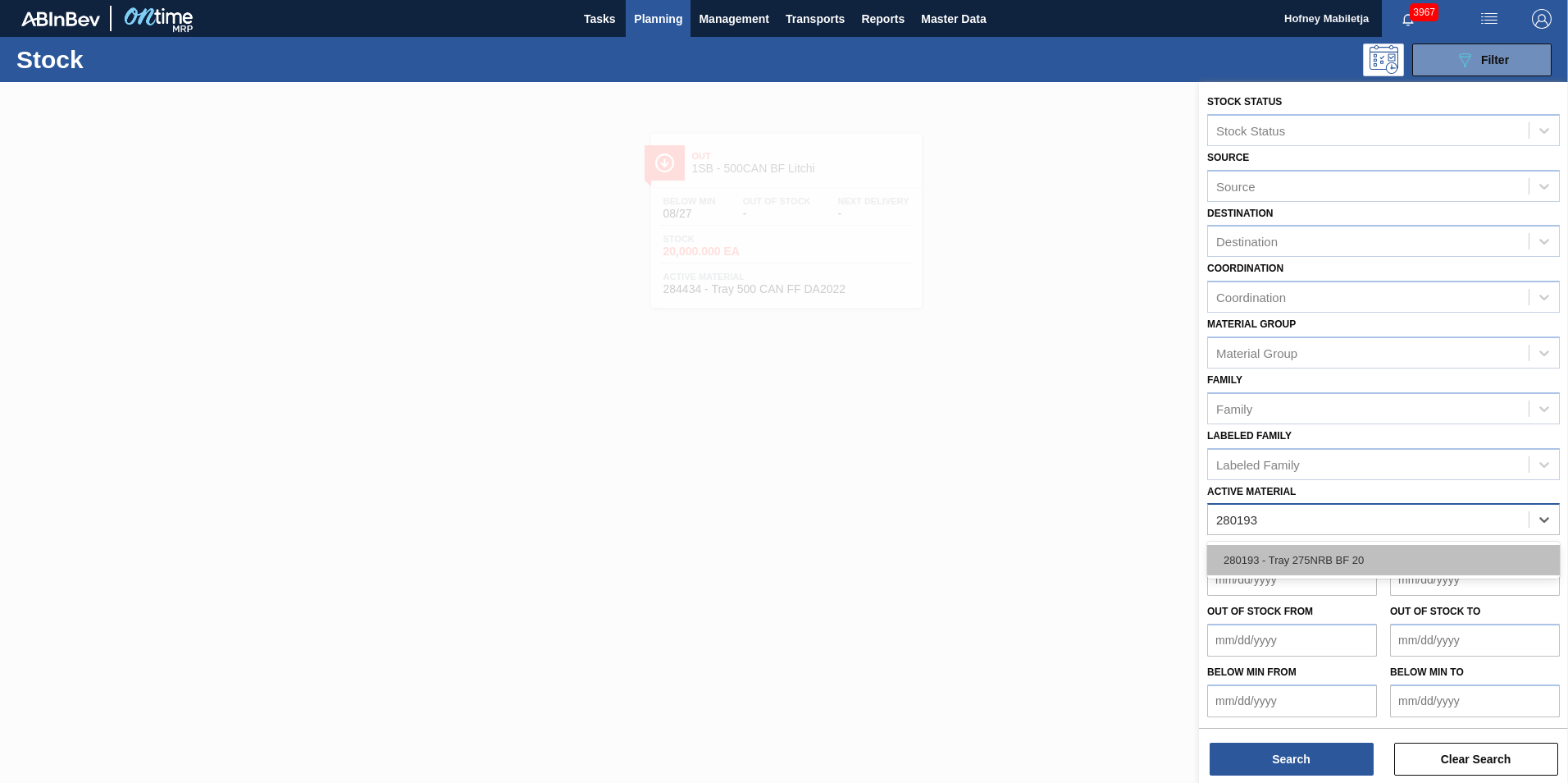
click at [1306, 559] on div "280193 - Tray 275NRB BF 20" at bounding box center [1384, 560] width 353 height 30
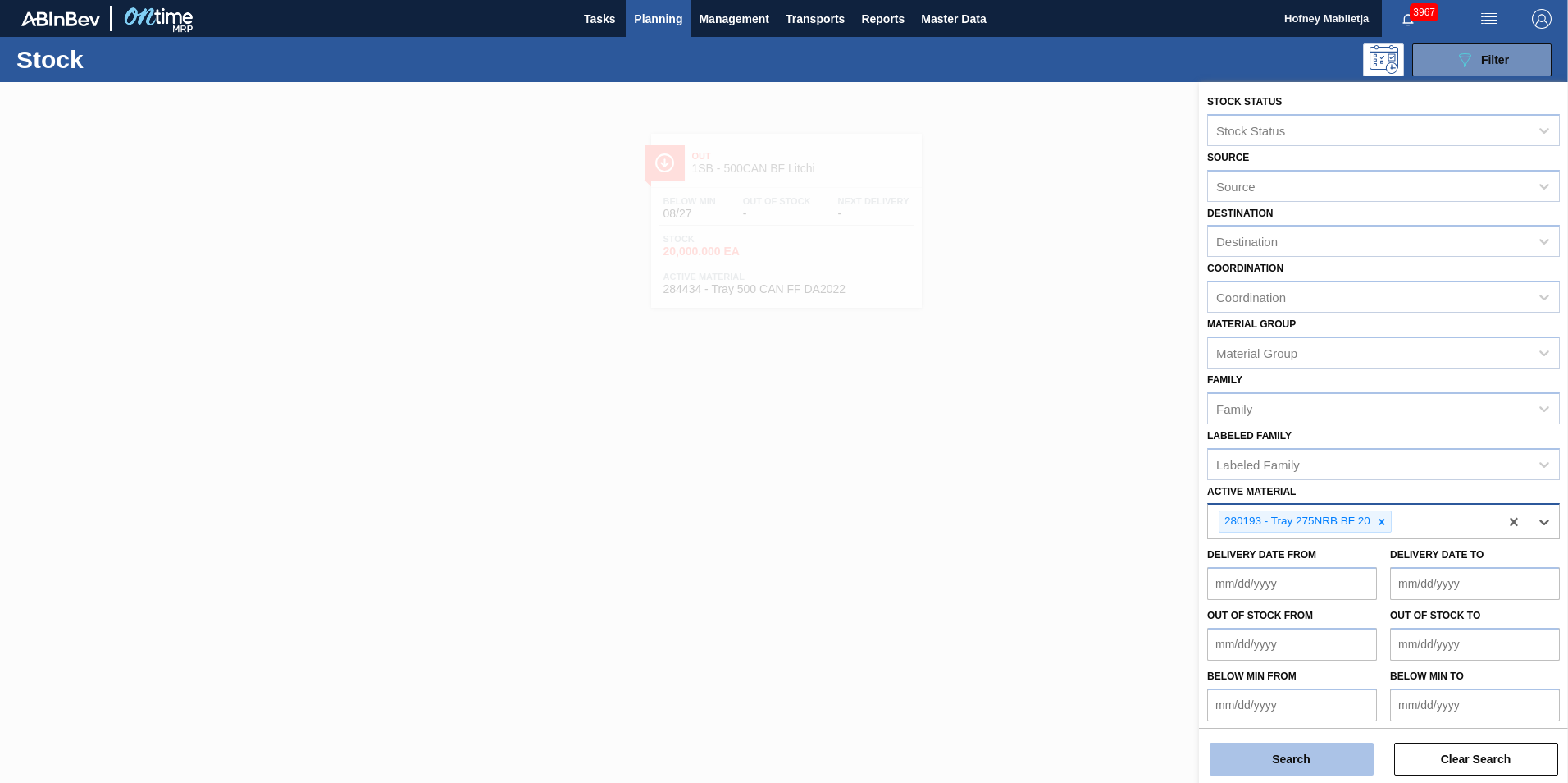
click at [1317, 759] on button "Search" at bounding box center [1291, 759] width 164 height 33
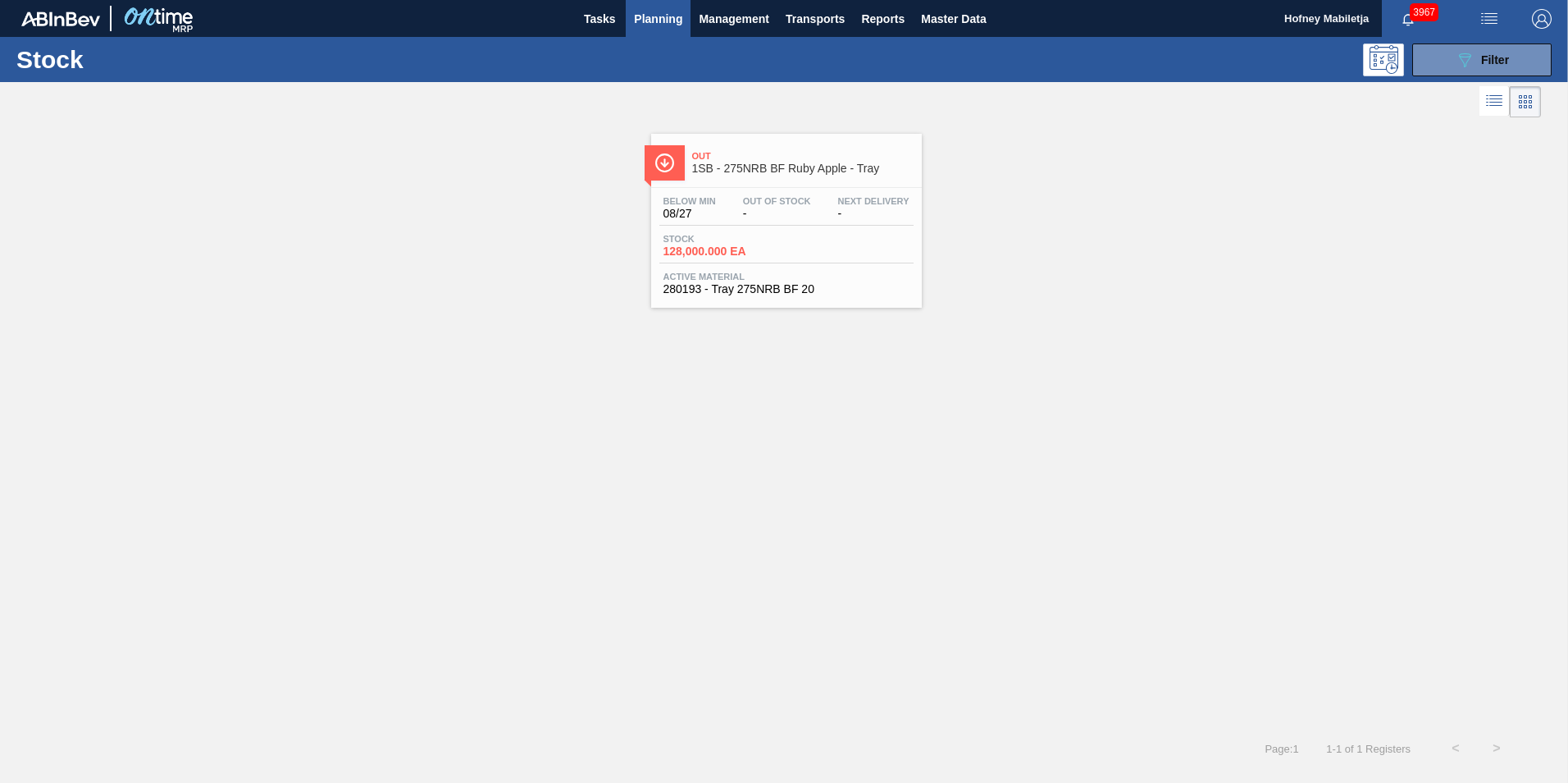
click at [775, 228] on div "Below Min 08/27 Out Of Stock - Next Delivery - Stock 128,000.000 EA Active Mate…" at bounding box center [786, 243] width 271 height 112
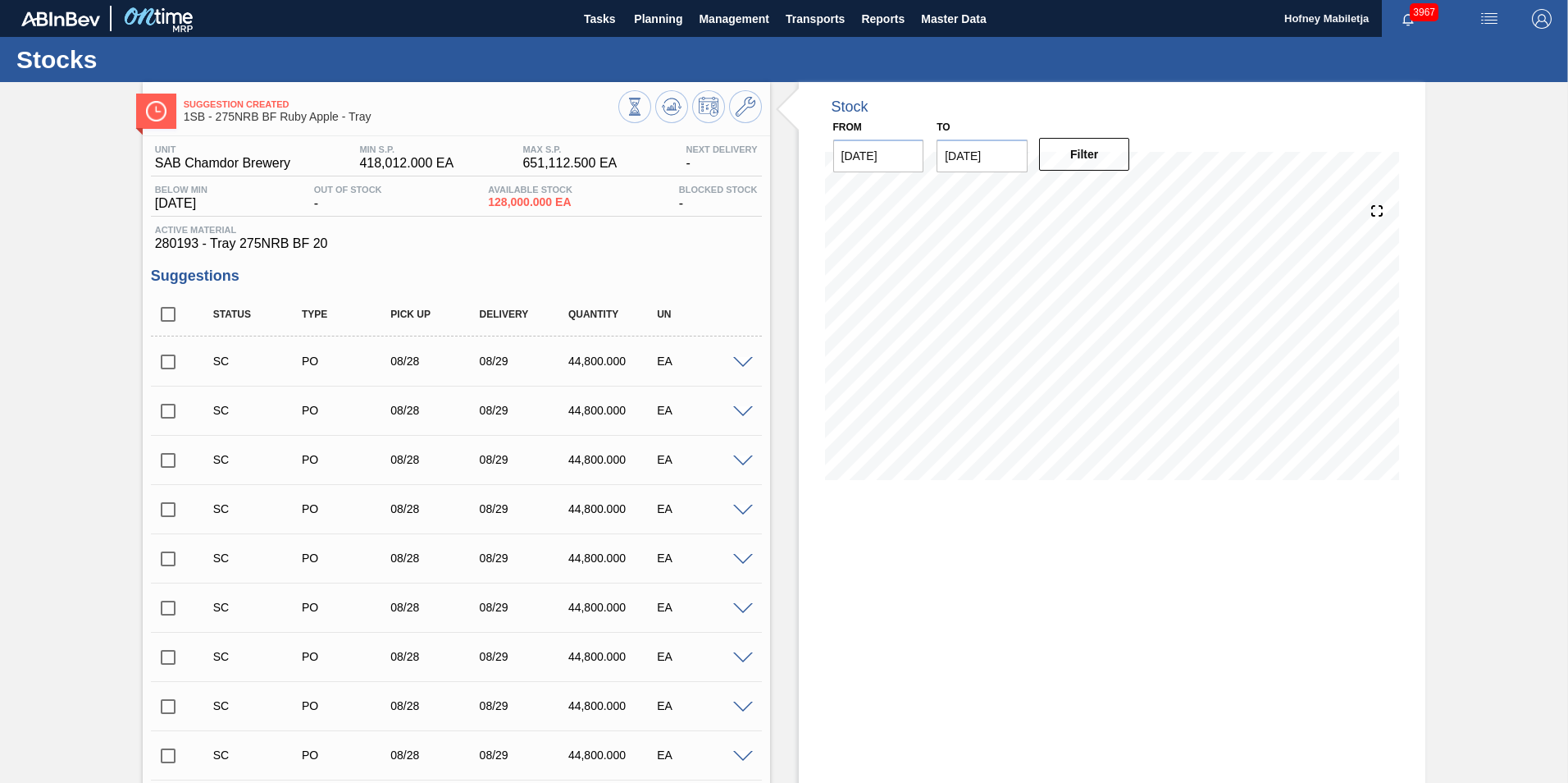
scroll to position [82, 0]
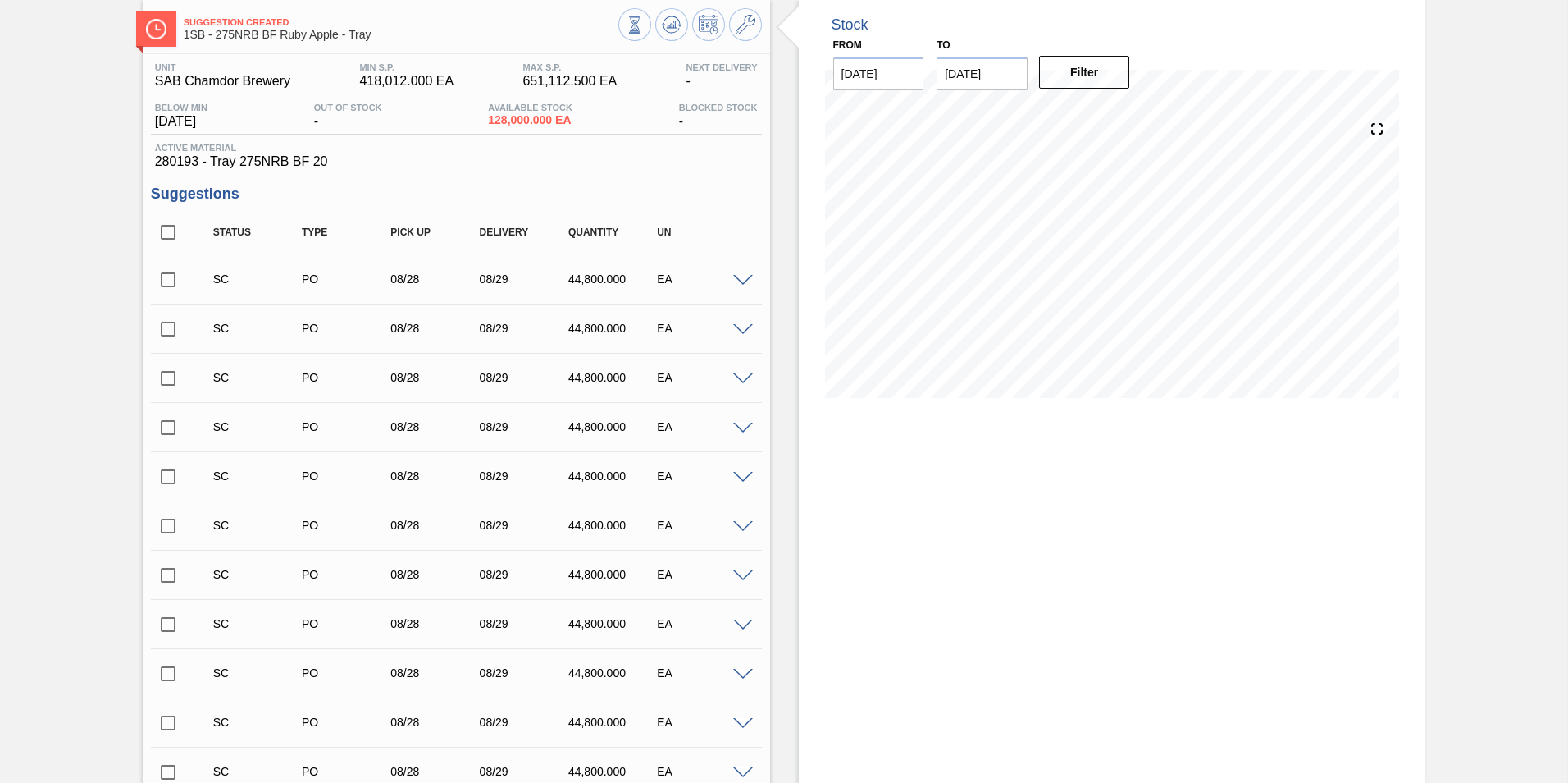
click at [168, 280] on input "checkbox" at bounding box center [168, 280] width 35 height 35
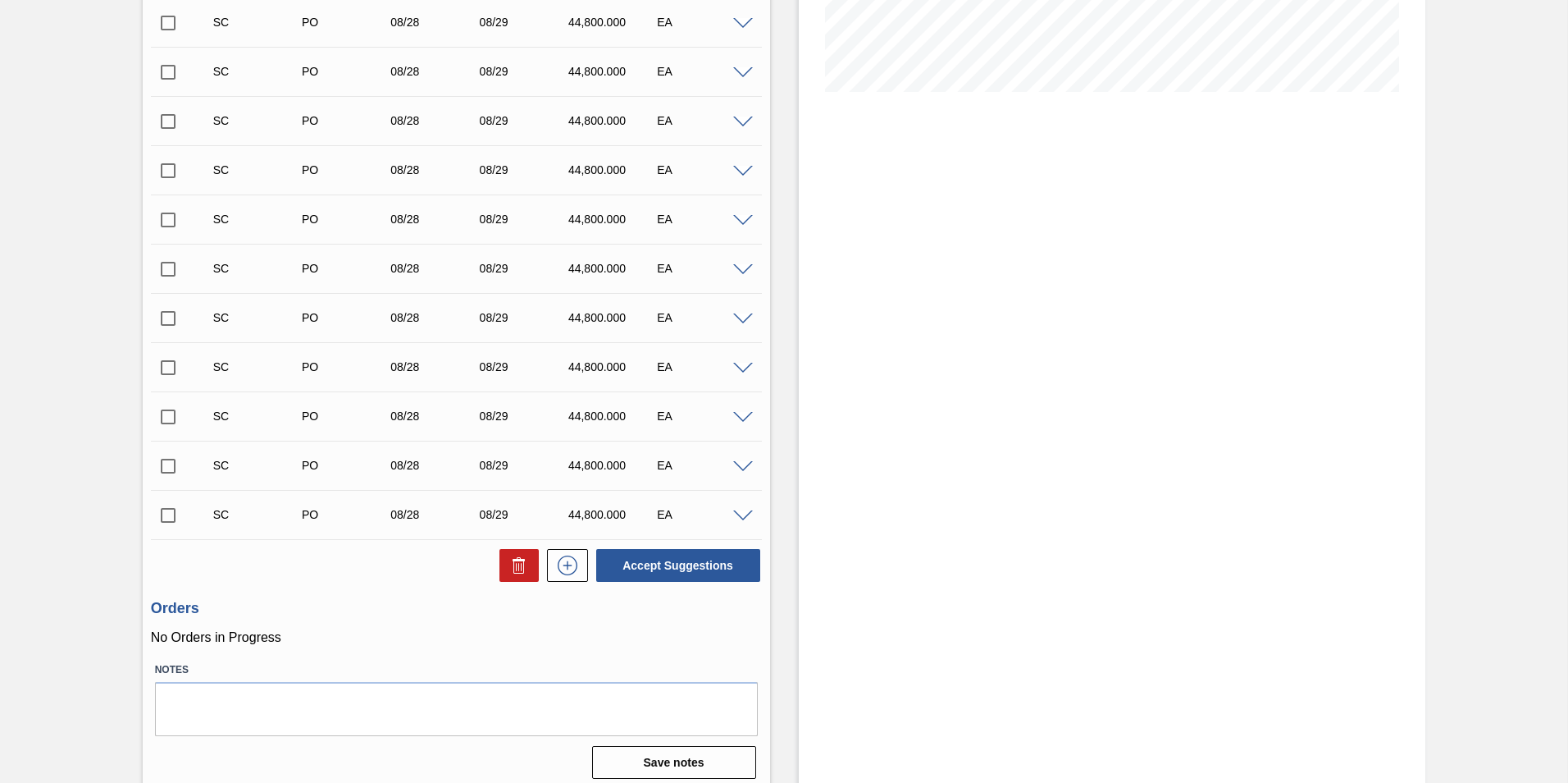
scroll to position [398, 0]
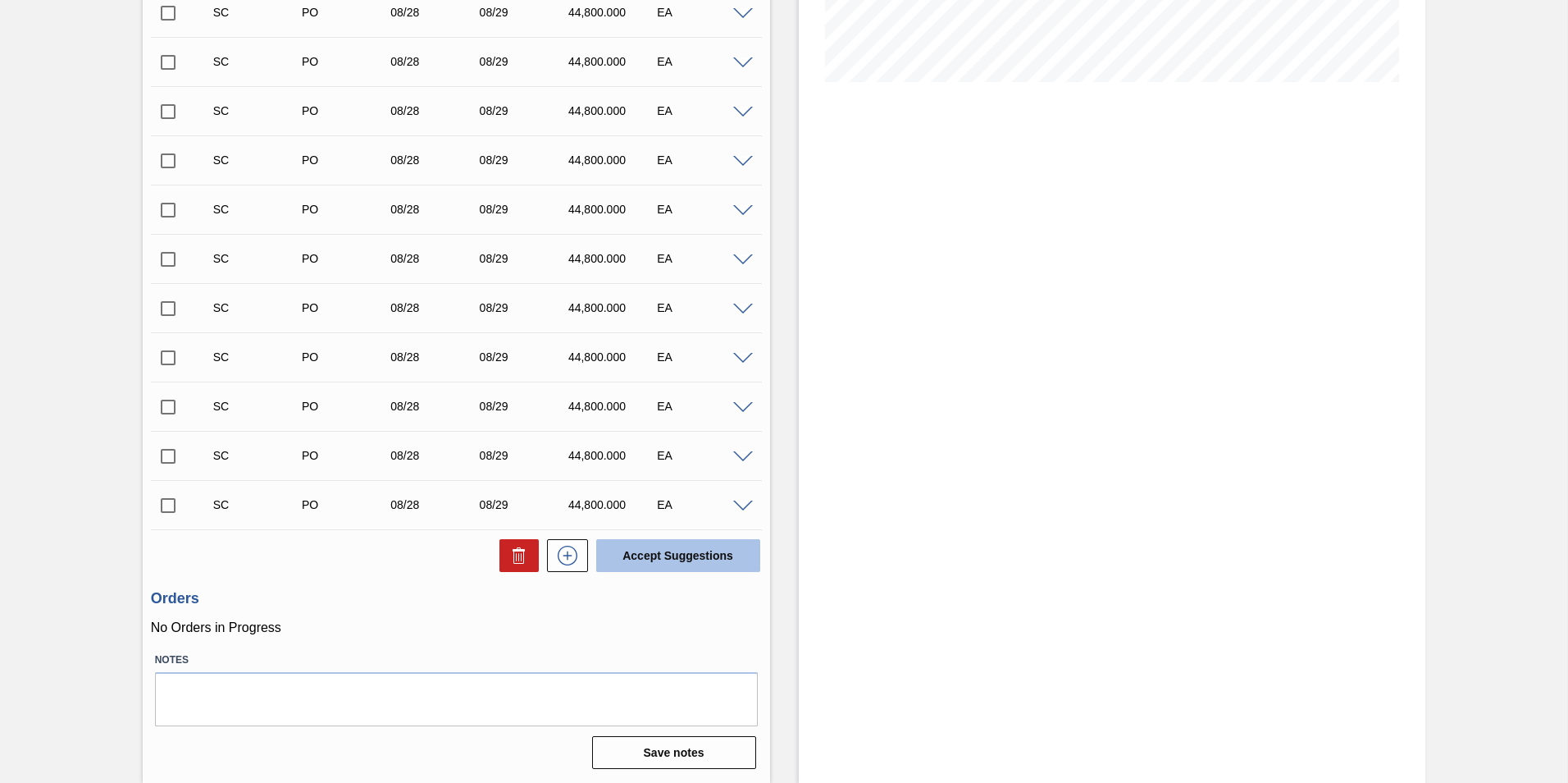
click at [677, 548] on button "Accept Suggestions" at bounding box center [677, 555] width 164 height 33
checkbox input "false"
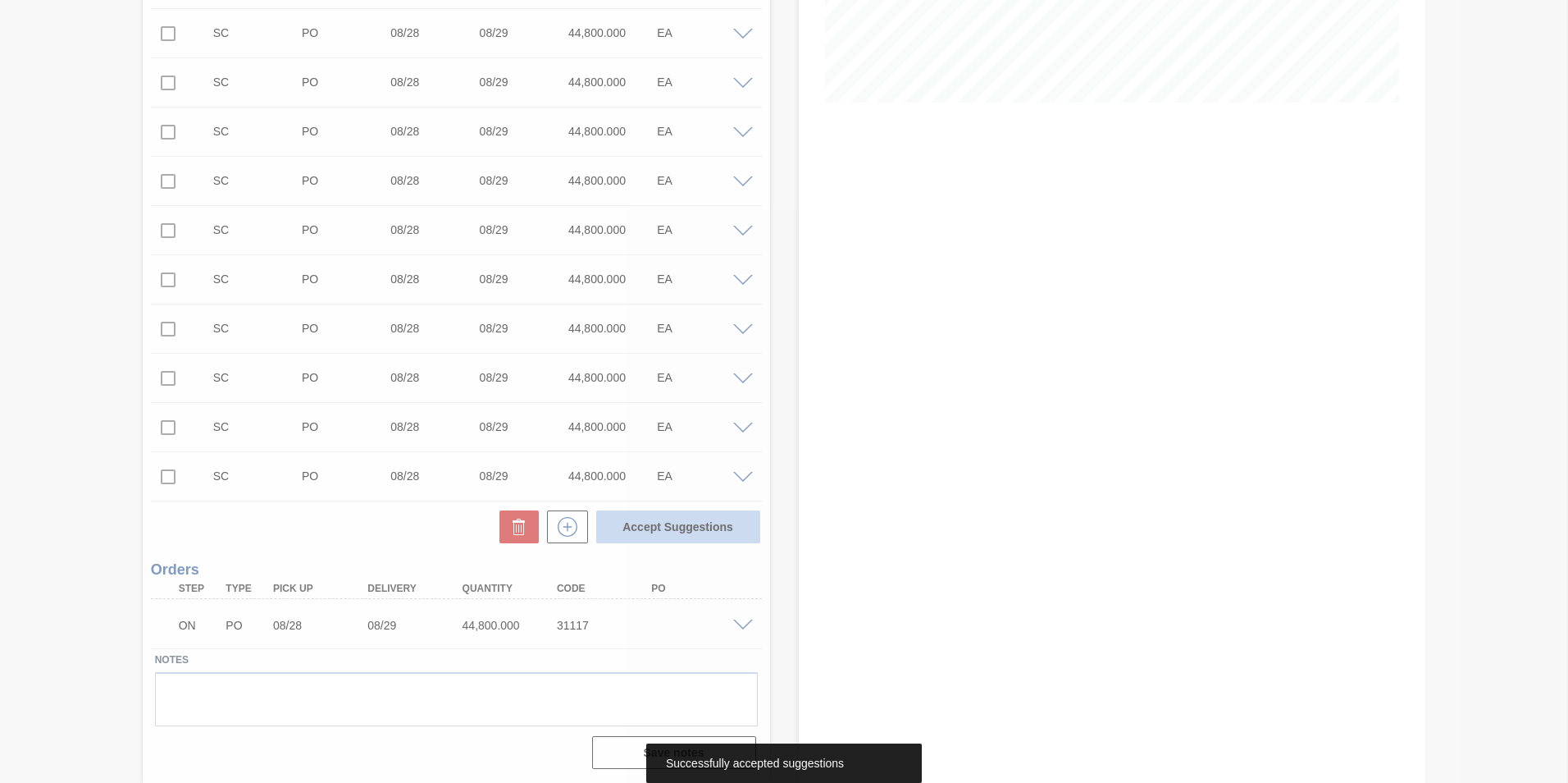
scroll to position [349, 0]
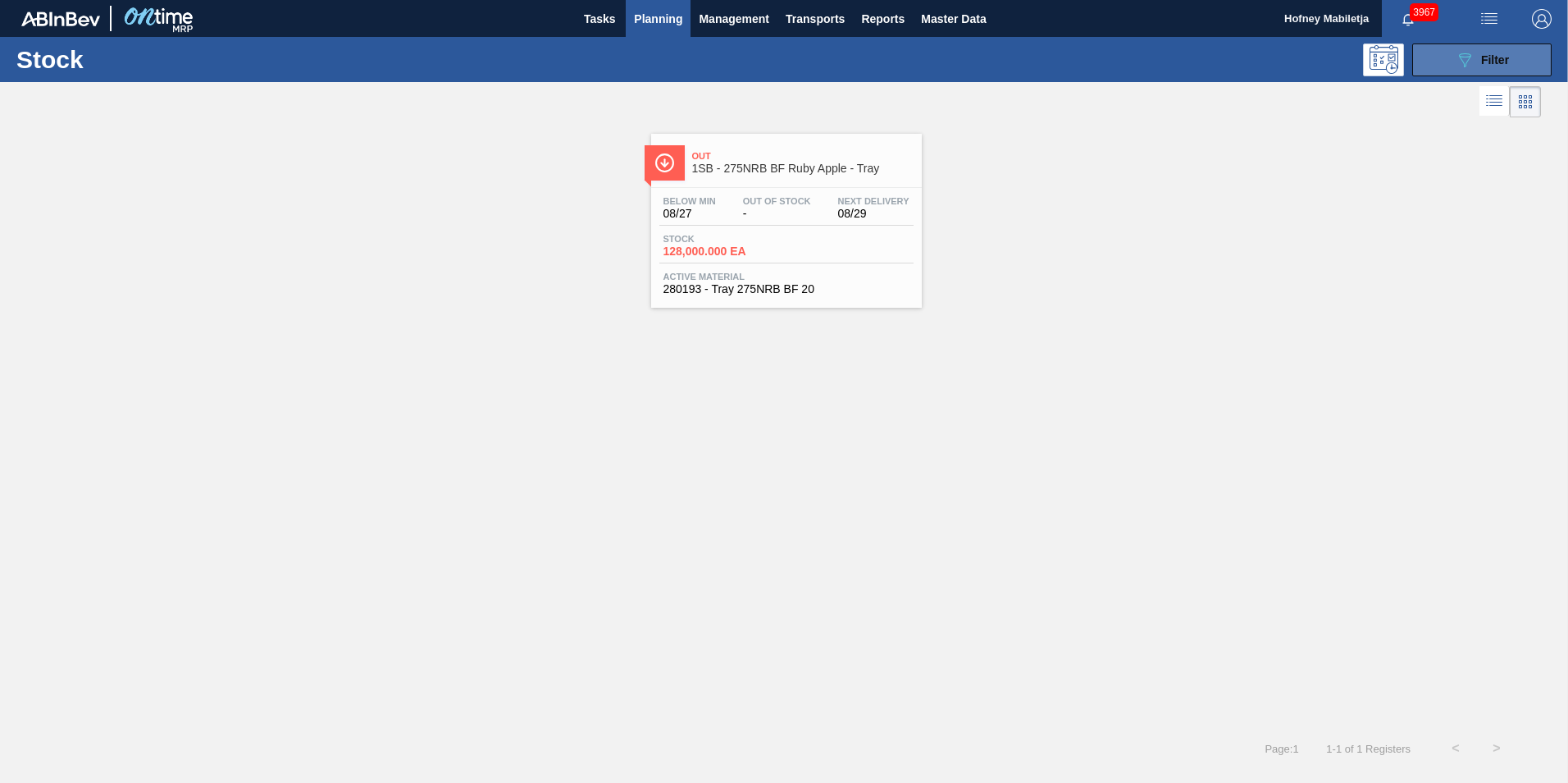
click at [1502, 64] on span "Filter" at bounding box center [1495, 59] width 28 height 13
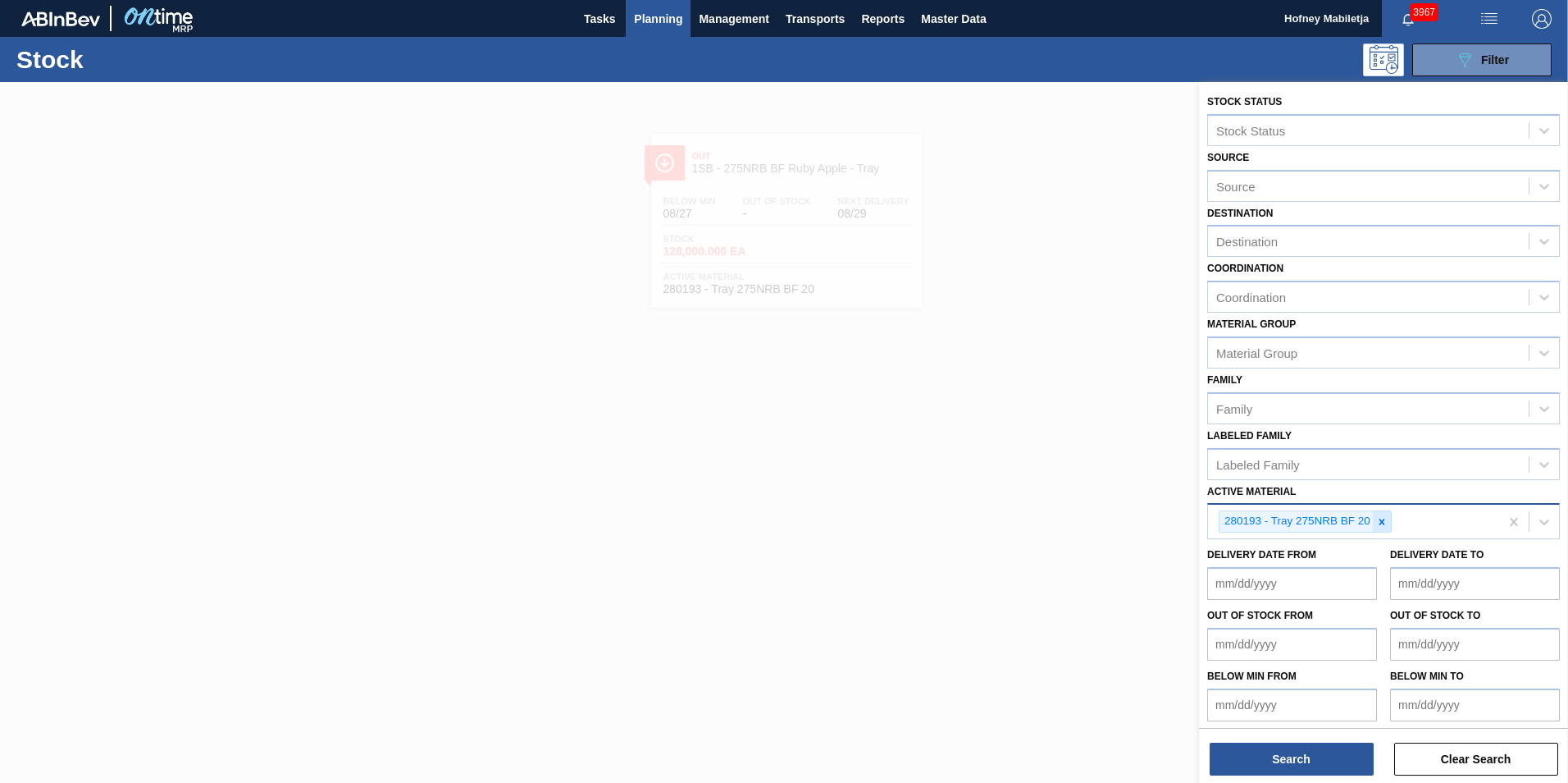
click at [1384, 523] on icon at bounding box center [1381, 521] width 12 height 12
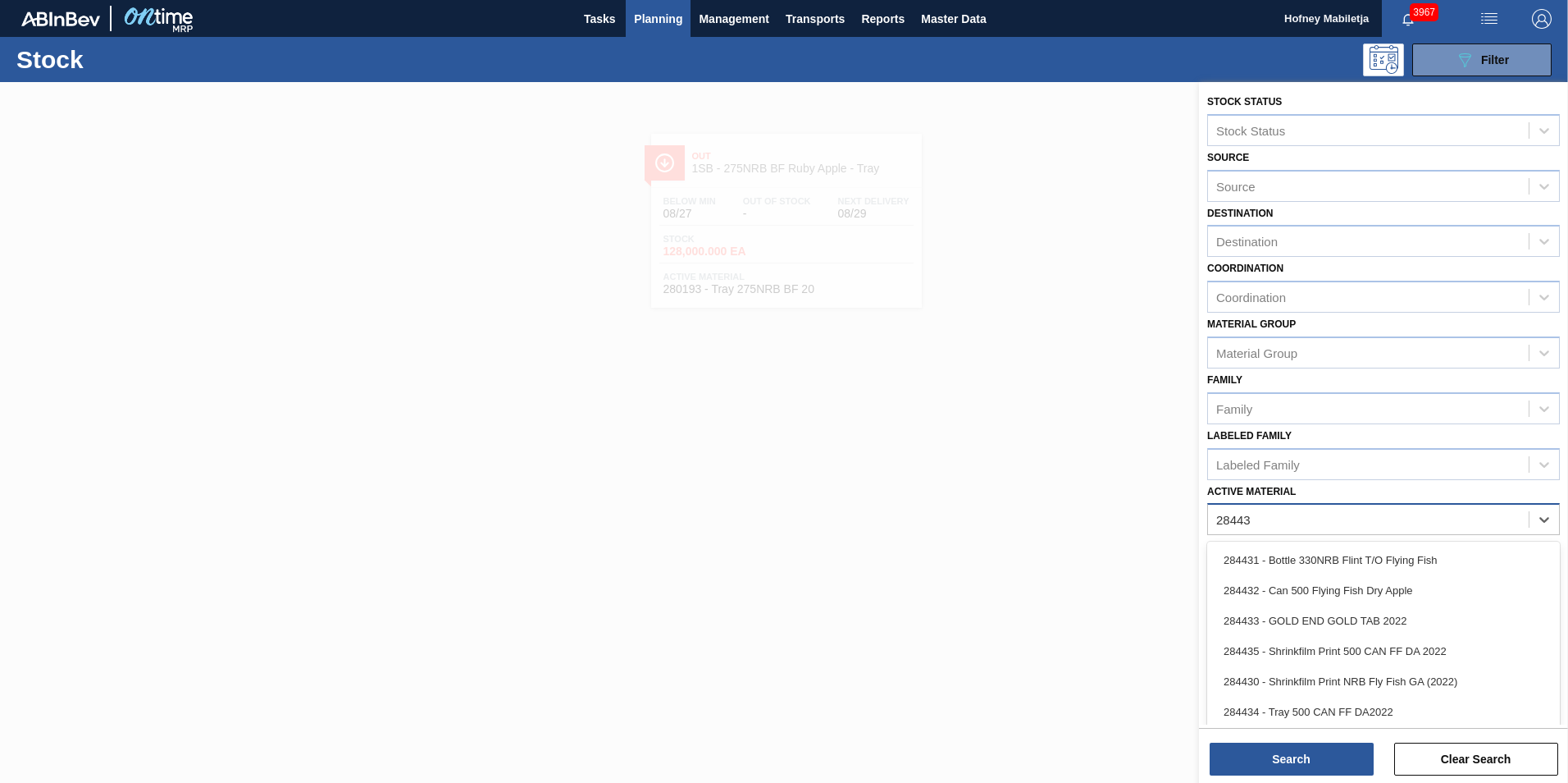
type Material "284434"
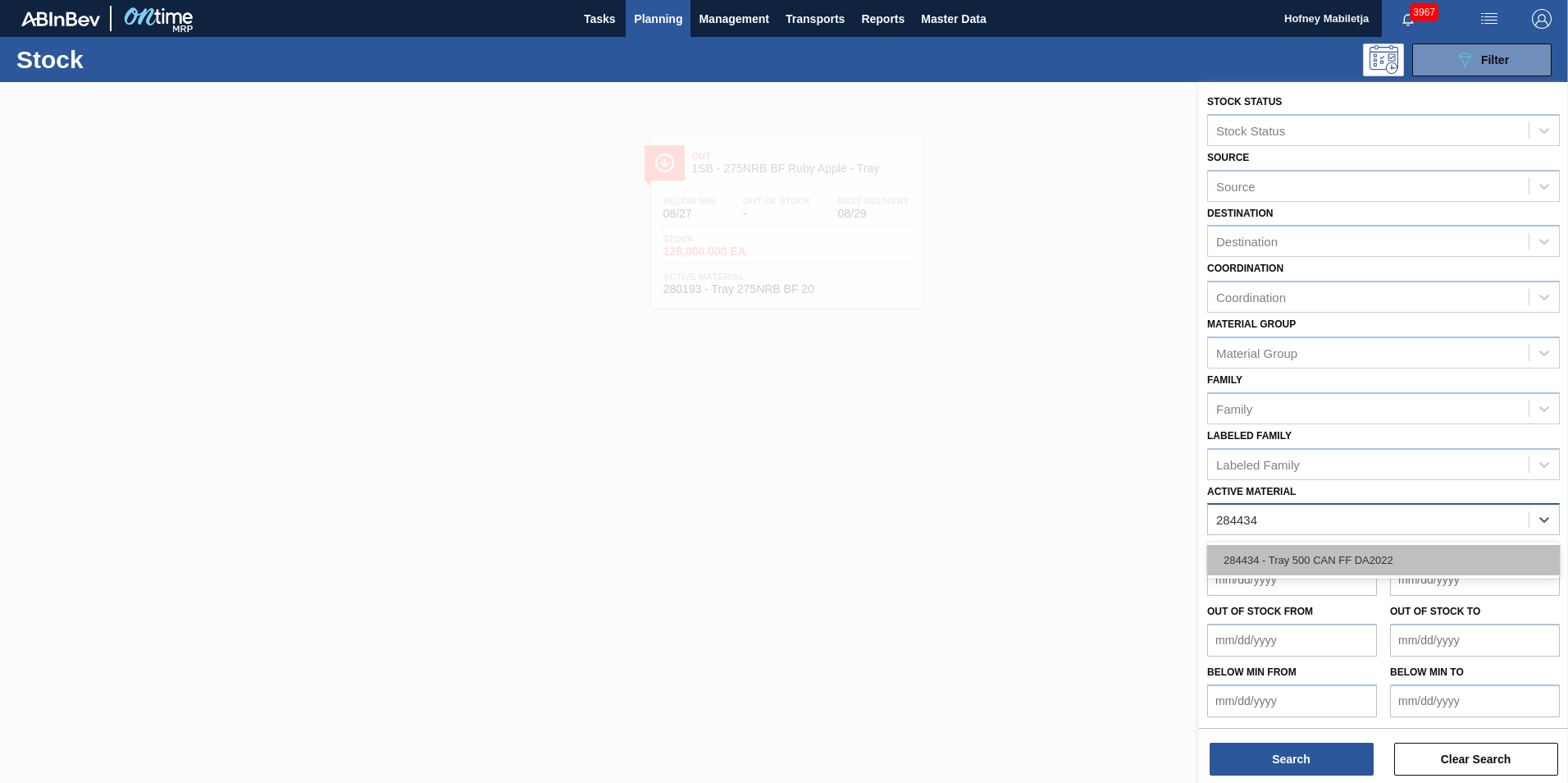
click at [1324, 556] on div "284434 - Tray 500 CAN FF DA2022" at bounding box center [1384, 560] width 353 height 30
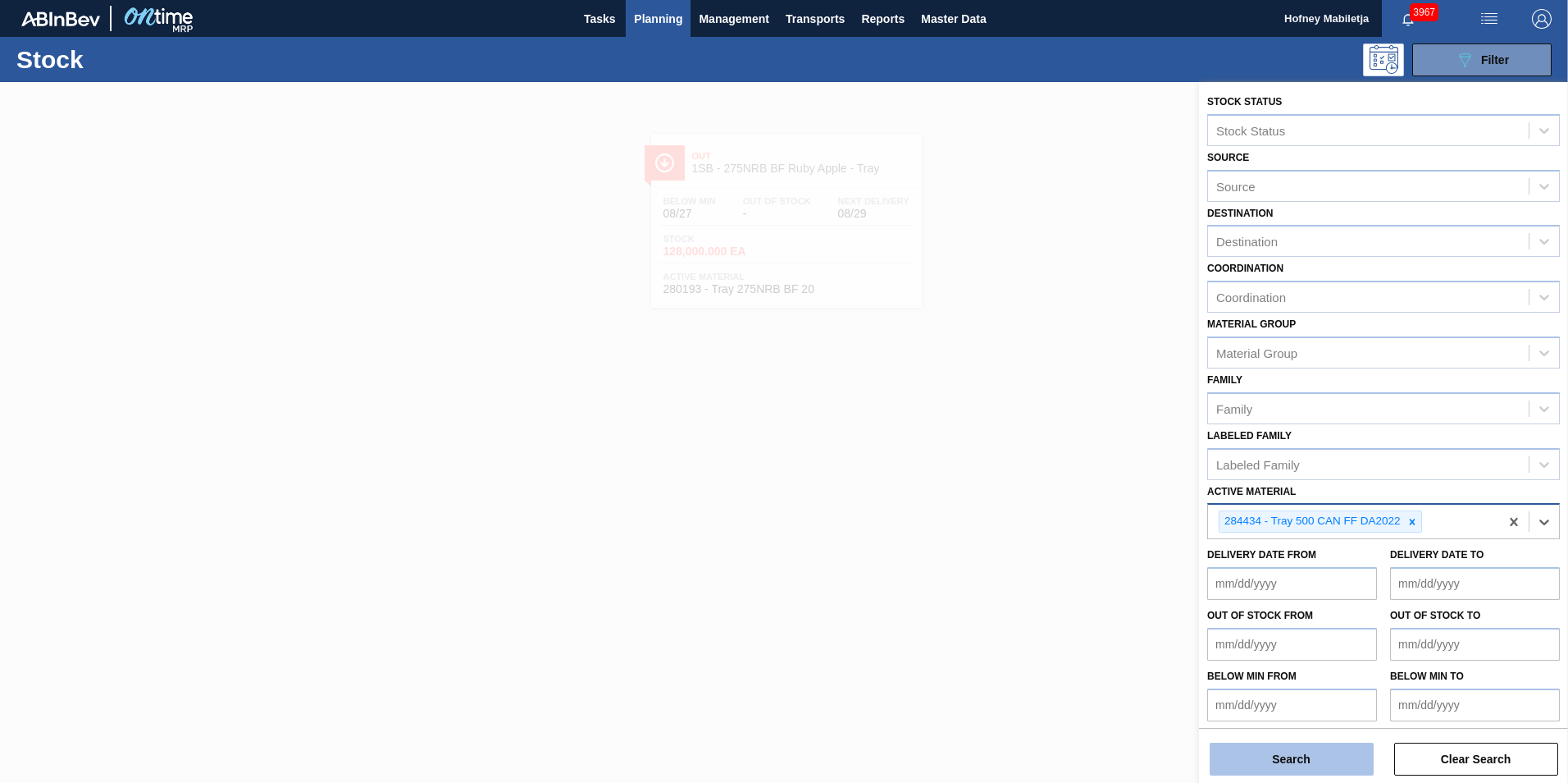
click at [1333, 752] on button "Search" at bounding box center [1291, 759] width 164 height 33
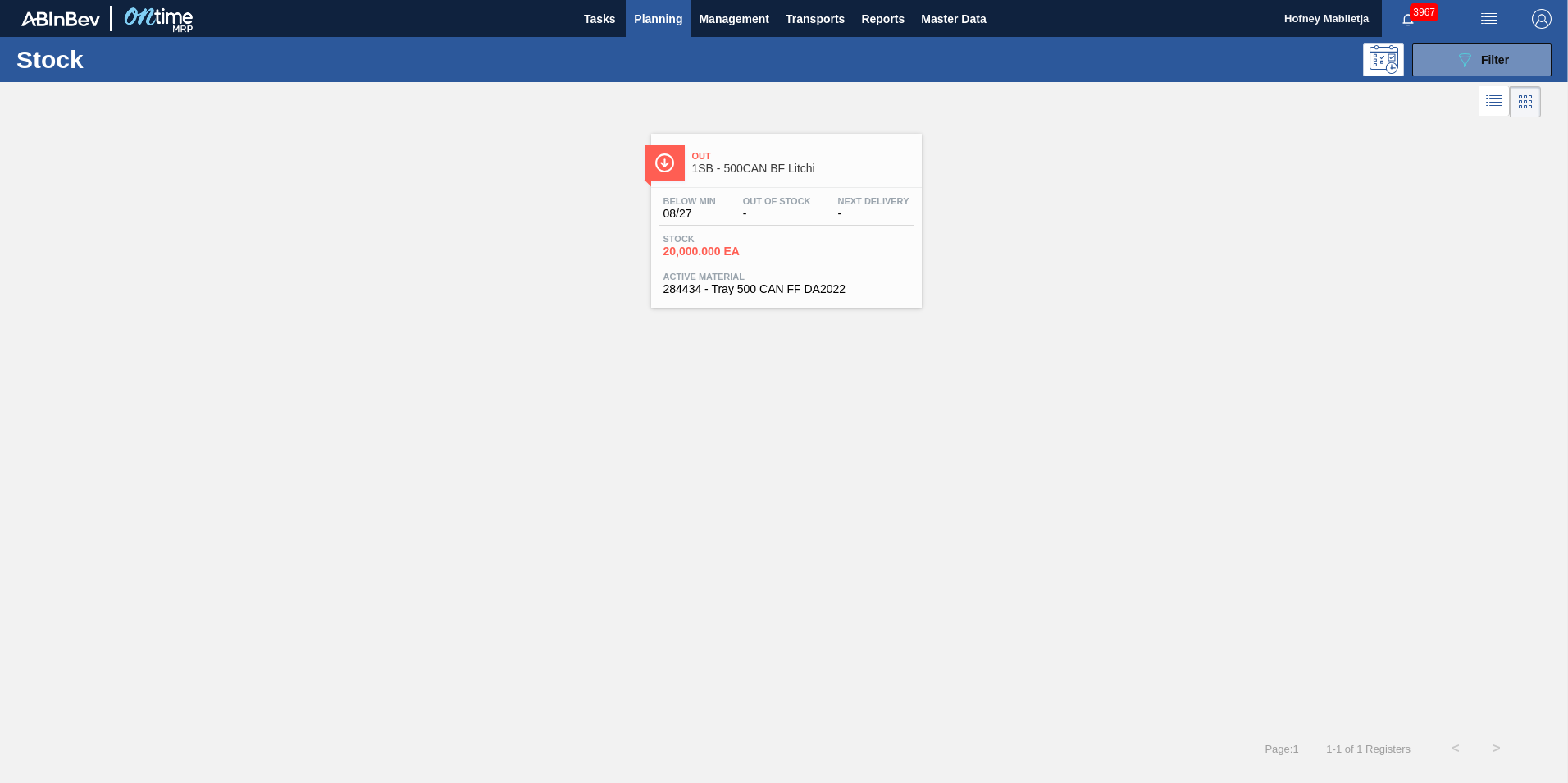
click at [771, 237] on span "Stock" at bounding box center [721, 239] width 115 height 10
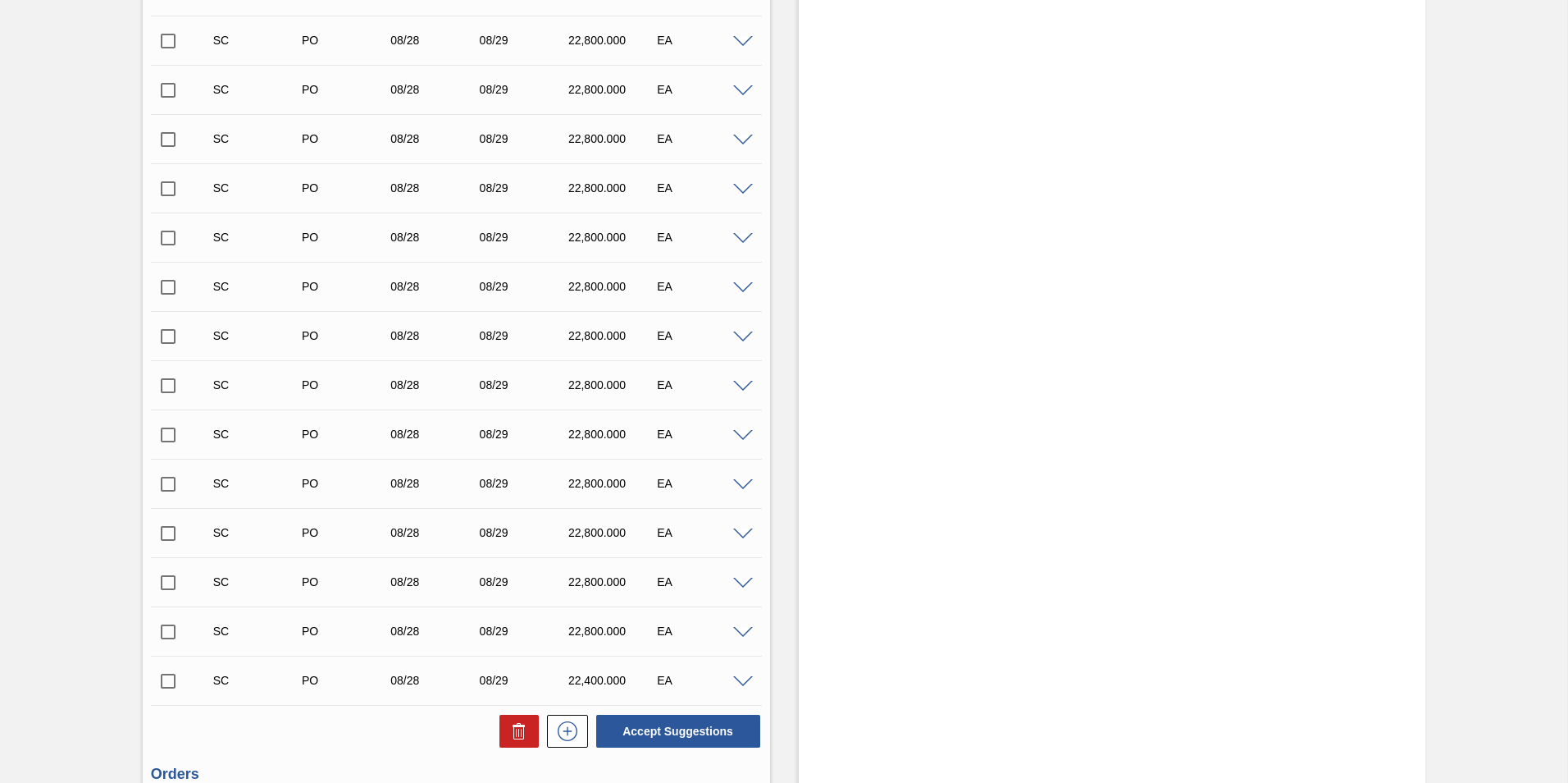
scroll to position [2380, 0]
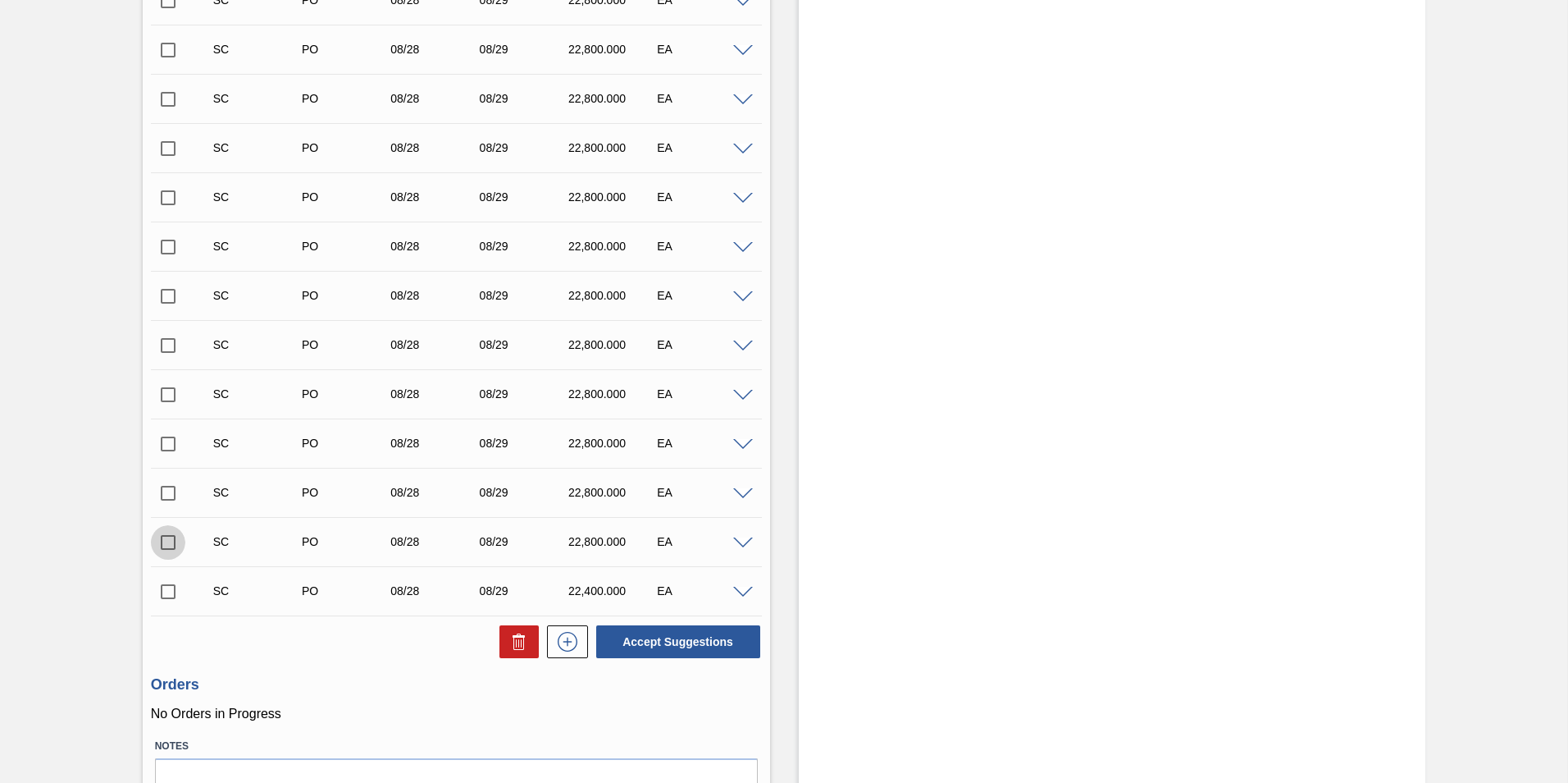
click at [171, 546] on input "checkbox" at bounding box center [168, 542] width 35 height 35
click at [682, 639] on button "Accept Suggestions" at bounding box center [677, 642] width 164 height 33
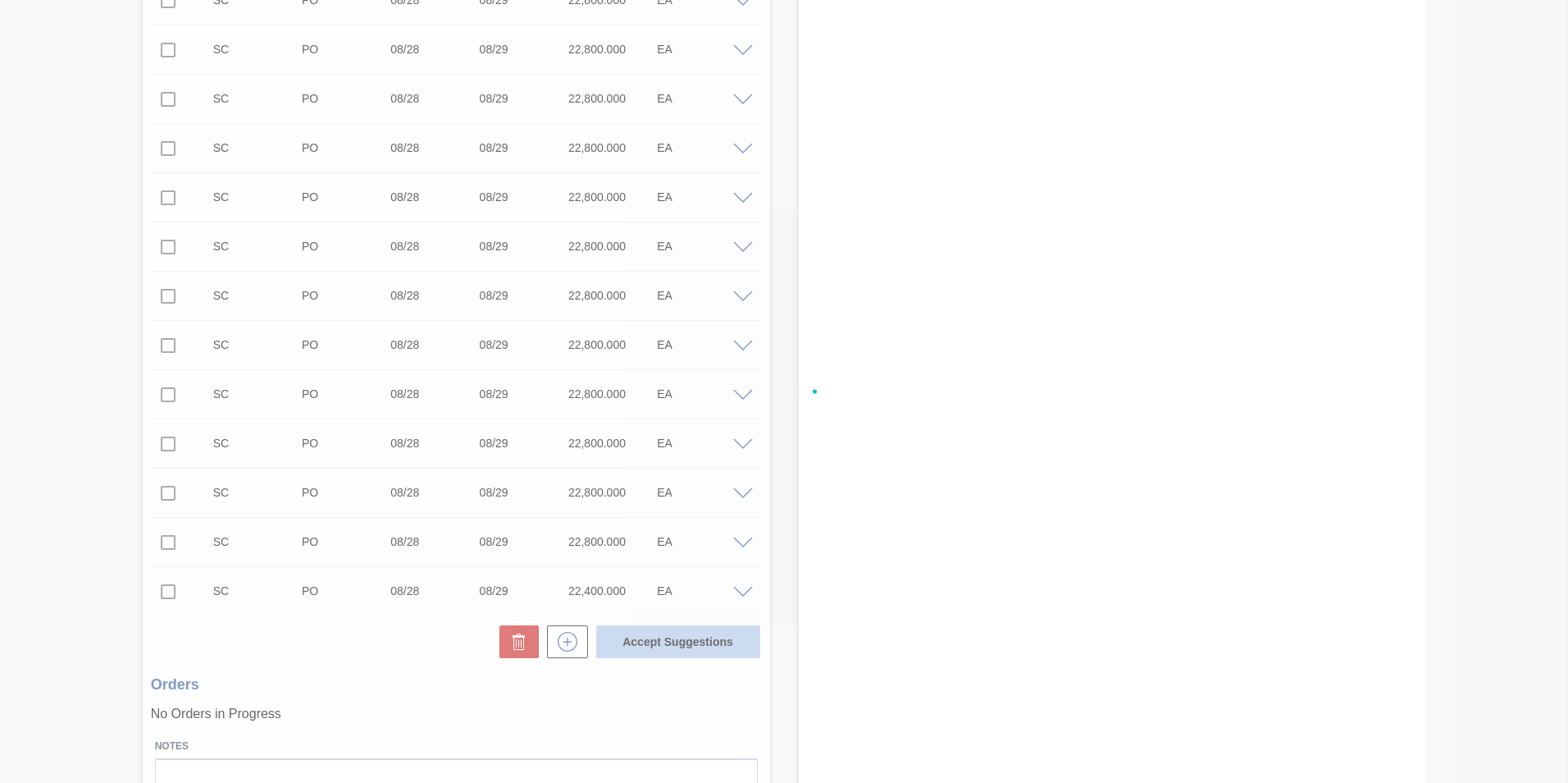
checkbox input "false"
